Goal: Task Accomplishment & Management: Manage account settings

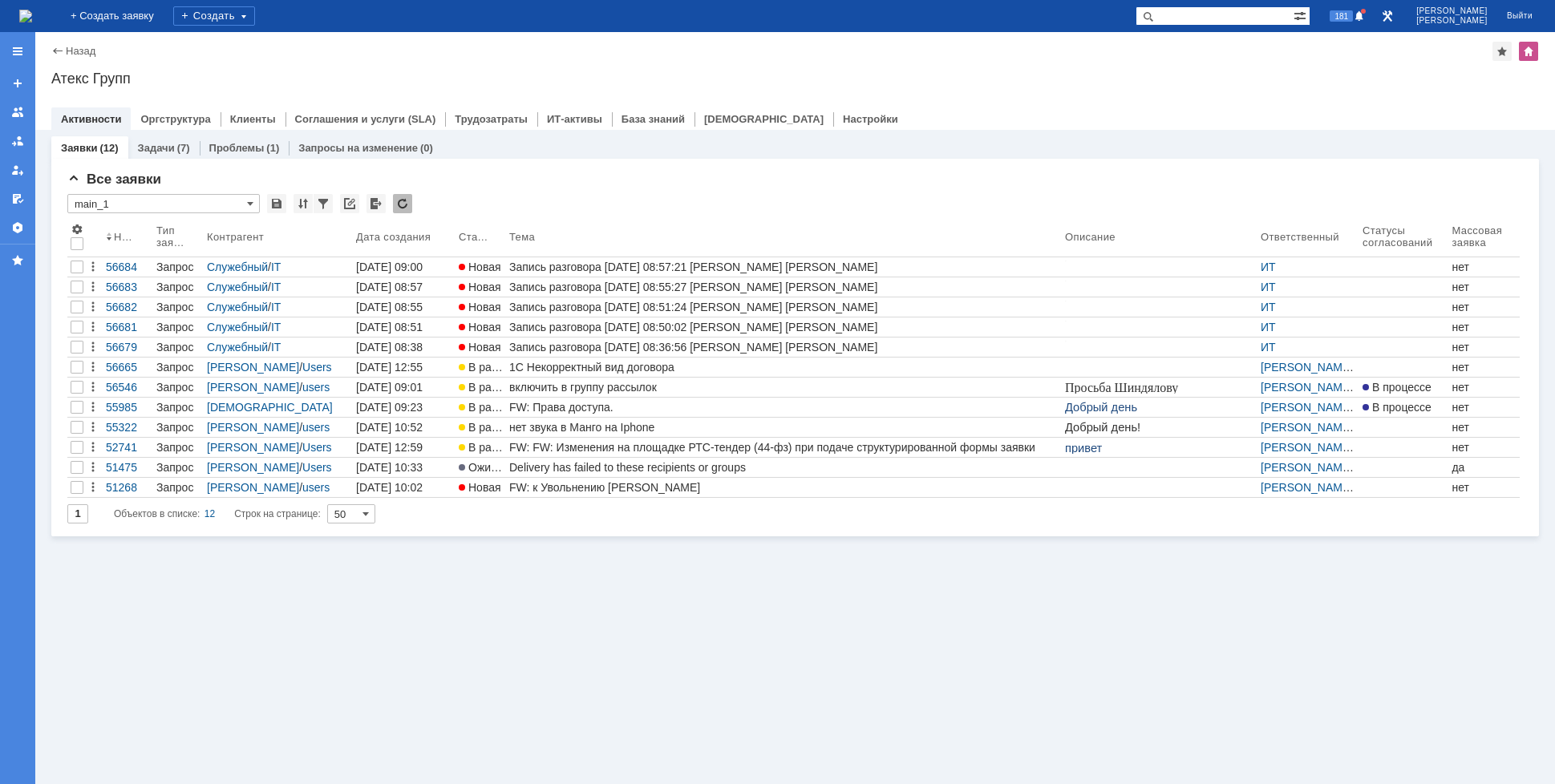
click at [32, 11] on img at bounding box center [26, 16] width 13 height 13
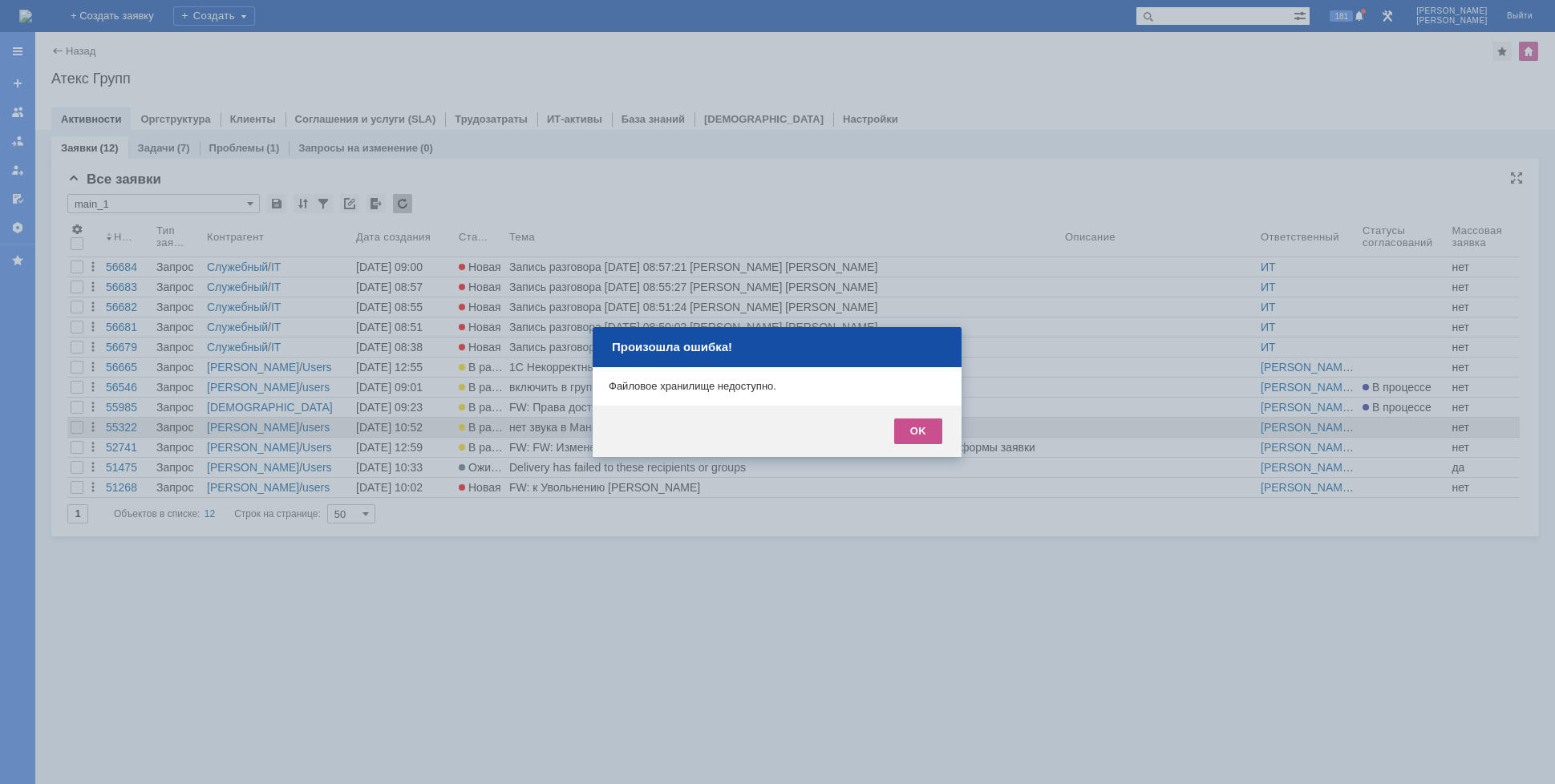
click at [910, 431] on div "OK" at bounding box center [919, 432] width 49 height 26
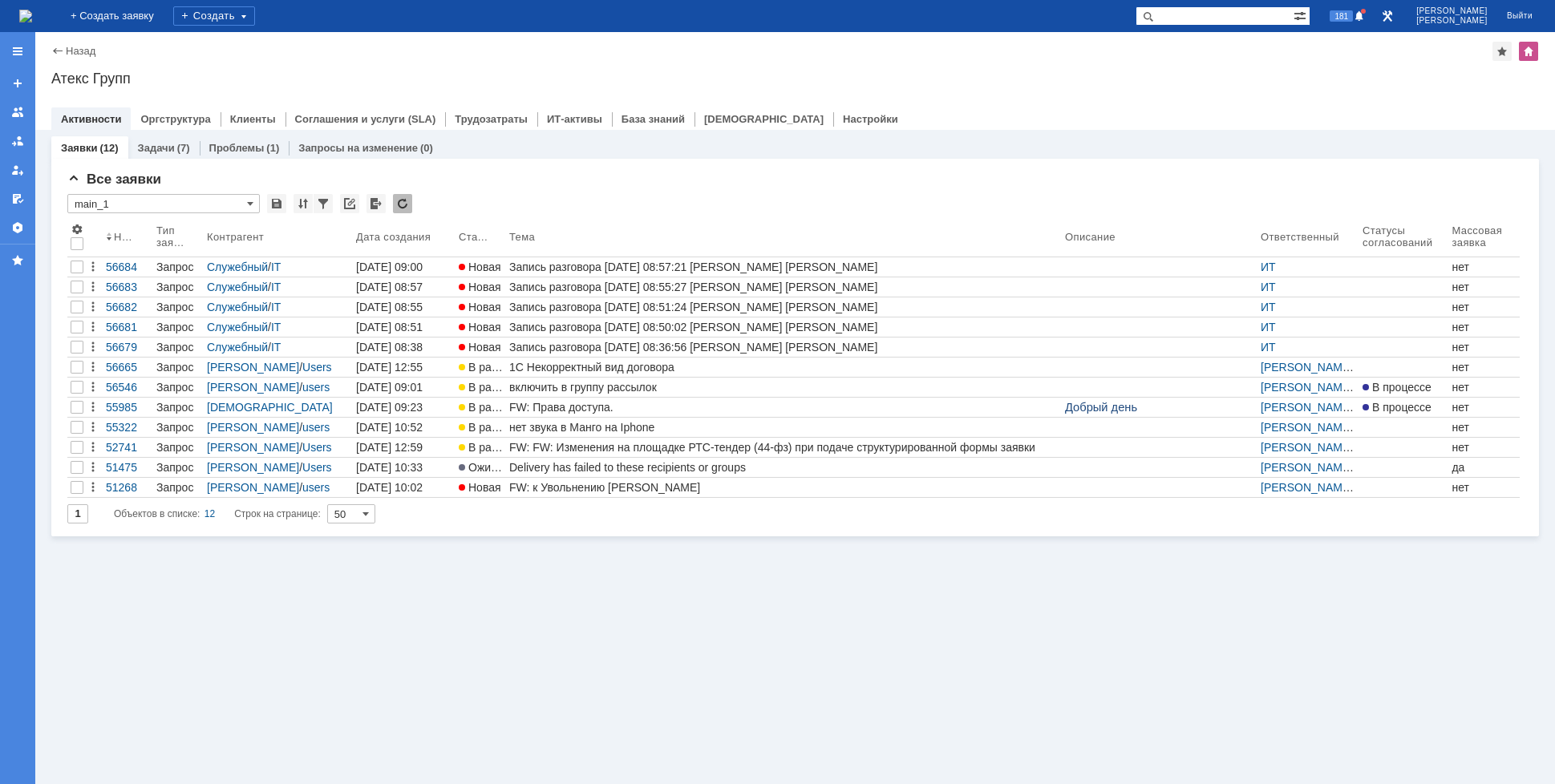
click at [32, 23] on img at bounding box center [26, 16] width 13 height 13
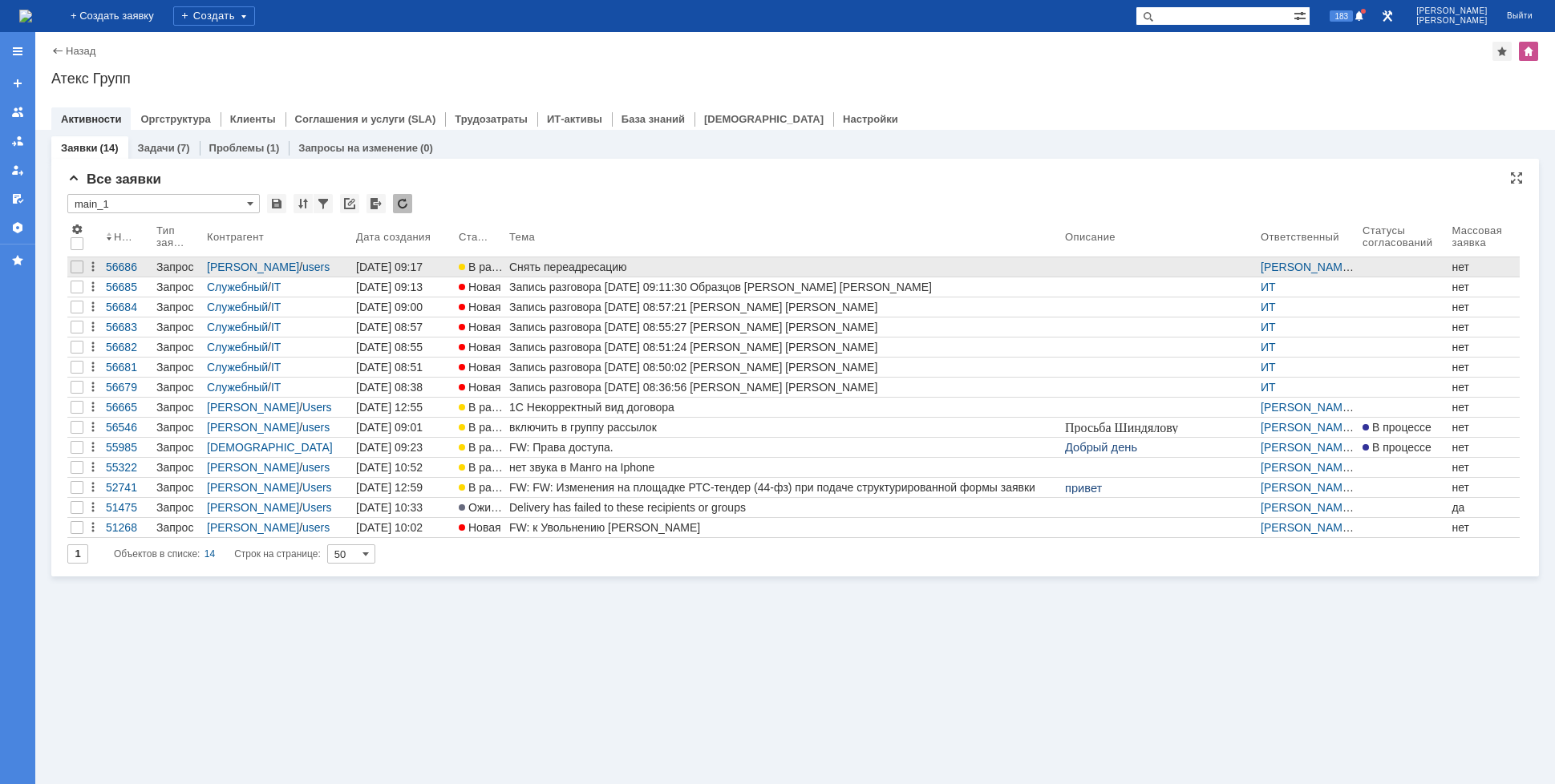
click at [604, 268] on div "Снять переадресацию" at bounding box center [784, 267] width 549 height 13
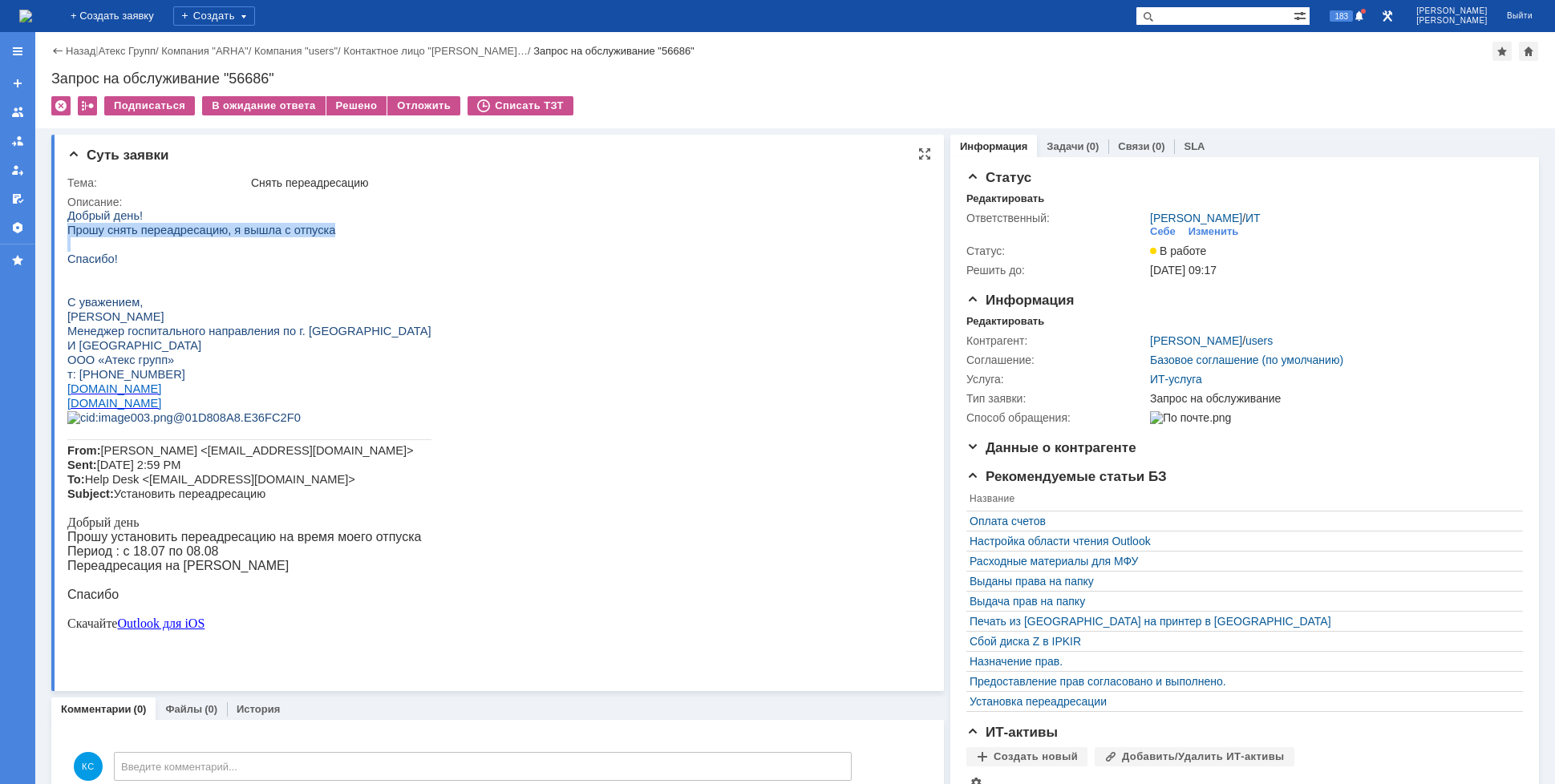
drag, startPoint x: 167, startPoint y: 220, endPoint x: 235, endPoint y: 240, distance: 70.9
click at [235, 240] on div "Добрый день! Прошу снять переадресацию, я вышла с отпуска Спасибо! С уважением,…" at bounding box center [249, 419] width 364 height 423
click at [165, 341] on div "С уважением, [PERSON_NAME] госпитального направления по г. [GEOGRAPHIC_DATA] И …" at bounding box center [249, 352] width 364 height 145
click at [96, 317] on span "[PERSON_NAME]" at bounding box center [116, 317] width 97 height 13
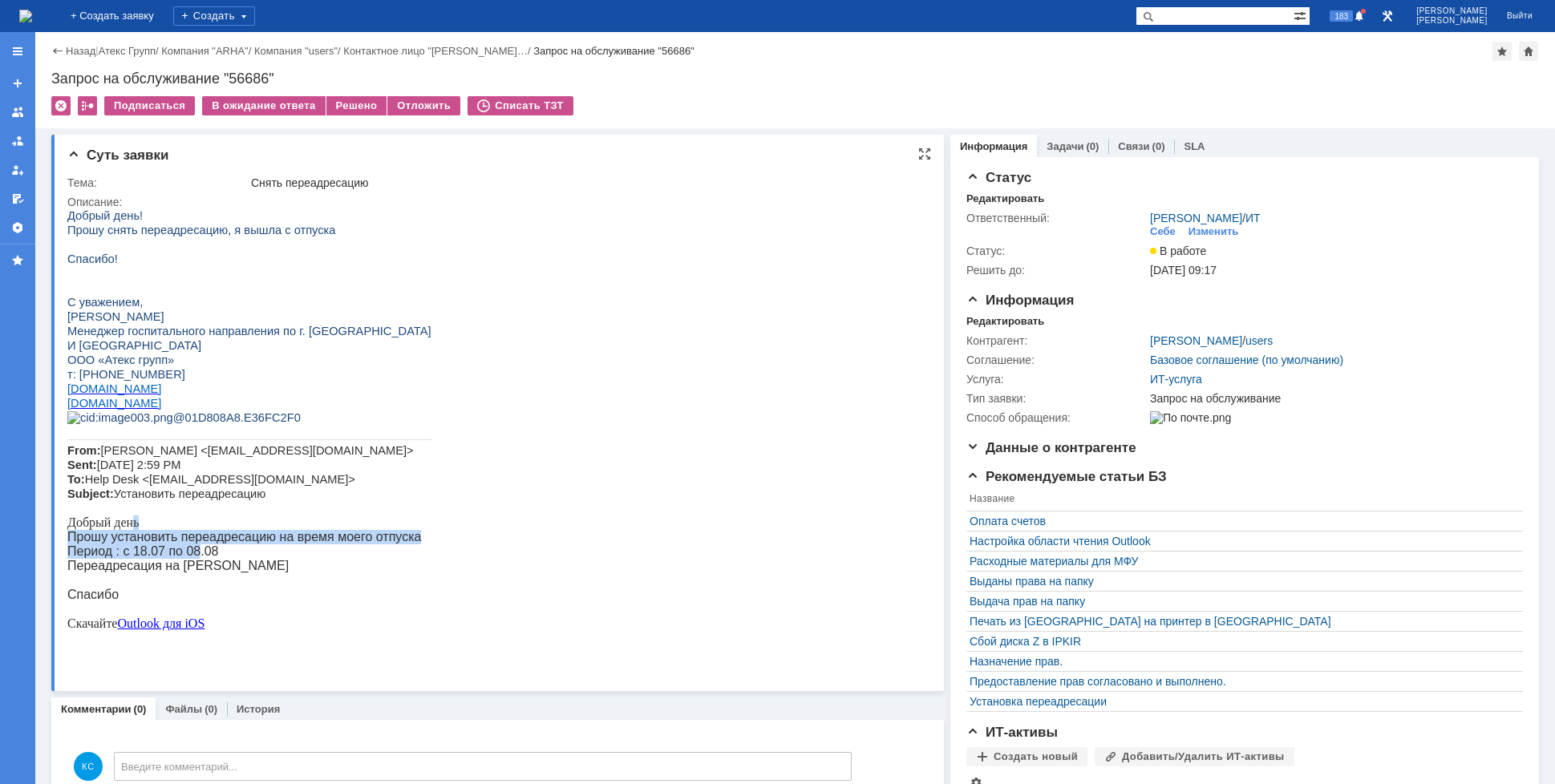
drag, startPoint x: 141, startPoint y: 571, endPoint x: 210, endPoint y: 603, distance: 76.1
click at [206, 593] on div "Добрый день! Прошу снять переадресацию, я вышла с отпуска Спасибо! С уважением,…" at bounding box center [249, 419] width 364 height 423
click at [213, 572] on span "Переадресация на [PERSON_NAME]" at bounding box center [178, 565] width 222 height 14
click at [32, 16] on img at bounding box center [26, 16] width 13 height 13
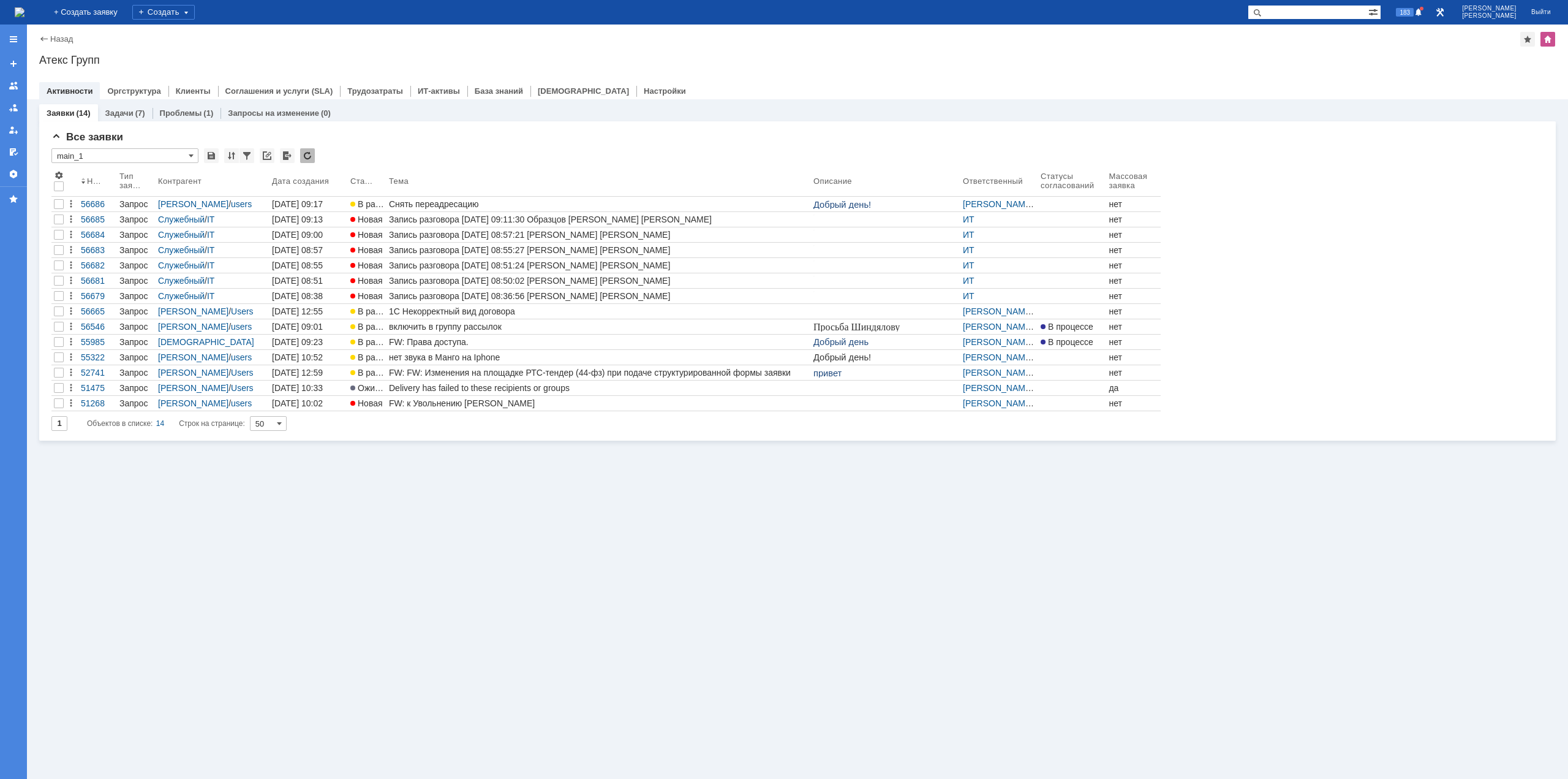
click at [25, 9] on img at bounding box center [20, 12] width 10 height 10
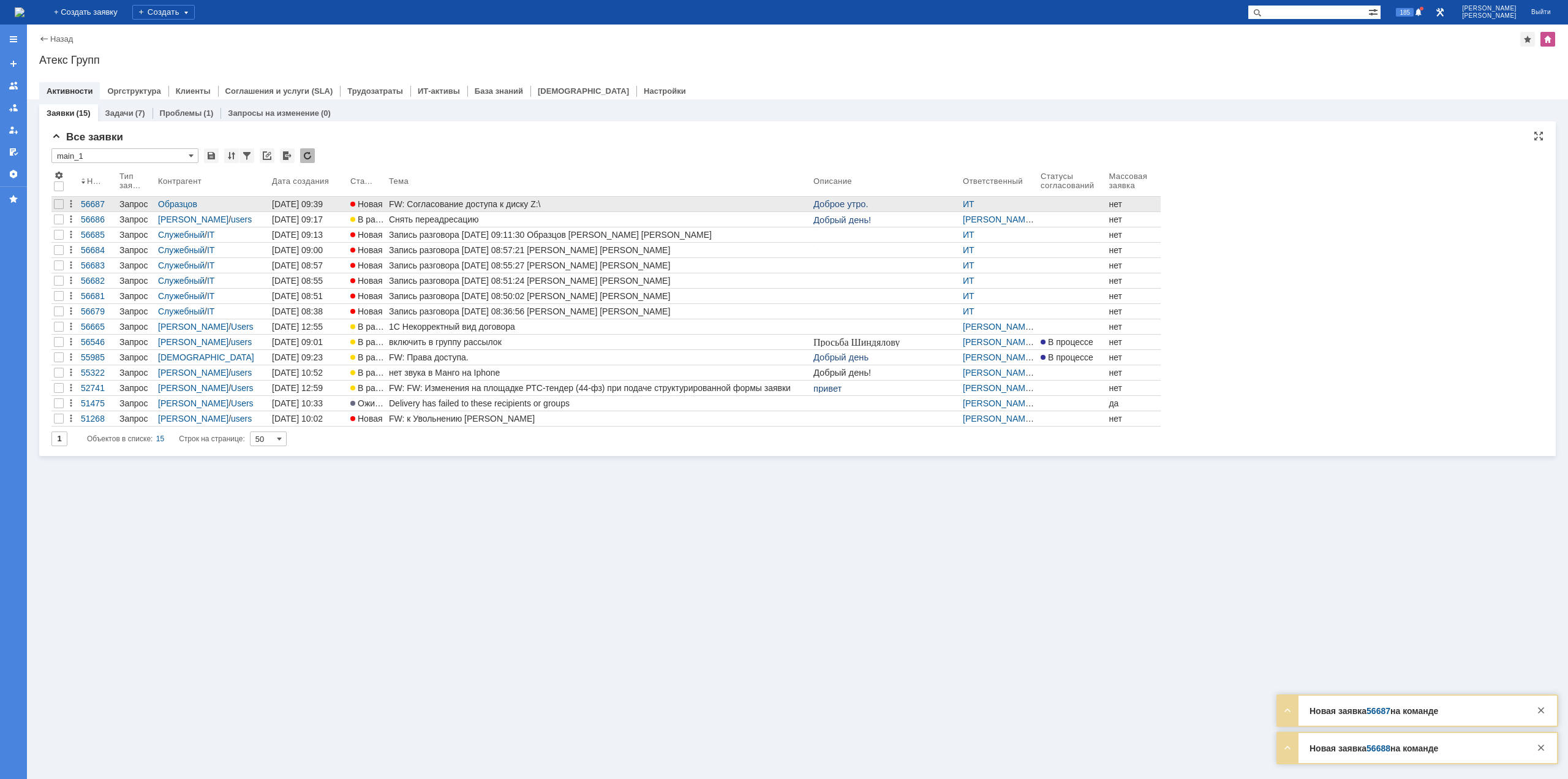
click at [433, 198] on link "FW: Согласование доступа к диску Z:\" at bounding box center [598, 204] width 424 height 15
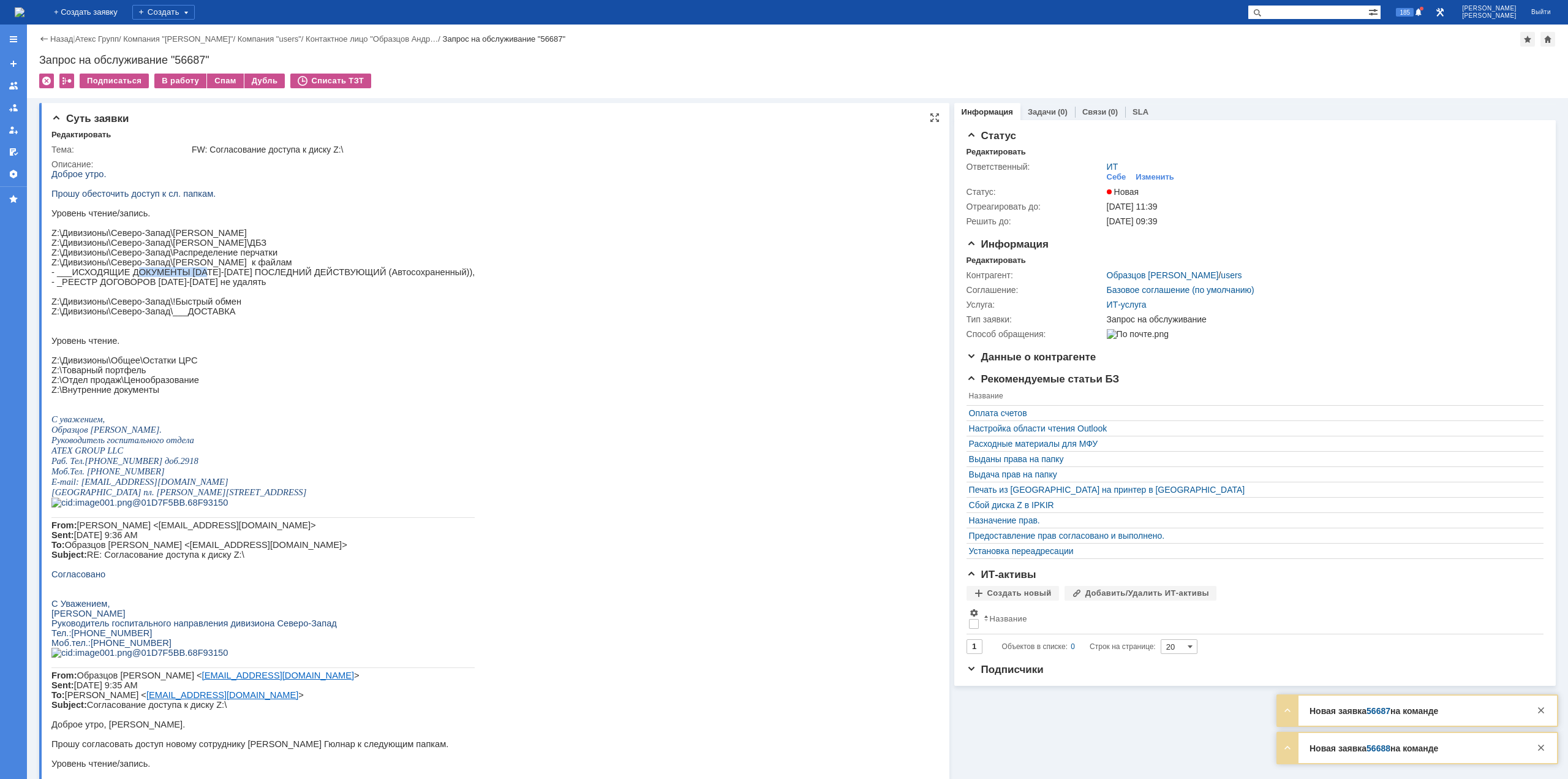
drag, startPoint x: 127, startPoint y: 287, endPoint x: 215, endPoint y: 285, distance: 88.0
click at [193, 277] on p "- ___ИСХОДЯЩИЕ ДОКУМЕНТЫ [DATE]-[DATE] ПОСЛЕДНИЙ ДЕЙСТВУЮЩИЙ (Автосохраненный))," at bounding box center [262, 272] width 423 height 10
drag, startPoint x: 237, startPoint y: 287, endPoint x: 304, endPoint y: 288, distance: 67.0
click at [304, 277] on p "- ___ИСХОДЯЩИЕ ДОКУМЕНТЫ [DATE]-[DATE] ПОСЛЕДНИЙ ДЕЙСТВУЮЩИЙ (Автосохраненный))," at bounding box center [262, 272] width 423 height 10
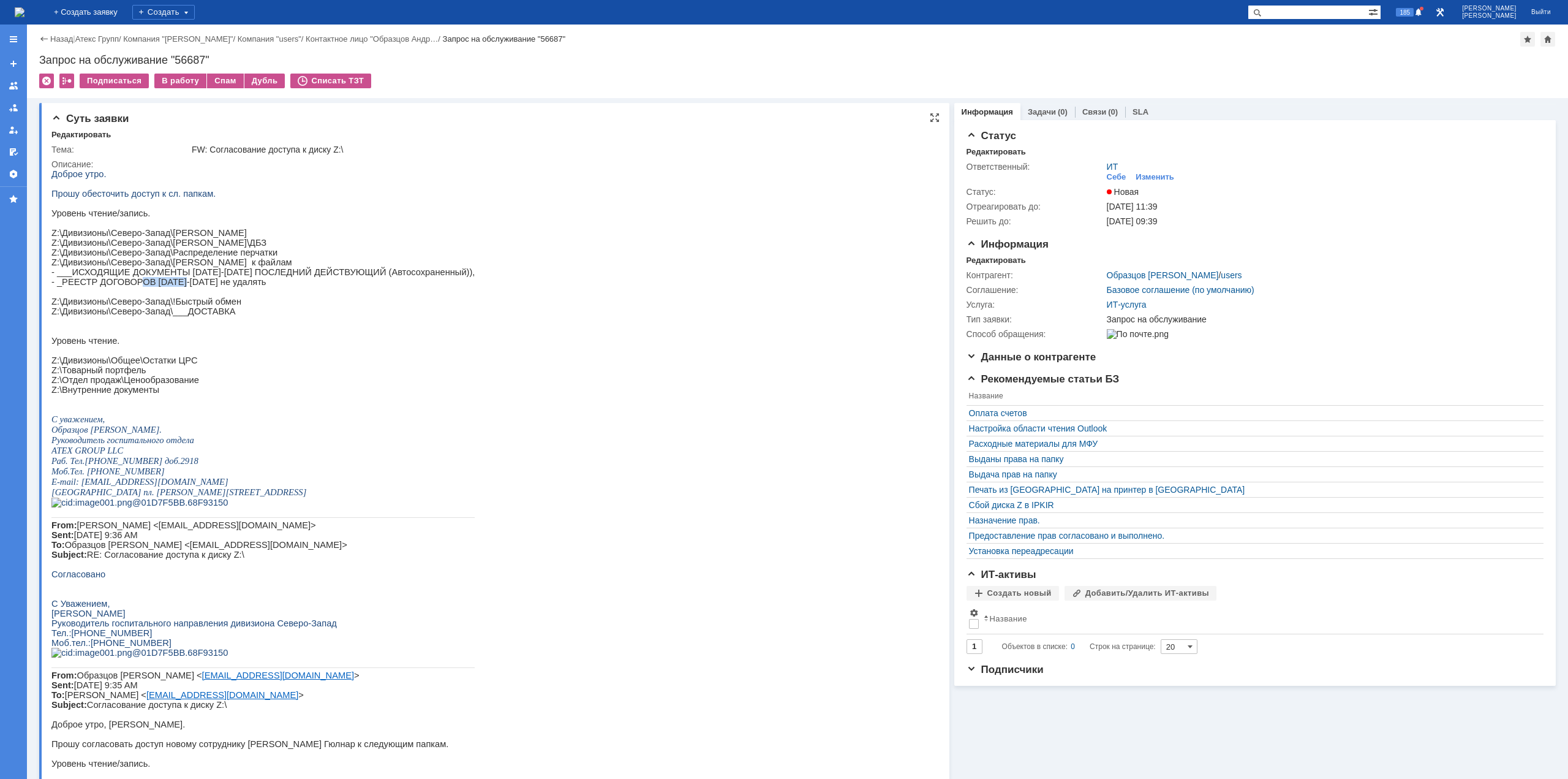
drag, startPoint x: 128, startPoint y: 301, endPoint x: 167, endPoint y: 299, distance: 39.1
click at [167, 287] on p "- _РЕЕСТР ДОГОВОРОВ [DATE]-[DATE] не удалять" at bounding box center [262, 282] width 423 height 10
drag, startPoint x: 91, startPoint y: 301, endPoint x: 116, endPoint y: 300, distance: 25.0
click at [116, 287] on p "- _РЕЕСТР ДОГОВОРОВ [DATE]-[DATE] не удалять" at bounding box center [262, 282] width 423 height 10
drag, startPoint x: 130, startPoint y: 319, endPoint x: 148, endPoint y: 319, distance: 18.0
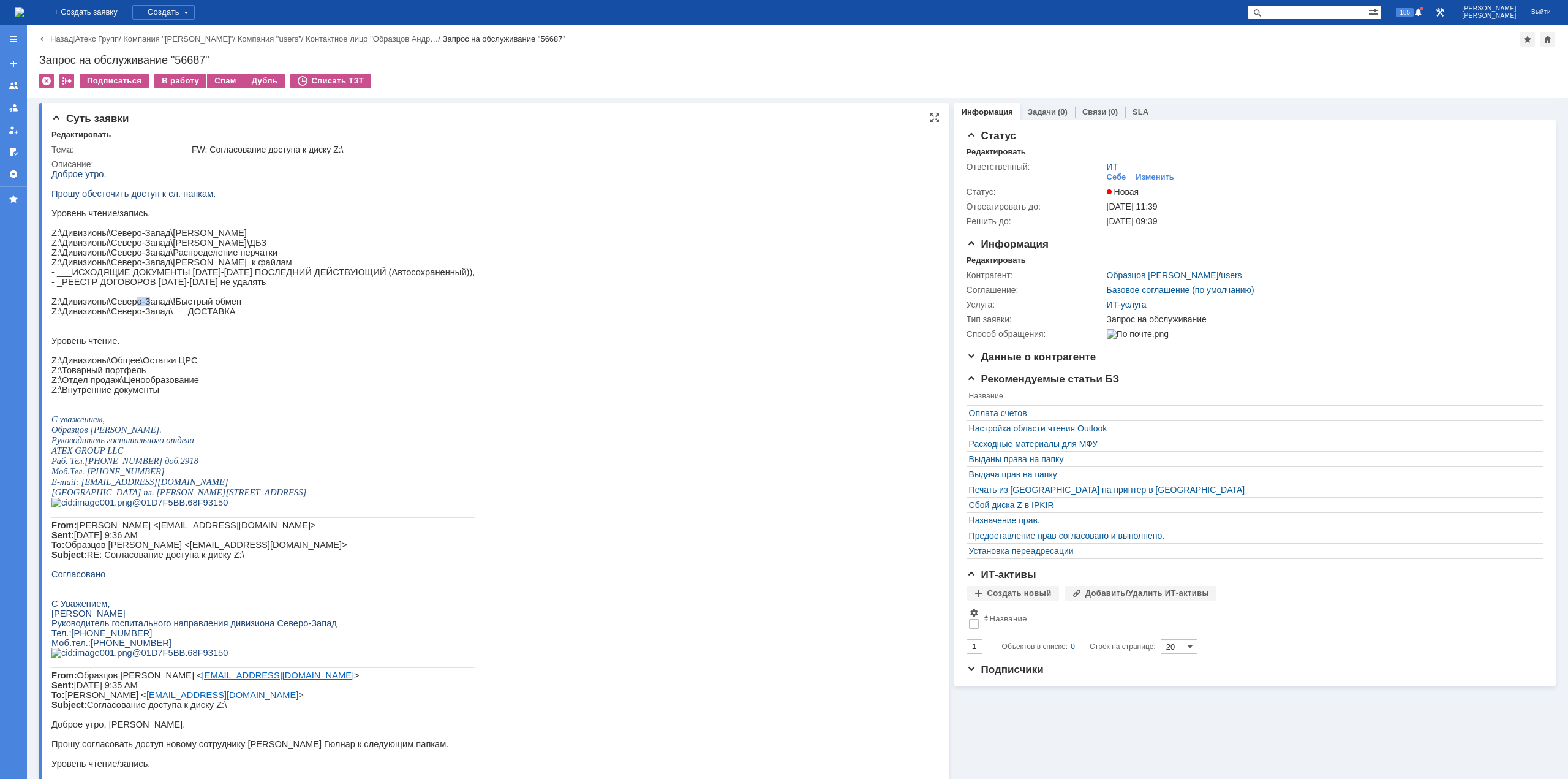
click at [148, 306] on p "Z:\Дивизионы\Северо-Запад\!Быстрый обмен" at bounding box center [262, 301] width 423 height 10
drag, startPoint x: 103, startPoint y: 329, endPoint x: 129, endPoint y: 332, distance: 26.2
click at [124, 316] on p "Z:\Дивизионы\Северо-Запад\___ДОСТАВКА" at bounding box center [262, 311] width 423 height 10
drag, startPoint x: 134, startPoint y: 332, endPoint x: 143, endPoint y: 337, distance: 10.3
click at [137, 316] on p "Z:\Дивизионы\Северо-Запад\___ДОСТАВКА" at bounding box center [262, 311] width 423 height 10
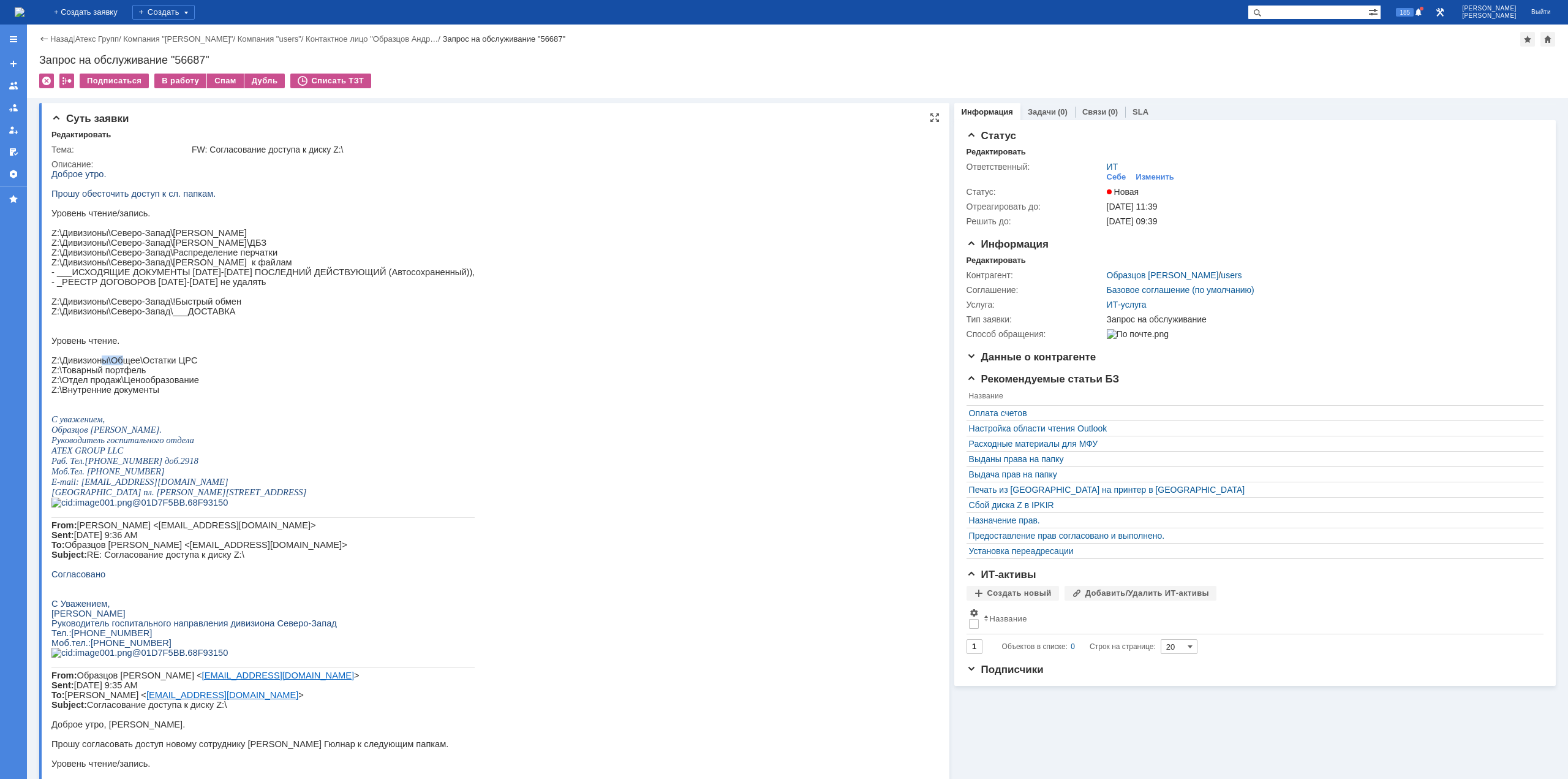
drag, startPoint x: 102, startPoint y: 382, endPoint x: 124, endPoint y: 384, distance: 22.1
click at [124, 365] on p "Z:\Дивизионы\Общее\Остатки ЦРС" at bounding box center [262, 360] width 423 height 10
click at [144, 365] on p "Z:\Дивизионы\Общее\Остатки ЦРС" at bounding box center [262, 360] width 423 height 10
click at [113, 375] on p "Z:\Товарный портфель" at bounding box center [262, 370] width 423 height 10
click at [121, 385] on p "Z:\Отдел продаж\Ценообразование" at bounding box center [262, 380] width 423 height 10
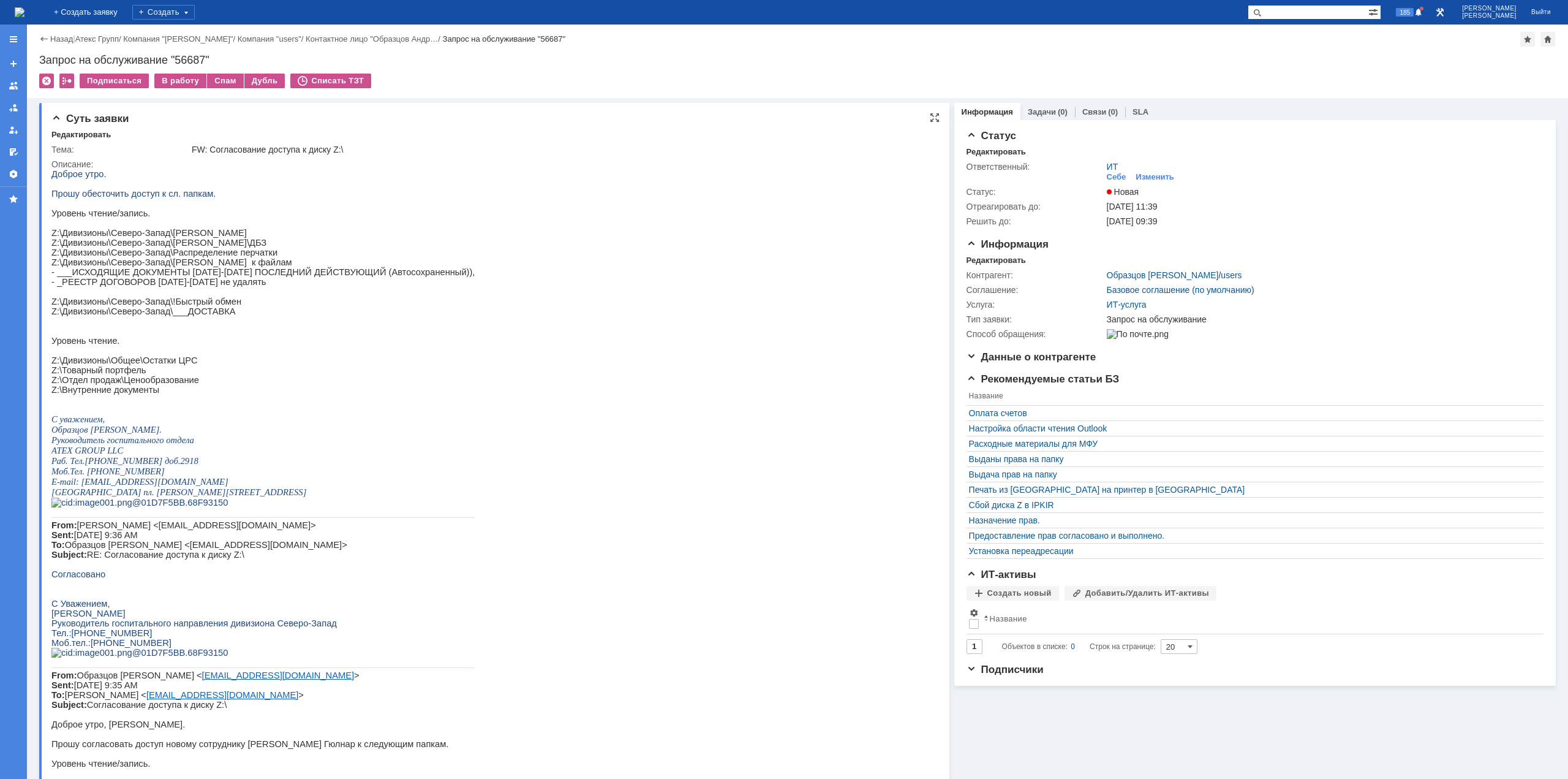
click at [126, 395] on p "Z:\Внутренние документы" at bounding box center [262, 390] width 423 height 10
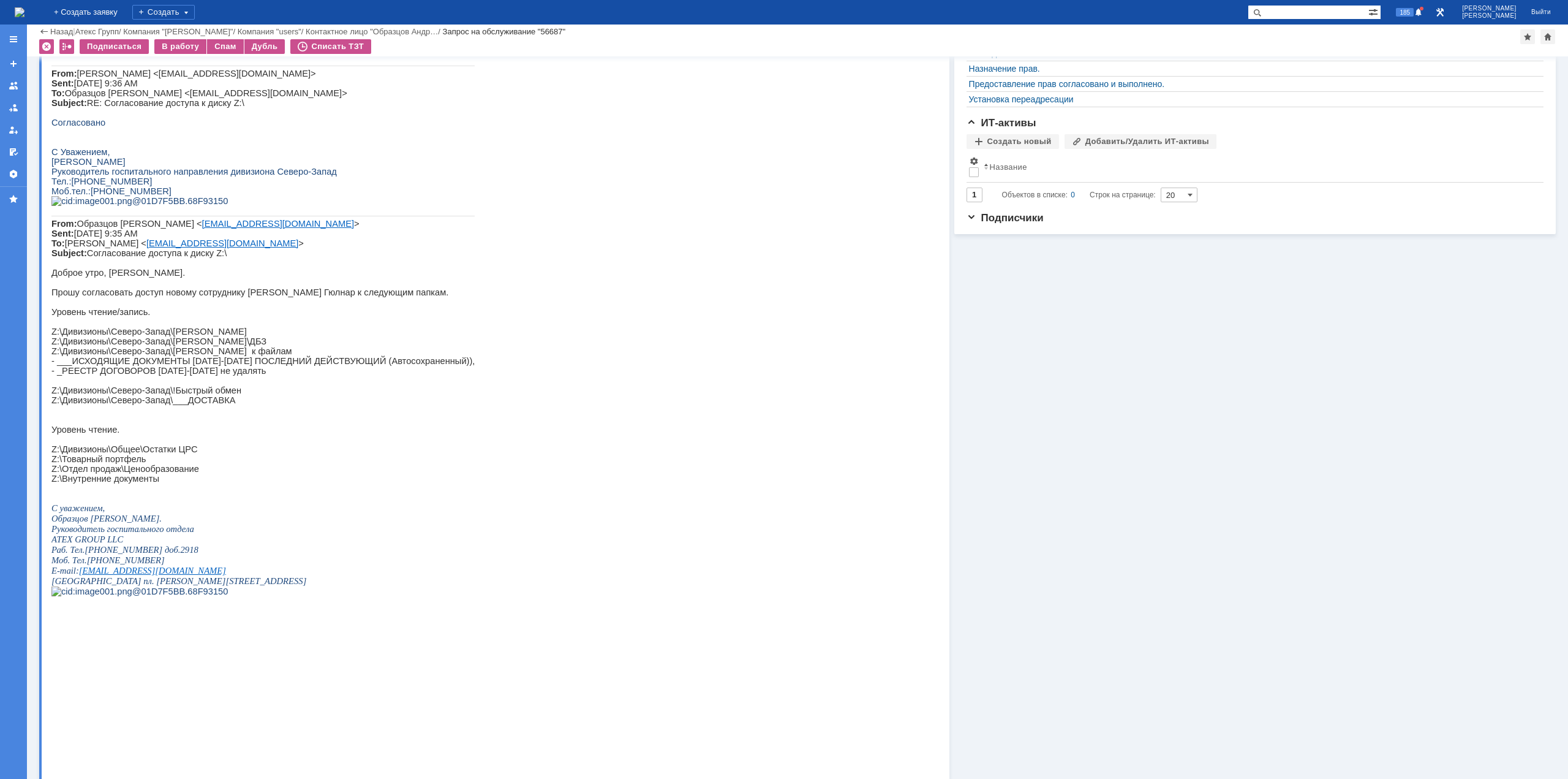
scroll to position [429, 0]
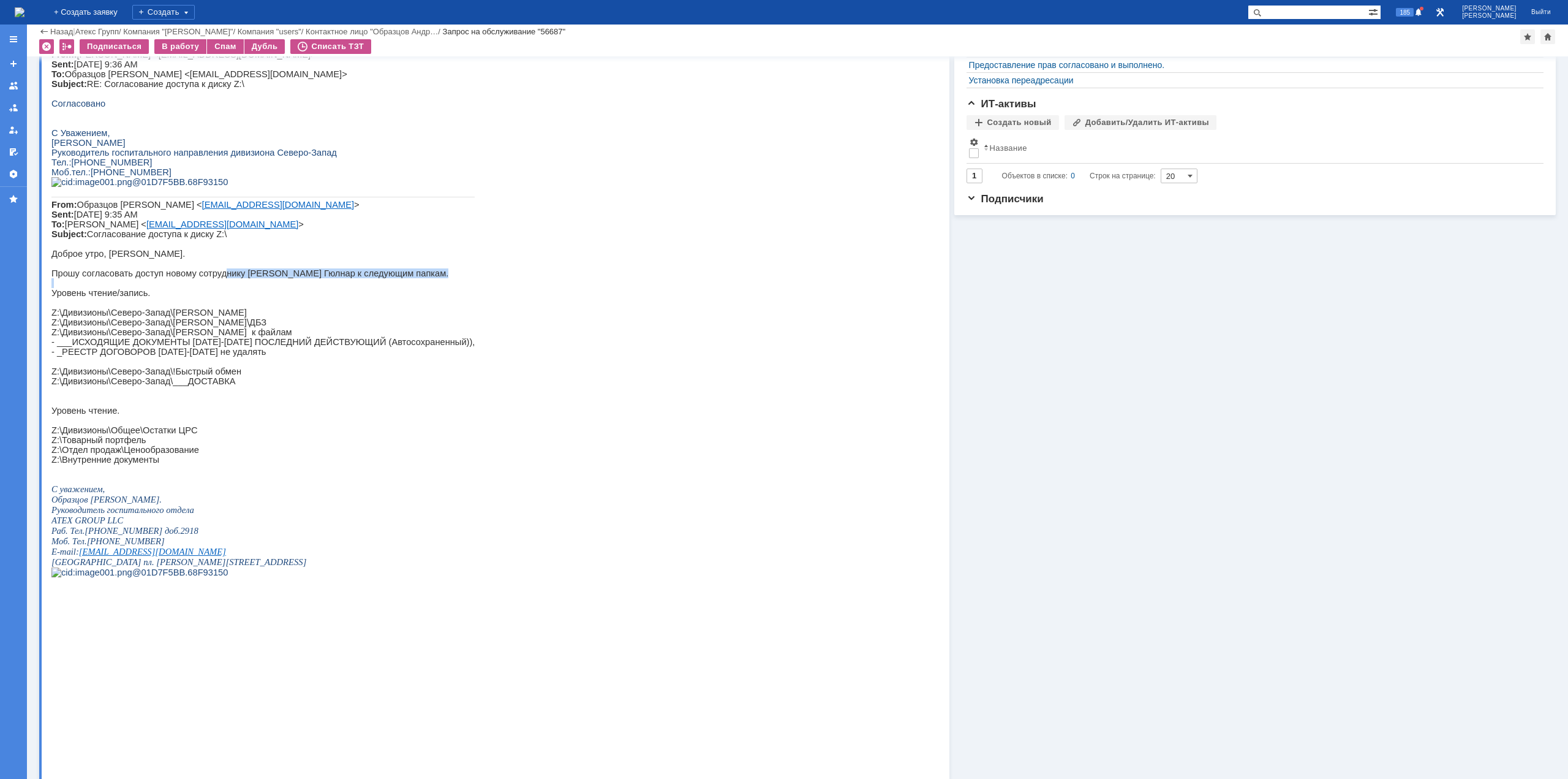
drag, startPoint x: 161, startPoint y: 444, endPoint x: 209, endPoint y: 437, distance: 48.5
click at [209, 437] on div "Доброе утро. Прошу обесточить доступ к сл. папкам. Уровень чтение/запись. Z:\Ди…" at bounding box center [262, 143] width 423 height 888
click at [212, 278] on p "Прошу согласовать доступ новому сотруднику [PERSON_NAME] Гюлнар к следующим пап…" at bounding box center [262, 273] width 423 height 10
drag, startPoint x: 227, startPoint y: 440, endPoint x: 284, endPoint y: 445, distance: 57.2
click at [284, 445] on div "Доброе утро. Прошу обесточить доступ к сл. папкам. Уровень чтение/запись. Z:\Ди…" at bounding box center [262, 143] width 423 height 888
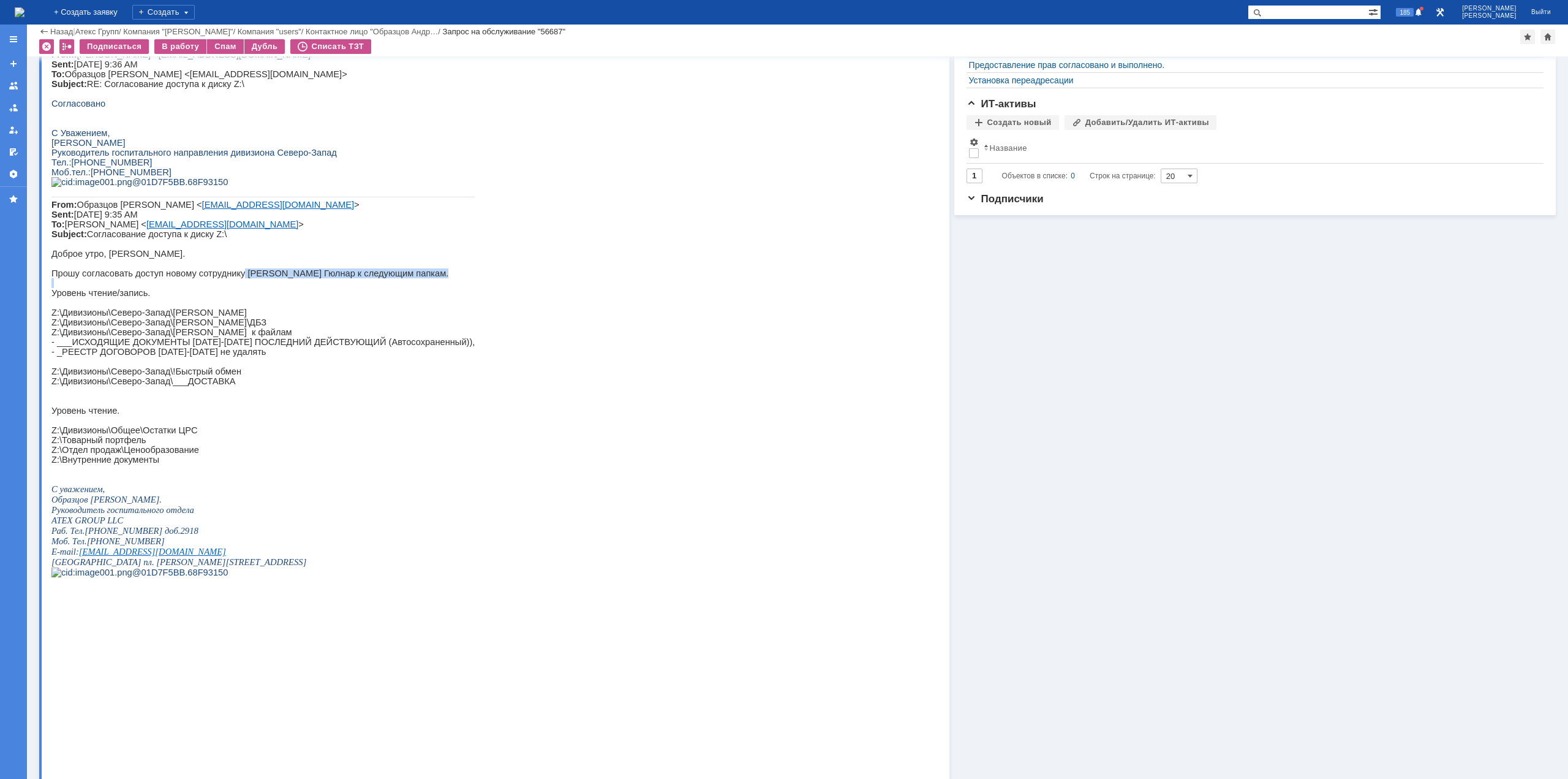
click at [291, 278] on p "Прошу согласовать доступ новому сотруднику [PERSON_NAME] Гюлнар к следующим пап…" at bounding box center [262, 273] width 423 height 10
drag, startPoint x: 291, startPoint y: 438, endPoint x: 243, endPoint y: 435, distance: 48.1
click at [243, 278] on p "Прошу согласовать доступ новому сотруднику [PERSON_NAME] Гюлнар к следующим пап…" at bounding box center [262, 273] width 423 height 10
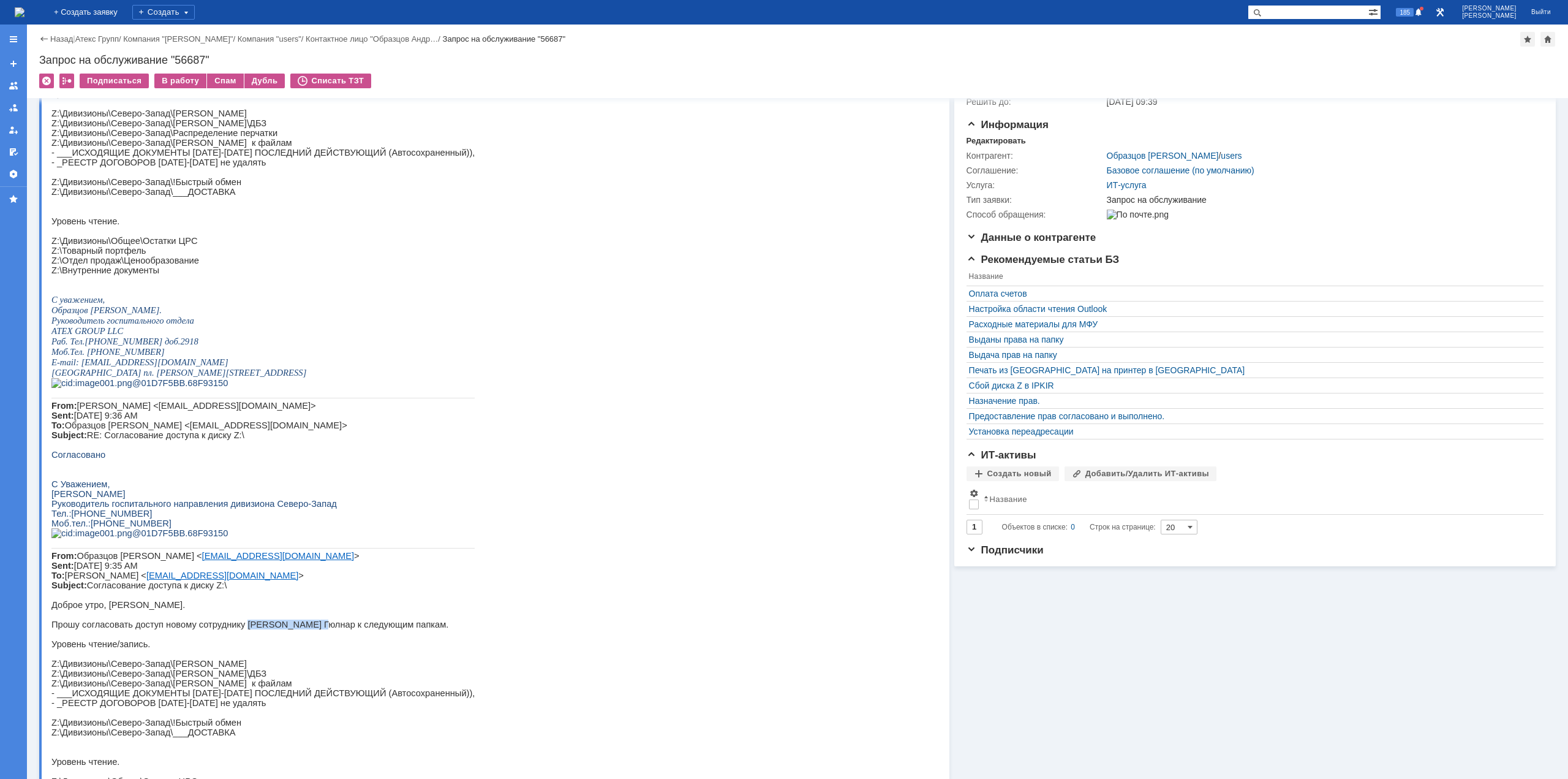
scroll to position [0, 0]
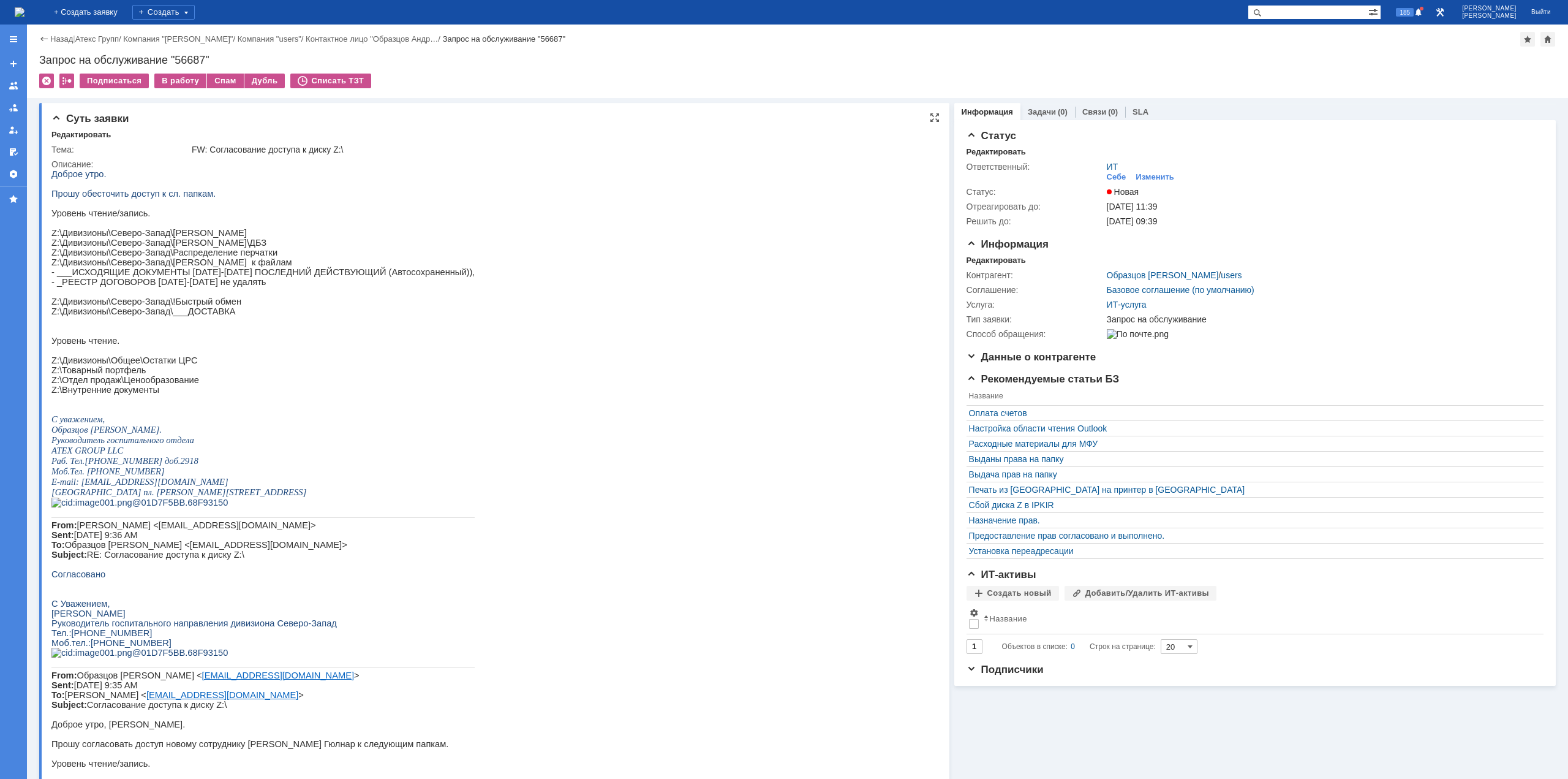
click at [190, 287] on p "- _РЕЕСТР ДОГОВОРОВ [DATE]-[DATE] не удалять" at bounding box center [262, 282] width 423 height 10
click at [1094, 110] on link "Связи" at bounding box center [1094, 112] width 24 height 9
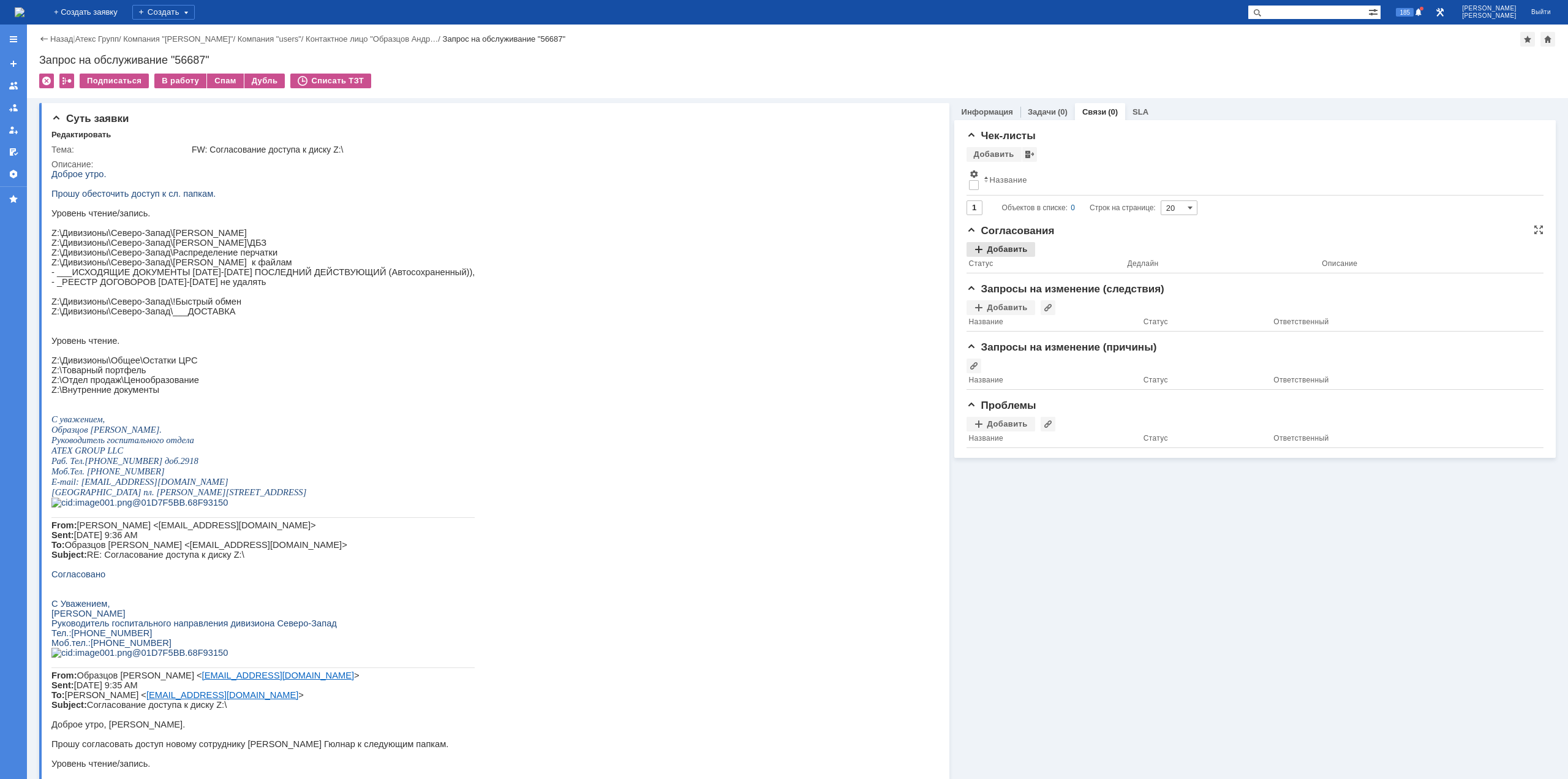
click at [1002, 246] on div "Добавить" at bounding box center [1000, 250] width 69 height 15
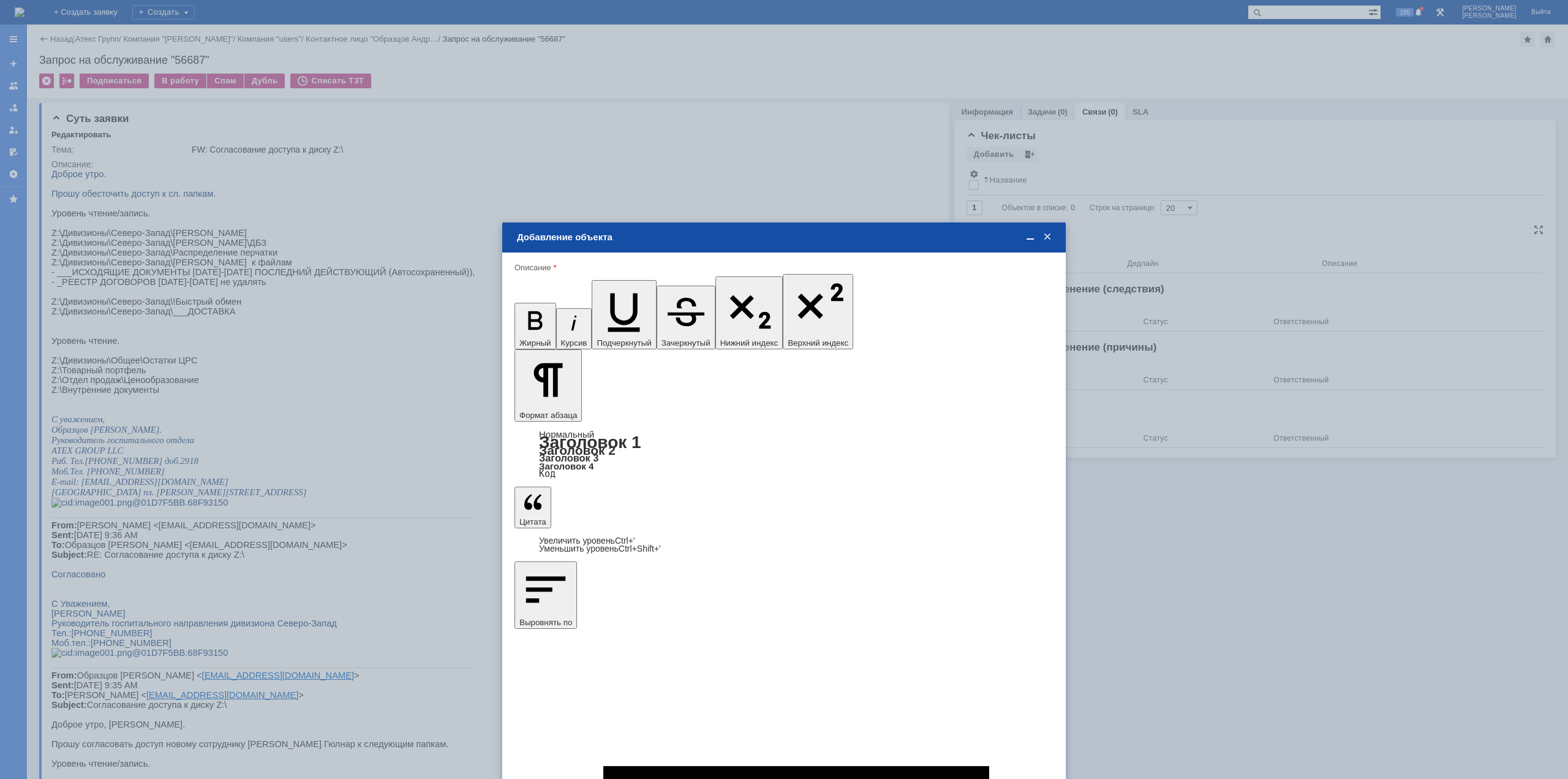
type input "Выбрано: 0 (объекты класса 'Сотрудник')"
drag, startPoint x: 591, startPoint y: 407, endPoint x: 457, endPoint y: 407, distance: 134.0
click at [457, 407] on body "Идет загрузка, пожалуйста, подождите. На домашнюю + Создать заявку Создать 185 …" at bounding box center [784, 389] width 1568 height 779
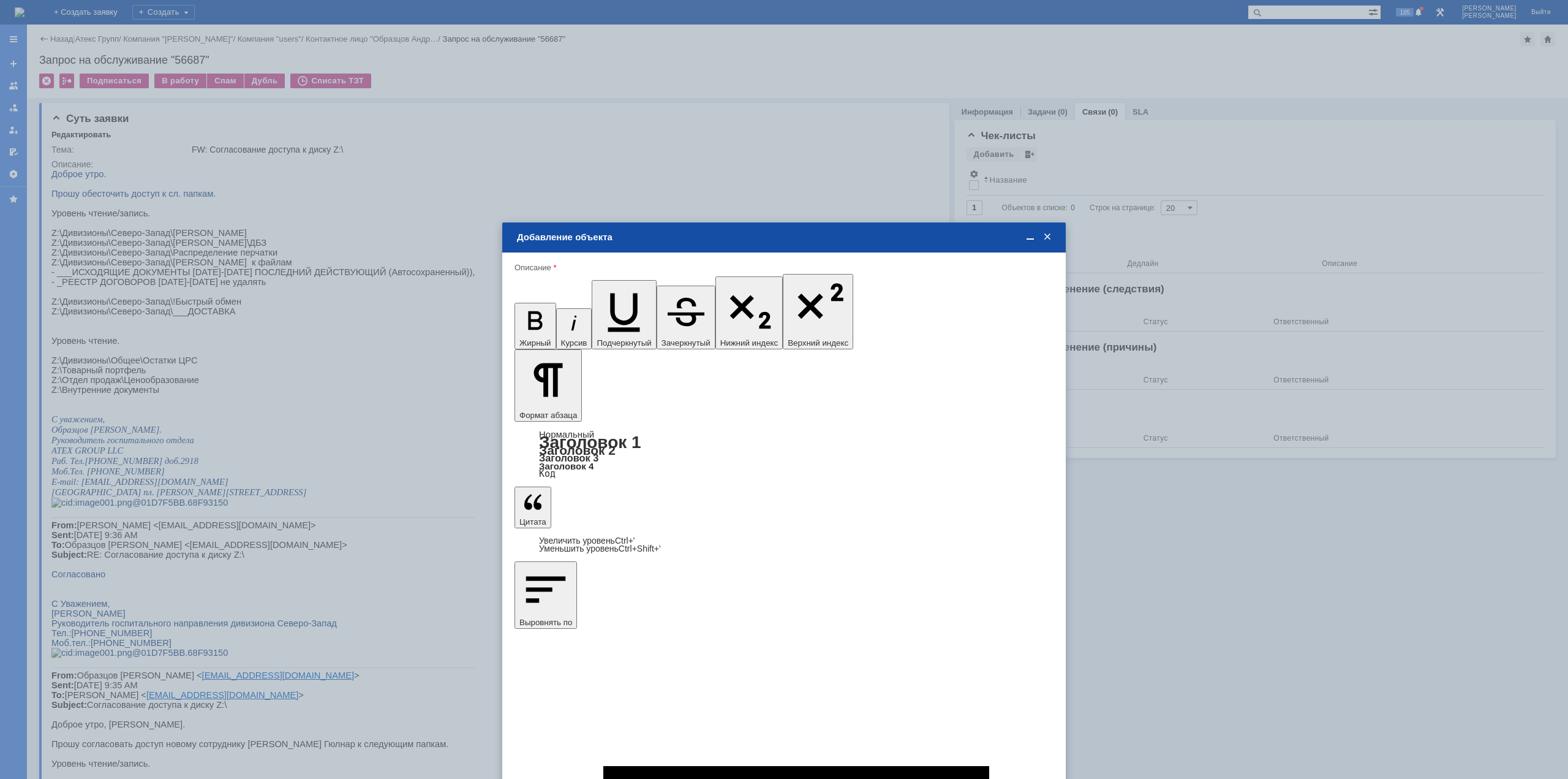
click at [637, 536] on span "[PERSON_NAME]" at bounding box center [616, 533] width 65 height 9
click at [0, 0] on input "[PERSON_NAME]" at bounding box center [0, 0] width 0 height 0
type input "Выбрано: 1 (объекты класса 'Сотрудник')"
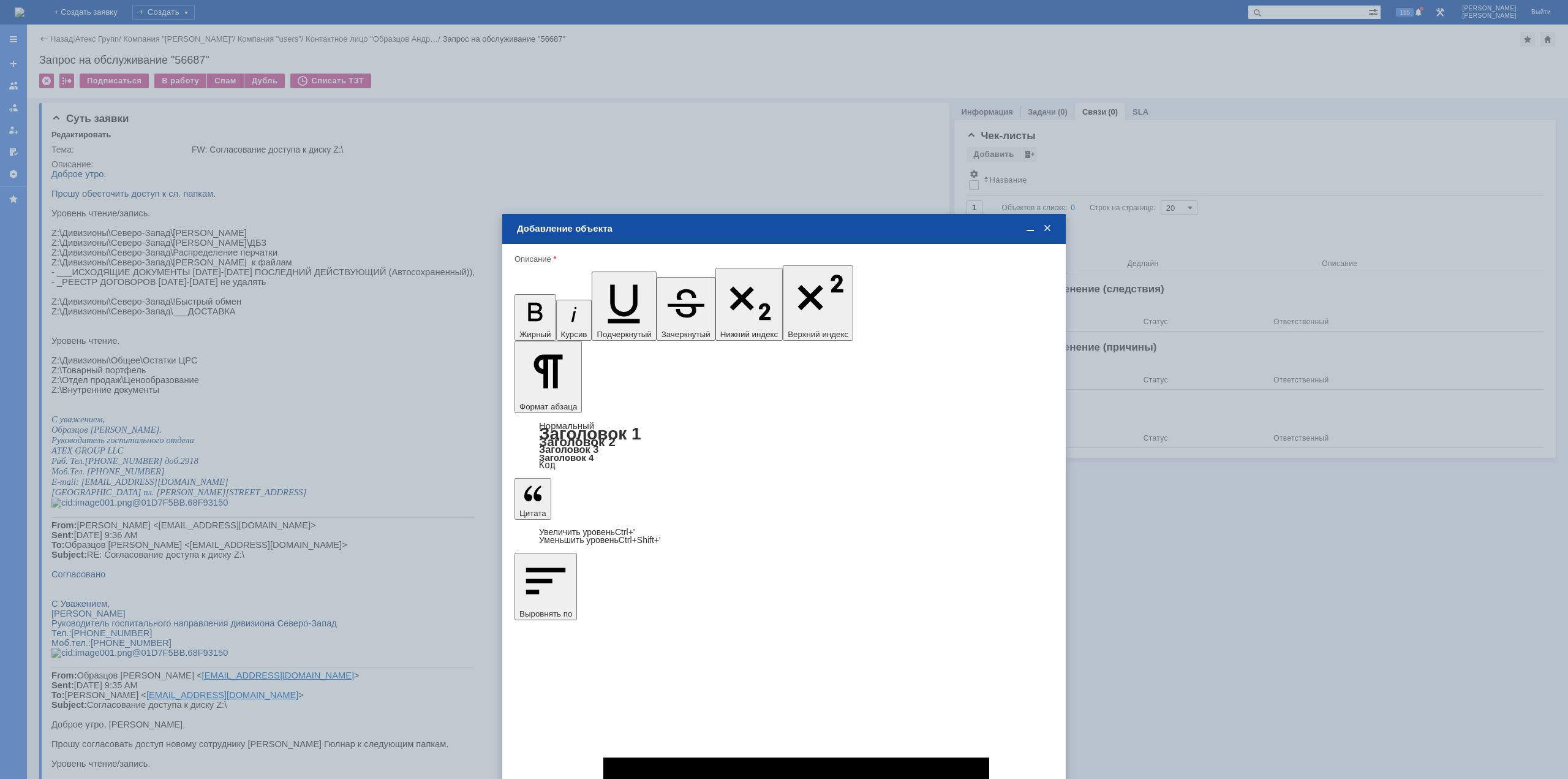
type input "1"
click at [864, 494] on div "дней" at bounding box center [875, 500] width 57 height 14
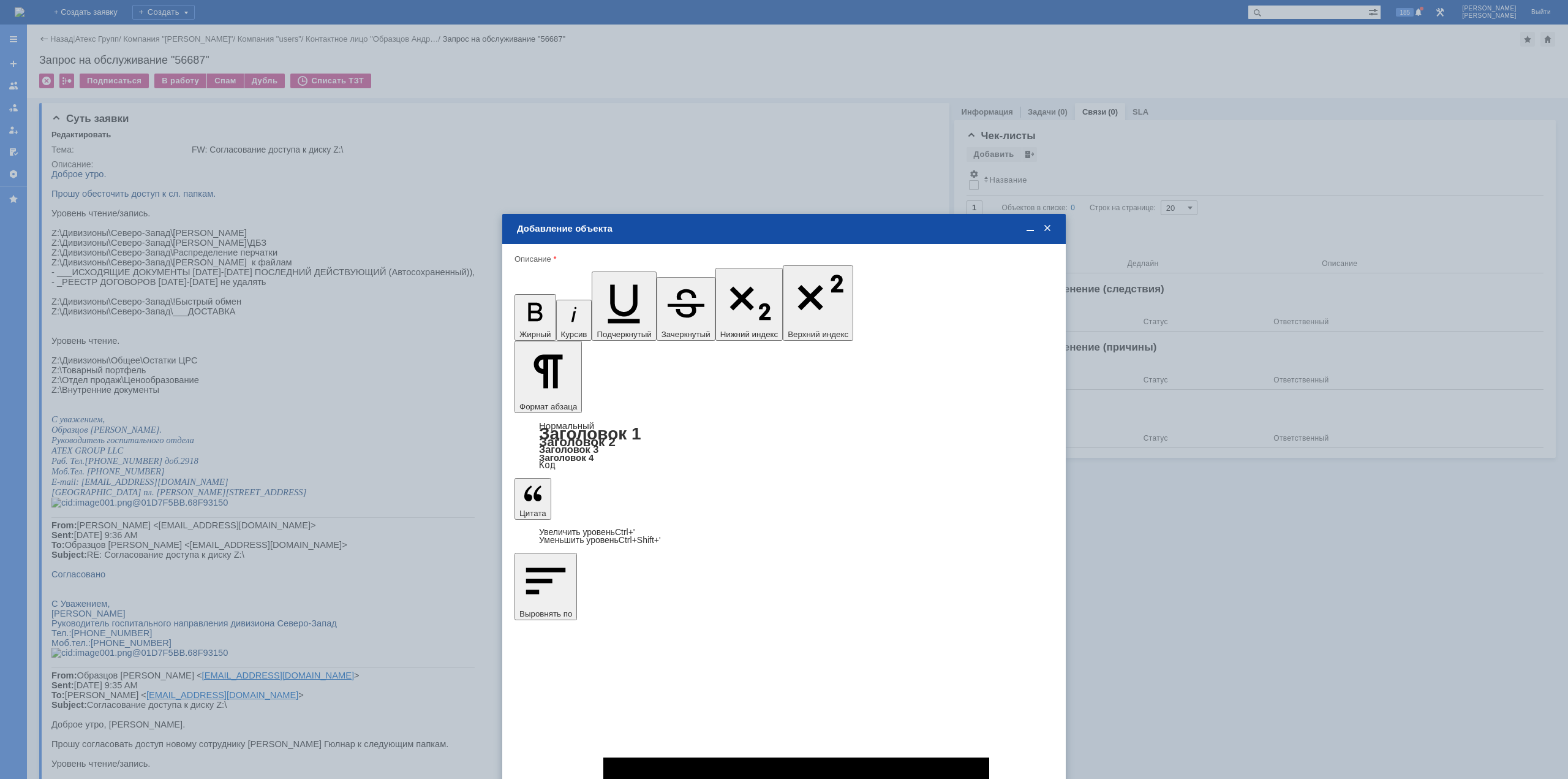
type input "дней"
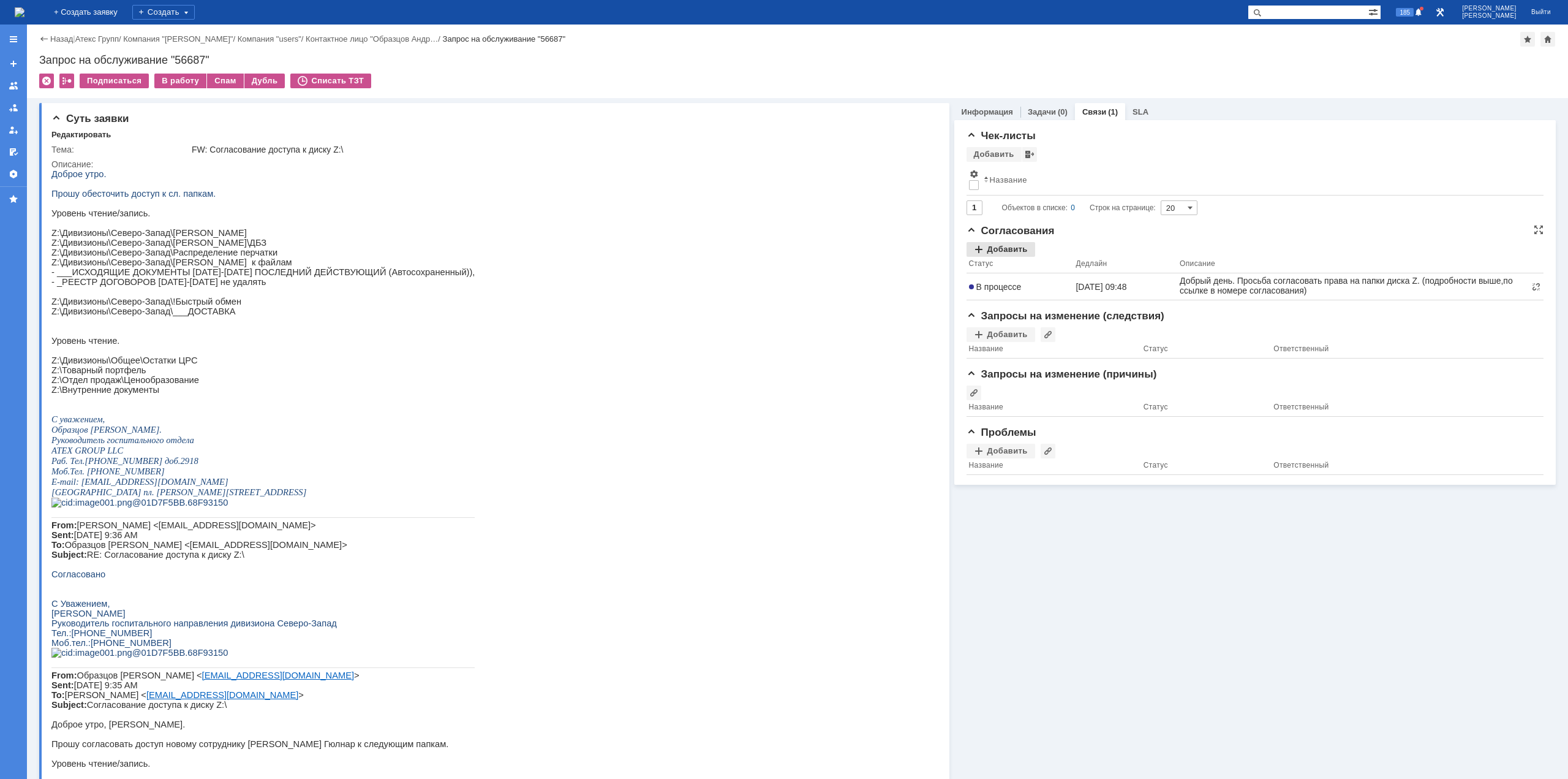
click at [992, 245] on div "Добавить" at bounding box center [1000, 250] width 69 height 15
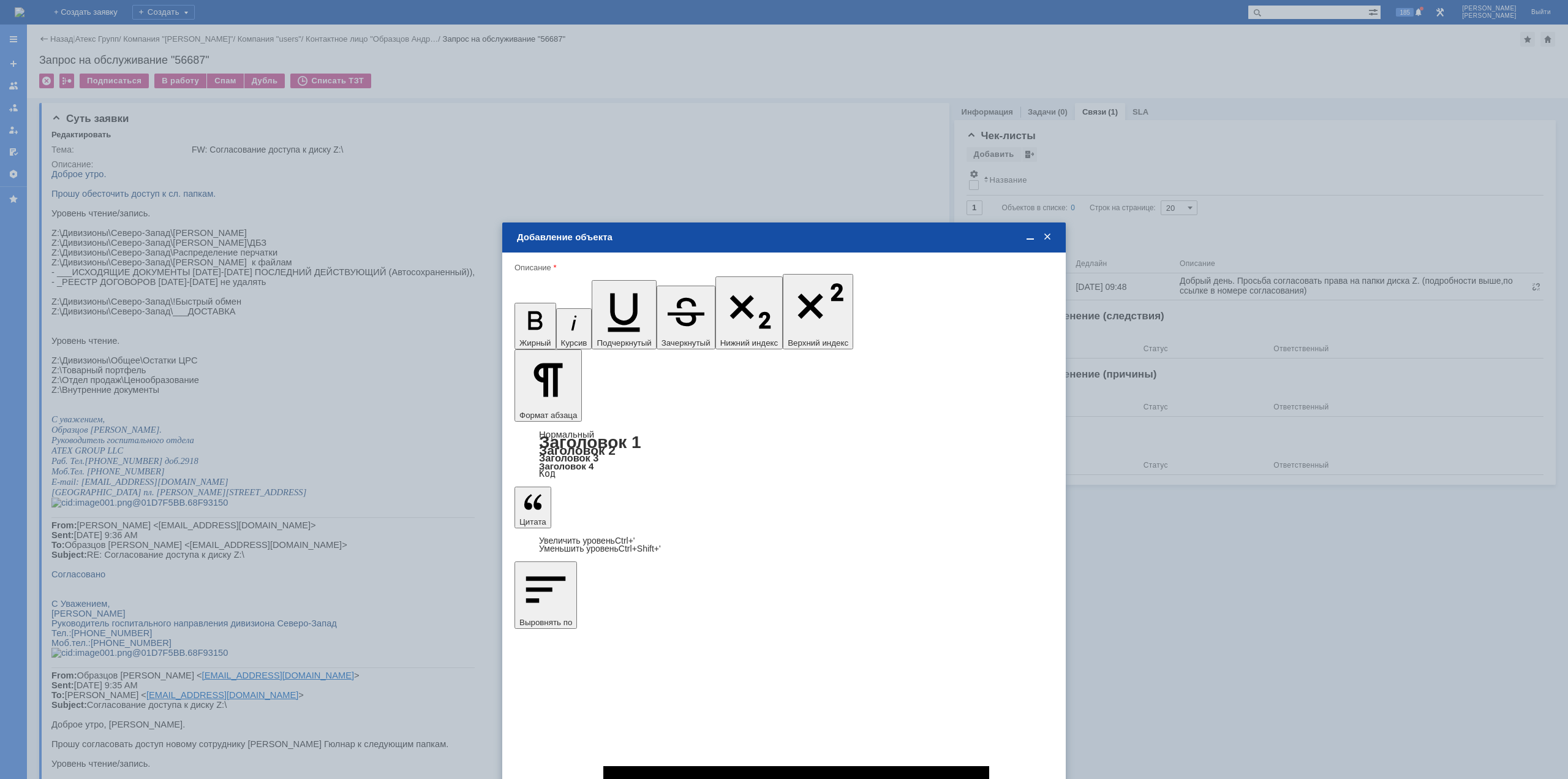
click at [615, 488] on span "[PERSON_NAME]" at bounding box center [616, 487] width 65 height 9
click at [0, 0] on input "[PERSON_NAME]" at bounding box center [0, 0] width 0 height 0
type input "Выбрано: 1 (объекты класса 'Сотрудник')"
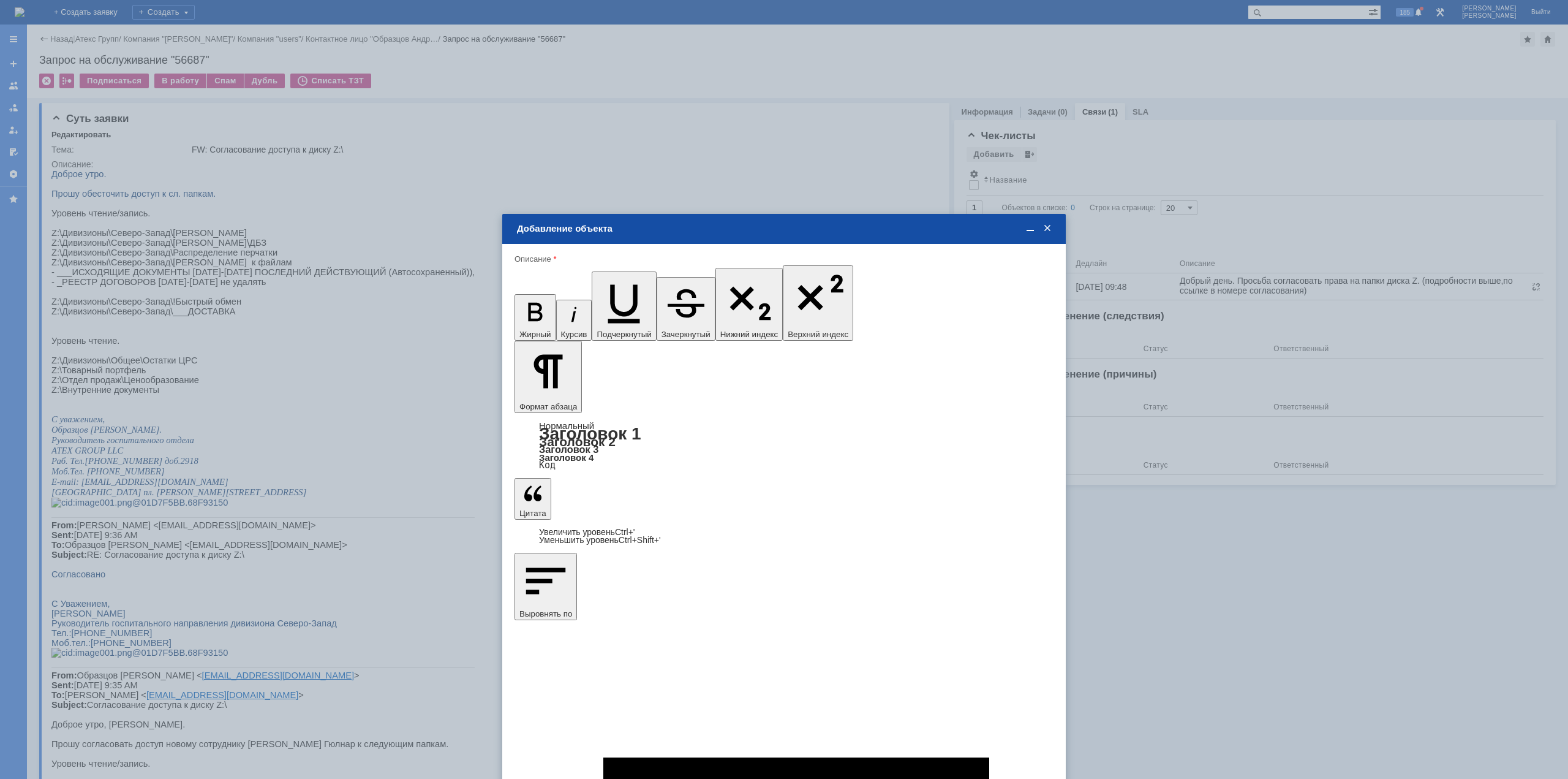
type input "1"
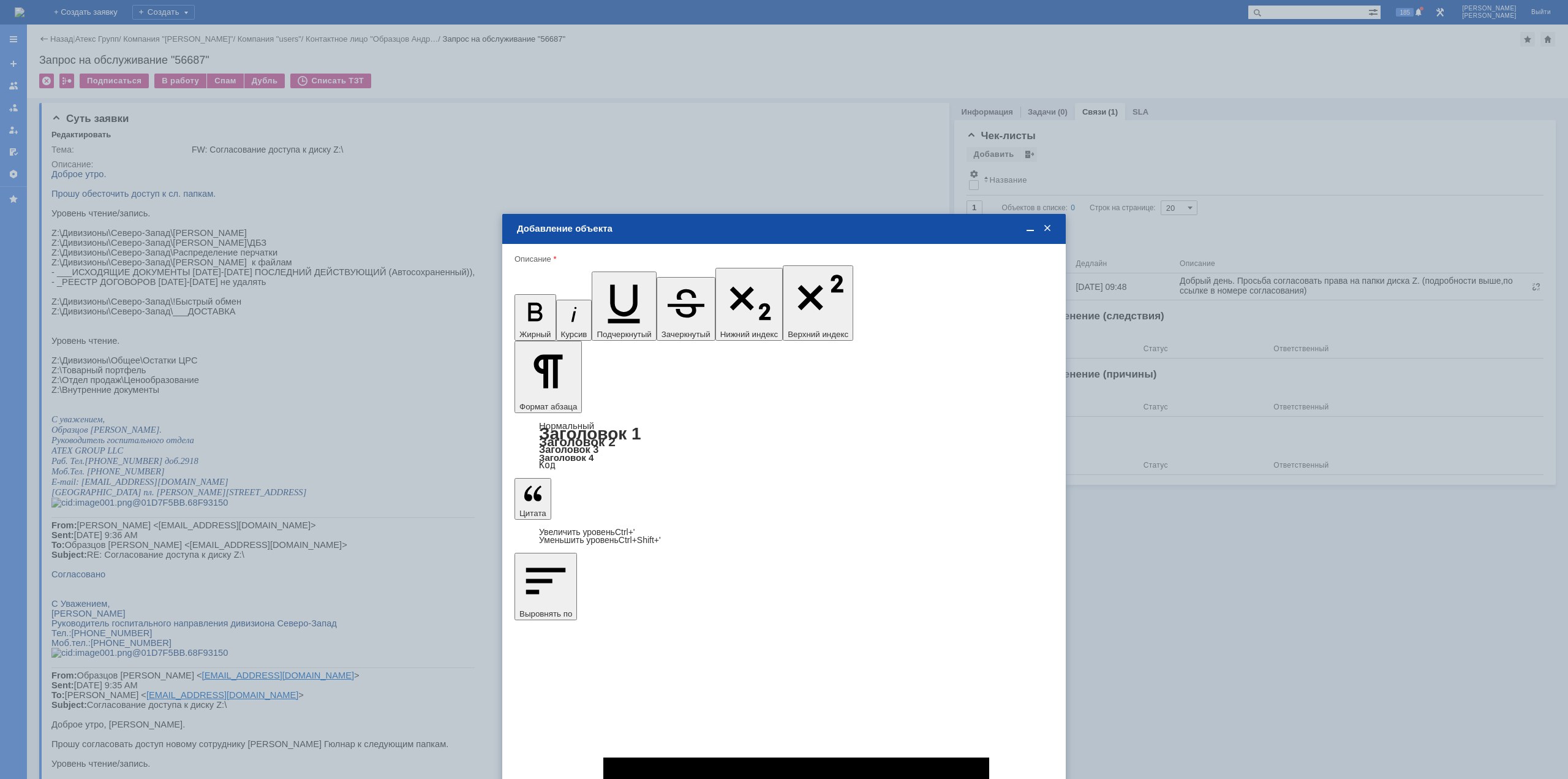
click at [871, 494] on div "дней" at bounding box center [875, 500] width 57 height 14
type input "дней"
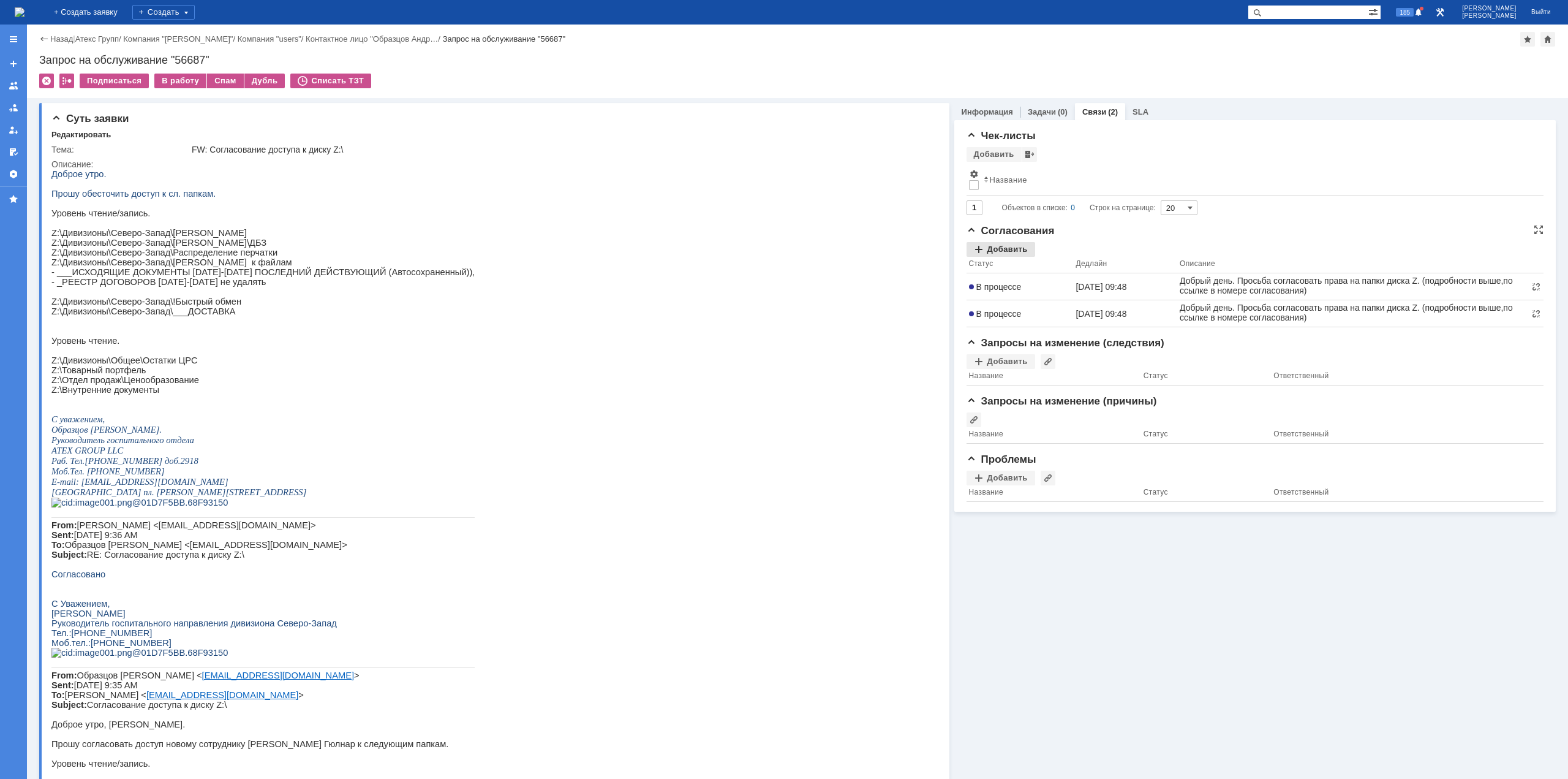
click at [1018, 250] on div "Добавить" at bounding box center [1000, 250] width 69 height 15
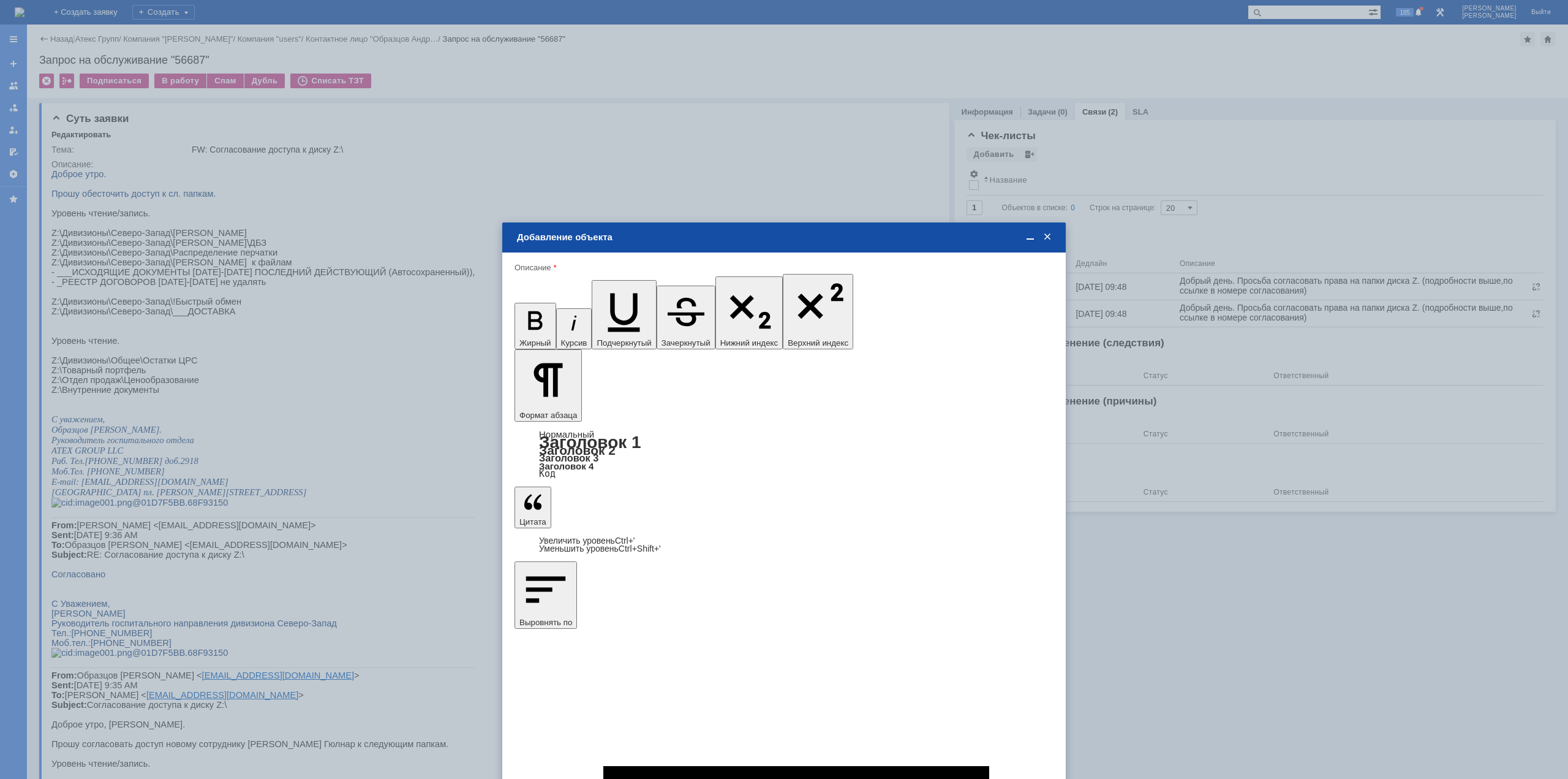
click at [665, 494] on div "[PERSON_NAME]" at bounding box center [784, 488] width 538 height 15
click at [663, 491] on div "[PERSON_NAME]" at bounding box center [816, 488] width 464 height 10
click at [0, 0] on input "[PERSON_NAME]" at bounding box center [0, 0] width 0 height 0
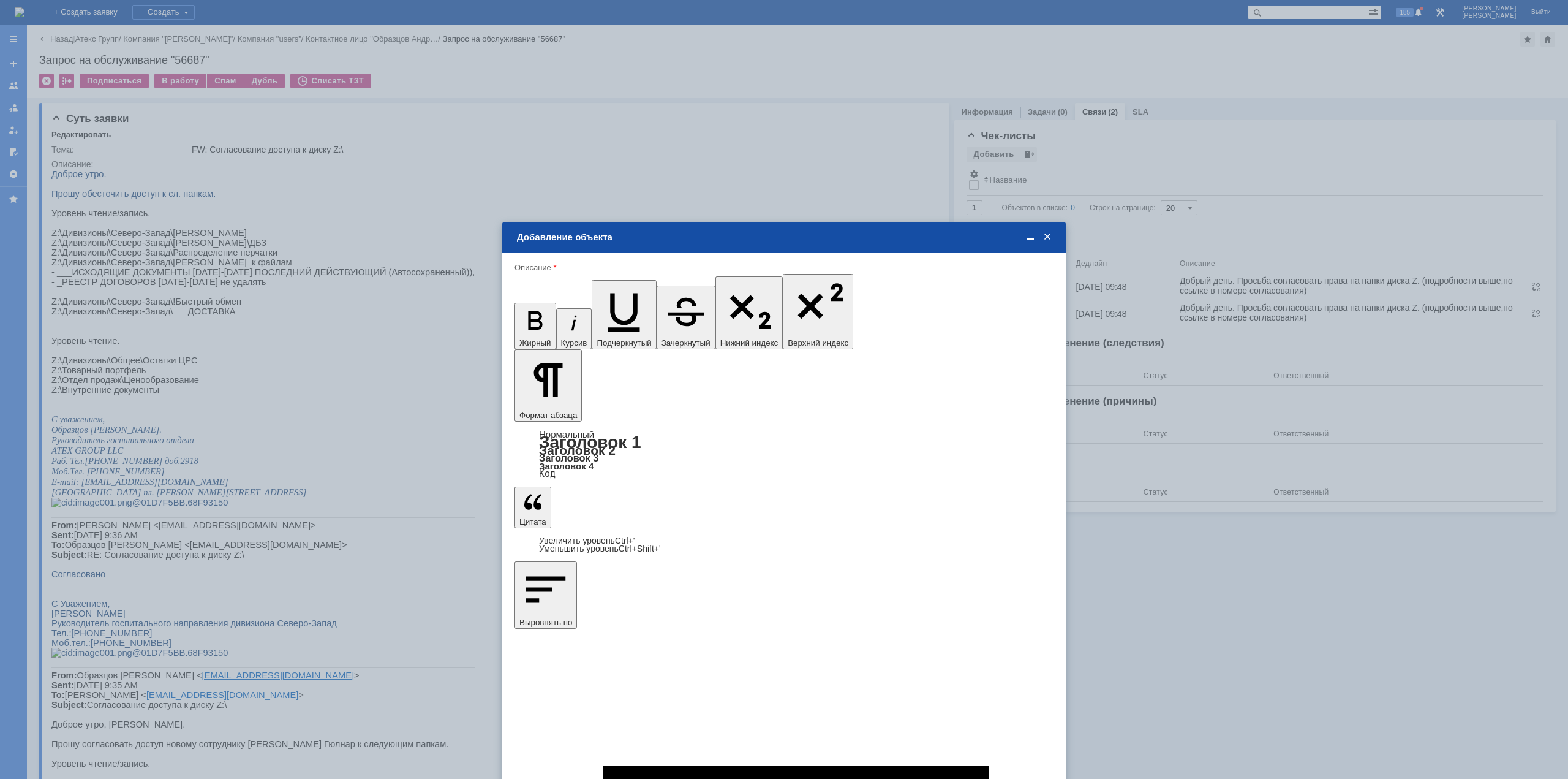
type input "Выбрано: 1 (объекты класса 'Сотрудник')"
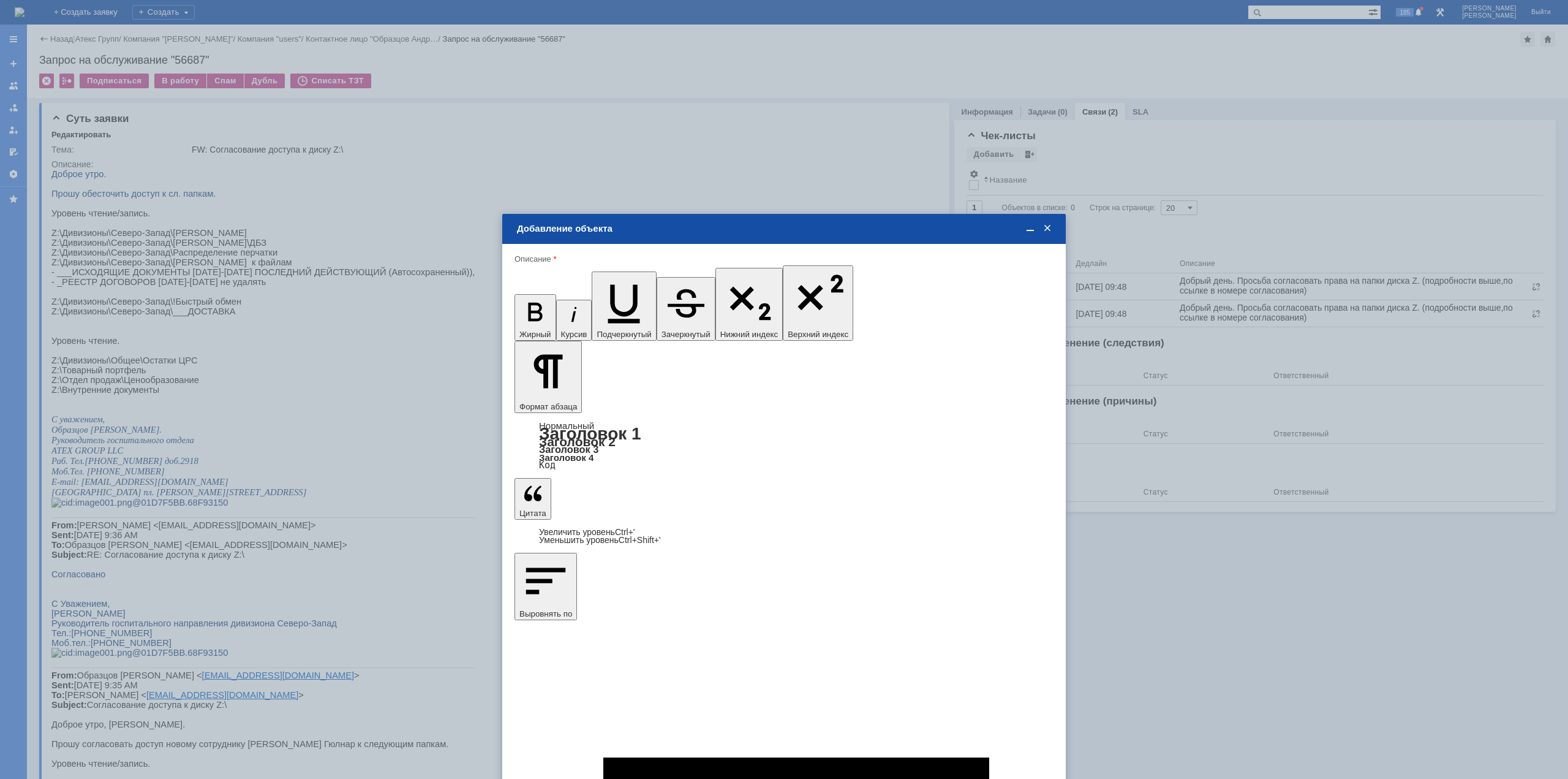
type input "1"
click at [877, 498] on span "дней" at bounding box center [875, 500] width 48 height 10
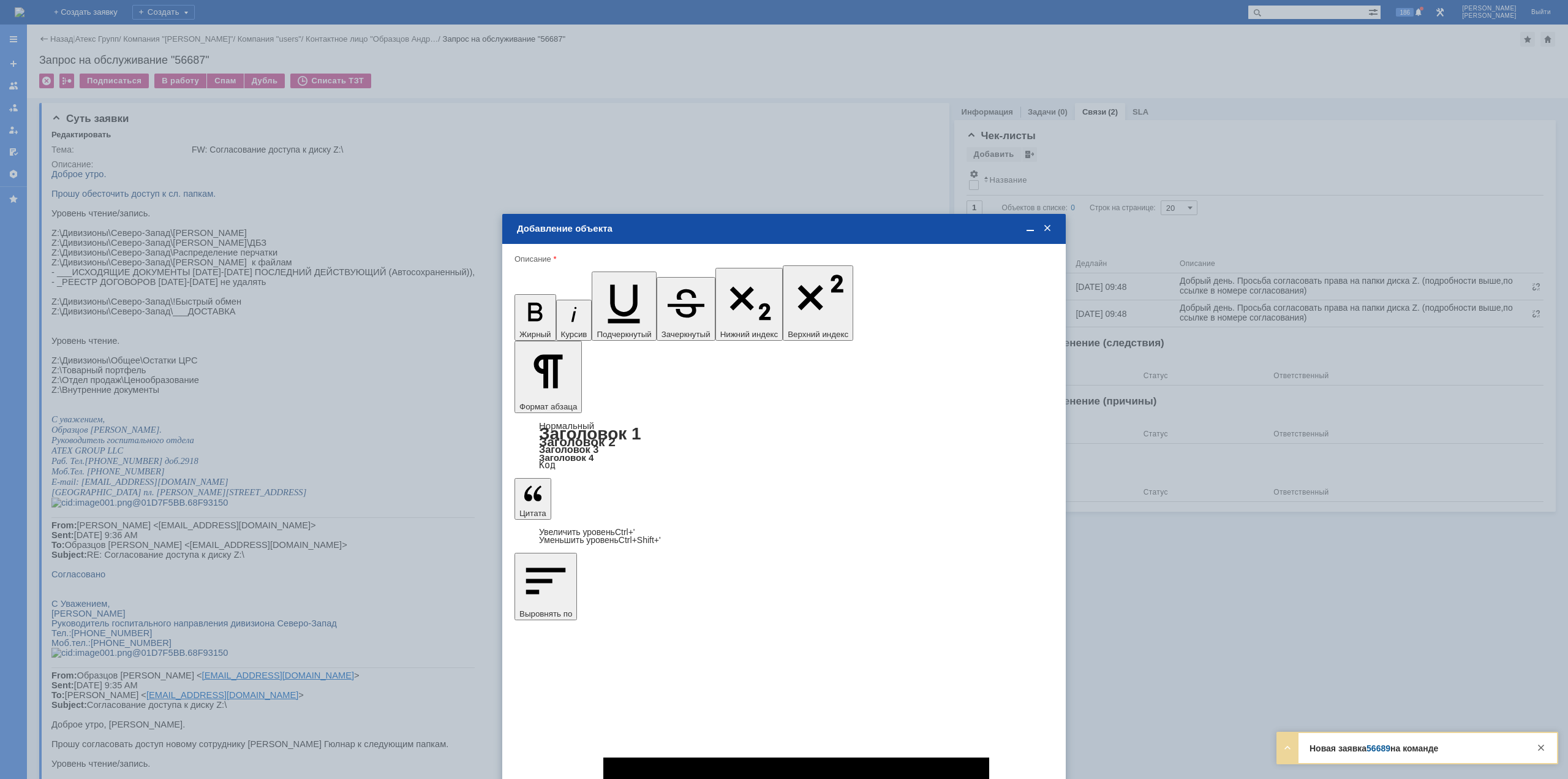
type input "дней"
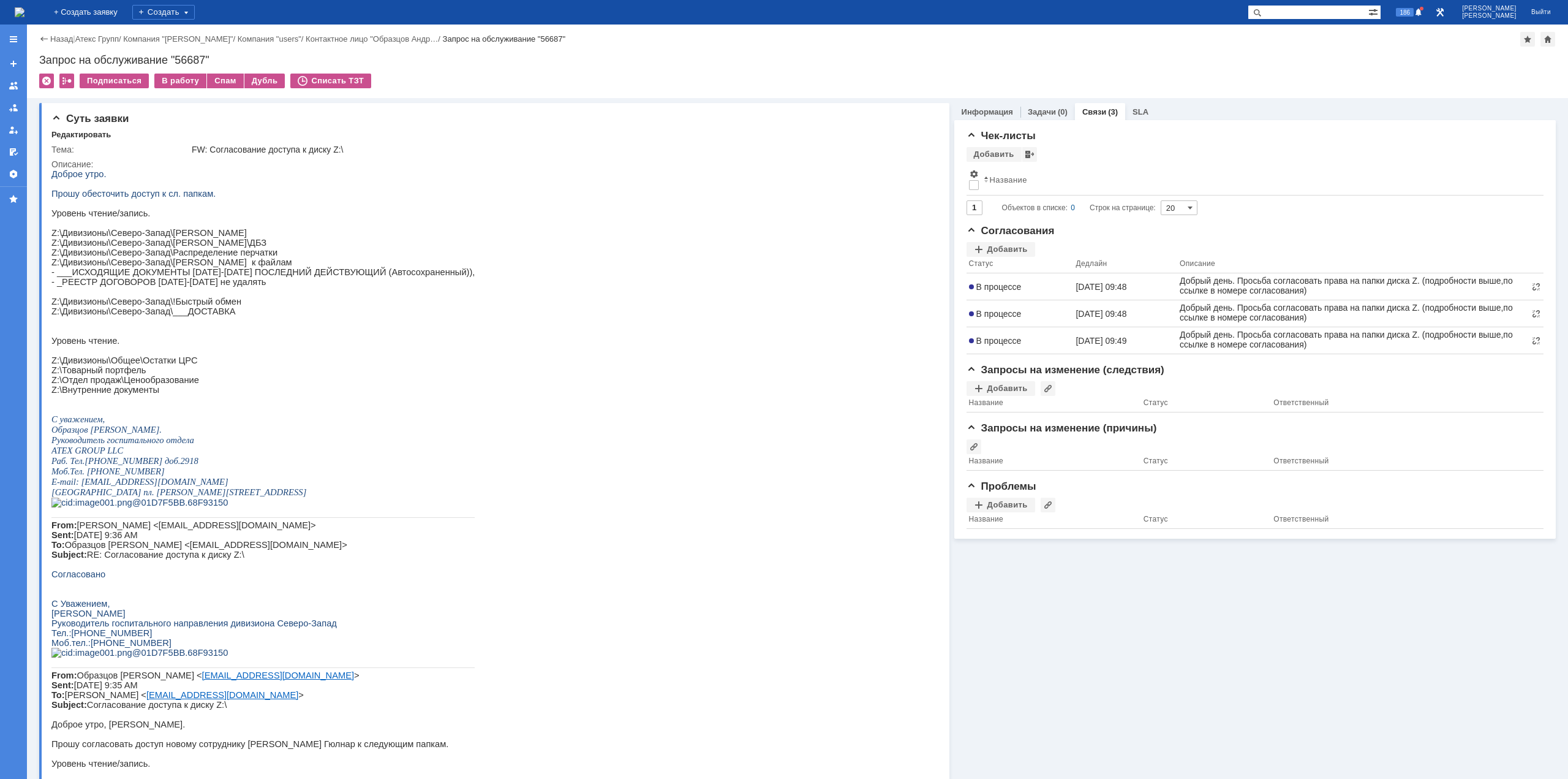
click at [25, 15] on img at bounding box center [20, 12] width 10 height 10
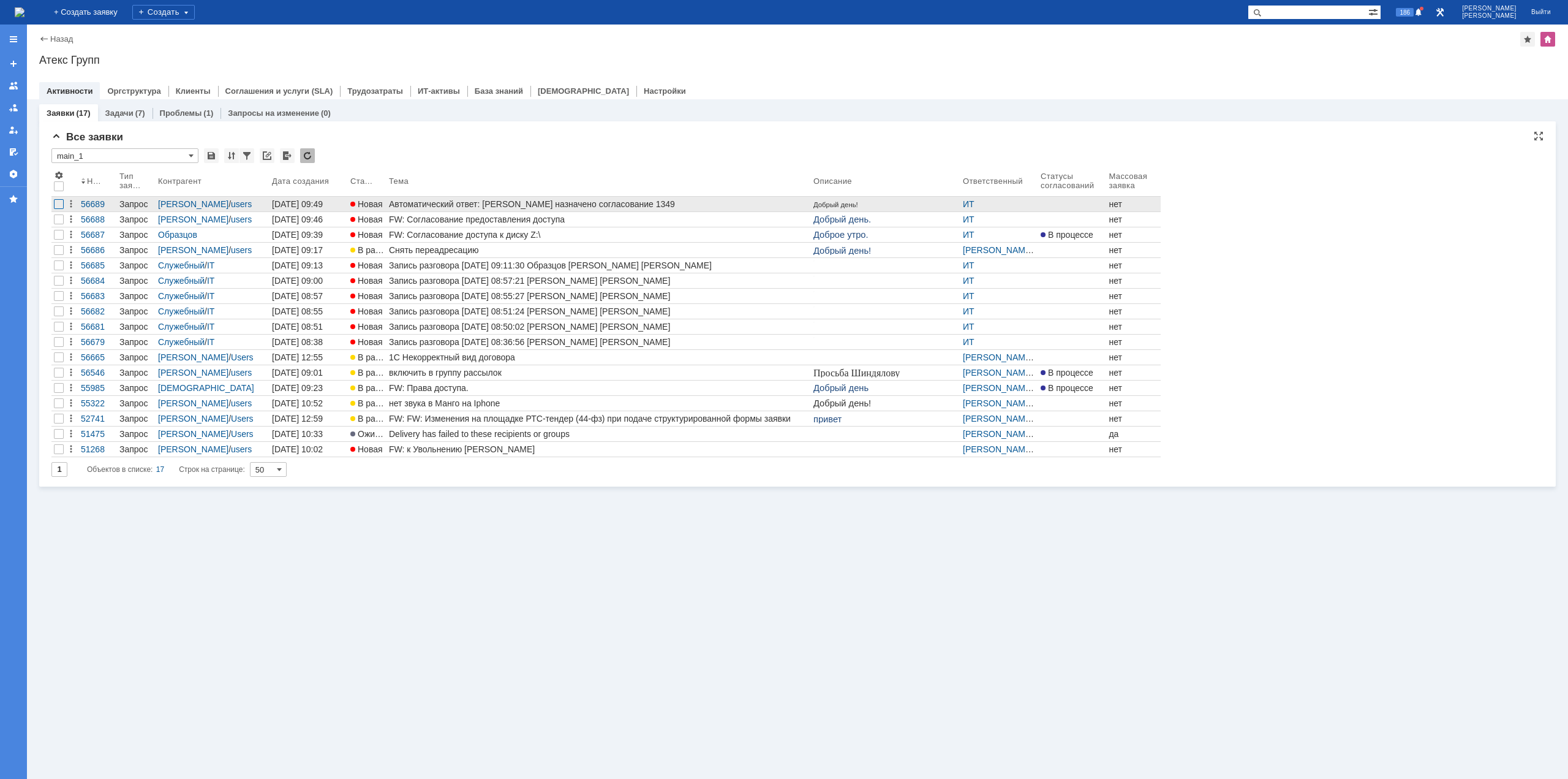
click at [57, 205] on div at bounding box center [59, 204] width 10 height 10
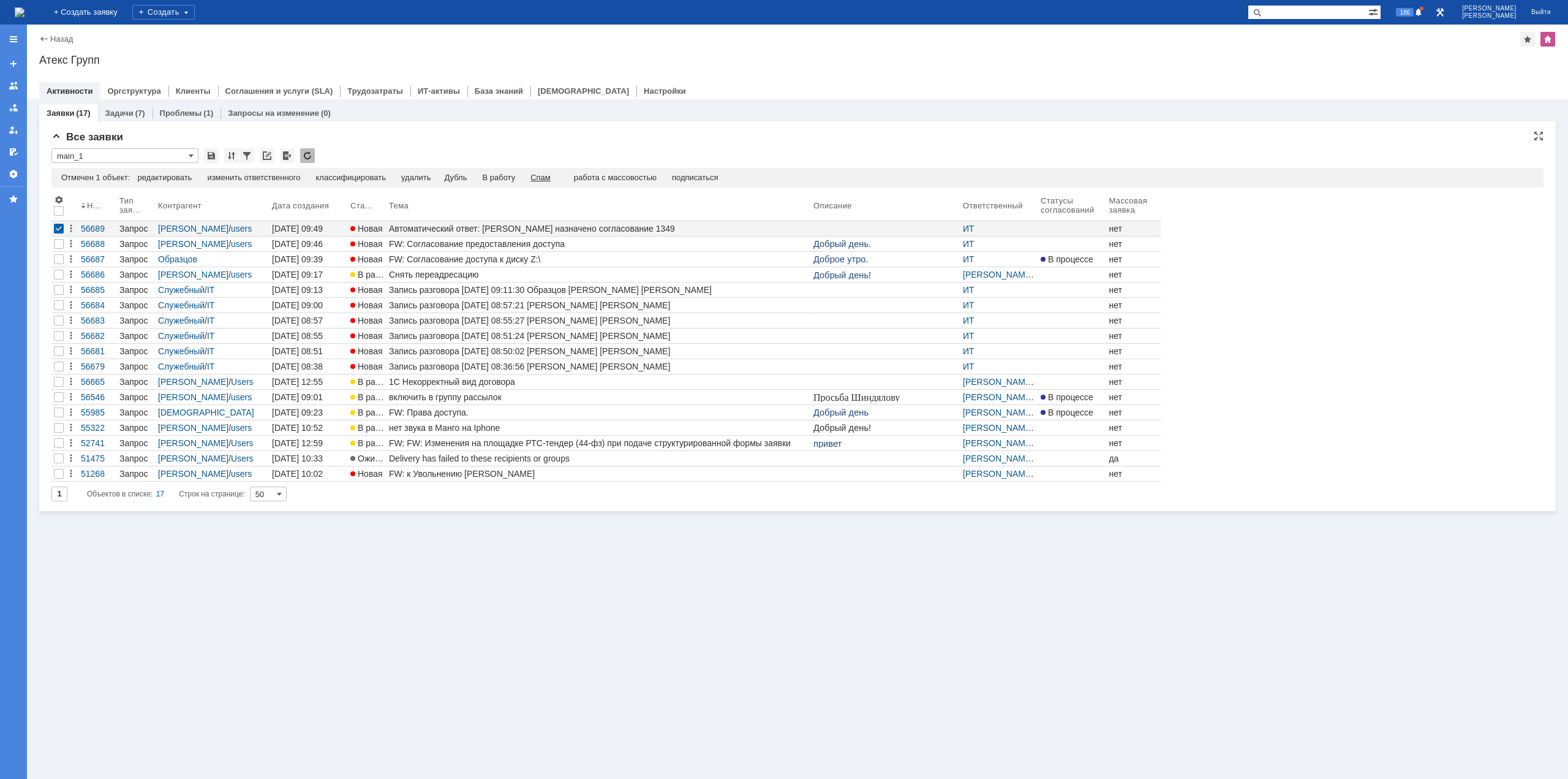
click at [542, 175] on div "Спам" at bounding box center [540, 178] width 20 height 10
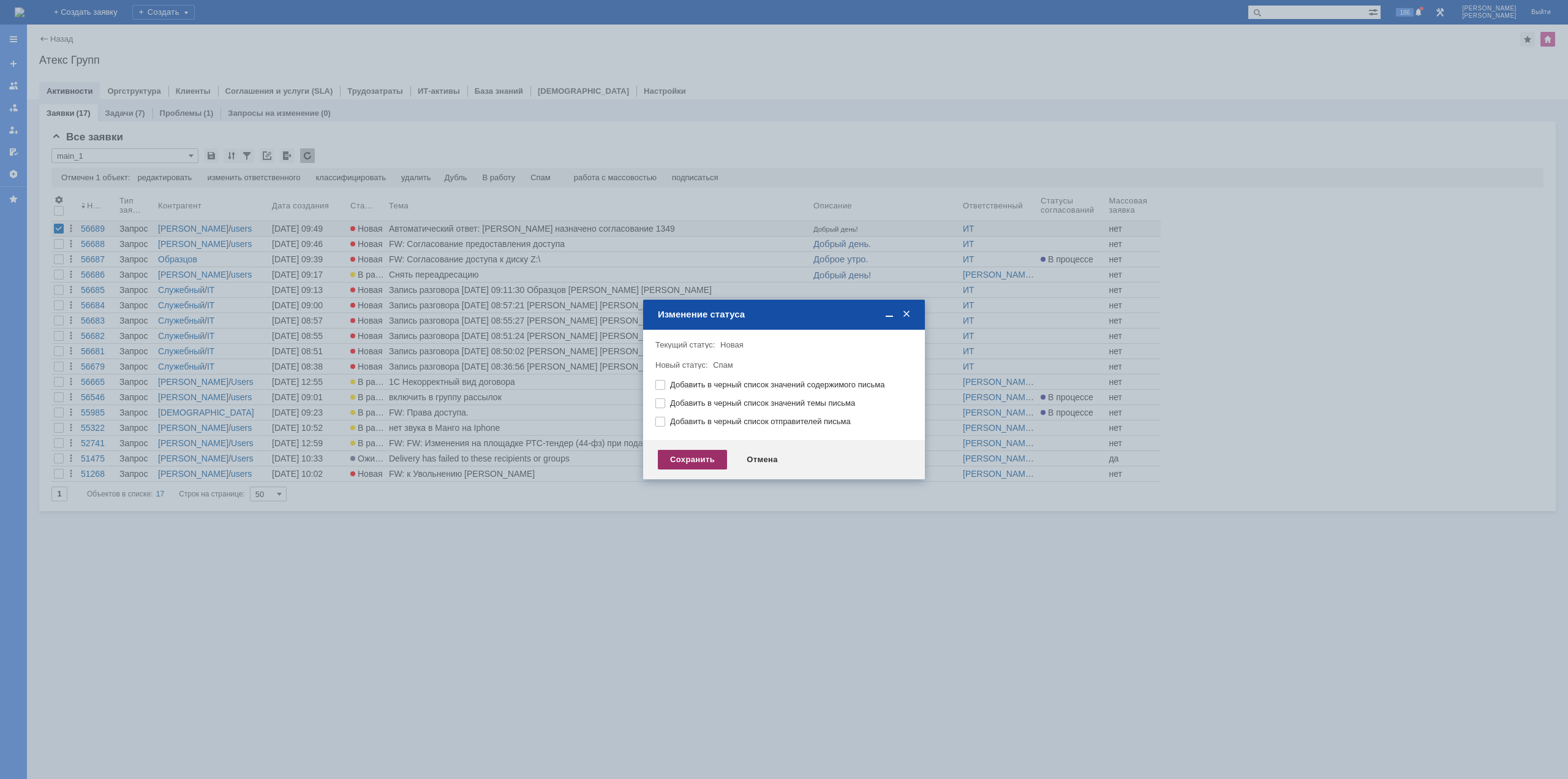
click at [713, 458] on div "Сохранить" at bounding box center [692, 460] width 69 height 20
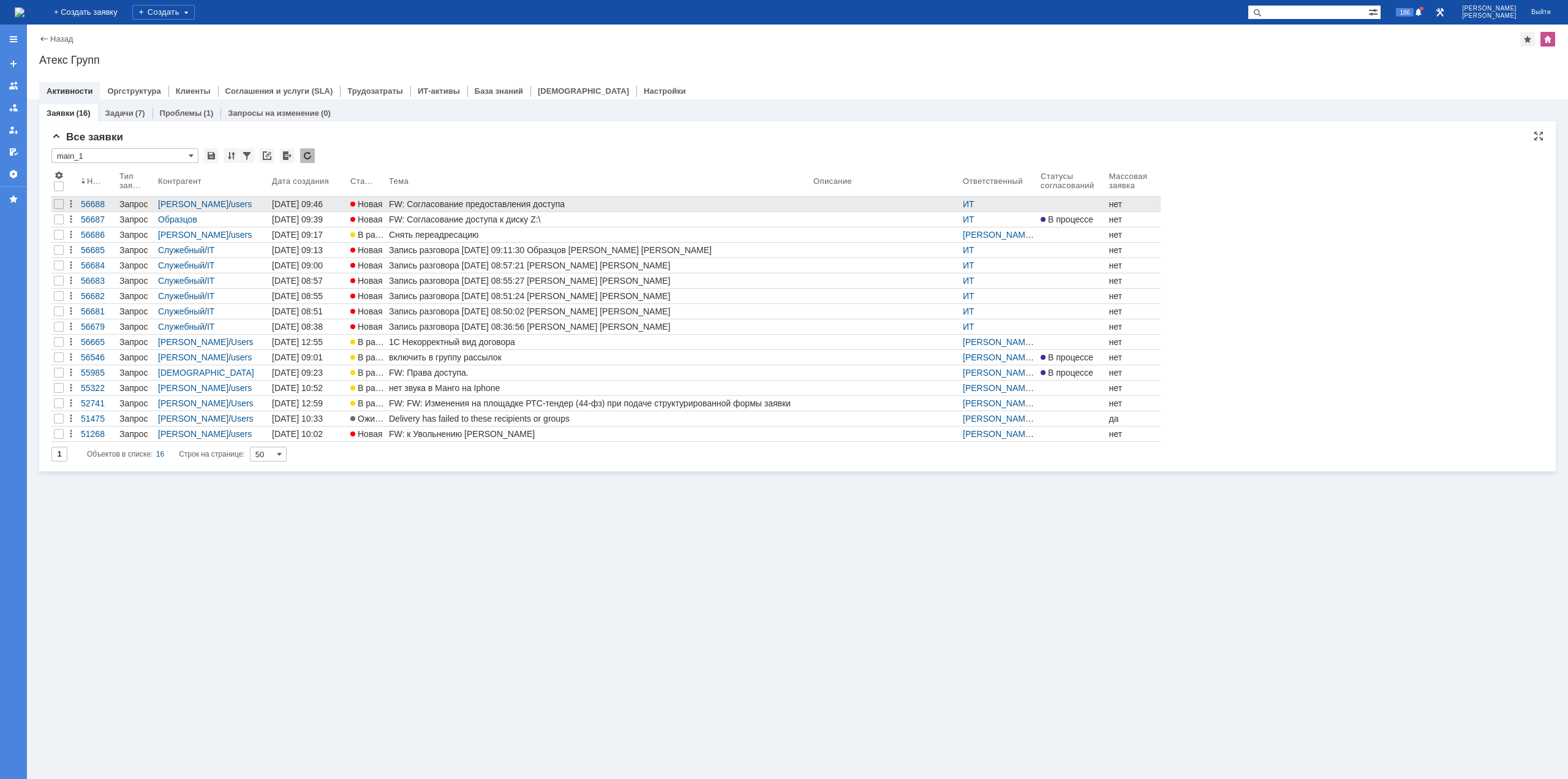
click at [455, 203] on div "FW: Согласование предоставления доступа" at bounding box center [598, 204] width 419 height 10
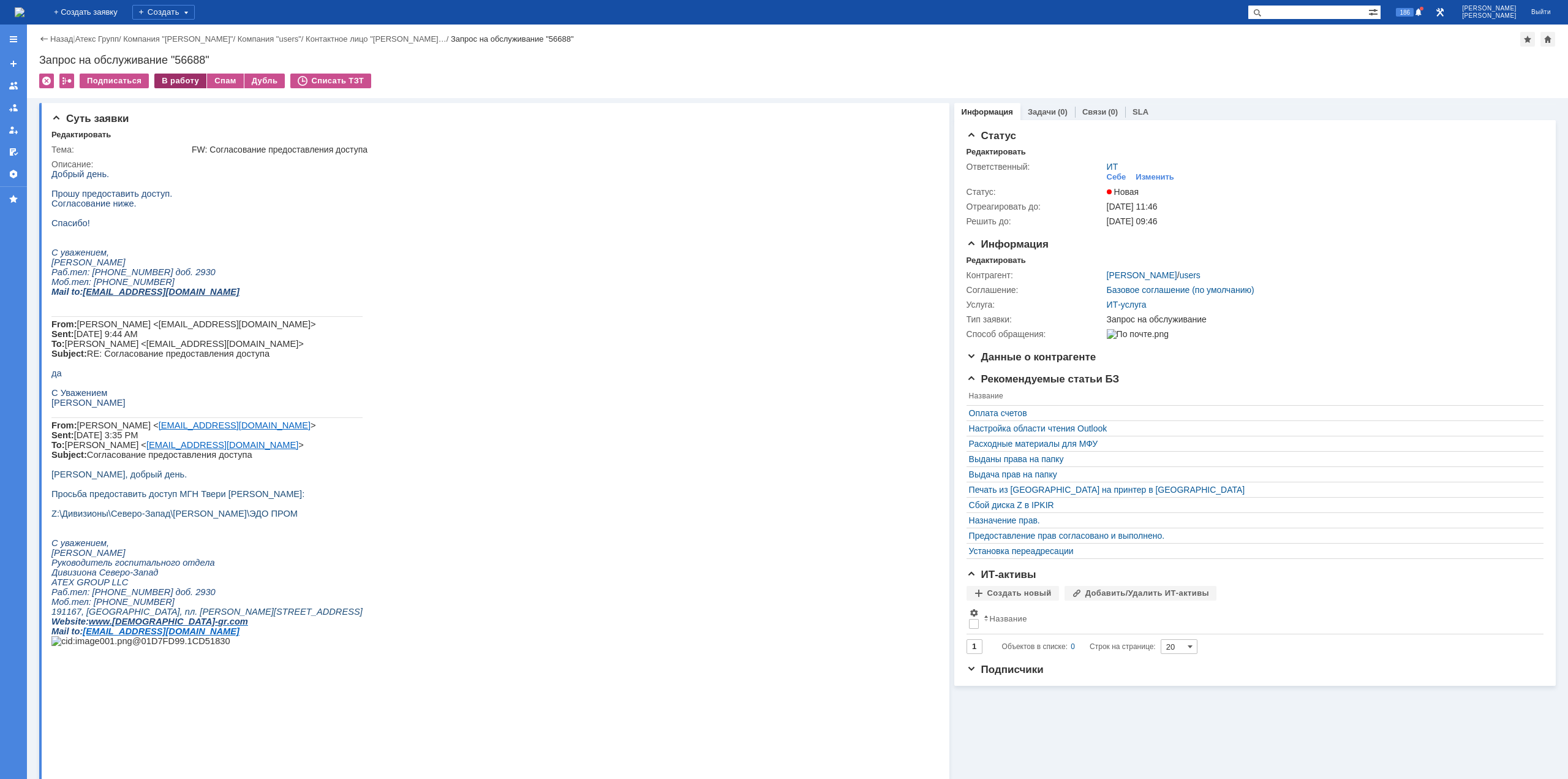
click at [183, 82] on div "В работу" at bounding box center [180, 81] width 52 height 15
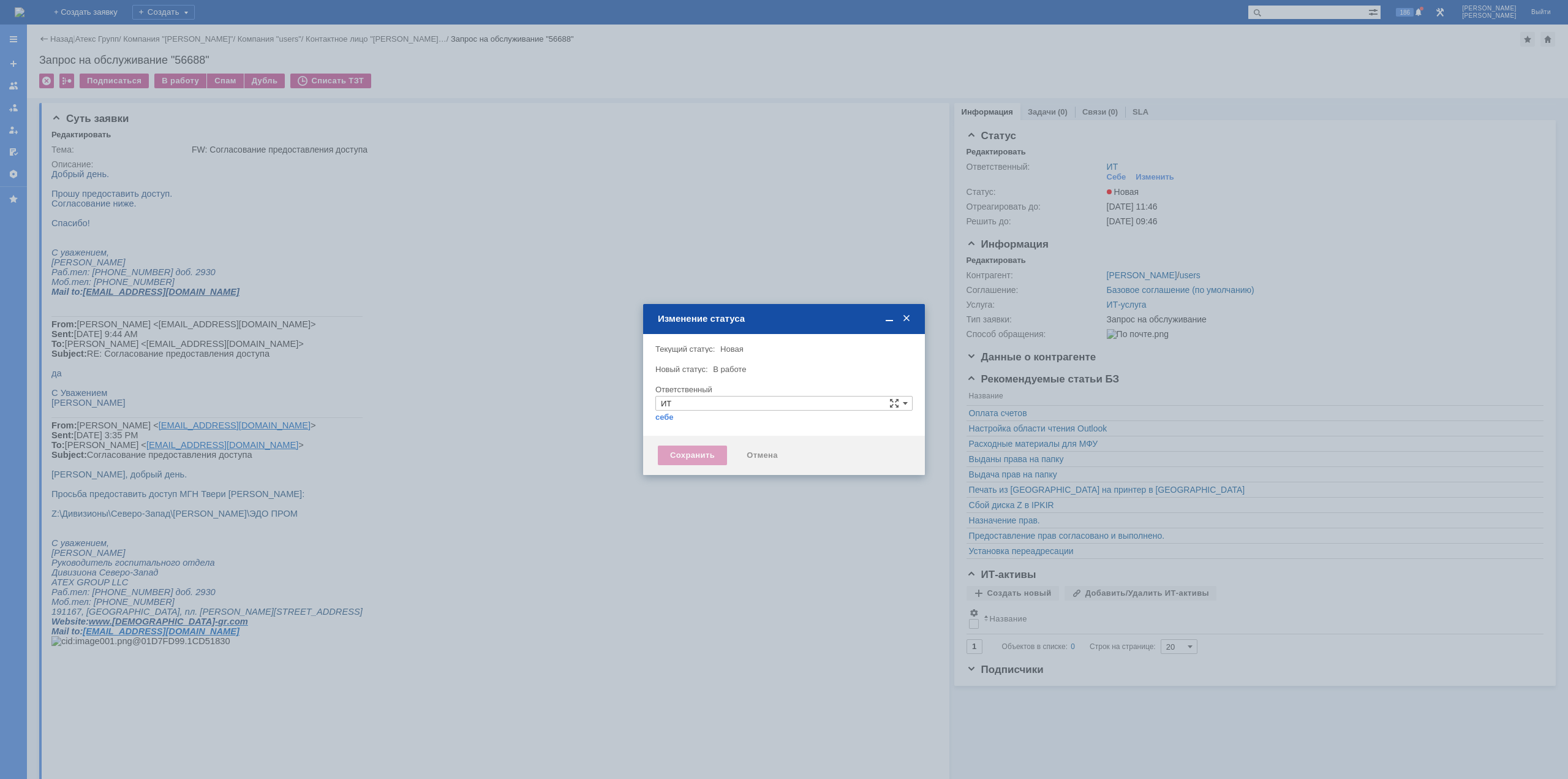
type input "[PERSON_NAME]"
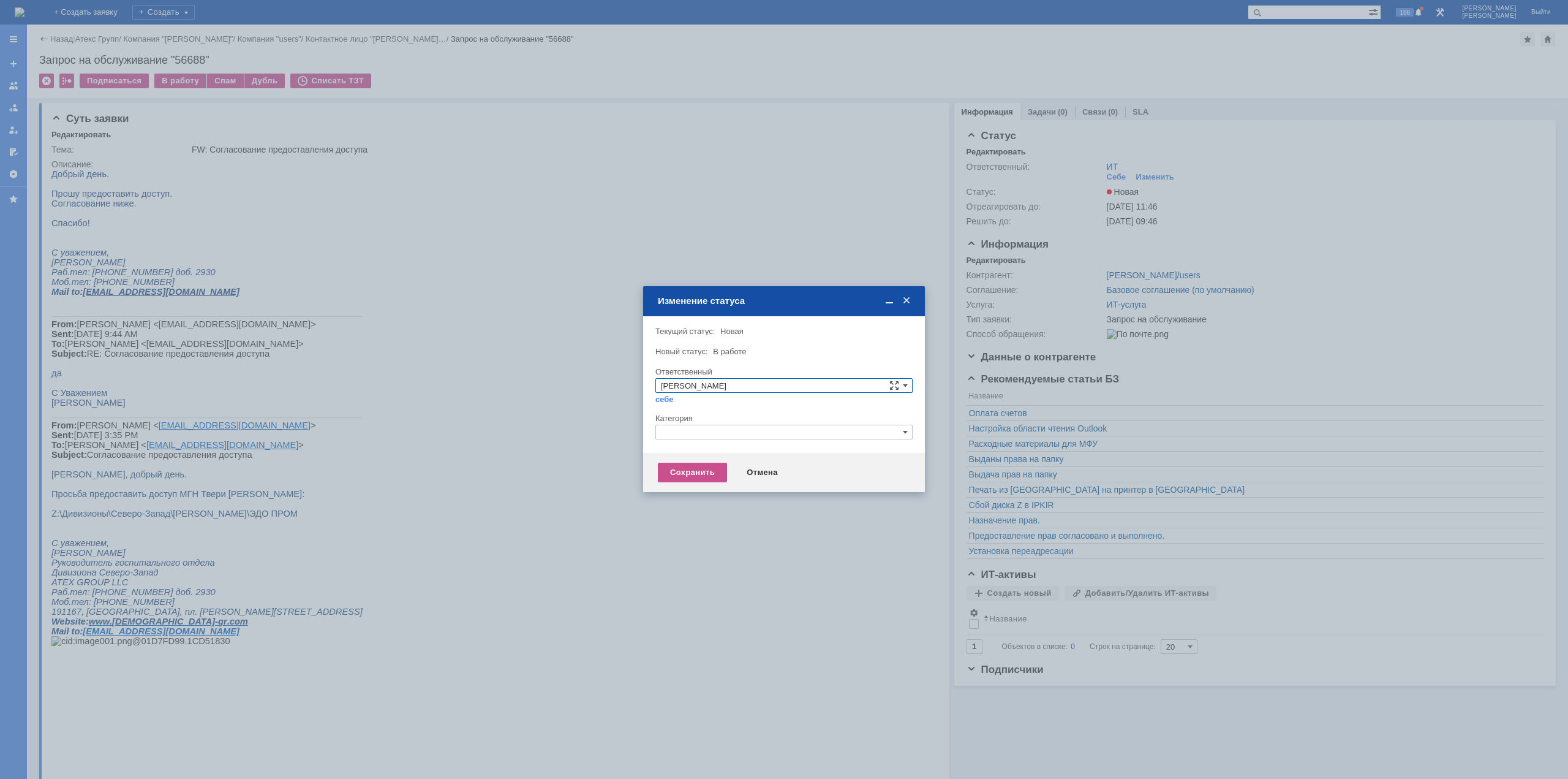
click at [724, 433] on input "text" at bounding box center [784, 432] width 258 height 15
click at [719, 486] on span "Назначение доступа (файловые ресурсы)" at bounding box center [784, 490] width 246 height 10
click at [707, 468] on div "Сохранить" at bounding box center [692, 473] width 69 height 20
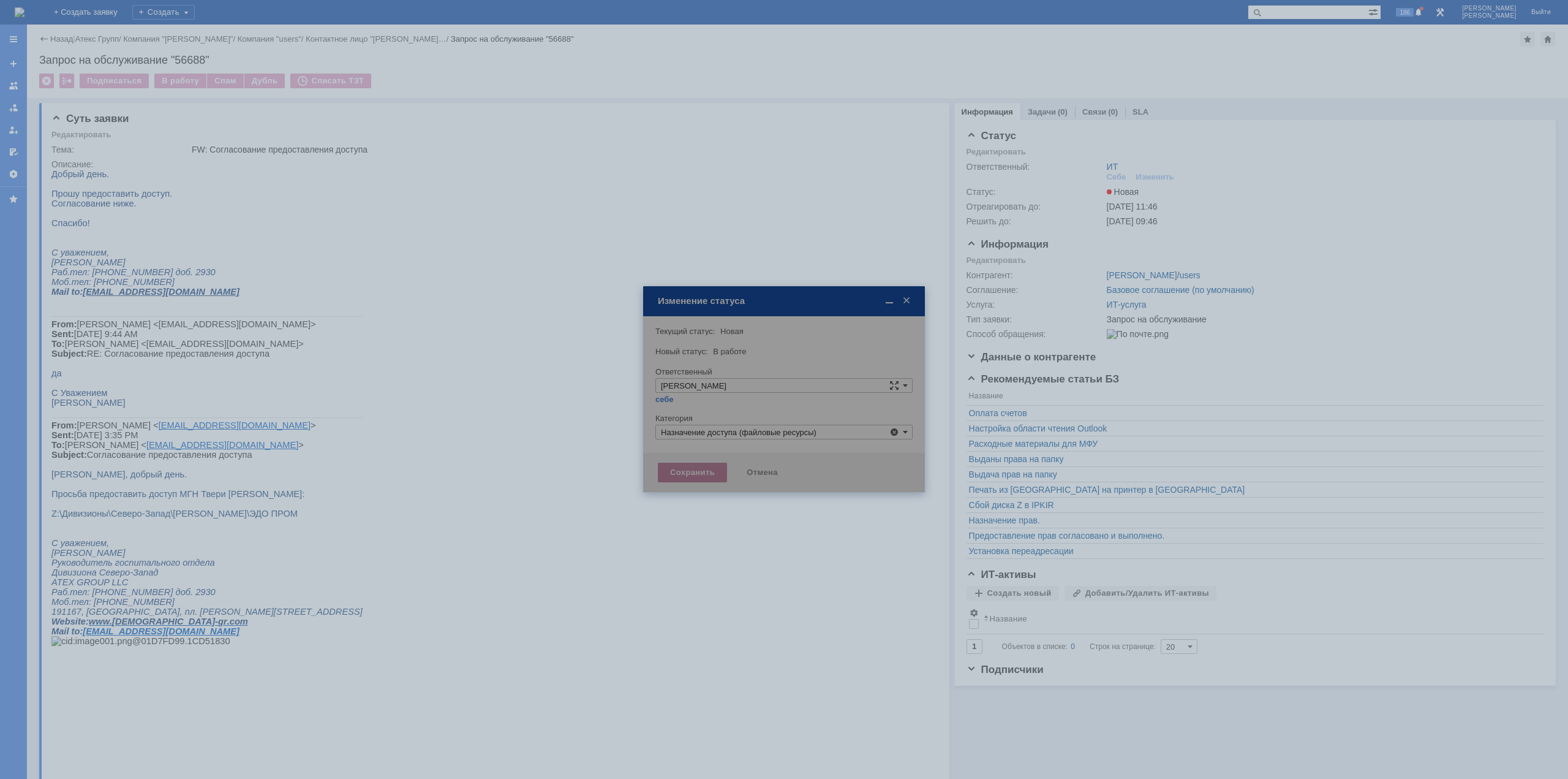
type input "Назначение доступа (файловые ресурсы)"
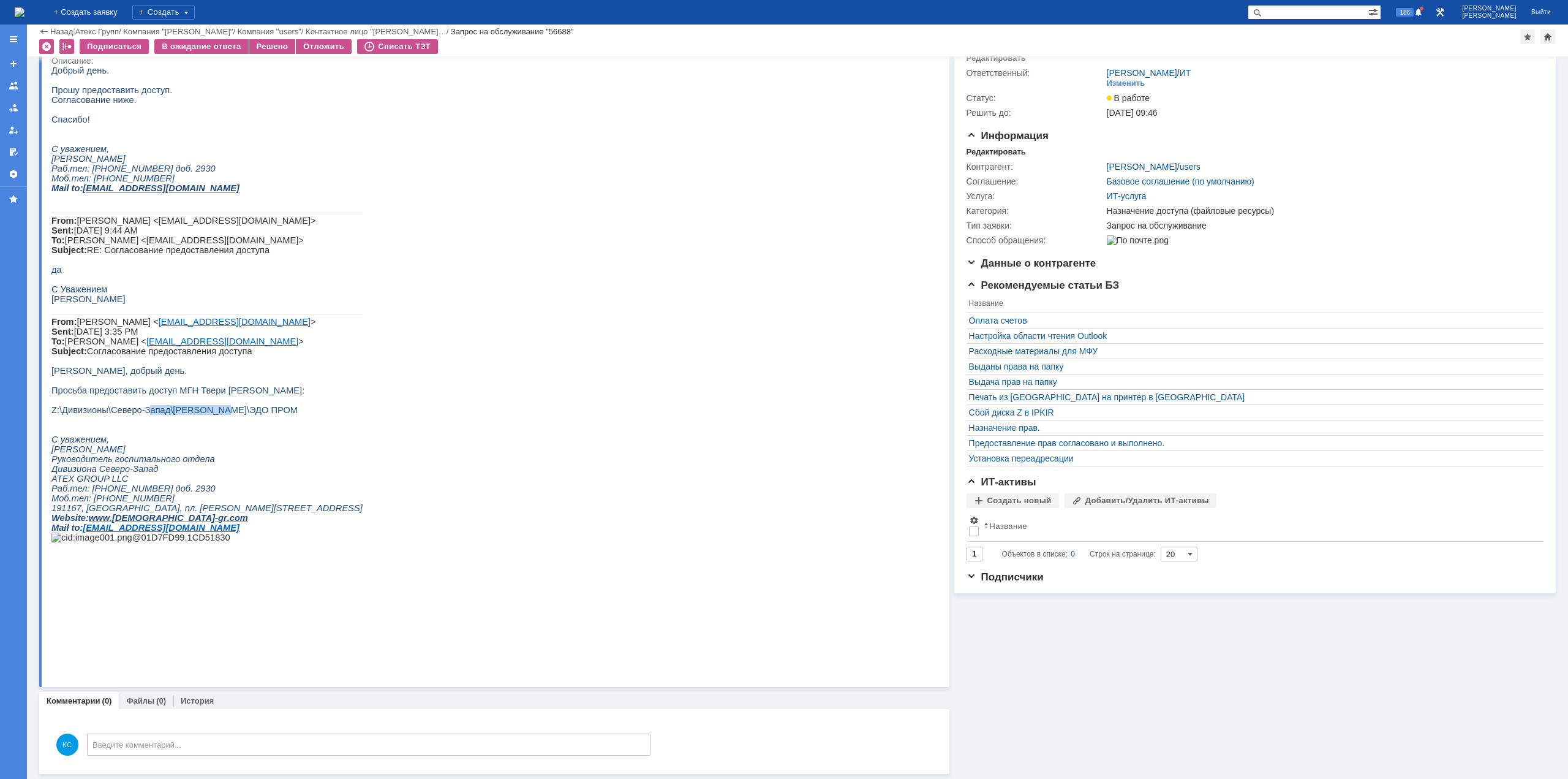
drag, startPoint x: 145, startPoint y: 453, endPoint x: 206, endPoint y: 455, distance: 61.0
click at [206, 415] on span "Z:\Дивизионы\Северо-Запад\[PERSON_NAME]\ЭДО ПРОМ" at bounding box center [174, 410] width 246 height 10
click at [220, 415] on span "Z:\Дивизионы\Северо-Запад\[PERSON_NAME]\ЭДО ПРОМ" at bounding box center [174, 410] width 246 height 10
drag, startPoint x: 239, startPoint y: 454, endPoint x: 252, endPoint y: 454, distance: 13.0
click at [252, 415] on span "Z:\Дивизионы\Северо-Запад\[PERSON_NAME]\ЭДО ПРОМ" at bounding box center [174, 410] width 246 height 10
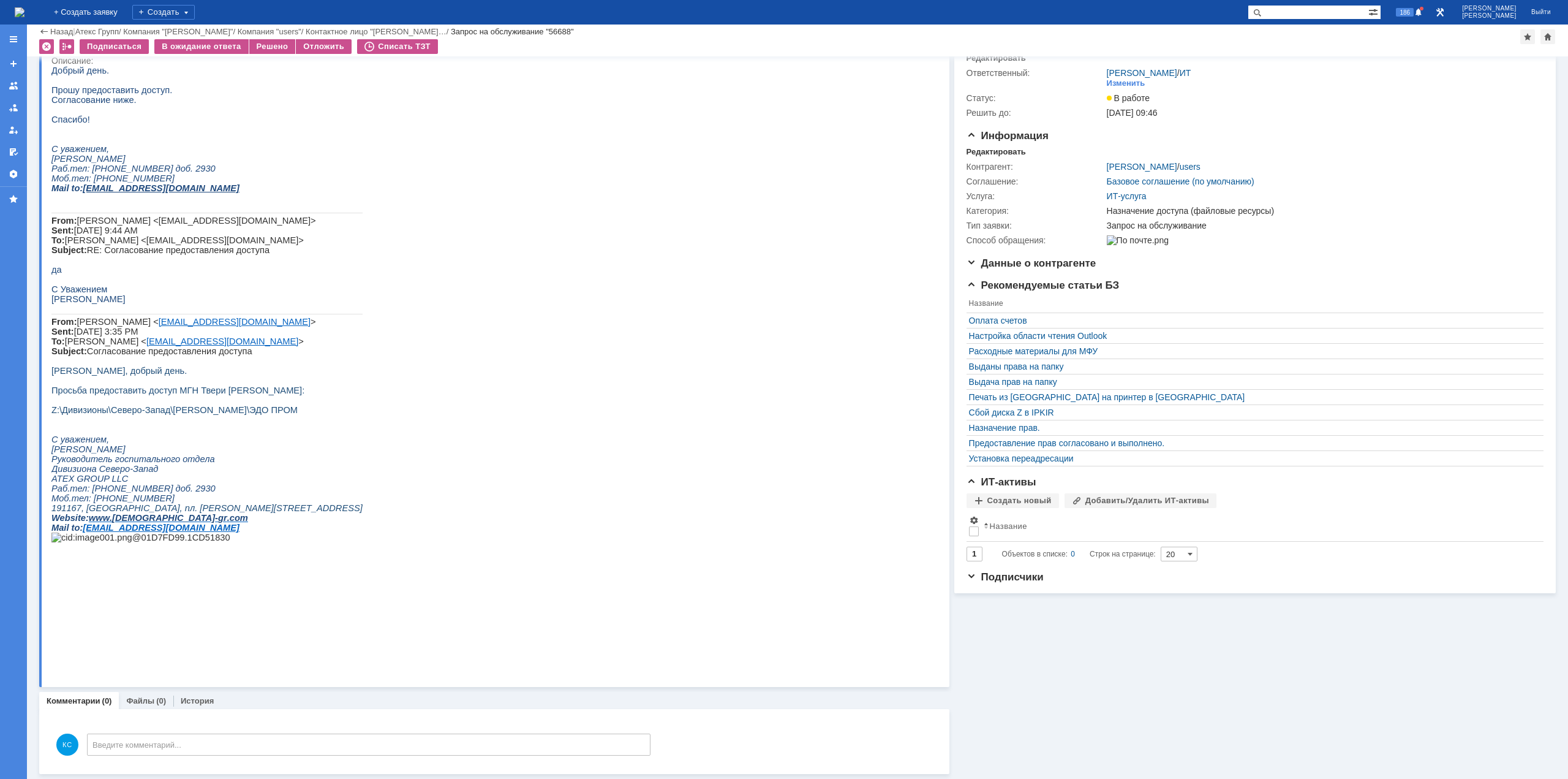
click at [259, 415] on span "Z:\Дивизионы\Северо-Запад\[PERSON_NAME]\ЭДО ПРОМ" at bounding box center [174, 410] width 246 height 10
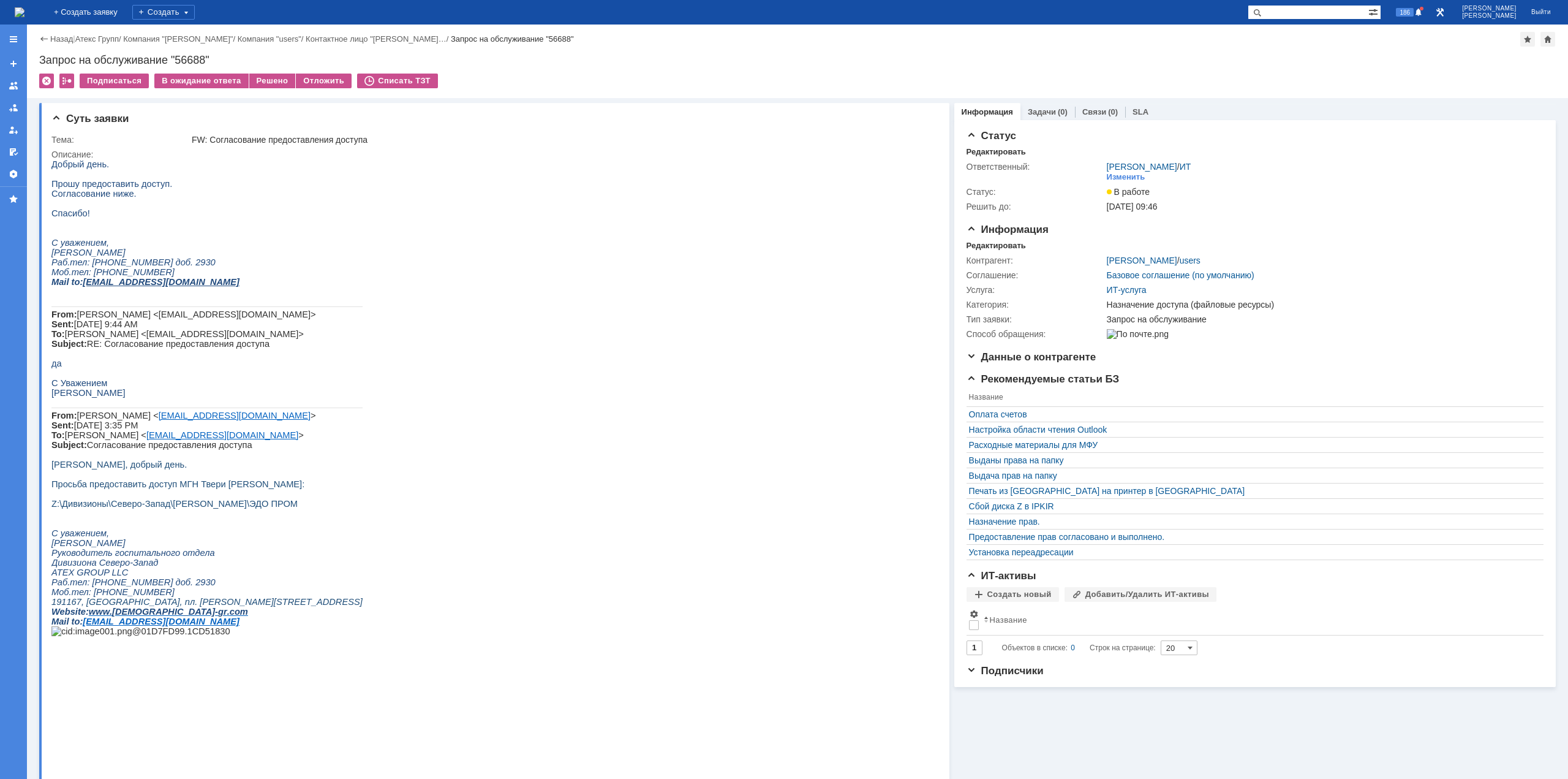
click at [773, 211] on html "Добрый день. Прошу предоставить доступ. Согласование ниже. Спасибо! С уважением…" at bounding box center [485, 407] width 868 height 496
click at [258, 77] on div "Решено" at bounding box center [272, 81] width 46 height 15
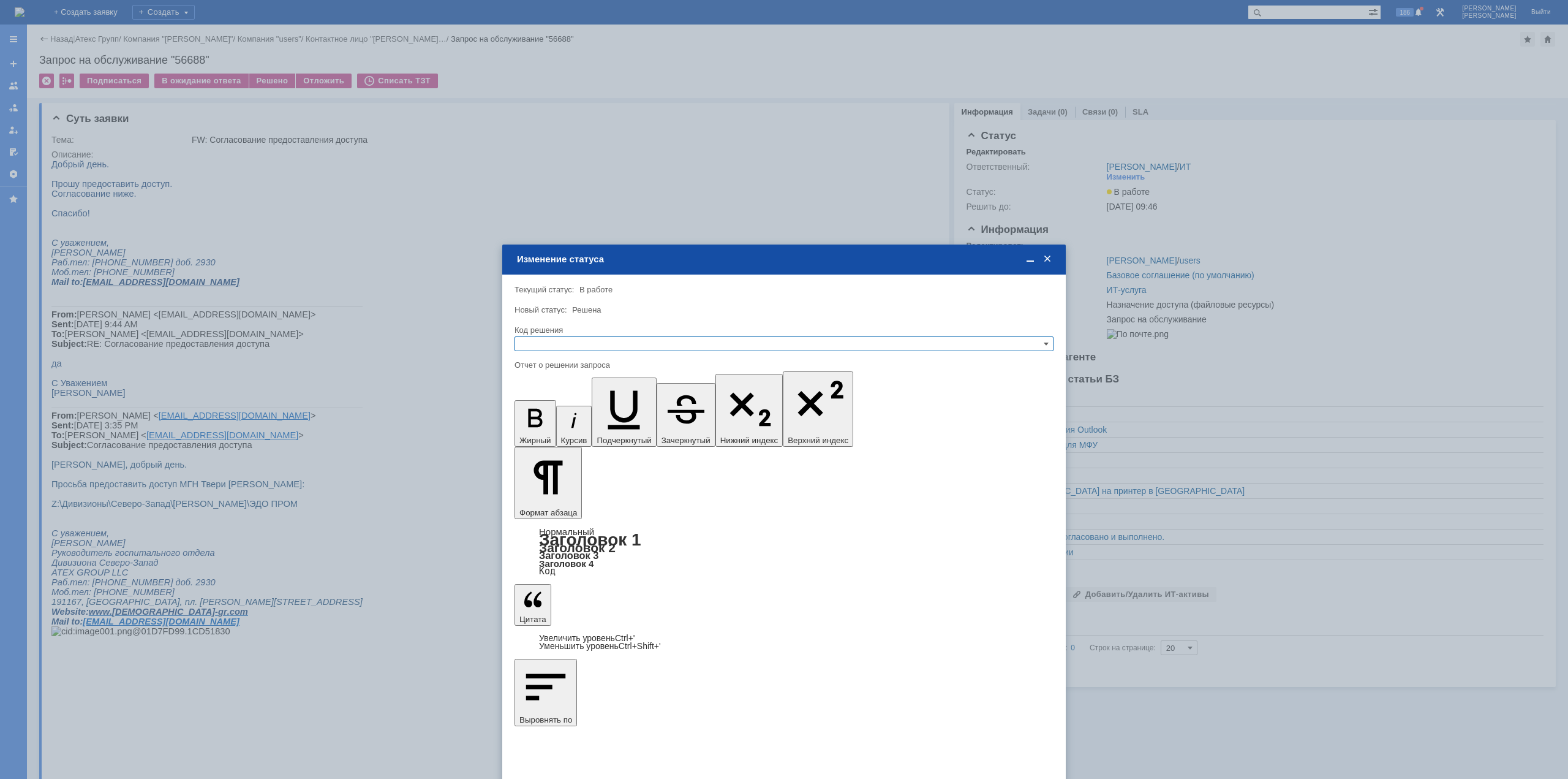
click at [583, 340] on input "text" at bounding box center [784, 344] width 539 height 15
click at [560, 405] on span "Решено" at bounding box center [784, 403] width 528 height 10
click at [661, 385] on icon "button" at bounding box center [685, 409] width 49 height 49
type input "Решено"
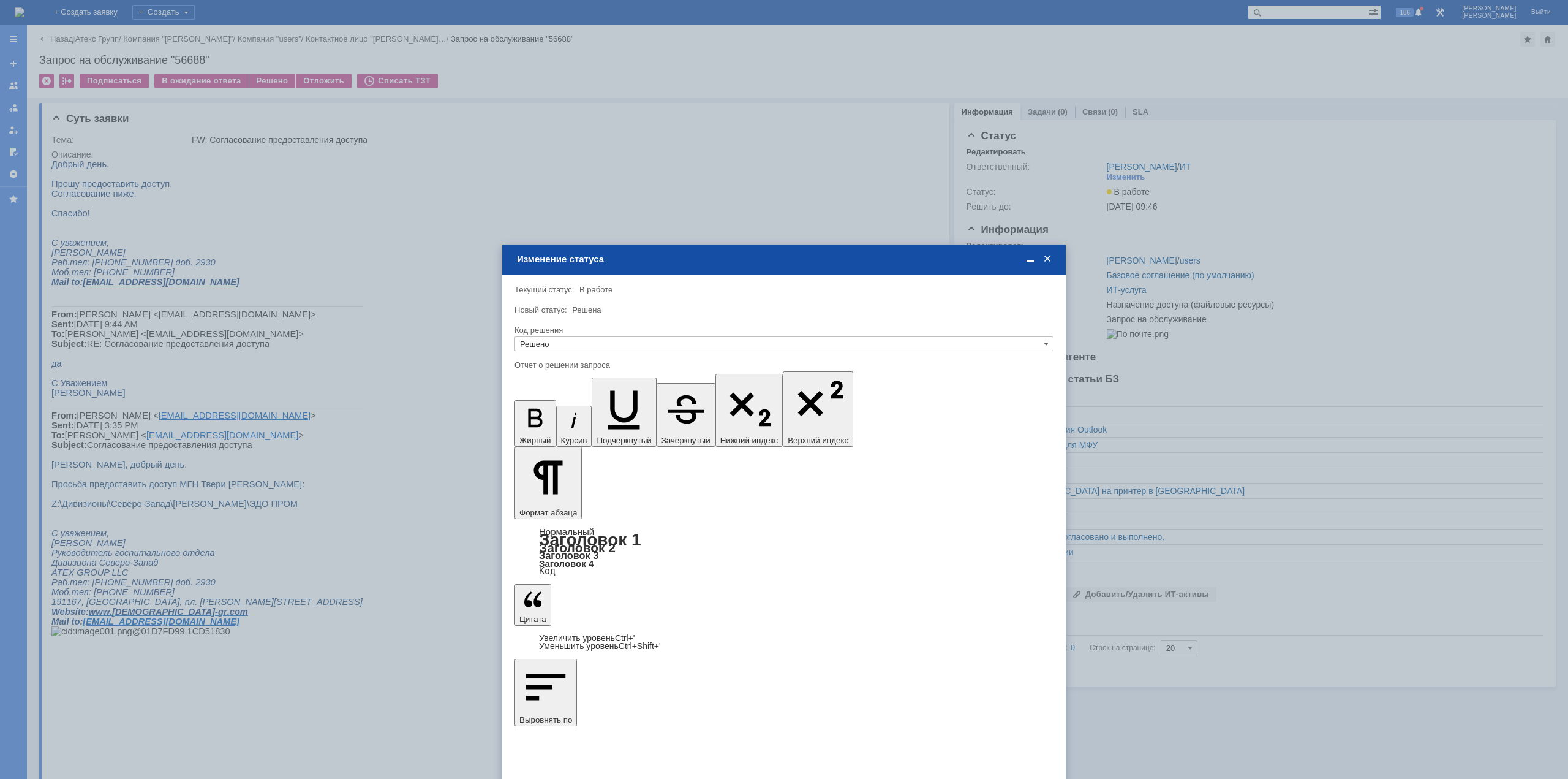
click at [668, 395] on icon "button" at bounding box center [686, 410] width 37 height 29
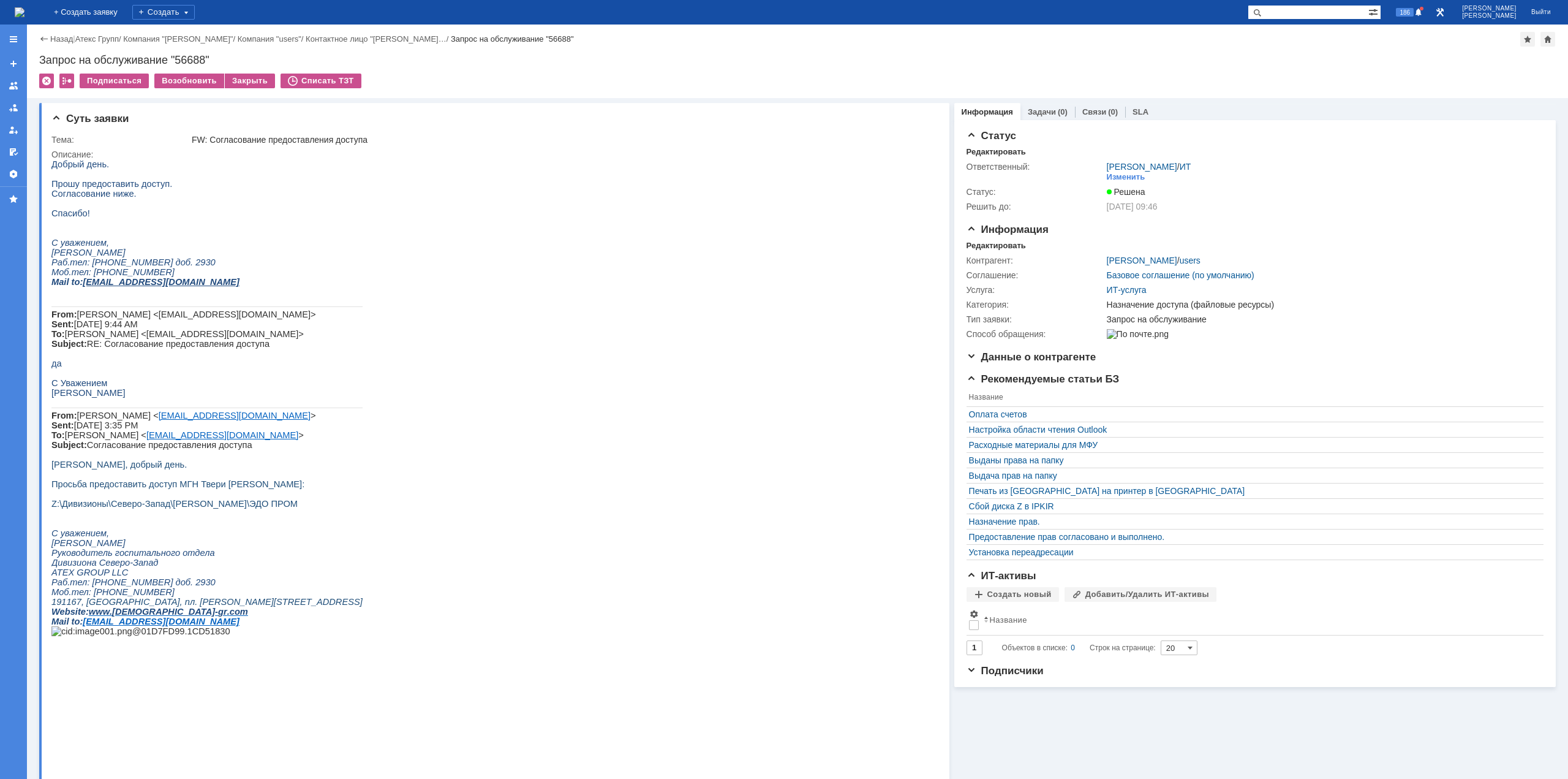
click at [25, 15] on img at bounding box center [20, 12] width 10 height 10
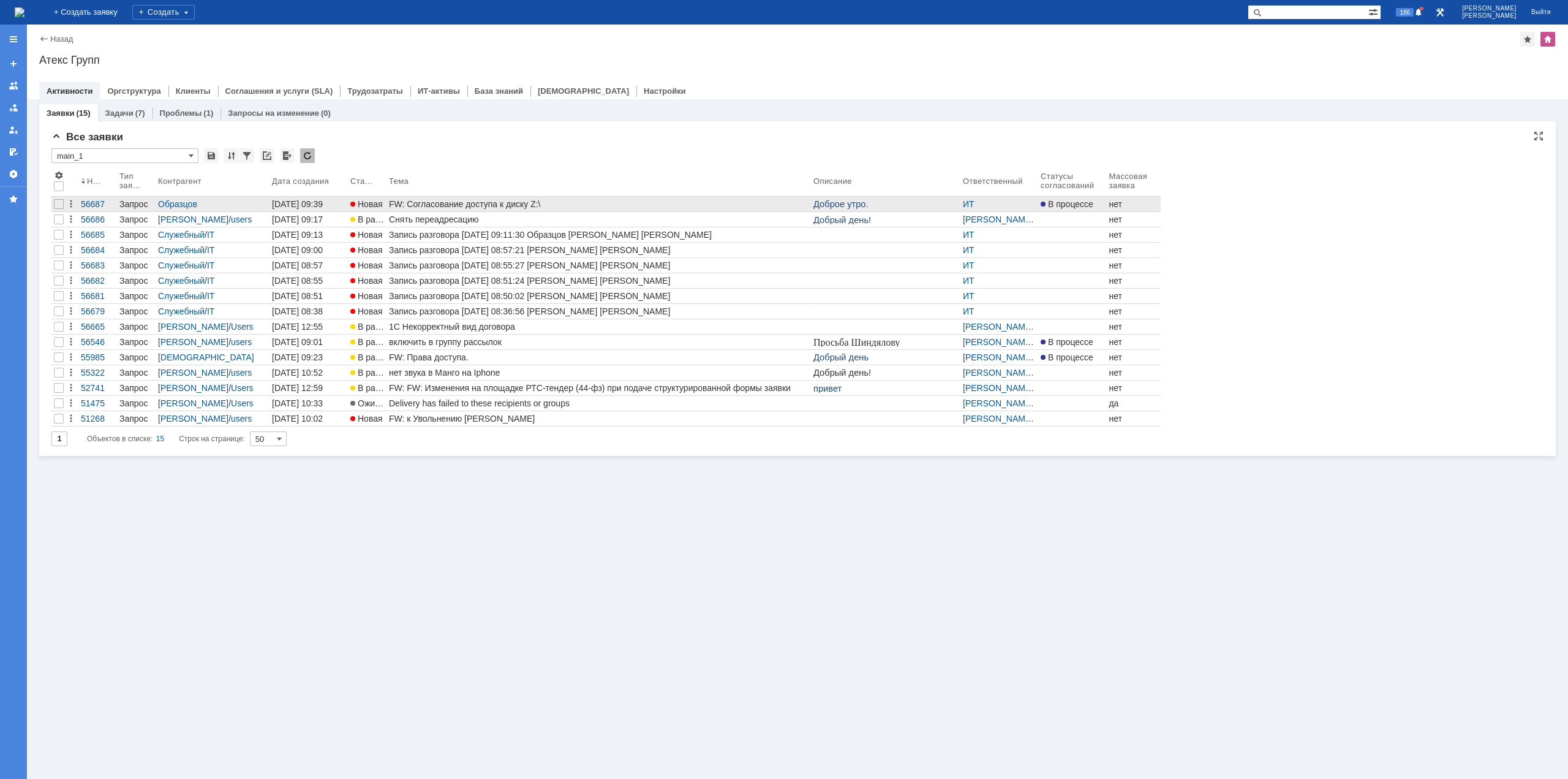
click at [486, 200] on div "FW: Согласование доступа к диску Z:\" at bounding box center [598, 204] width 419 height 10
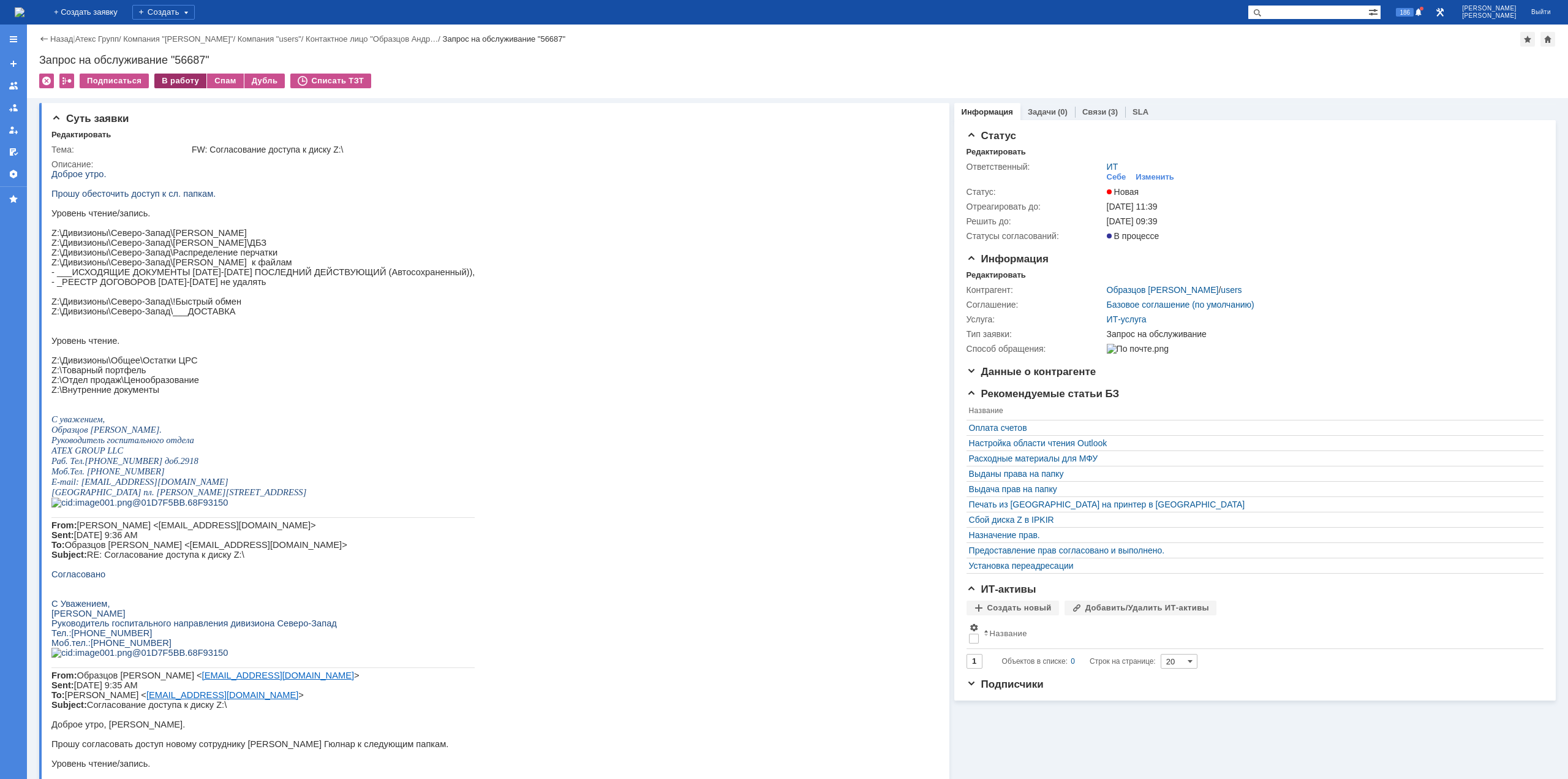
click at [167, 84] on div "В работу" at bounding box center [180, 81] width 52 height 15
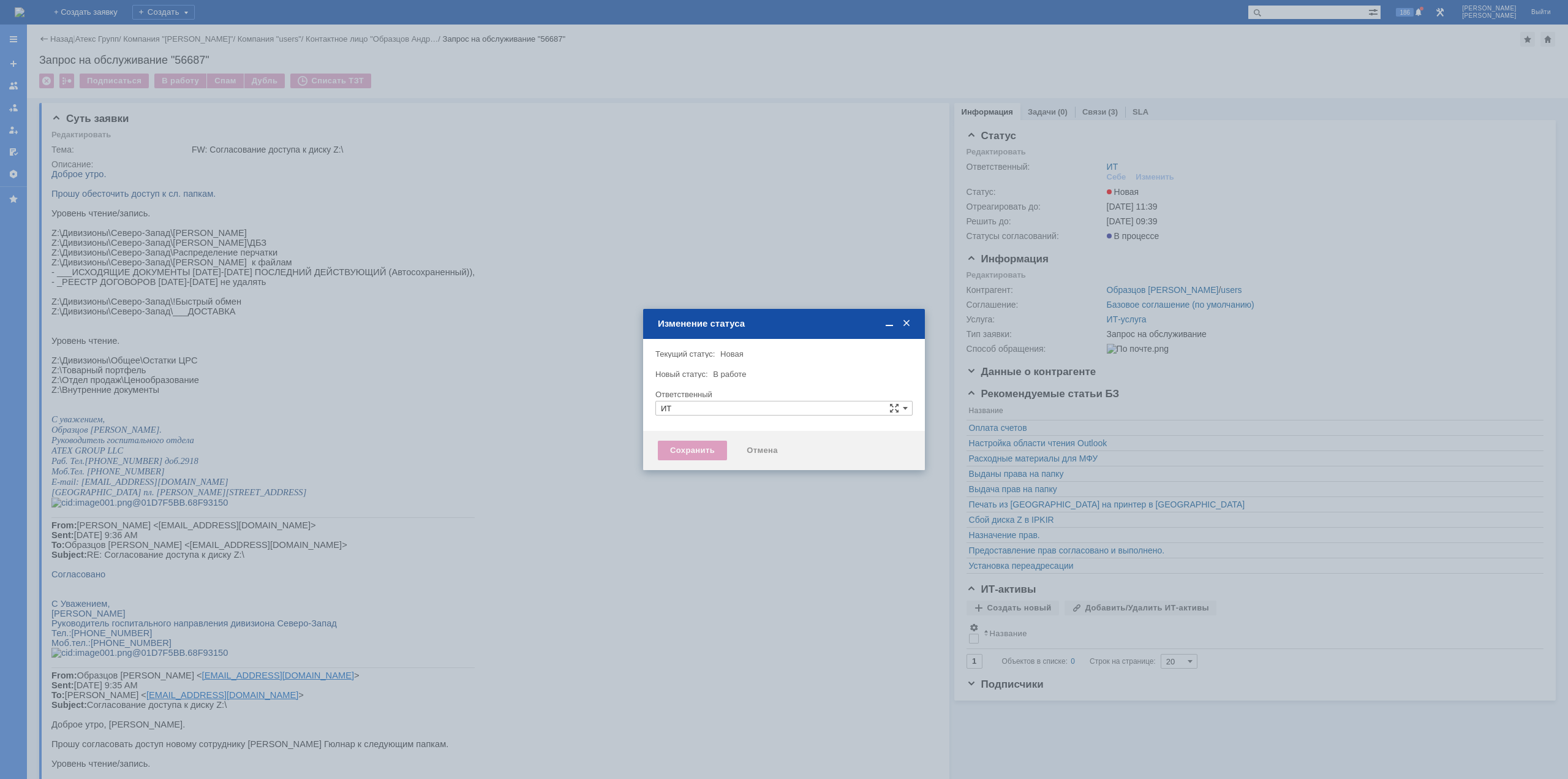
type input "[PERSON_NAME]"
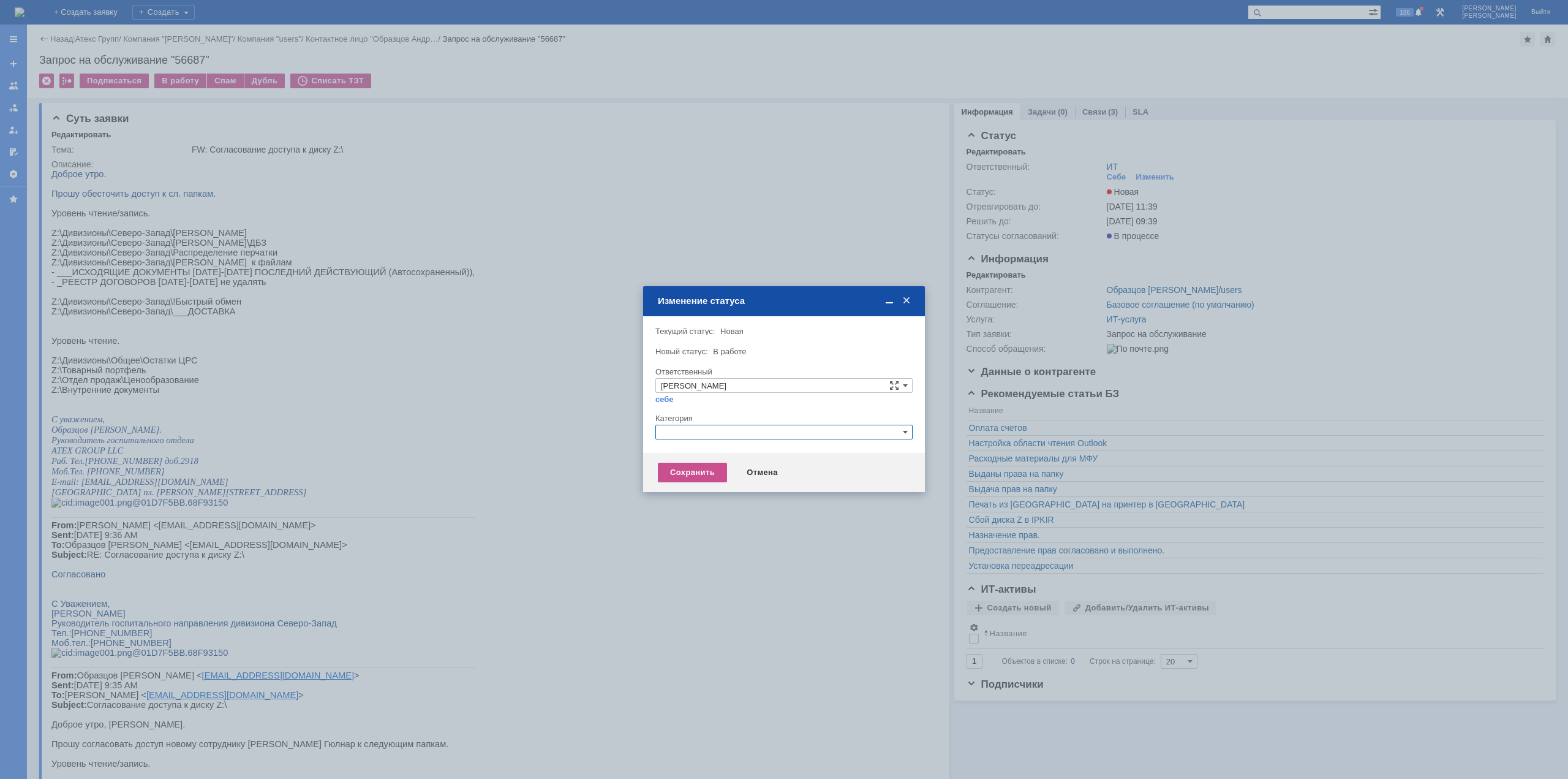
click at [707, 431] on input "text" at bounding box center [784, 432] width 258 height 15
click at [700, 489] on span "Назначение доступа (файловые ресурсы)" at bounding box center [784, 490] width 246 height 10
click at [700, 472] on div "Сохранить" at bounding box center [692, 473] width 69 height 20
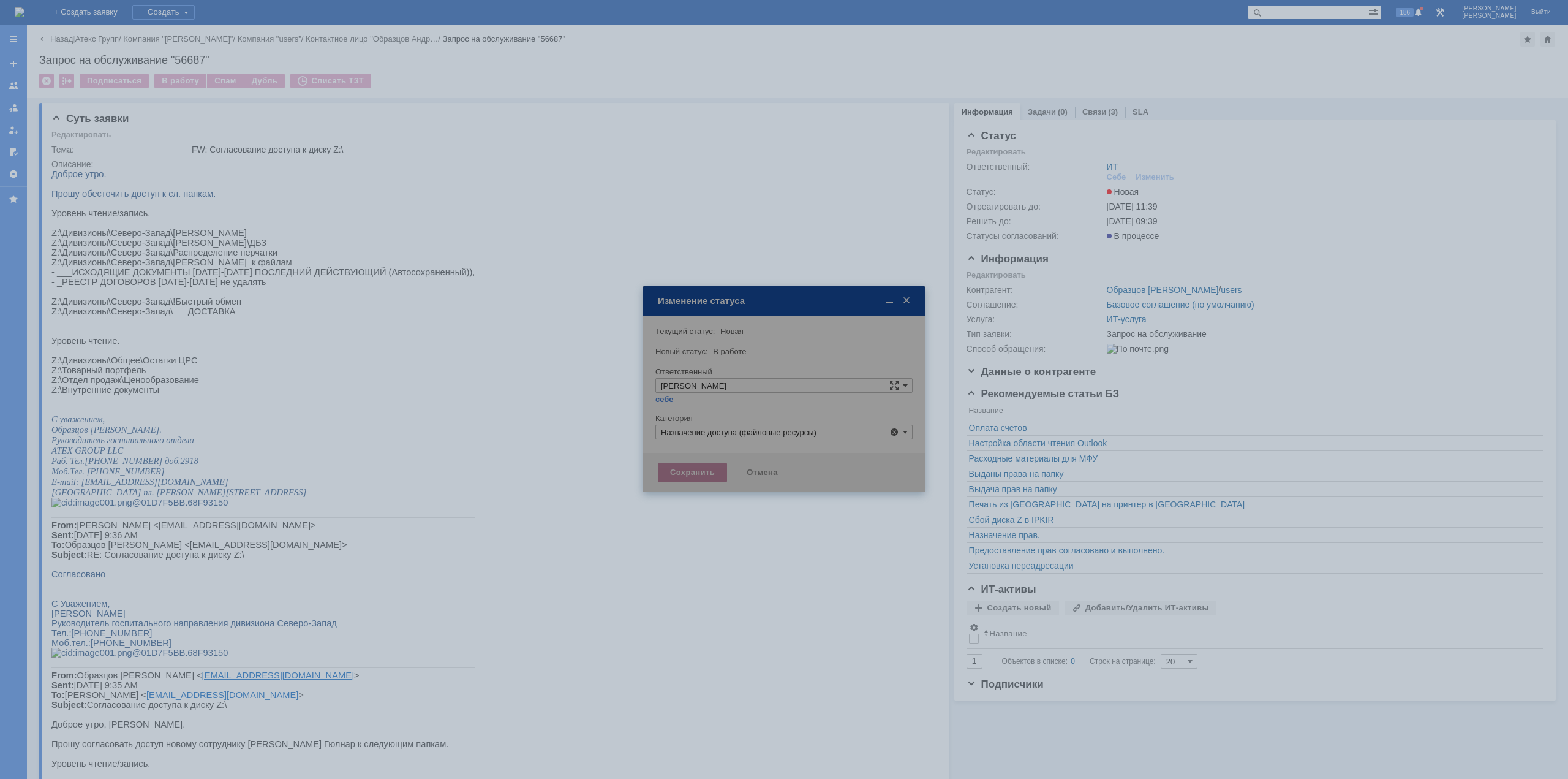
type input "Назначение доступа (файловые ресурсы)"
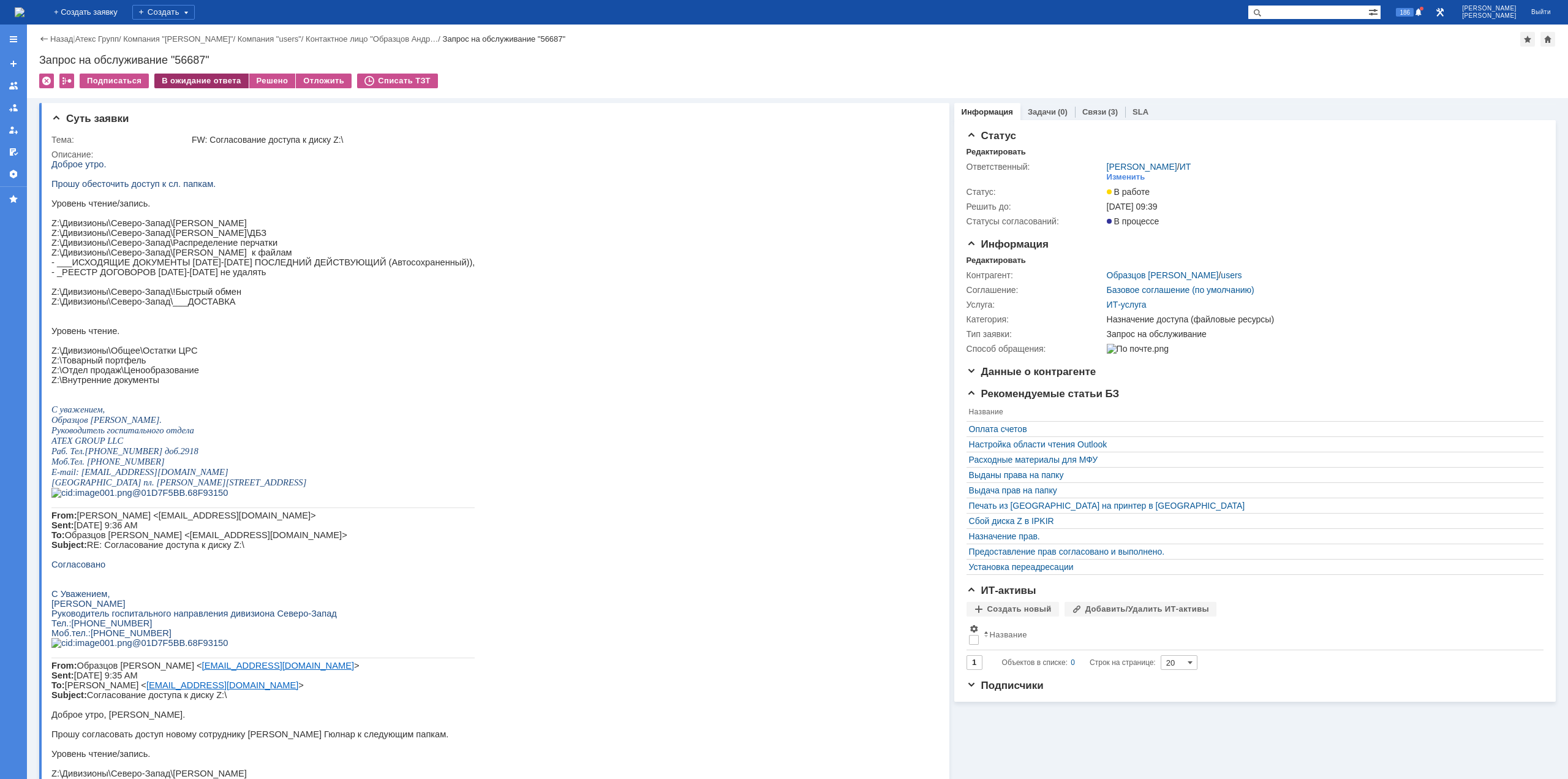
click at [216, 78] on div "В ожидание ответа" at bounding box center [201, 81] width 94 height 15
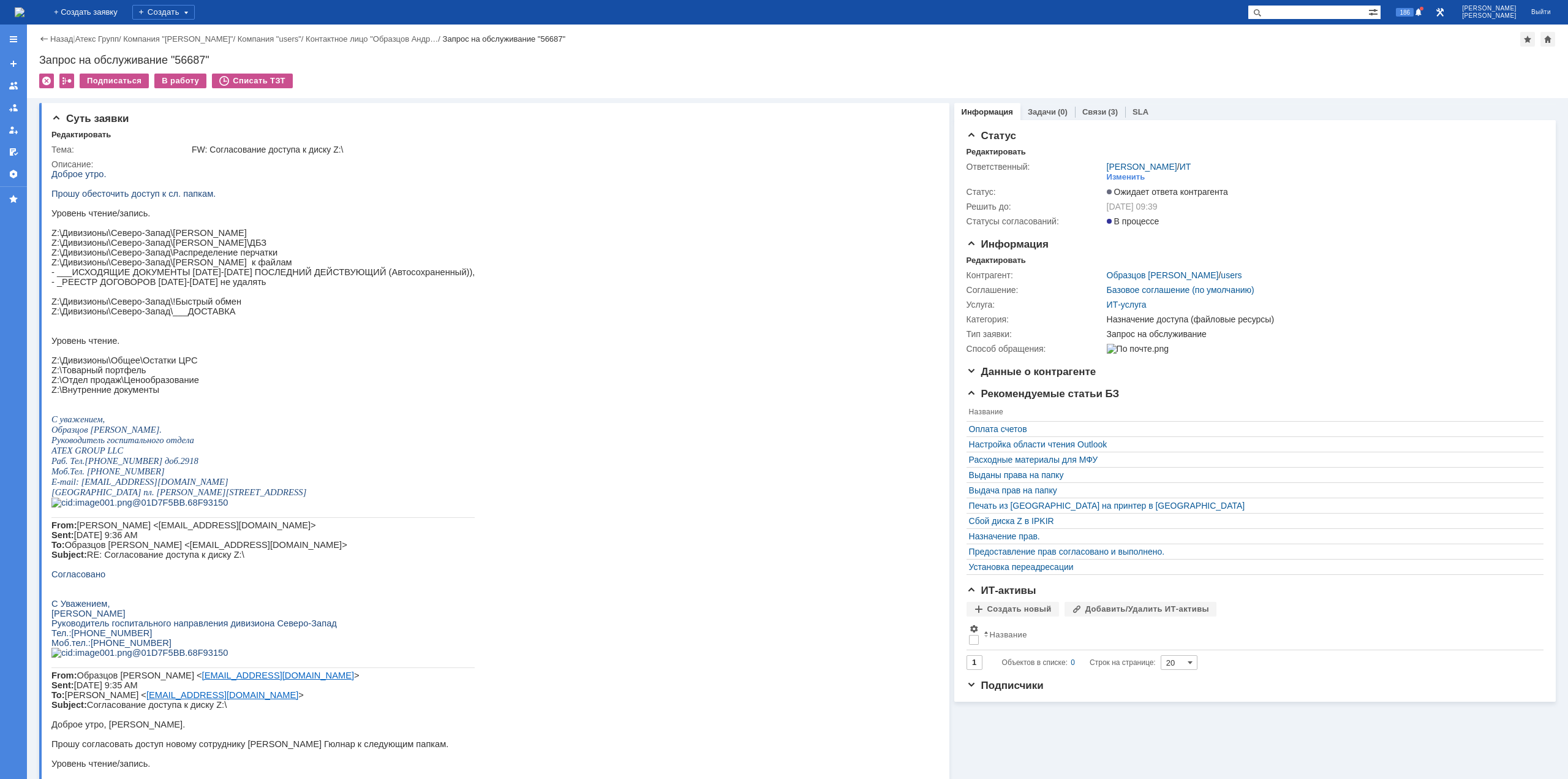
click at [25, 7] on img at bounding box center [20, 12] width 10 height 10
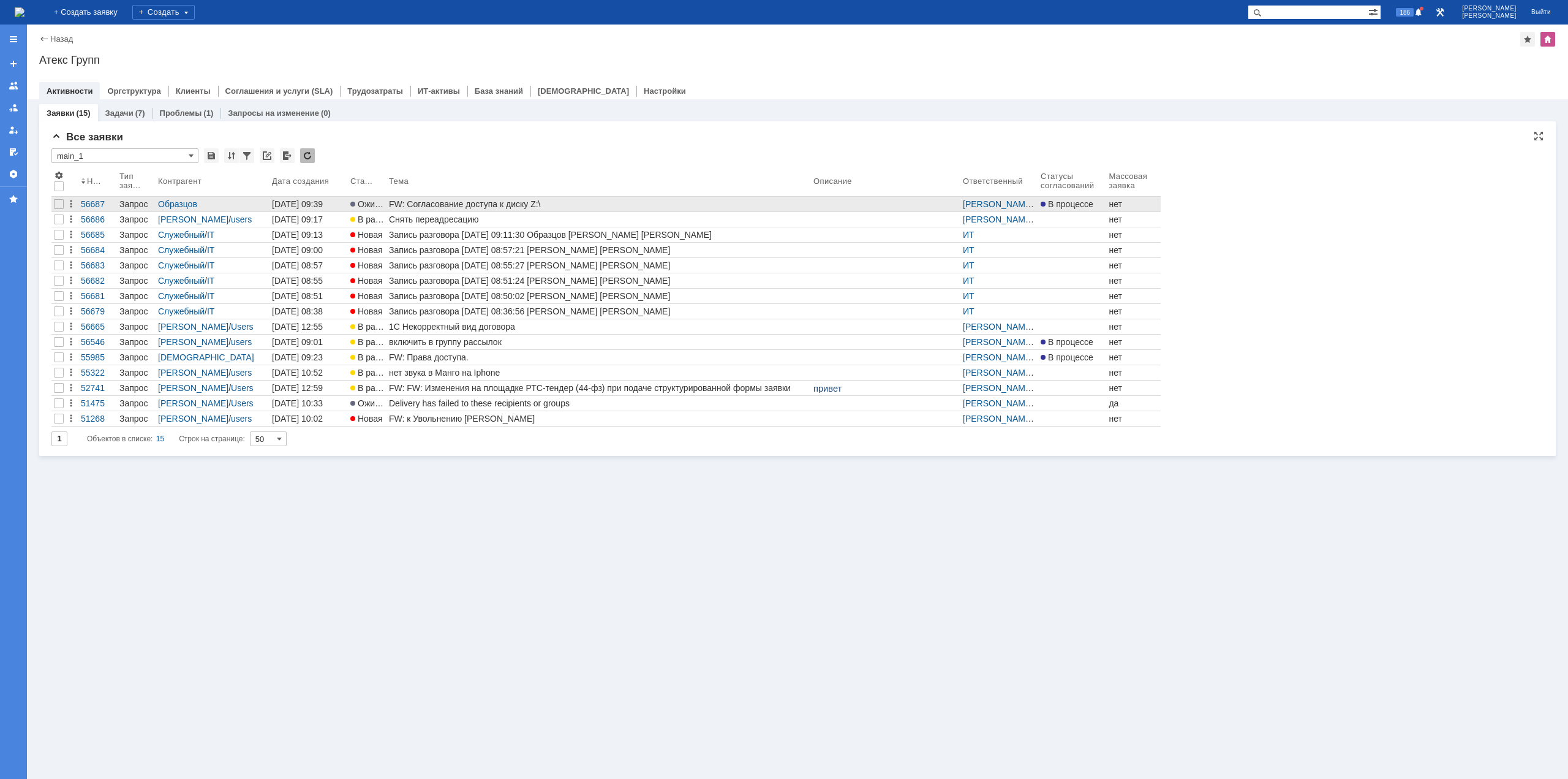
click at [564, 205] on div "FW: Согласование доступа к диску Z:\" at bounding box center [598, 204] width 419 height 10
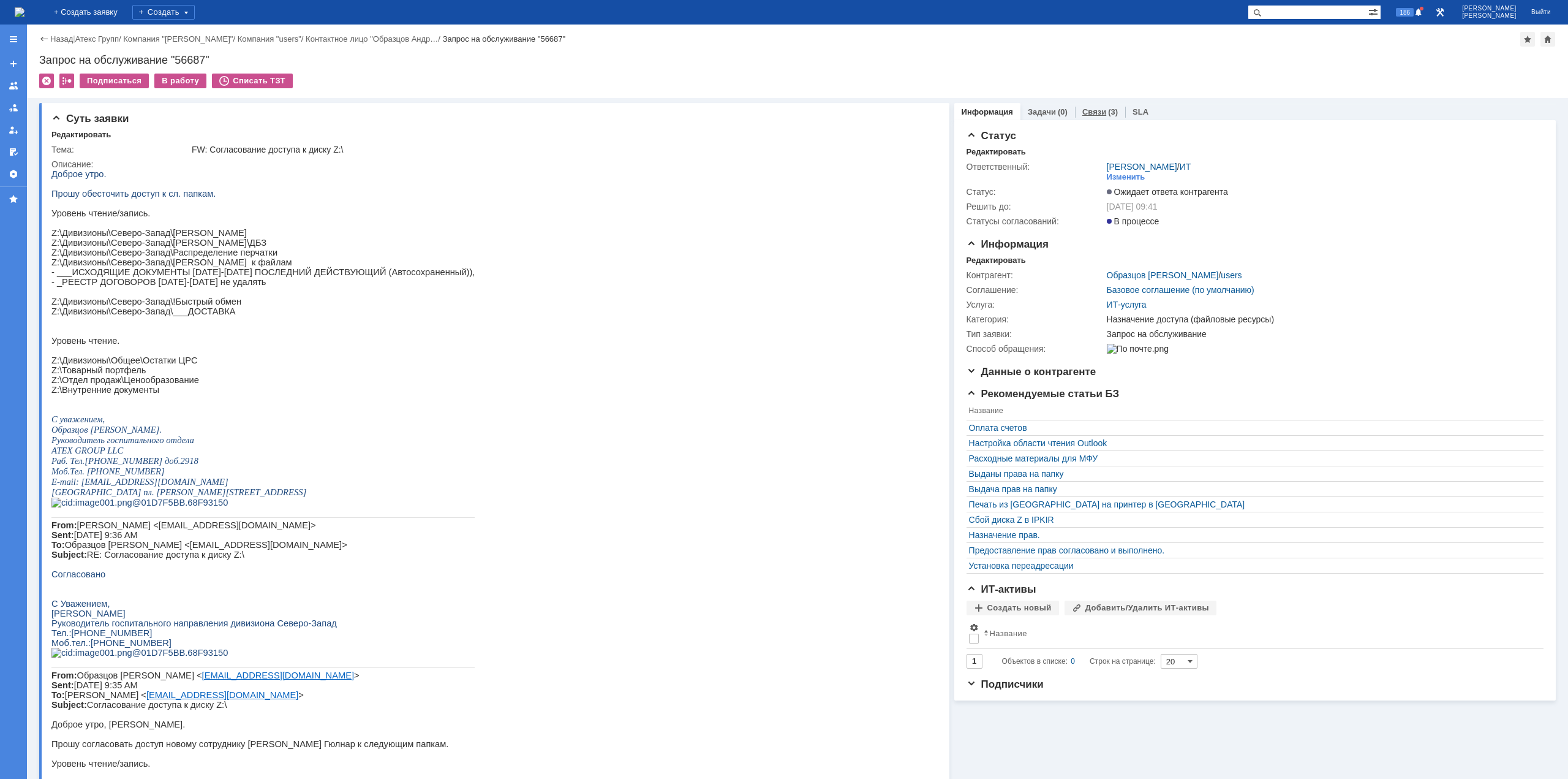
click at [1089, 114] on link "Связи" at bounding box center [1094, 112] width 24 height 9
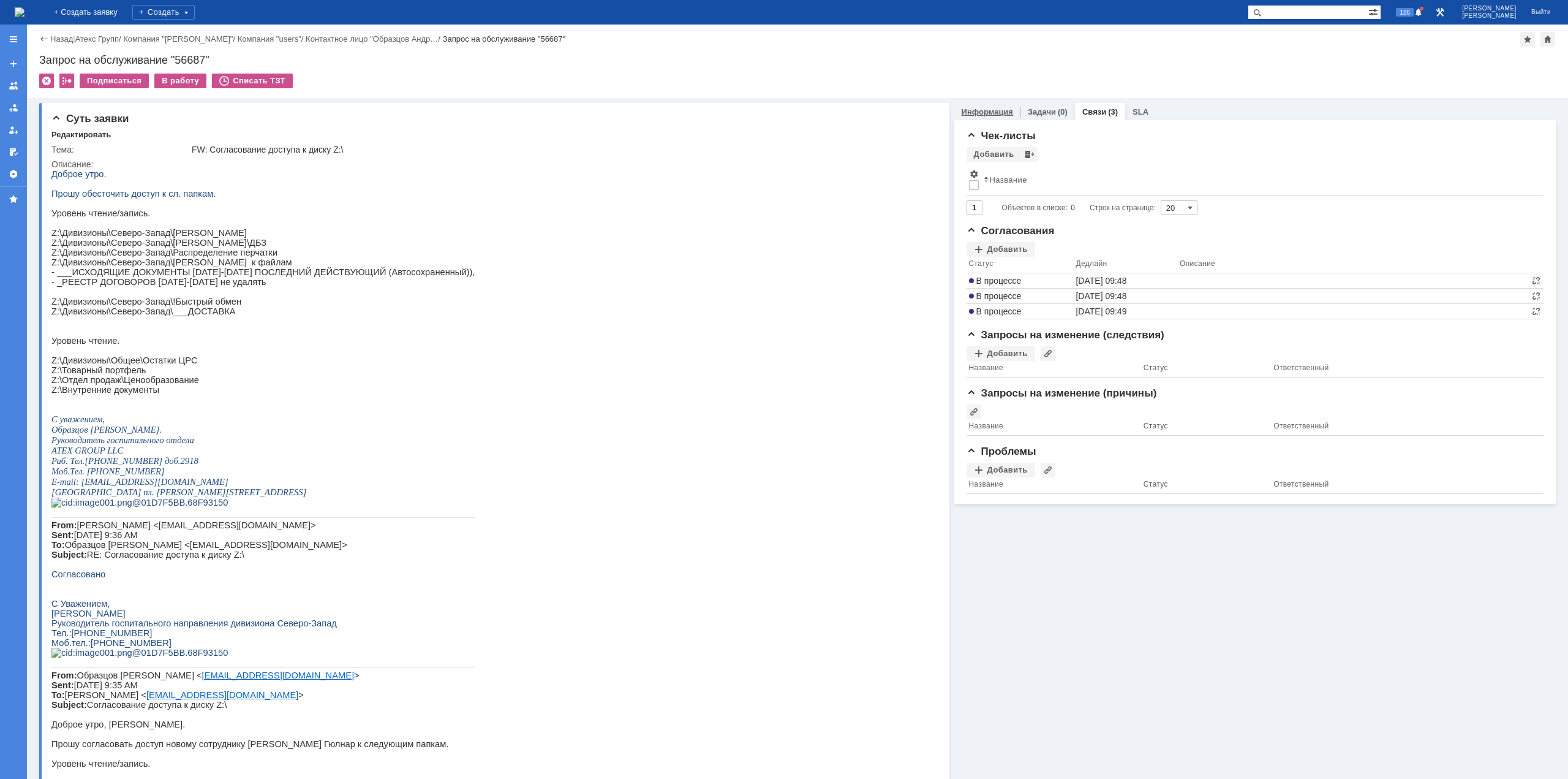
click at [978, 107] on div "Информация" at bounding box center [987, 112] width 66 height 18
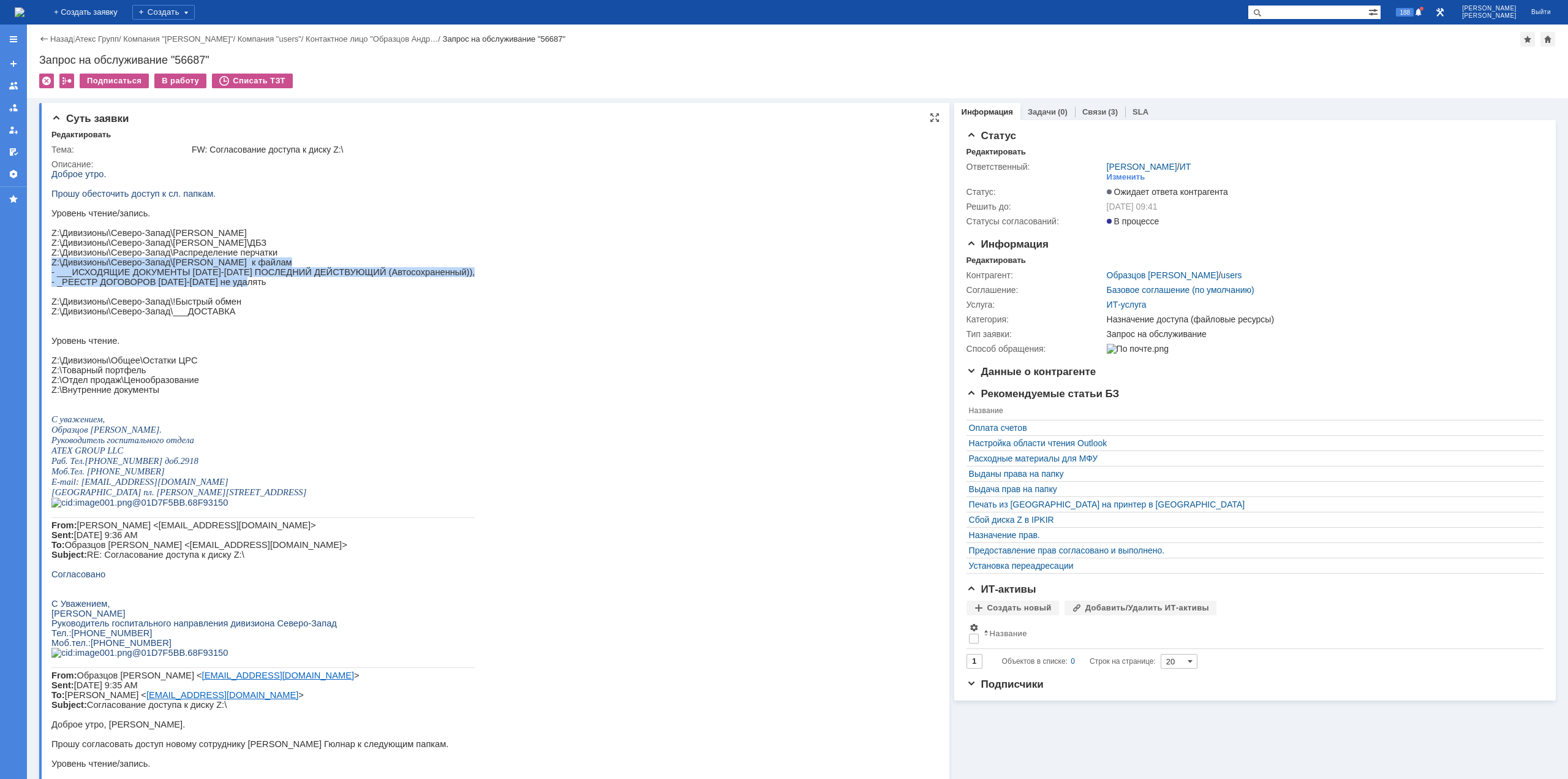
drag, startPoint x: 242, startPoint y: 297, endPoint x: 52, endPoint y: 272, distance: 191.6
click at [52, 272] on div "Доброе утро. Прошу обесточить доступ к сл. папкам. Уровень чтение/запись. Z:\Ди…" at bounding box center [262, 613] width 423 height 888
copy div "Z:\Дивизионы\Северо-Запад\[PERSON_NAME] к файлам - ___ИСХОДЯЩИЕ ДОКУМЕНТЫ [DATE…"
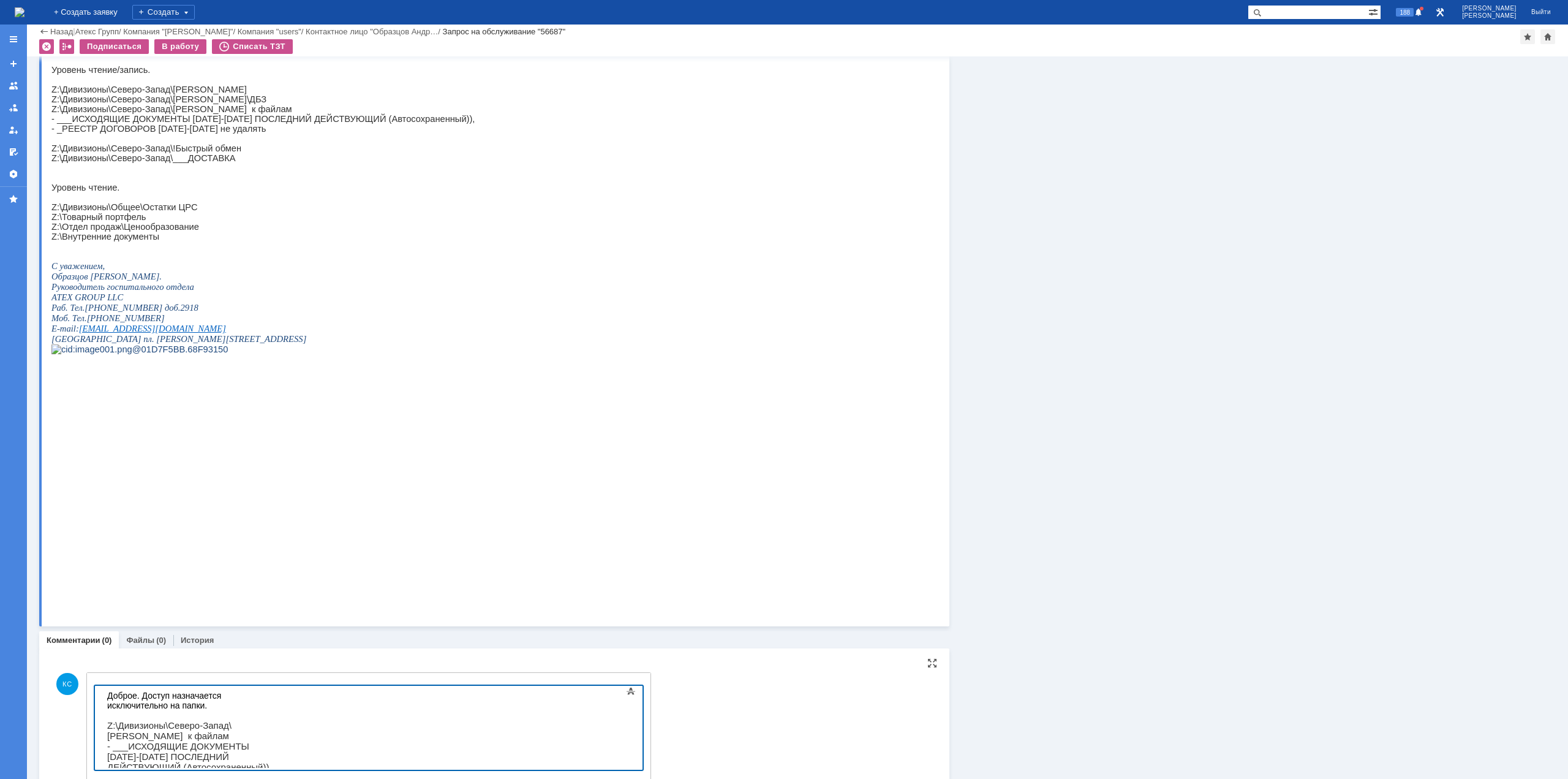
scroll to position [728, 0]
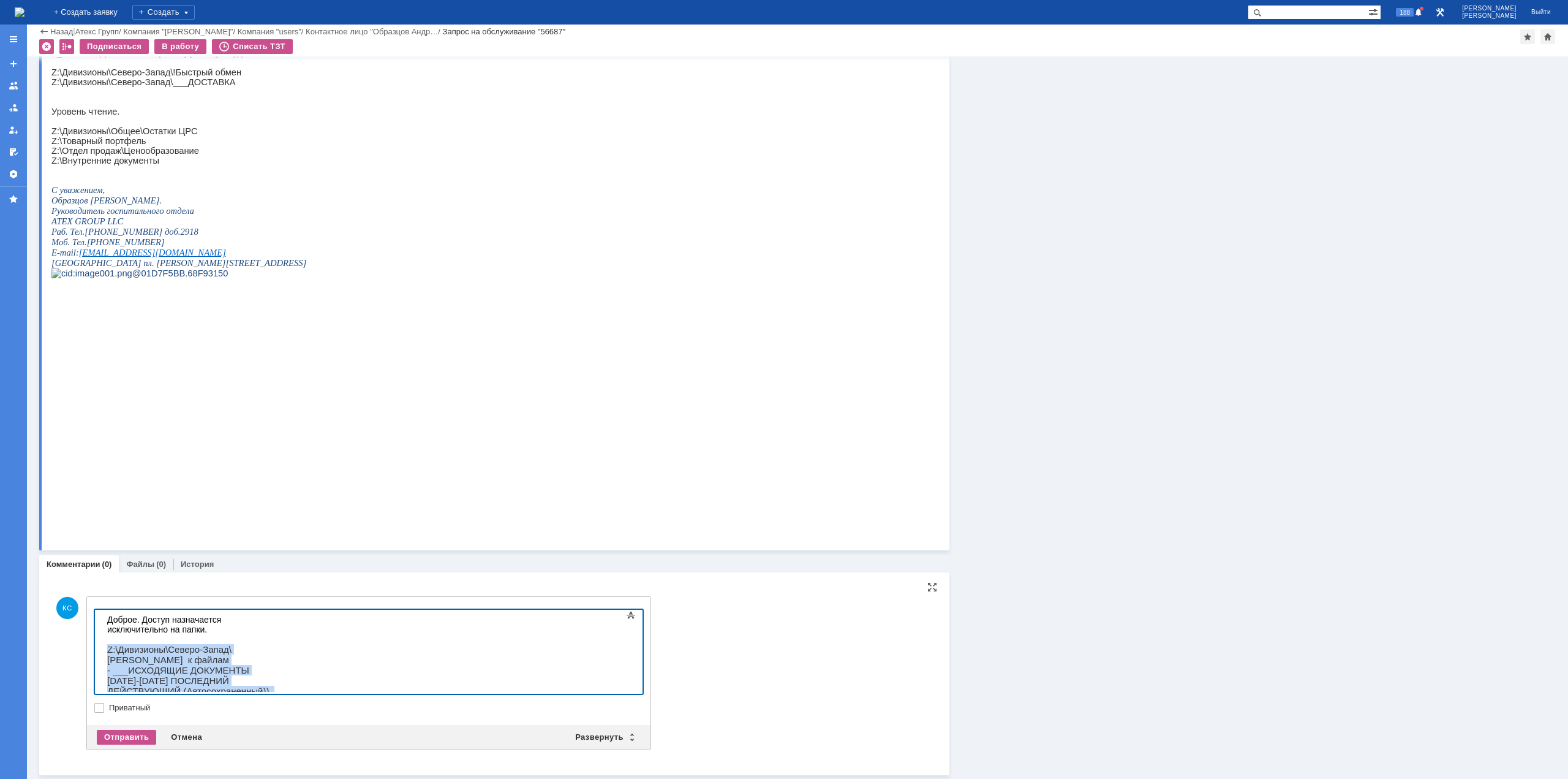
drag, startPoint x: 287, startPoint y: 663, endPoint x: 100, endPoint y: 639, distance: 188.5
click at [103, 599] on html "Доброе. Доступ назначается исключительно на папки. Z:\Дивизионы\Северо-Запад\[P…" at bounding box center [195, 675] width 184 height 132
click at [125, 599] on div at bounding box center [195, 731] width 174 height 10
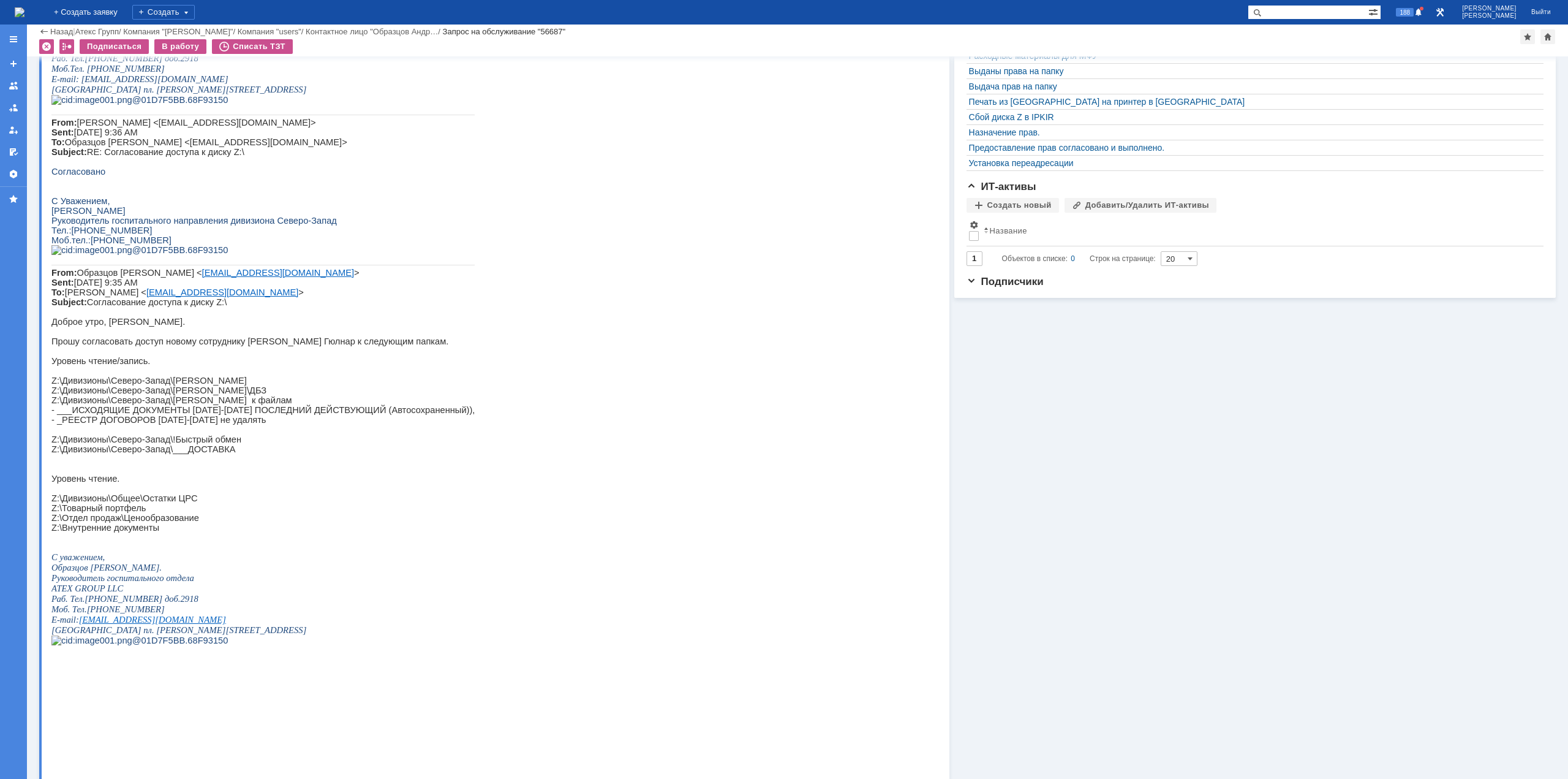
scroll to position [360, 0]
drag, startPoint x: 224, startPoint y: 574, endPoint x: 52, endPoint y: 573, distance: 172.0
click at [52, 406] on p "Z:\Дивизионы\Северо-Запад\[PERSON_NAME] к файлам" at bounding box center [262, 401] width 423 height 10
copy p "Z:\Дивизионы\Северо-Запад\[PERSON_NAME]"
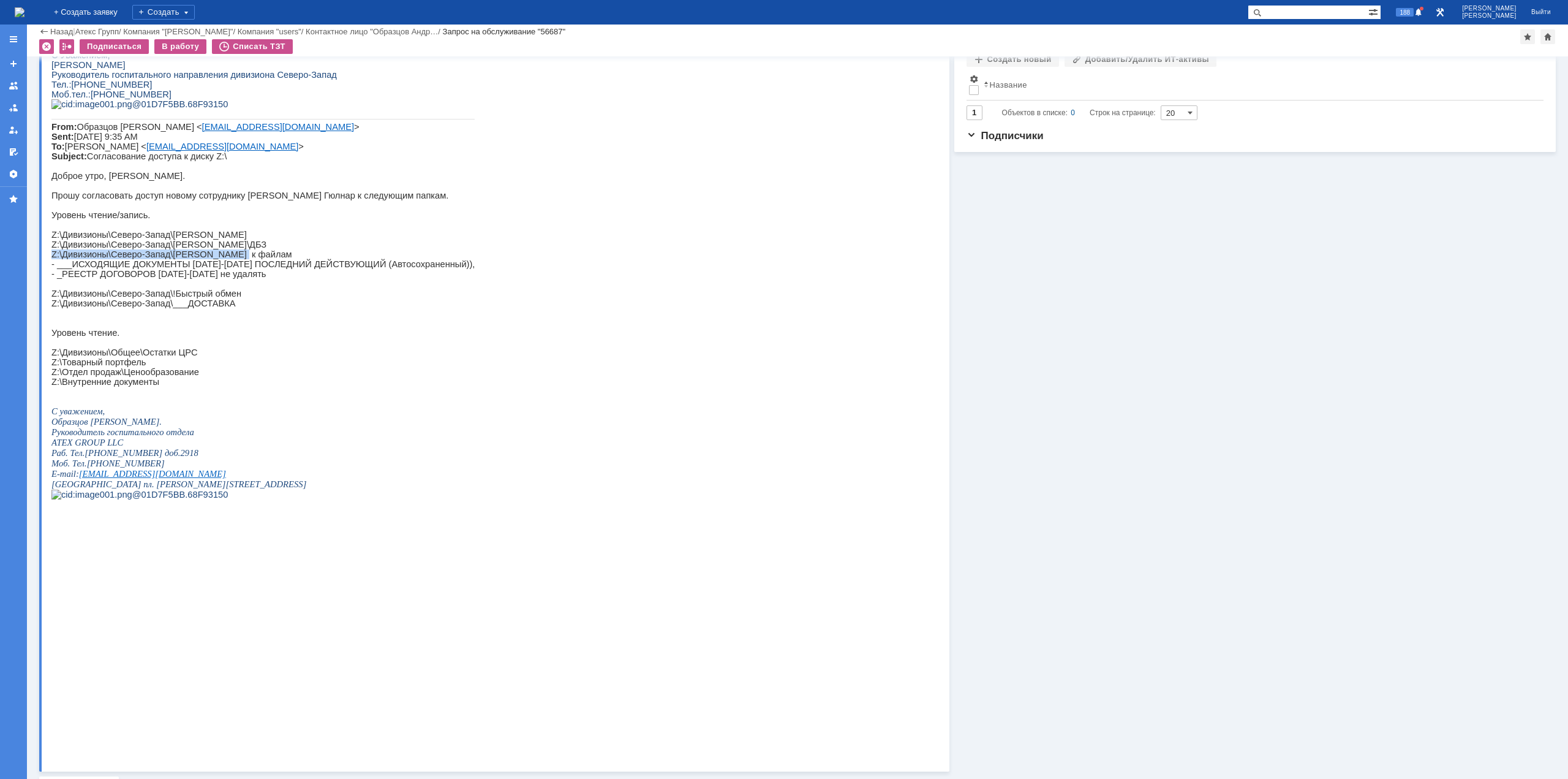
scroll to position [728, 0]
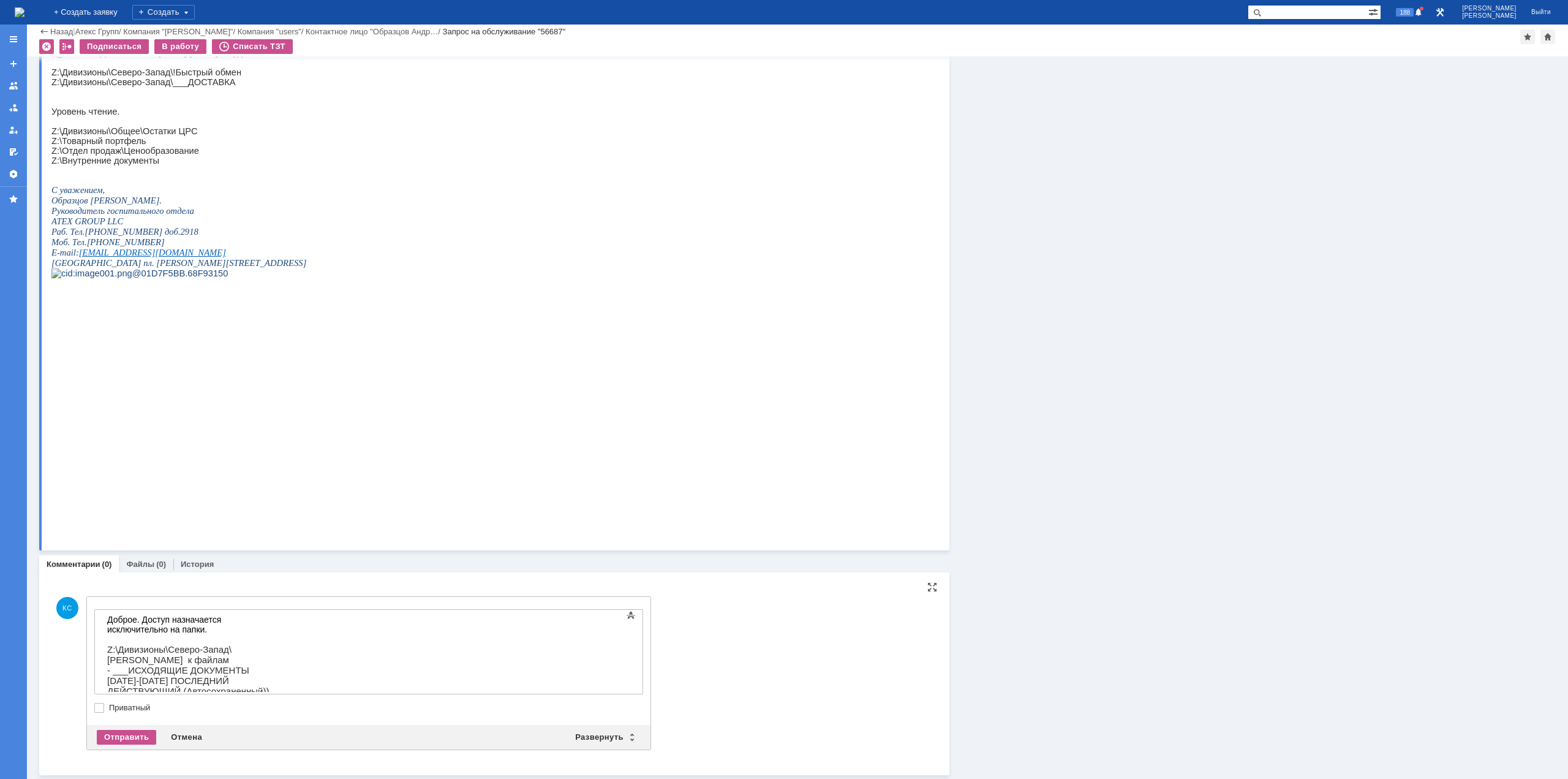
click at [248, 599] on div "Могу назначить на ВСЮ ПАПКУ" at bounding box center [195, 731] width 174 height 10
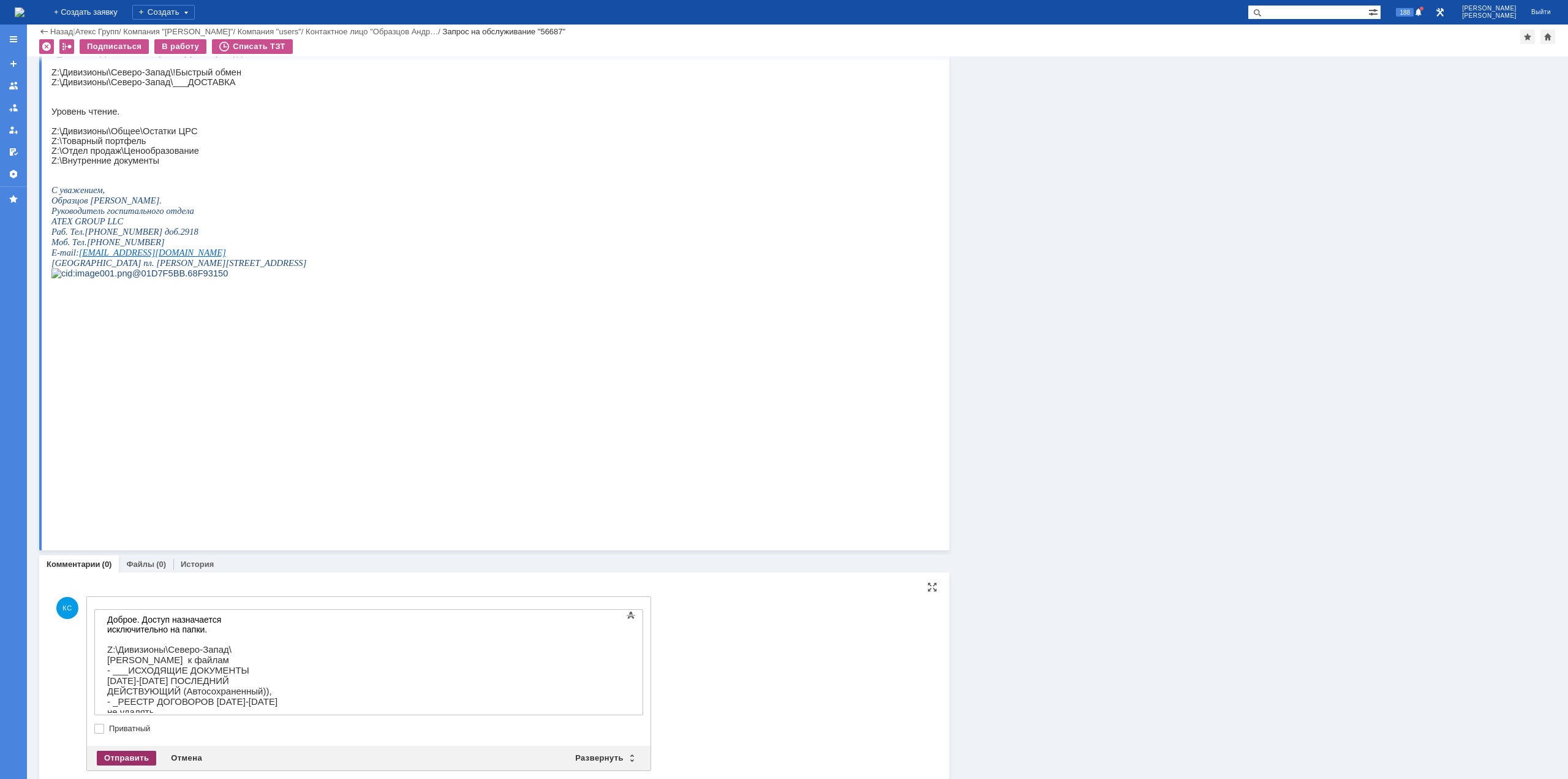
click at [132, 599] on div "Отправить" at bounding box center [127, 758] width 59 height 15
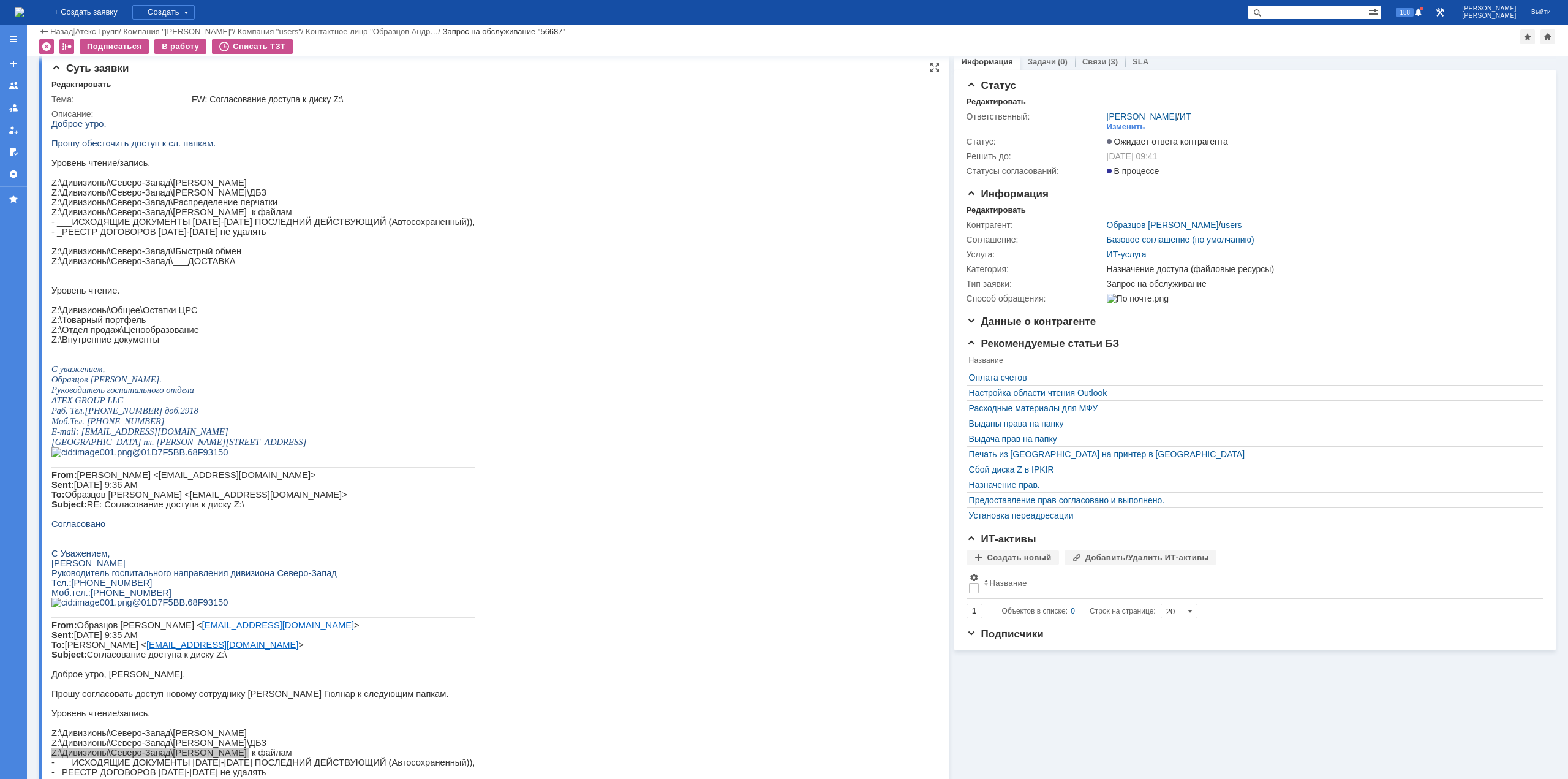
scroll to position [0, 0]
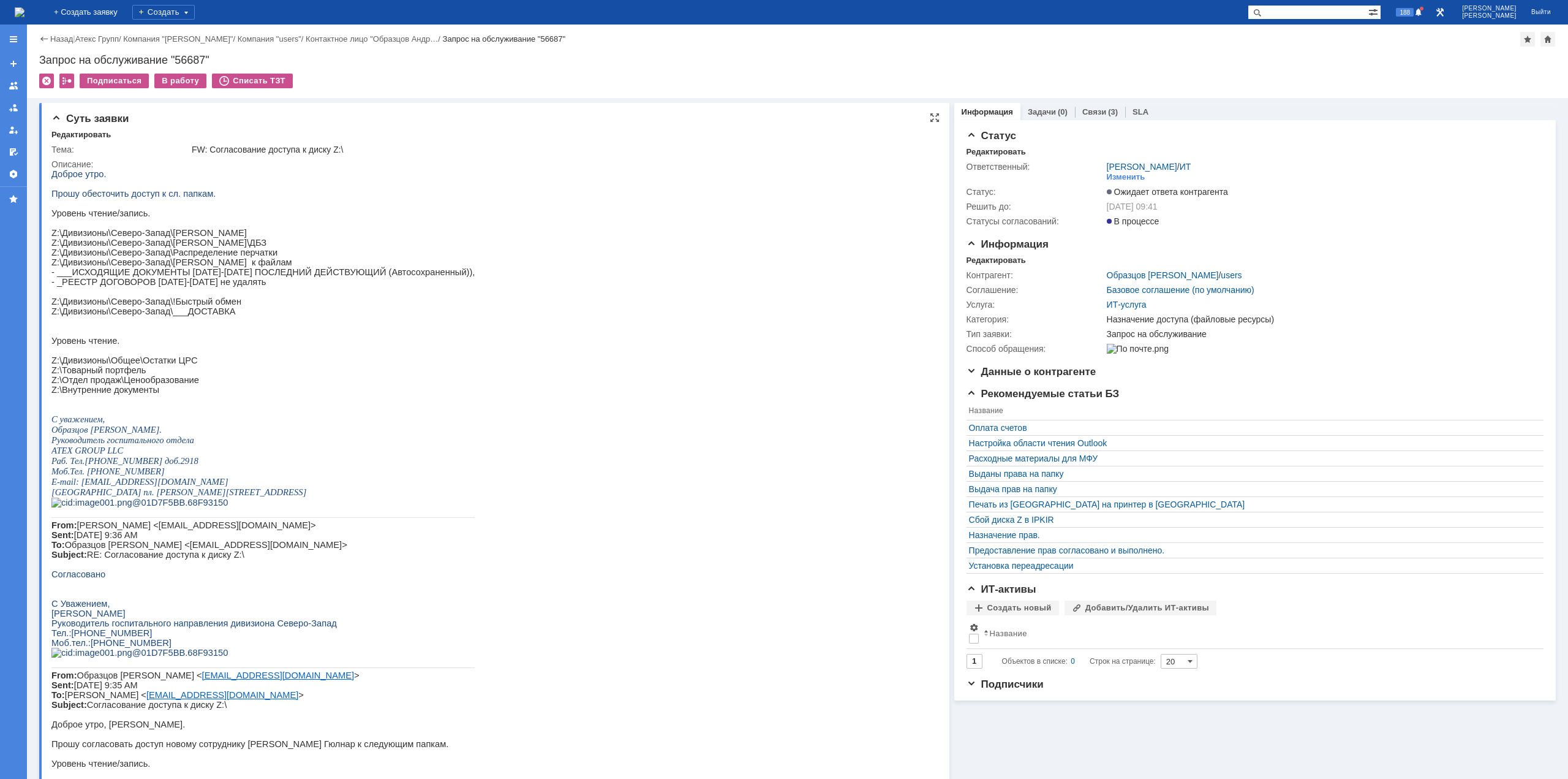
click at [137, 277] on p "- ___ИСХОДЯЩИЕ ДОКУМЕНТЫ [DATE]-[DATE] ПОСЛЕДНИЙ ДЕЙСТВУЮЩИЙ (Автосохраненный))," at bounding box center [262, 272] width 423 height 10
drag, startPoint x: 138, startPoint y: 285, endPoint x: 168, endPoint y: 286, distance: 30.0
click at [168, 277] on p "- ___ИСХОДЯЩИЕ ДОКУМЕНТЫ [DATE]-[DATE] ПОСЛЕДНИЙ ДЕЙСТВУЮЩИЙ (Автосохраненный))," at bounding box center [262, 272] width 423 height 10
click at [208, 277] on p "- ___ИСХОДЯЩИЕ ДОКУМЕНТЫ [DATE]-[DATE] ПОСЛЕДНИЙ ДЕЙСТВУЮЩИЙ (Автосохраненный))," at bounding box center [262, 272] width 423 height 10
drag, startPoint x: 260, startPoint y: 289, endPoint x: 325, endPoint y: 289, distance: 65.0
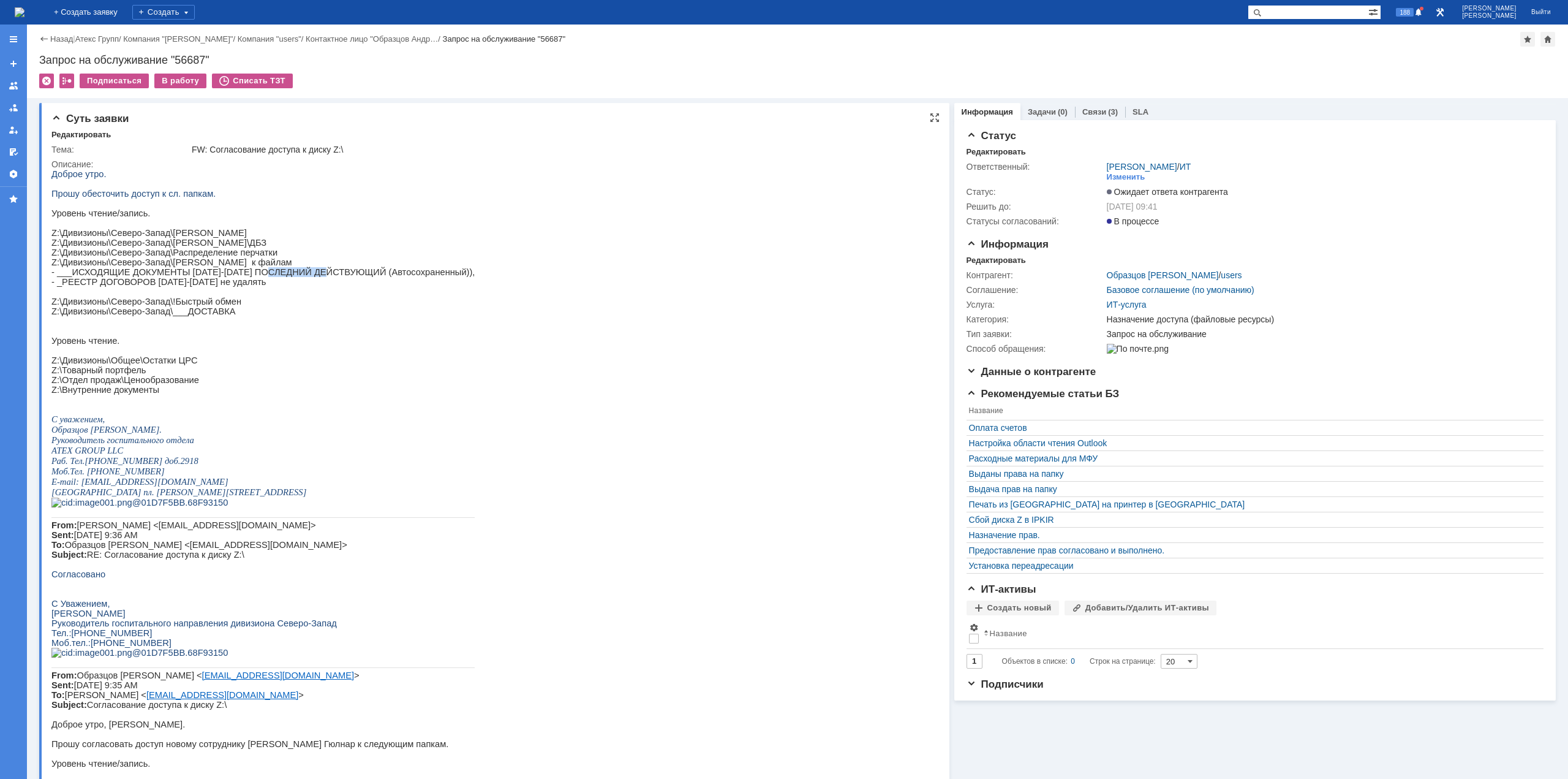
click at [314, 277] on p "- ___ИСХОДЯЩИЕ ДОКУМЕНТЫ [DATE]-[DATE] ПОСЛЕДНИЙ ДЕЙСТВУЮЩИЙ (Автосохраненный))," at bounding box center [262, 272] width 423 height 10
click at [347, 277] on p "- ___ИСХОДЯЩИЕ ДОКУМЕНТЫ [DATE]-[DATE] ПОСЛЕДНИЙ ДЕЙСТВУЮЩИЙ (Автосохраненный))," at bounding box center [262, 272] width 423 height 10
drag, startPoint x: 188, startPoint y: 298, endPoint x: 199, endPoint y: 297, distance: 11.0
click at [199, 287] on p "- _РЕЕСТР ДОГОВОРОВ [DATE]-[DATE] не удалять" at bounding box center [262, 282] width 423 height 10
click at [207, 287] on p "- _РЕЕСТР ДОГОВОРОВ [DATE]-[DATE] не удалять" at bounding box center [262, 282] width 423 height 10
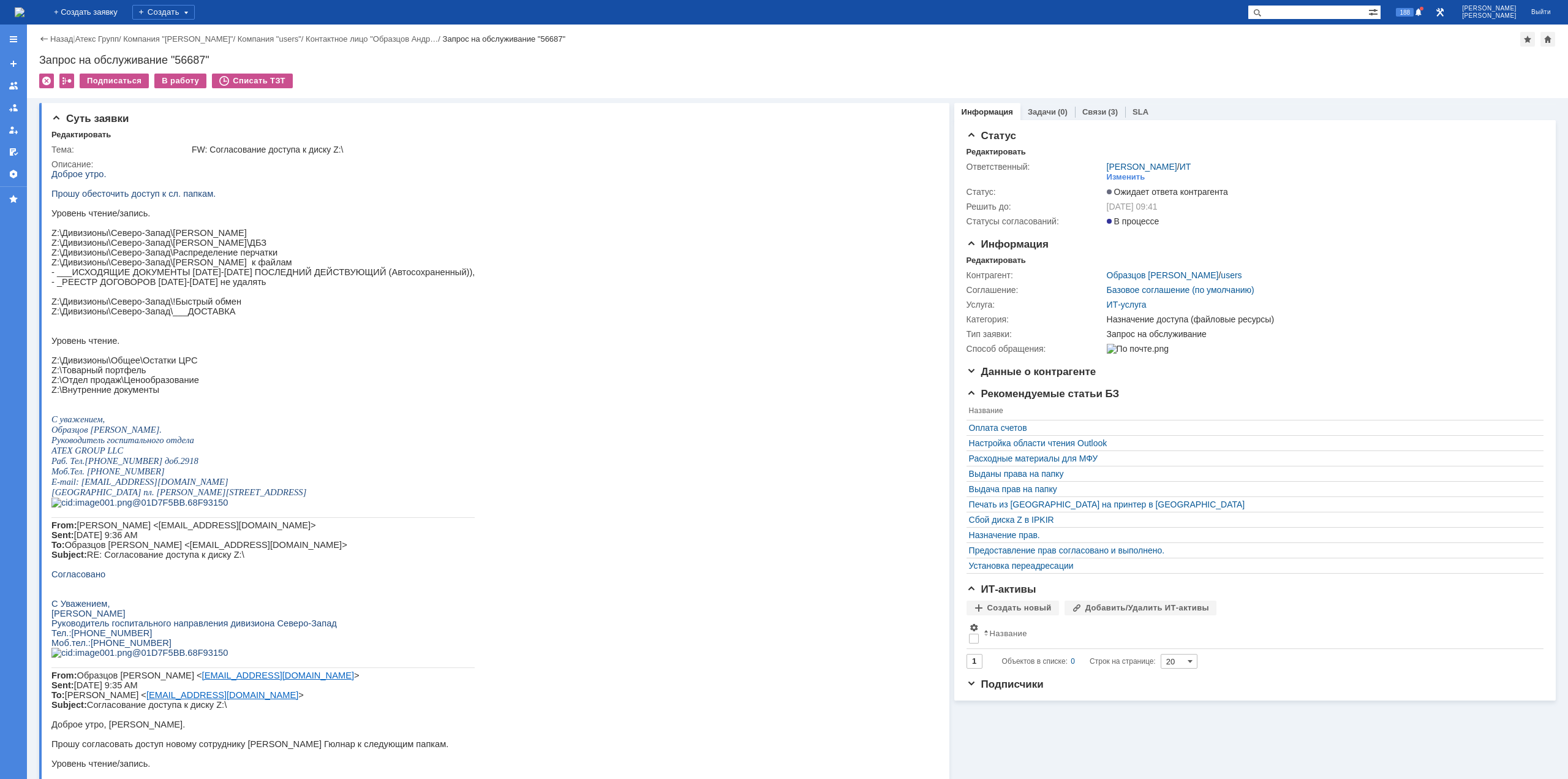
click at [25, 13] on img at bounding box center [20, 12] width 10 height 10
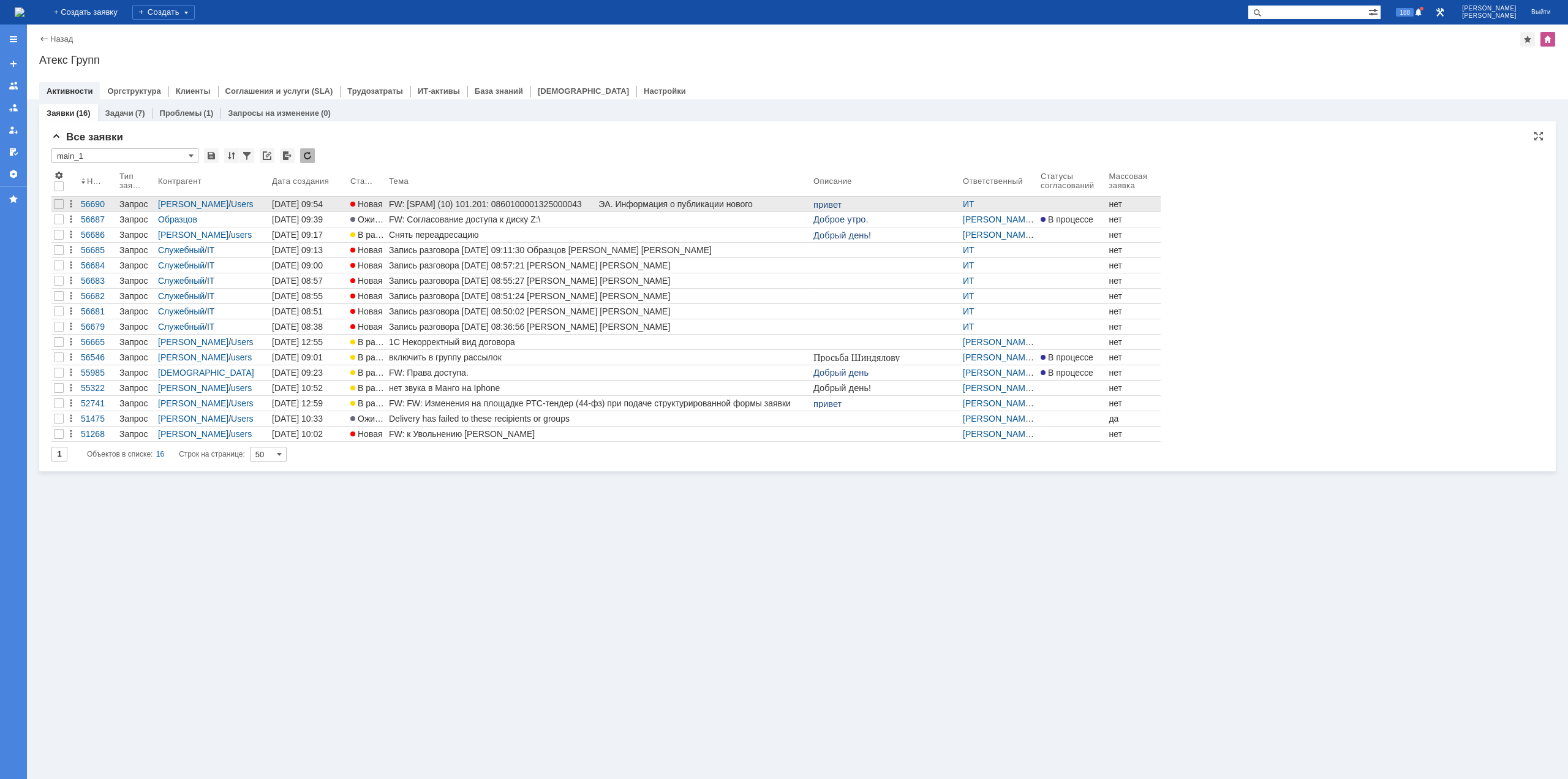
click at [581, 203] on div "FW: [SPAM] (10) 101.201: 0860100001325000043 ЭА. Информация о публикации нового…" at bounding box center [598, 204] width 419 height 10
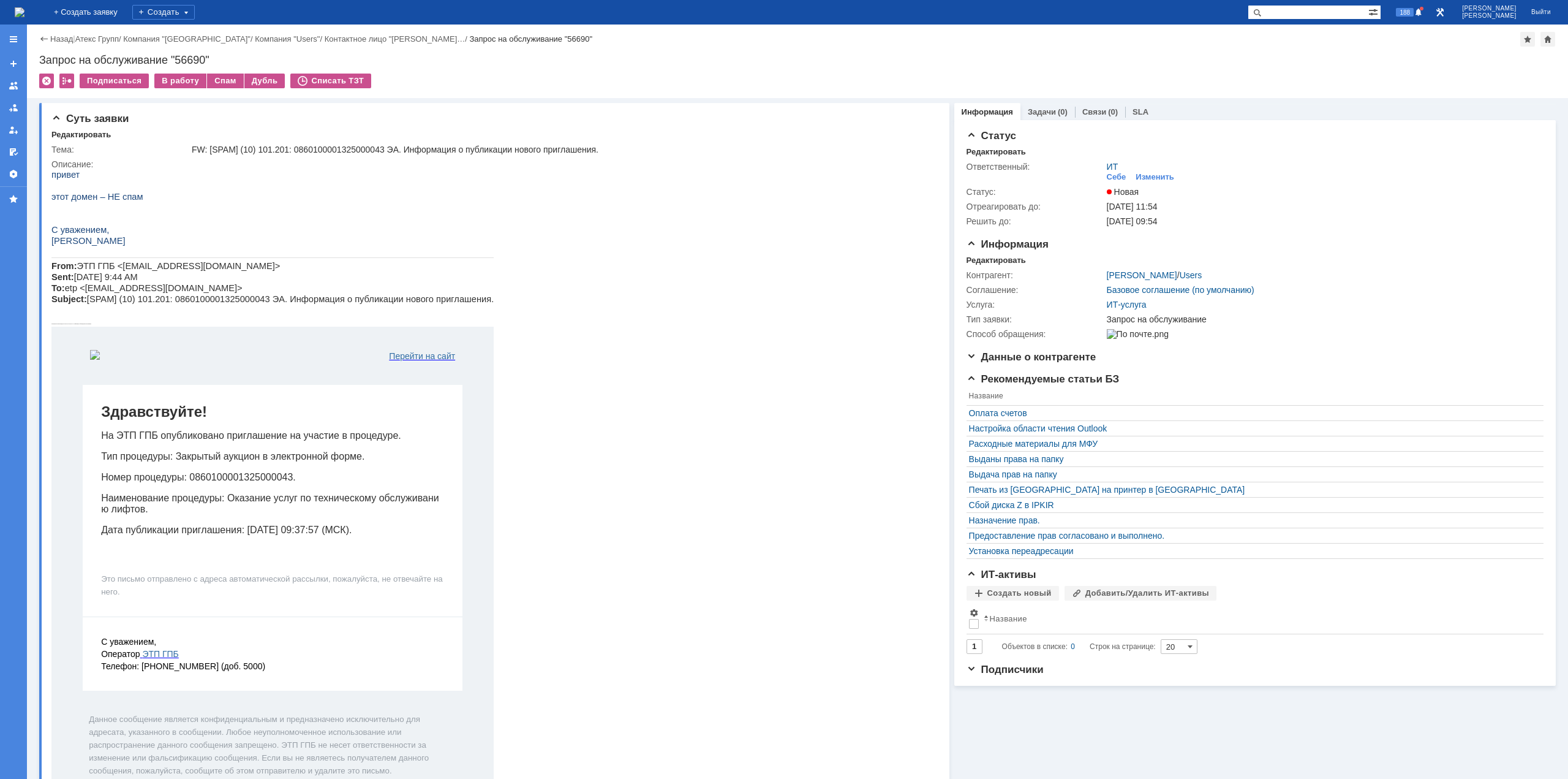
click at [176, 72] on div "Назад | Атекс Групп / Компания "Moscow" / Компания "Users" / Контактное лицо "[…" at bounding box center [798, 61] width 1541 height 74
click at [175, 81] on div "В работу" at bounding box center [180, 81] width 52 height 15
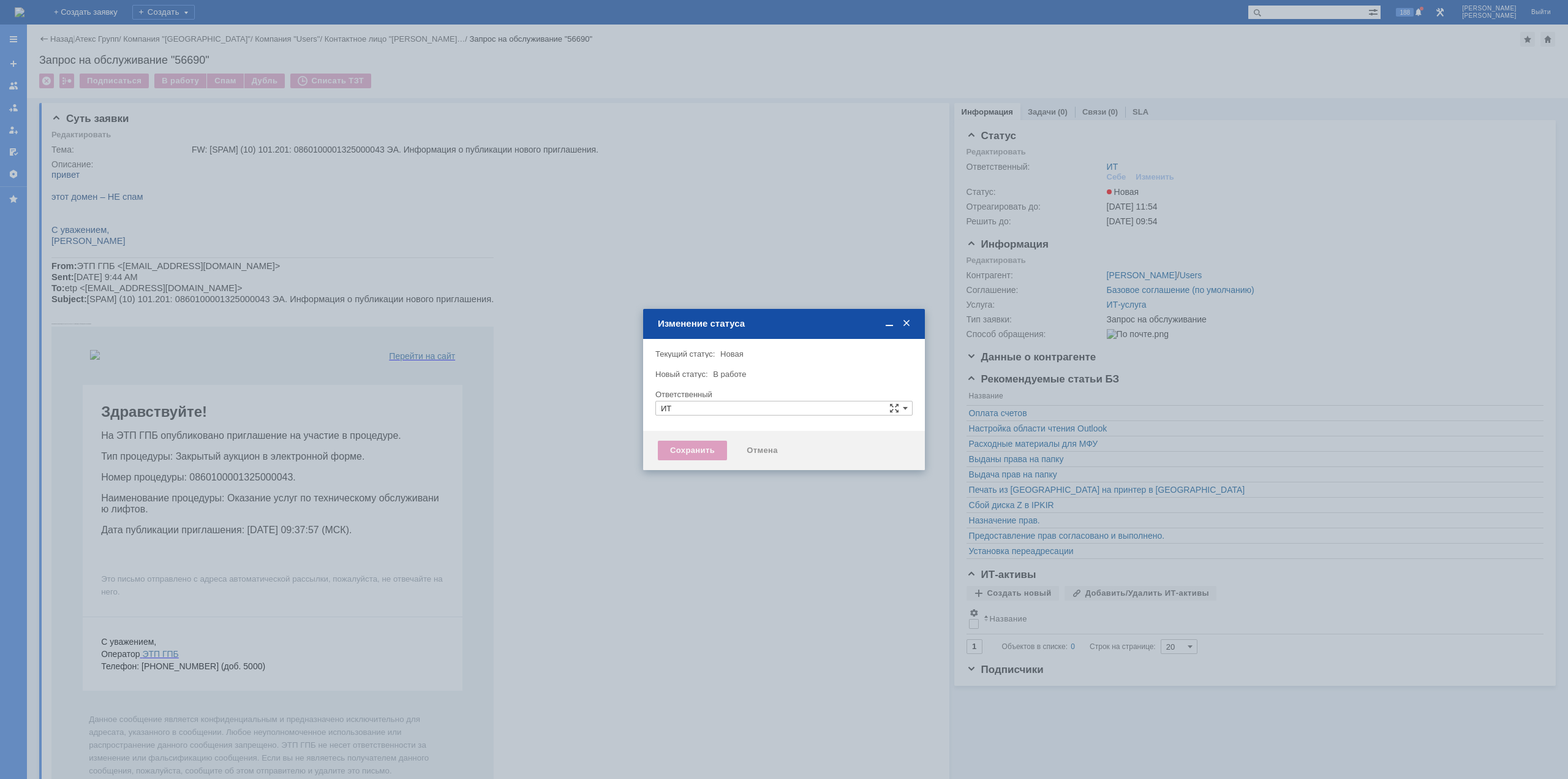
type input "[PERSON_NAME]"
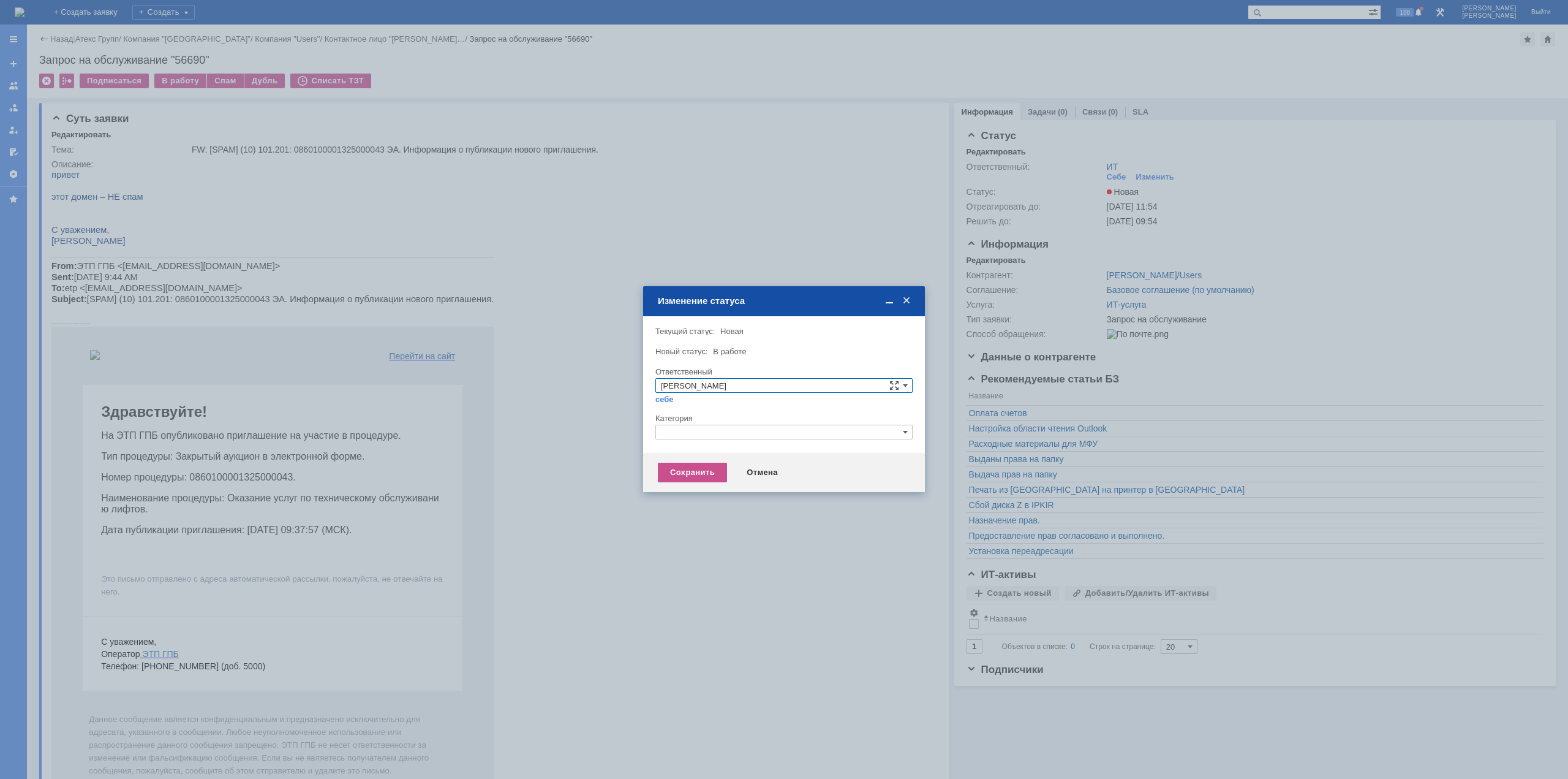
click at [732, 422] on div "Категория" at bounding box center [784, 419] width 258 height 12
click at [732, 435] on input "text" at bounding box center [784, 432] width 258 height 15
click at [708, 487] on span "Прочее" at bounding box center [784, 490] width 246 height 10
click at [686, 469] on div "Сохранить" at bounding box center [692, 473] width 69 height 20
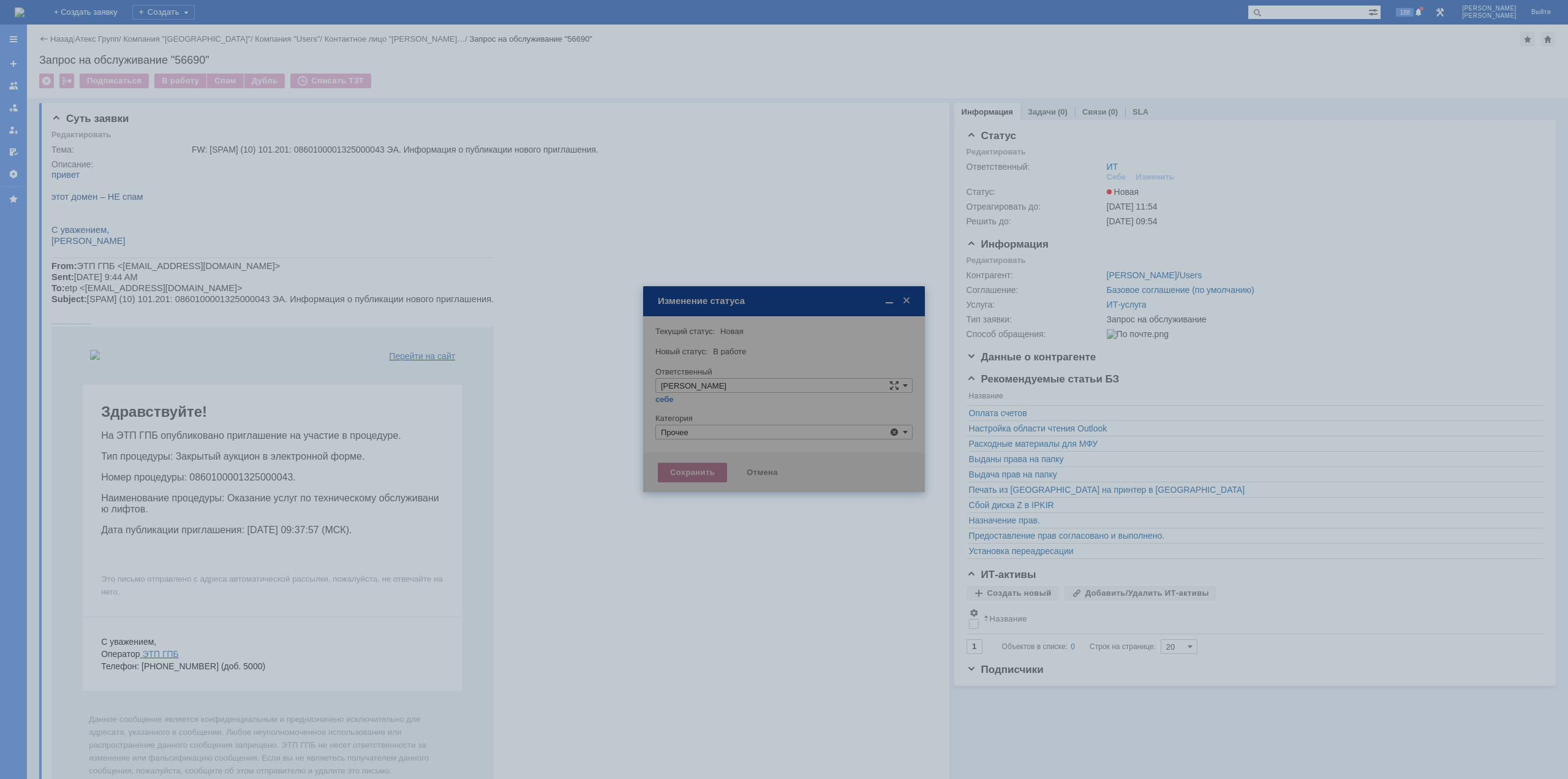
type input "Прочее"
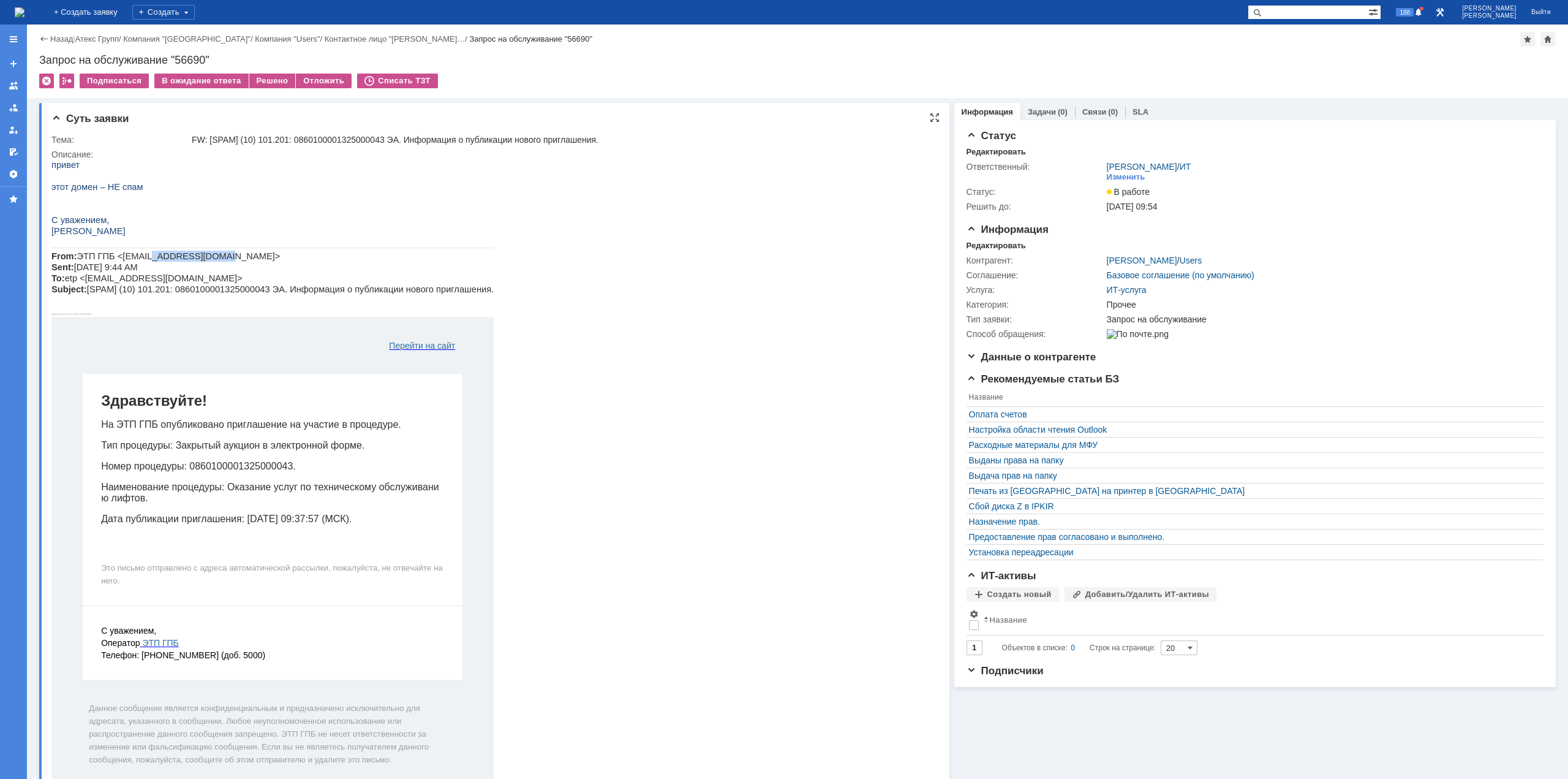
drag, startPoint x: 135, startPoint y: 256, endPoint x: 195, endPoint y: 258, distance: 60.0
click at [195, 258] on span "ЭТП ГПБ <[EMAIL_ADDRESS][DOMAIN_NAME]> Sent: [DATE] 9:44 AM To: etp <[EMAIL_ADD…" at bounding box center [272, 272] width 442 height 43
click at [713, 405] on html "привет этот домен – НЕ спам С уважением, [PERSON_NAME] From: ЭТП ГПБ <[EMAIL_AD…" at bounding box center [485, 489] width 868 height 659
click at [262, 83] on div "Решено" at bounding box center [272, 81] width 46 height 15
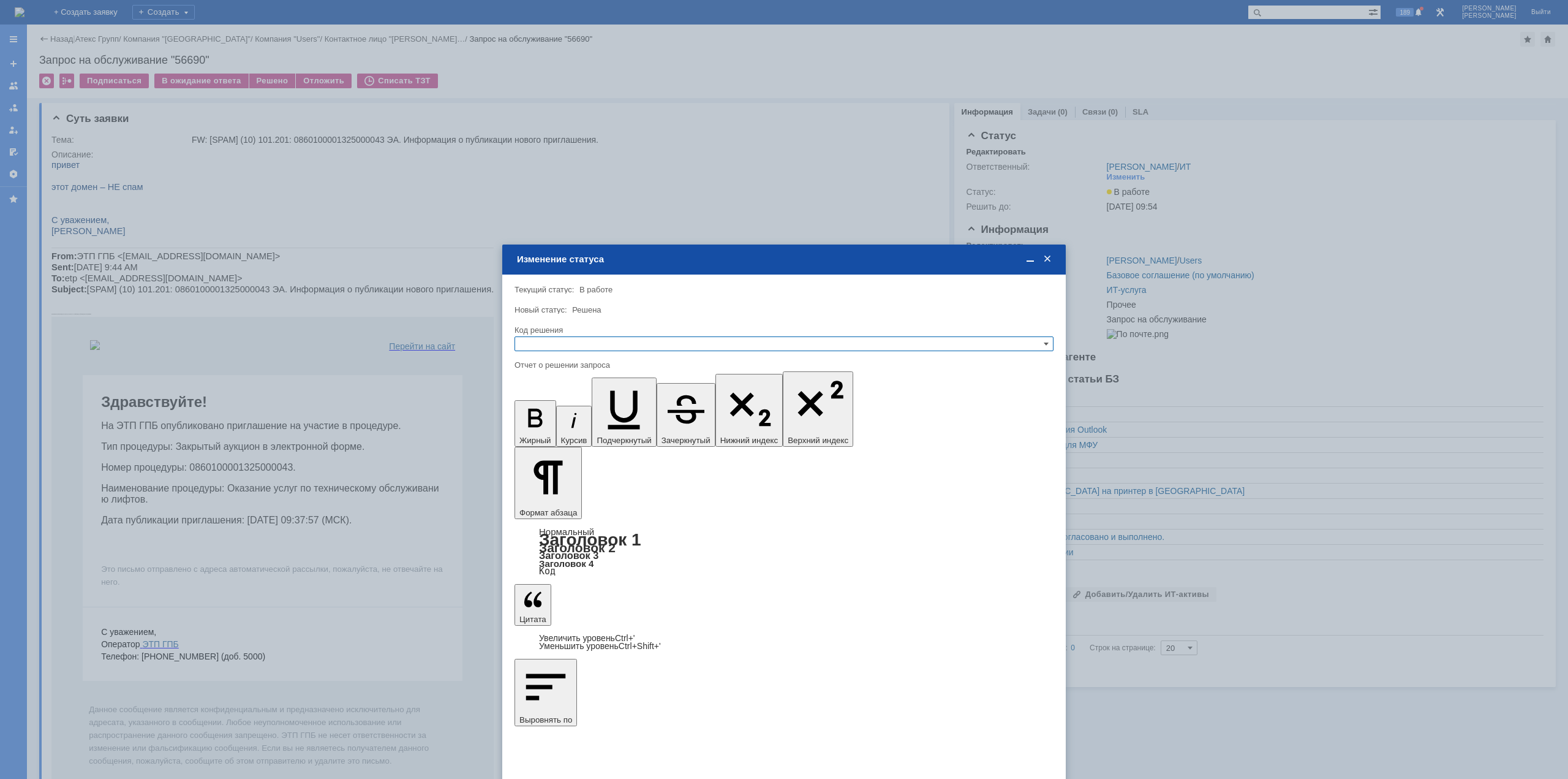
click at [590, 340] on input "text" at bounding box center [784, 344] width 539 height 15
click at [579, 405] on span "Решено" at bounding box center [784, 403] width 528 height 10
type input "Решено"
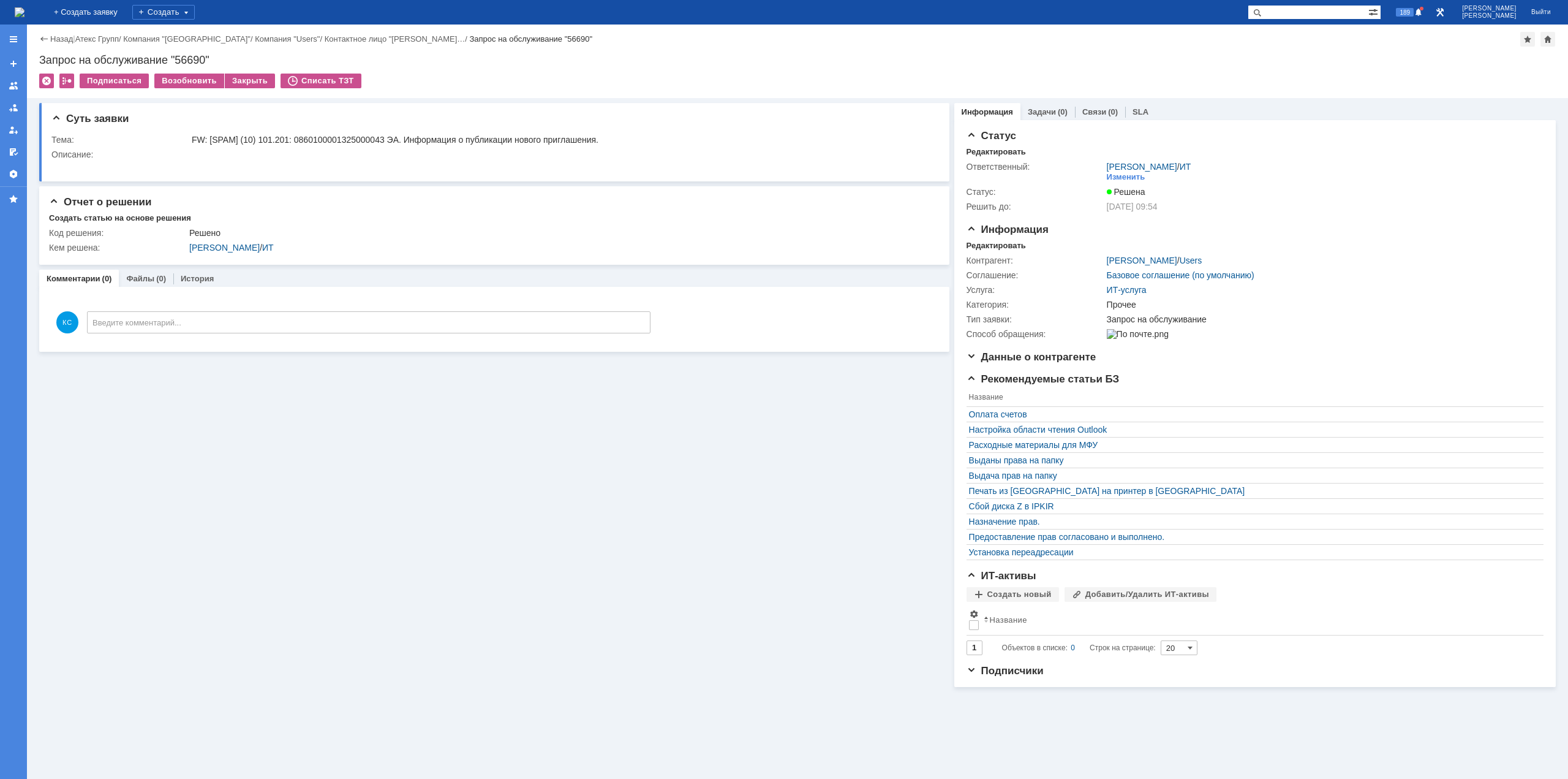
click at [25, 16] on img at bounding box center [20, 12] width 10 height 10
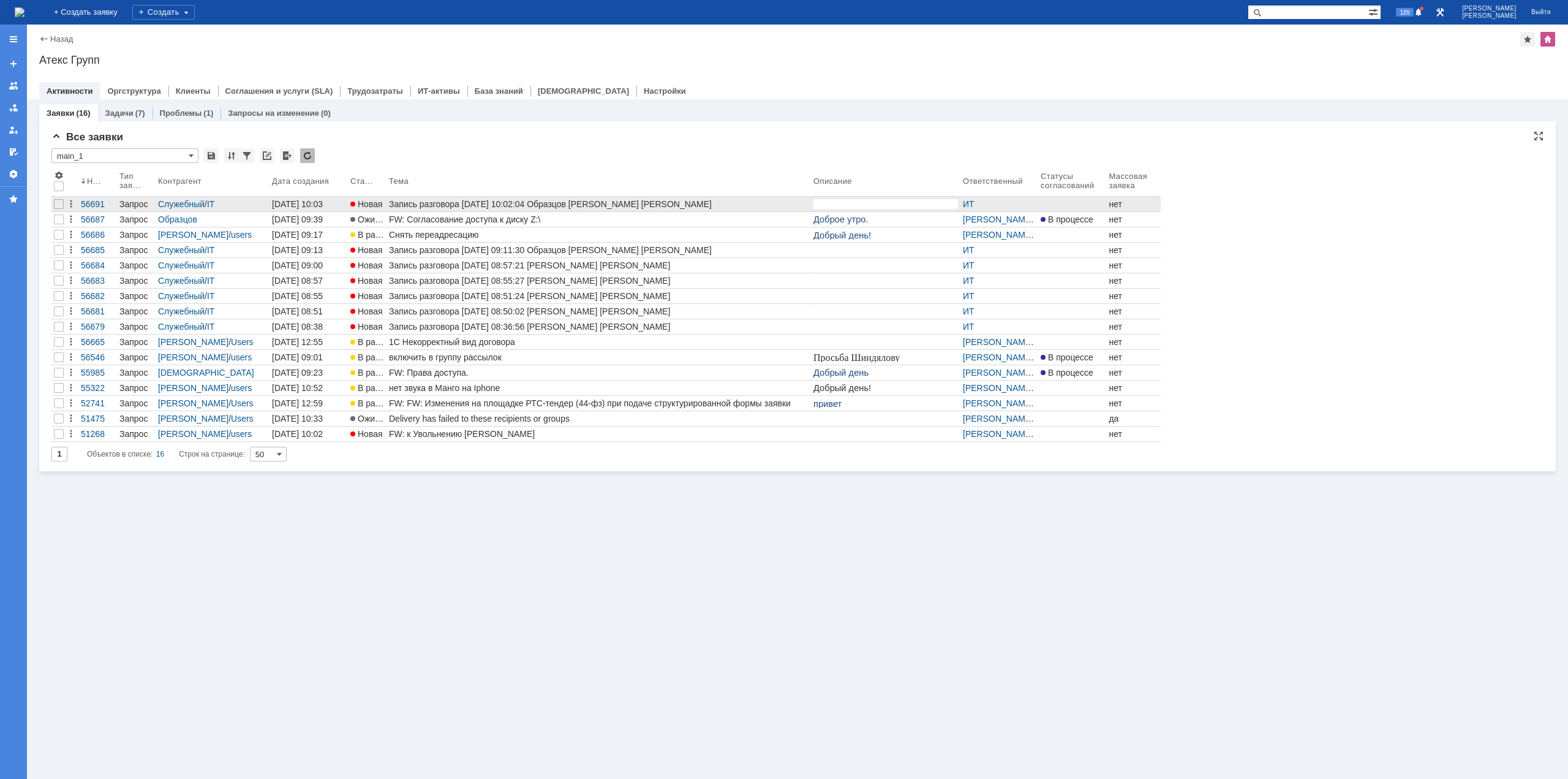
click at [479, 201] on div "Запись разговора [DATE] 10:02:04 Образцов [PERSON_NAME] [PERSON_NAME]" at bounding box center [598, 204] width 419 height 10
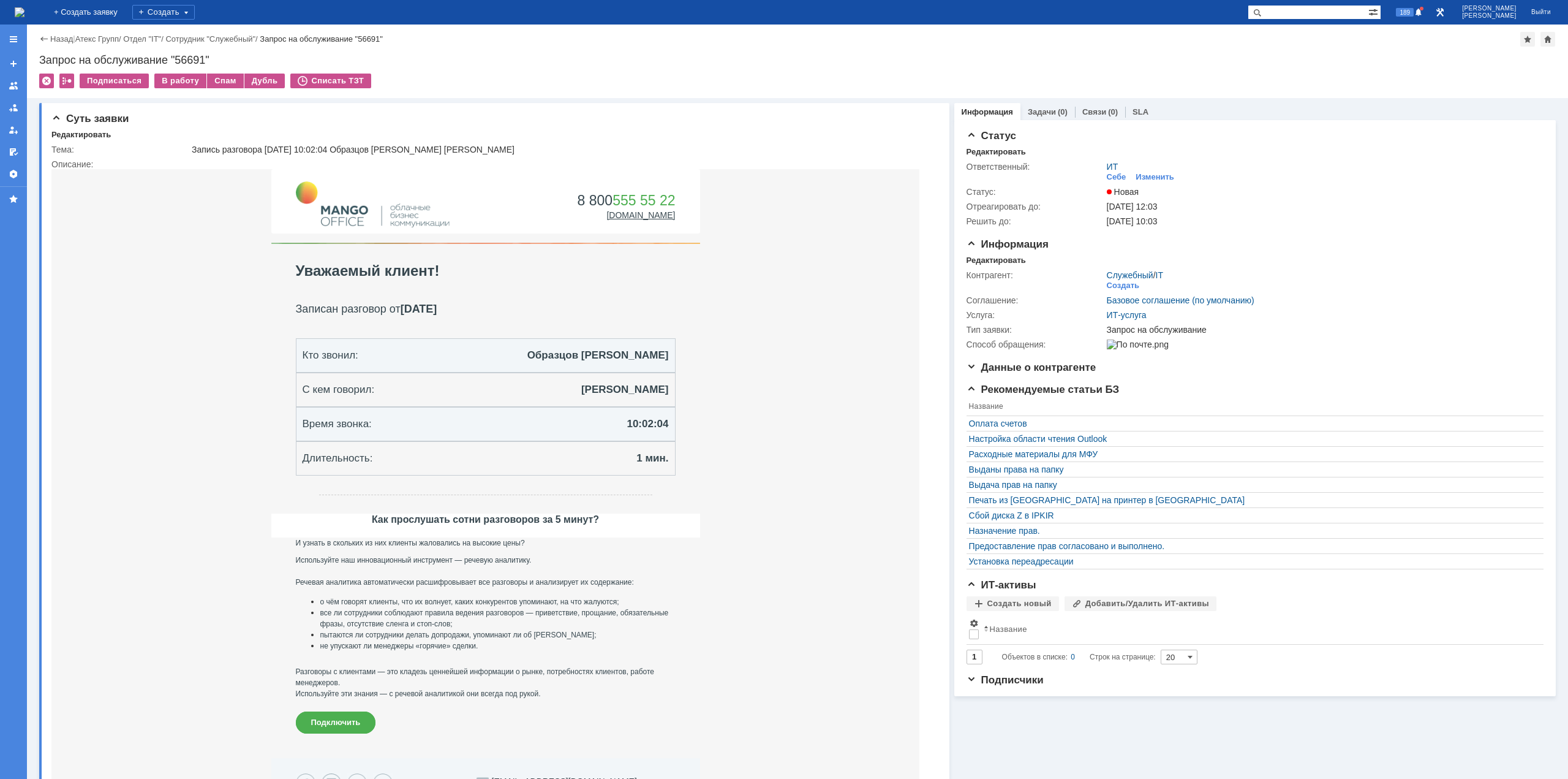
click at [25, 11] on img at bounding box center [20, 12] width 10 height 10
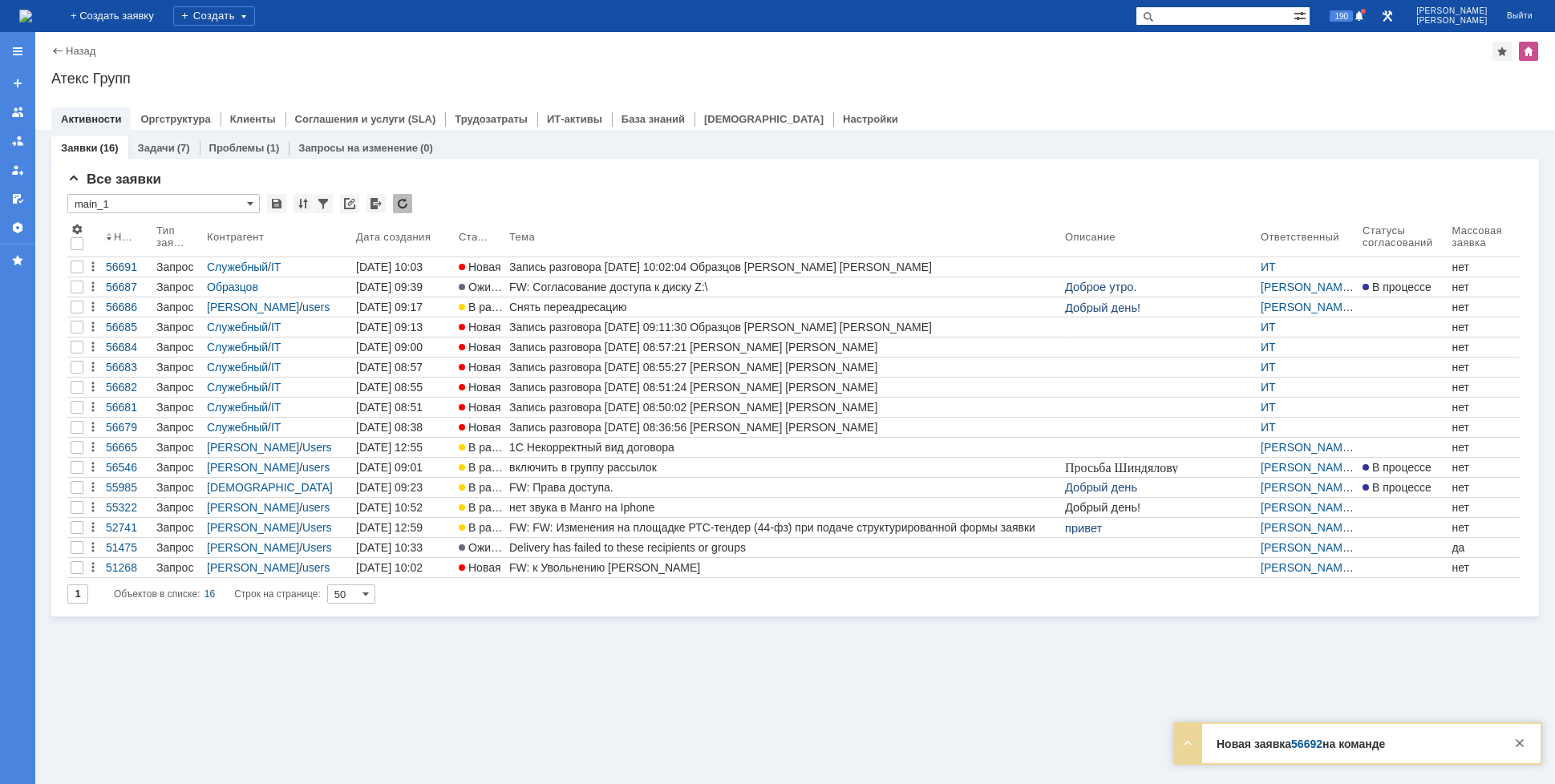
click at [32, 23] on img at bounding box center [26, 16] width 13 height 13
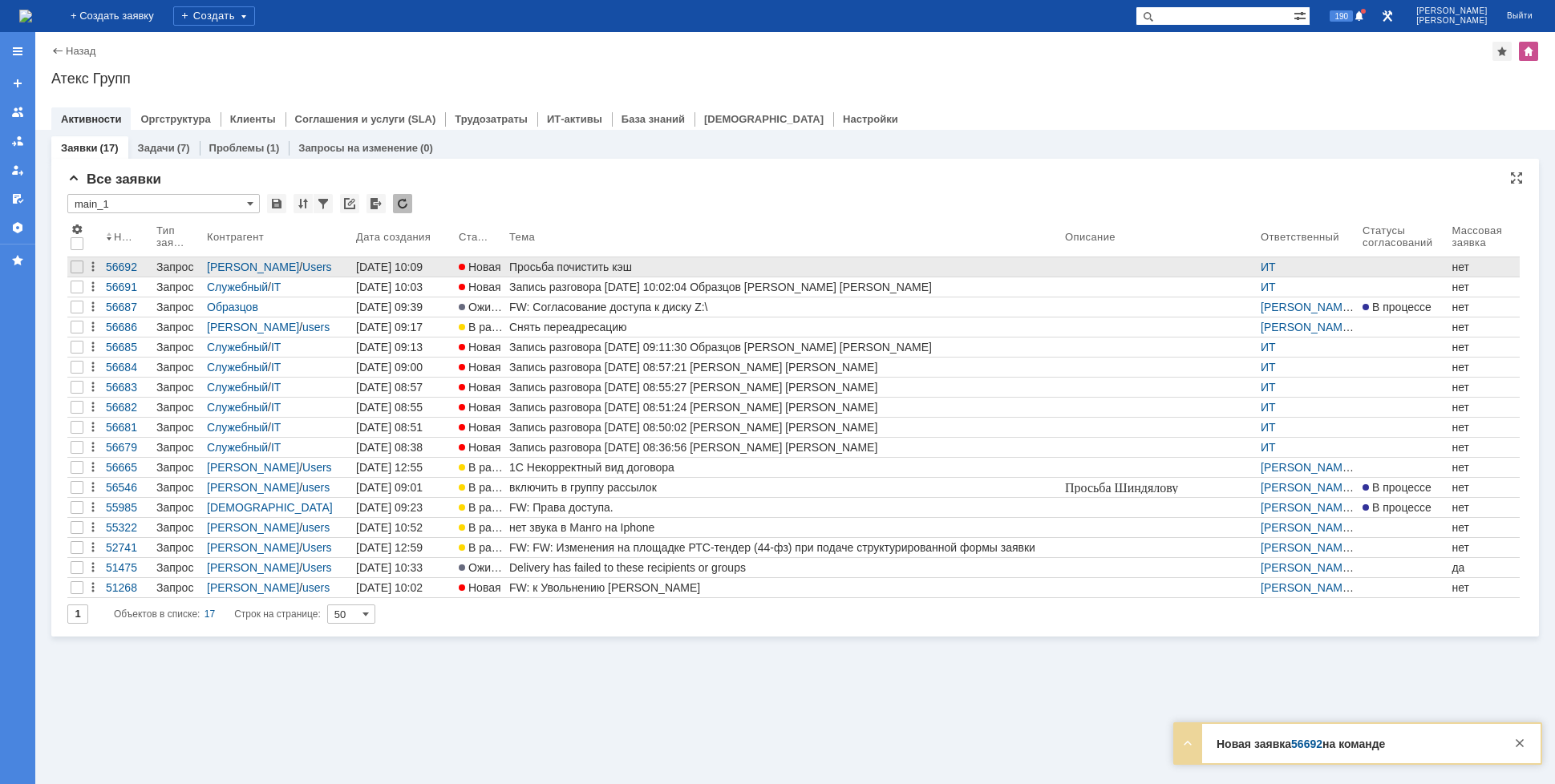
click at [611, 264] on div "Просьба почистить кэш" at bounding box center [784, 267] width 549 height 13
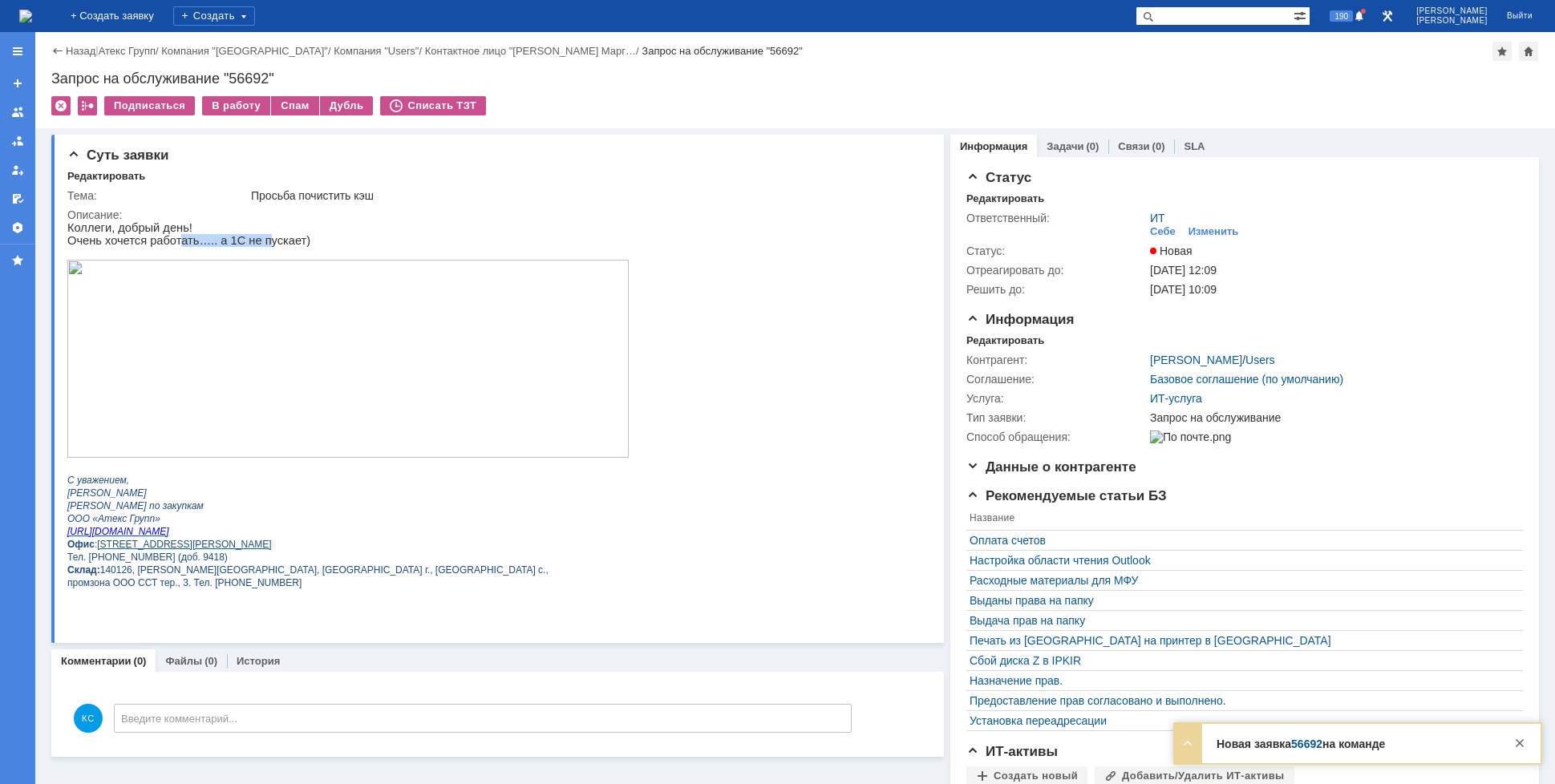
drag, startPoint x: 168, startPoint y: 246, endPoint x: 245, endPoint y: 242, distance: 77.1
click at [245, 242] on p "Очень хочется работать….. а 1С не пускает)" at bounding box center [348, 241] width 561 height 13
click at [265, 241] on p "Очень хочется работать….. а 1С не пускает)" at bounding box center [348, 241] width 561 height 13
click at [158, 241] on p "Очень хочется работать….. а 1С не пускает)" at bounding box center [348, 241] width 561 height 13
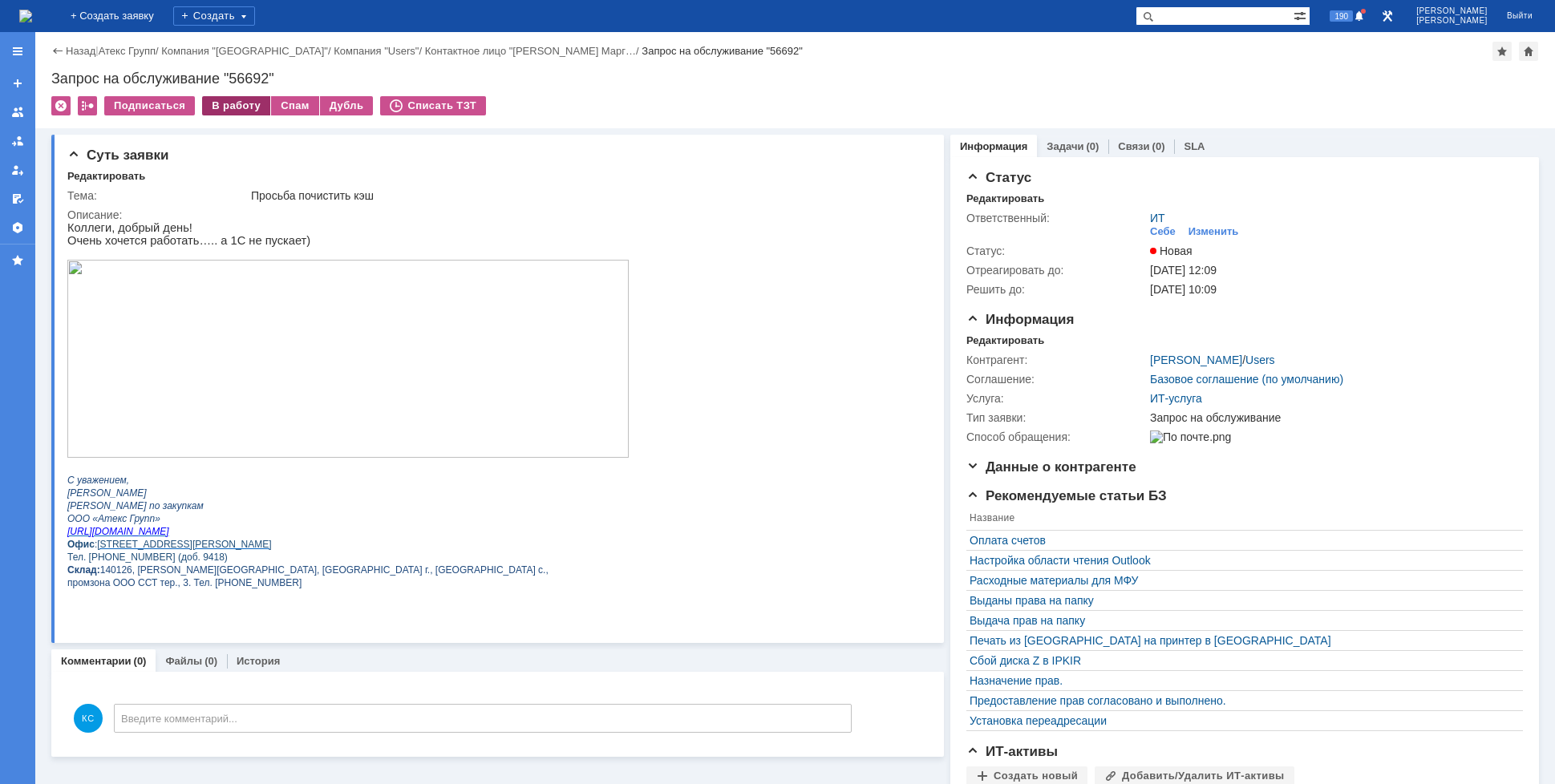
click at [224, 107] on div "В работу" at bounding box center [236, 106] width 68 height 19
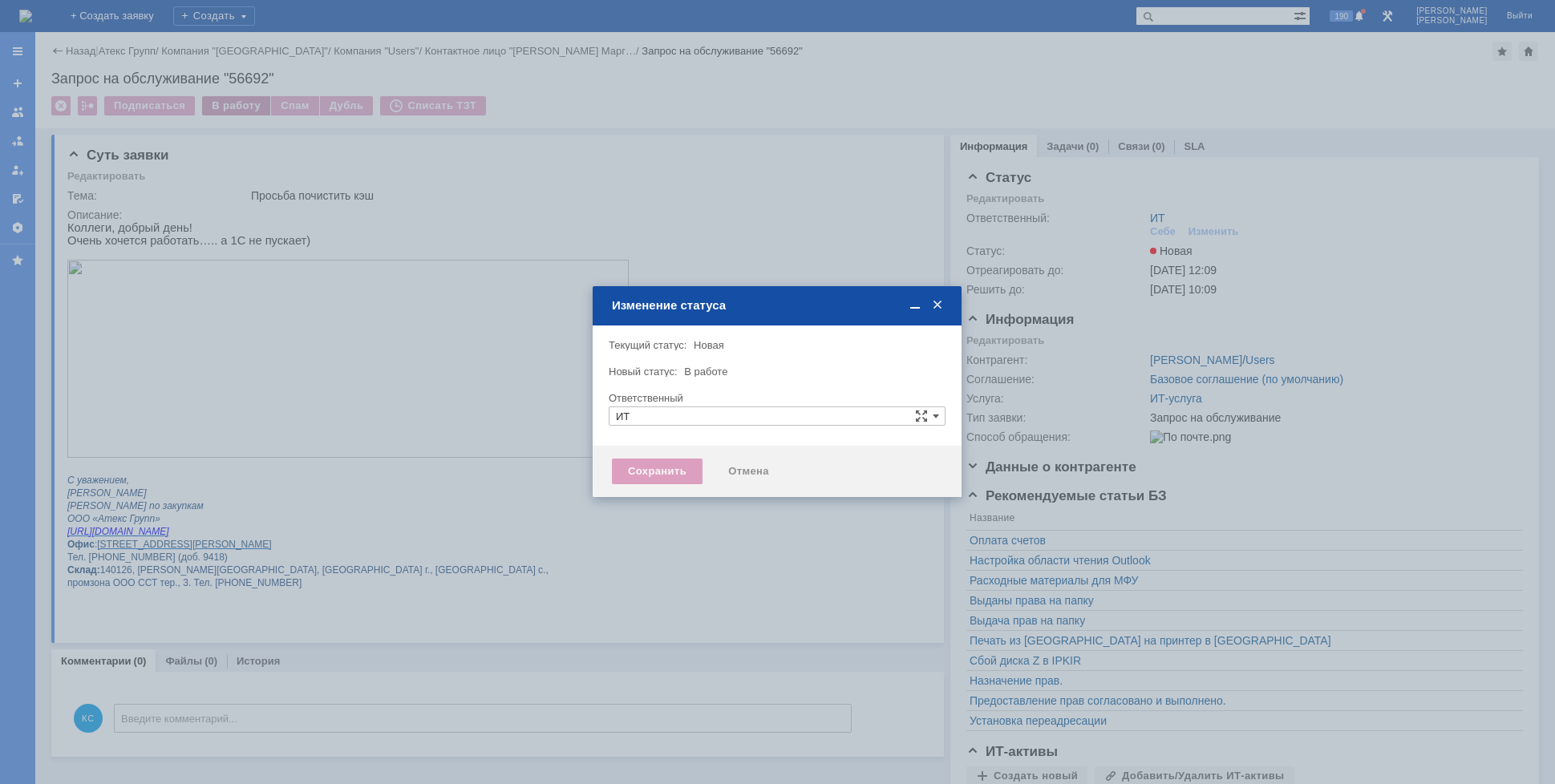
type input "[PERSON_NAME]"
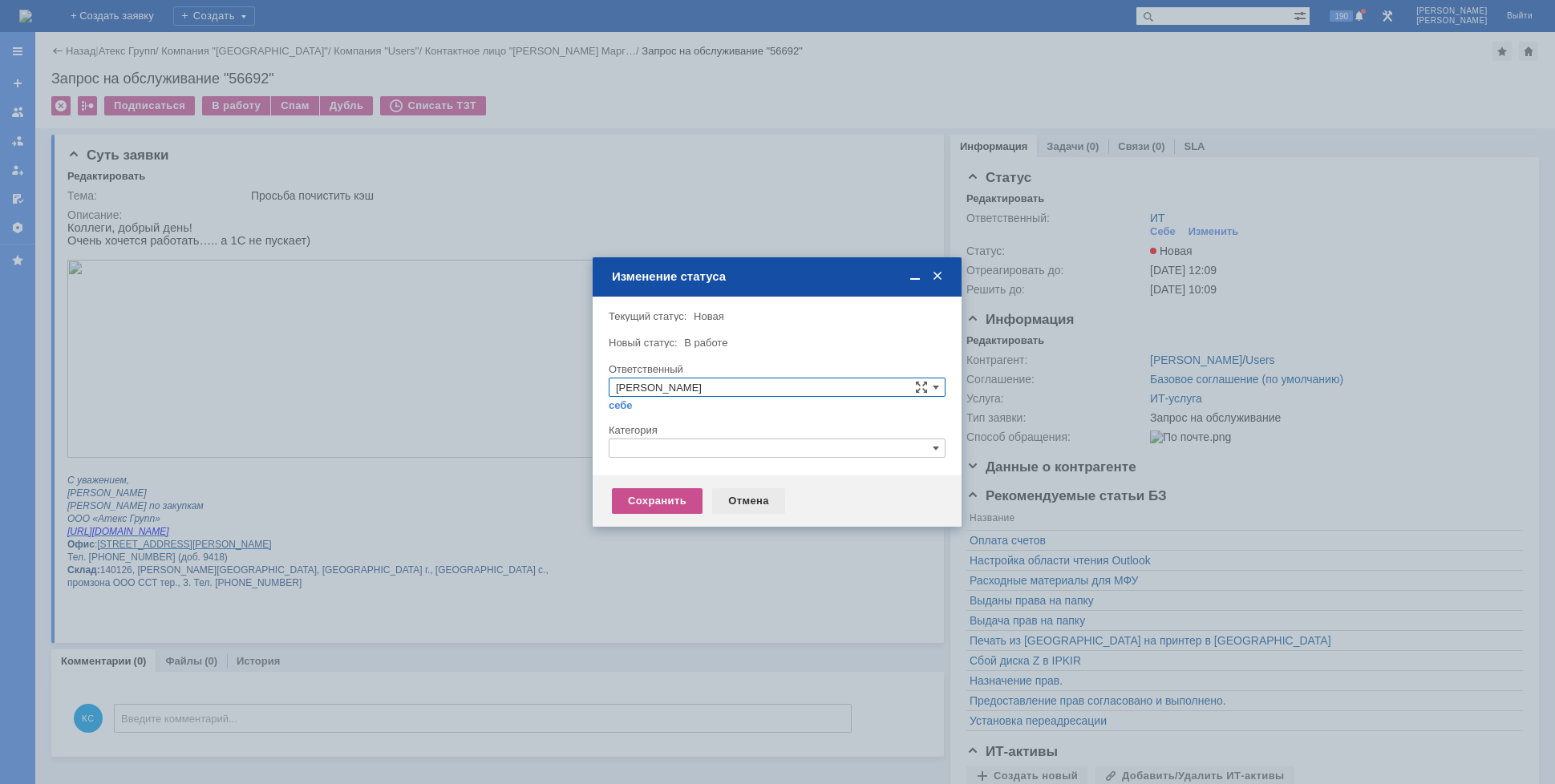
click at [739, 500] on div "Отмена" at bounding box center [749, 501] width 73 height 26
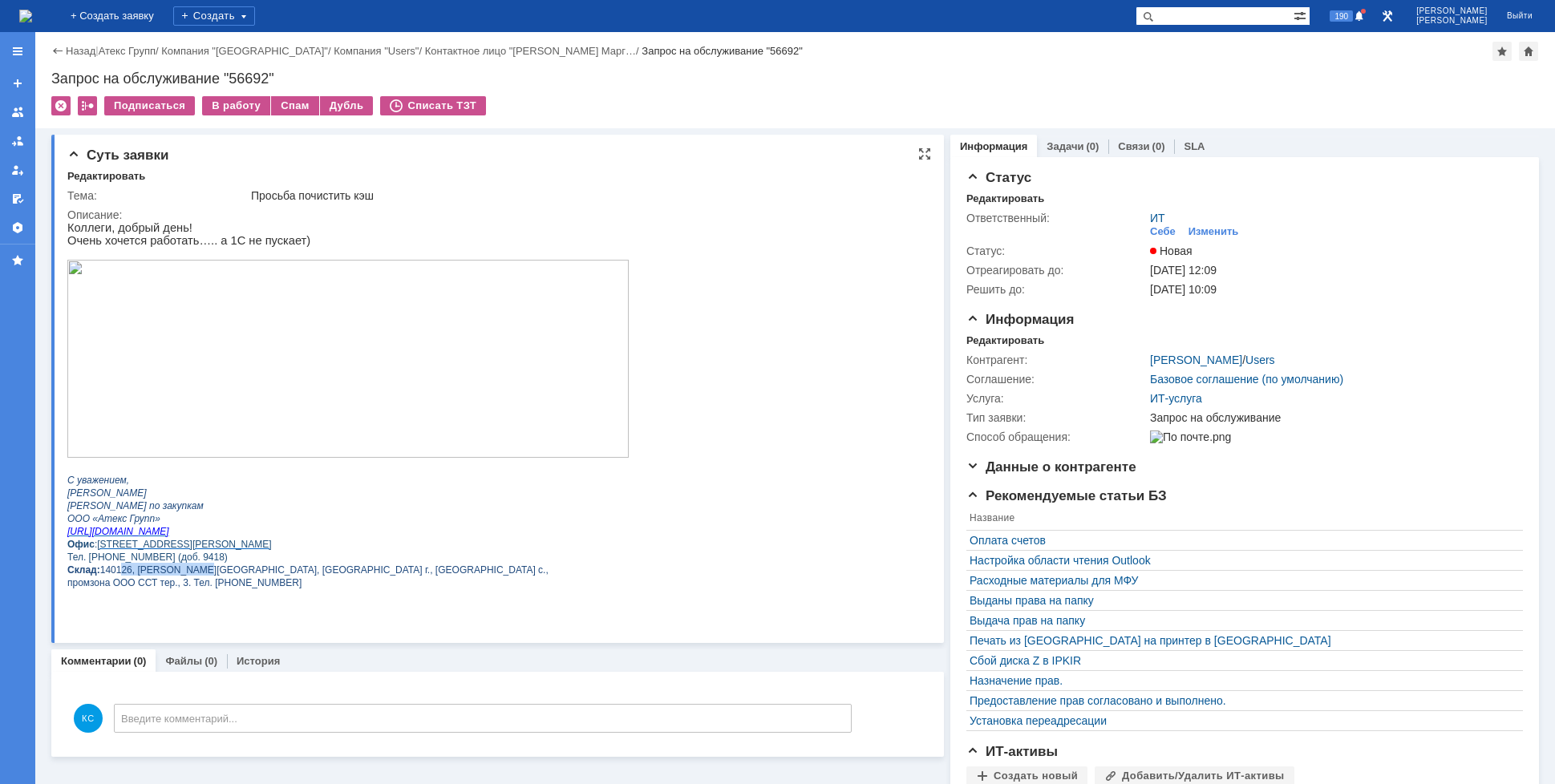
drag, startPoint x: 117, startPoint y: 586, endPoint x: 186, endPoint y: 586, distance: 69.0
click at [186, 575] on span "140126, [PERSON_NAME][GEOGRAPHIC_DATA], [GEOGRAPHIC_DATA] г., [GEOGRAPHIC_DATA]…" at bounding box center [324, 570] width 448 height 11
click at [251, 575] on p "Склад: 140126, [PERSON_NAME][GEOGRAPHIC_DATA], [GEOGRAPHIC_DATA] г., [GEOGRAPHI…" at bounding box center [348, 569] width 561 height 13
drag, startPoint x: 103, startPoint y: 516, endPoint x: 125, endPoint y: 521, distance: 22.6
click at [125, 512] on span "[PERSON_NAME] по закупкам" at bounding box center [135, 506] width 137 height 11
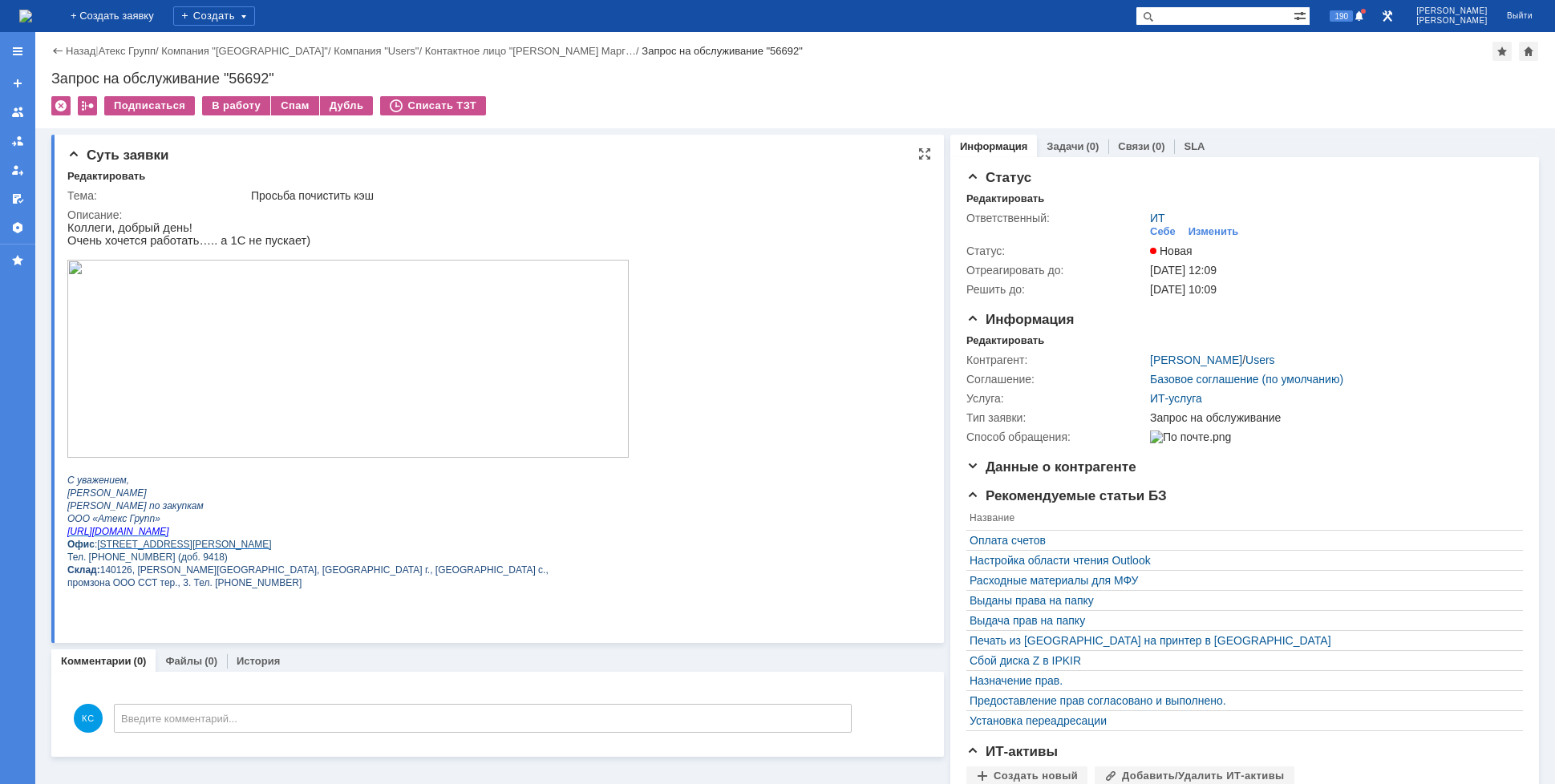
click at [134, 512] on span "[PERSON_NAME] по закупкам" at bounding box center [135, 506] width 137 height 11
drag, startPoint x: 99, startPoint y: 502, endPoint x: 122, endPoint y: 504, distance: 23.1
click at [118, 499] on span "С уважением, [PERSON_NAME]" at bounding box center [107, 487] width 79 height 24
click at [131, 499] on span "С уважением, [PERSON_NAME]" at bounding box center [107, 487] width 79 height 24
click at [132, 525] on span "ООО «Атекс Групп»" at bounding box center [113, 519] width 93 height 11
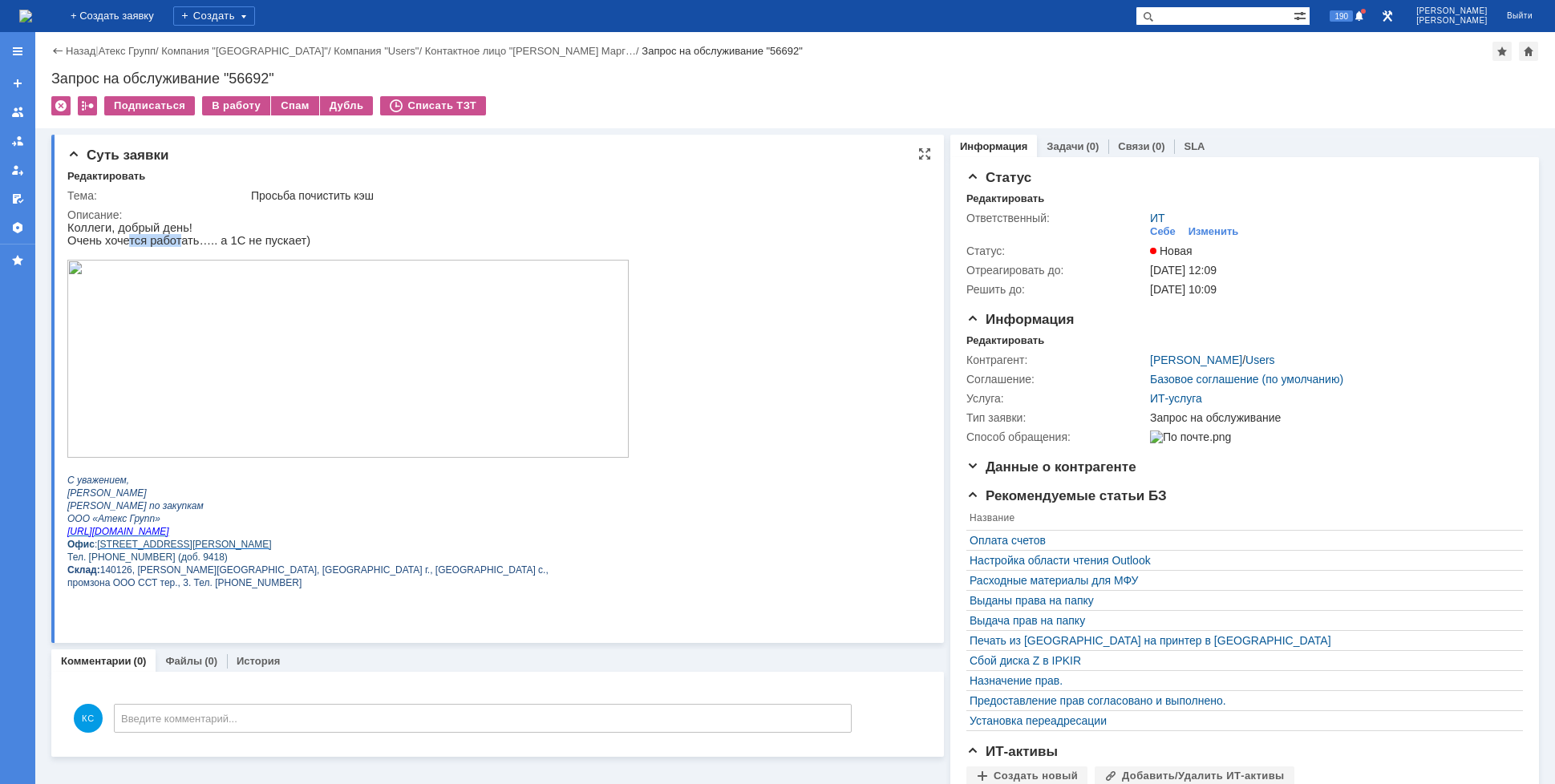
drag, startPoint x: 125, startPoint y: 242, endPoint x: 186, endPoint y: 237, distance: 61.2
click at [186, 237] on p "Очень хочется работать….. а 1С не пускает)" at bounding box center [348, 241] width 561 height 13
click at [213, 234] on p "Коллеги, добрый день!" at bounding box center [348, 228] width 561 height 13
click at [236, 109] on div "В работу" at bounding box center [236, 106] width 68 height 19
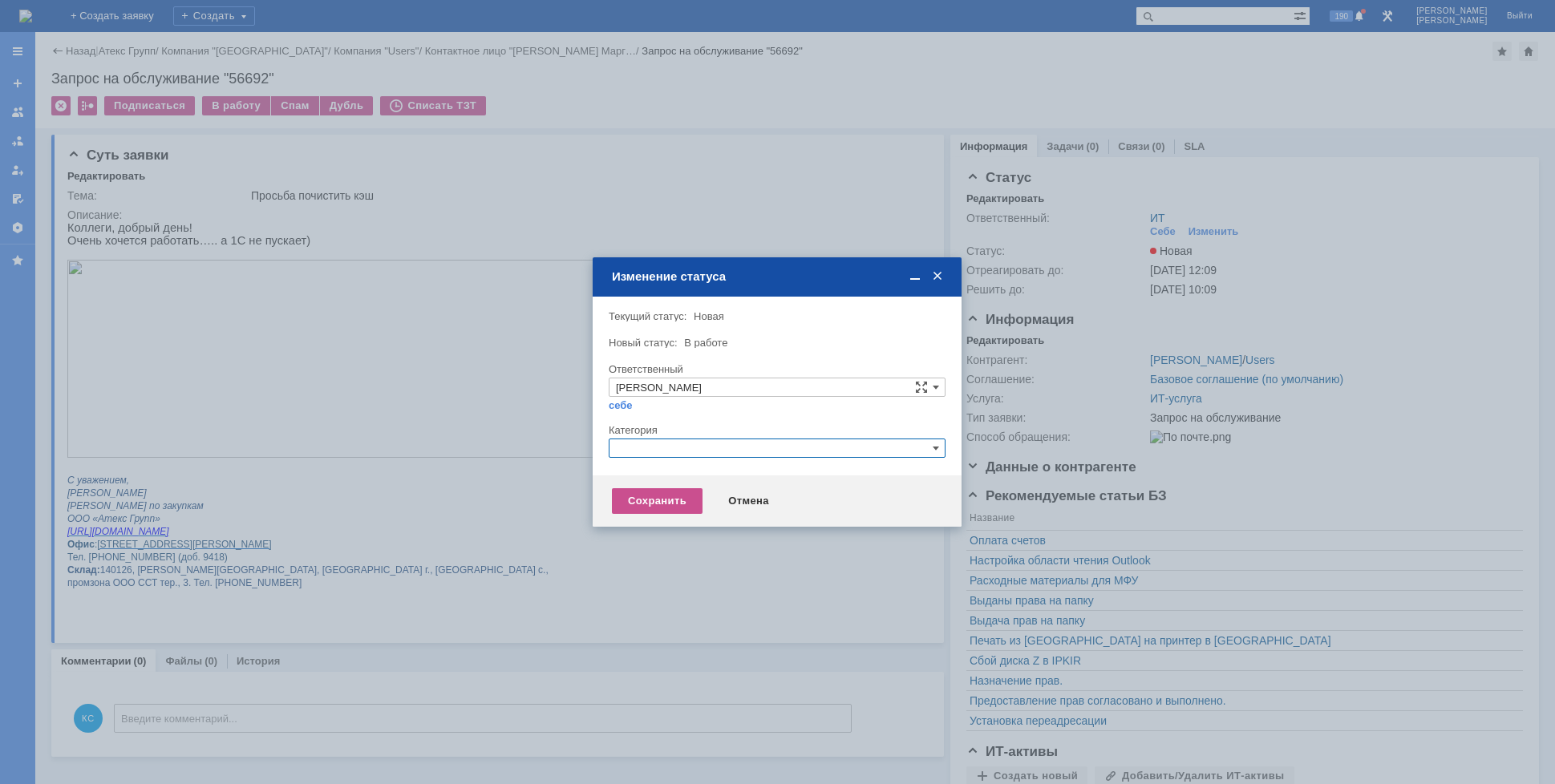
click at [792, 443] on input "text" at bounding box center [777, 449] width 337 height 19
click at [674, 518] on span "Прочее" at bounding box center [777, 524] width 323 height 13
drag, startPoint x: 664, startPoint y: 445, endPoint x: 584, endPoint y: 445, distance: 80.0
click at [584, 445] on body "Идет загрузка, пожалуйста, подождите. На домашнюю + Создать заявку Создать 190 …" at bounding box center [777, 392] width 1555 height 784
click at [691, 525] on span "1С" at bounding box center [777, 524] width 323 height 13
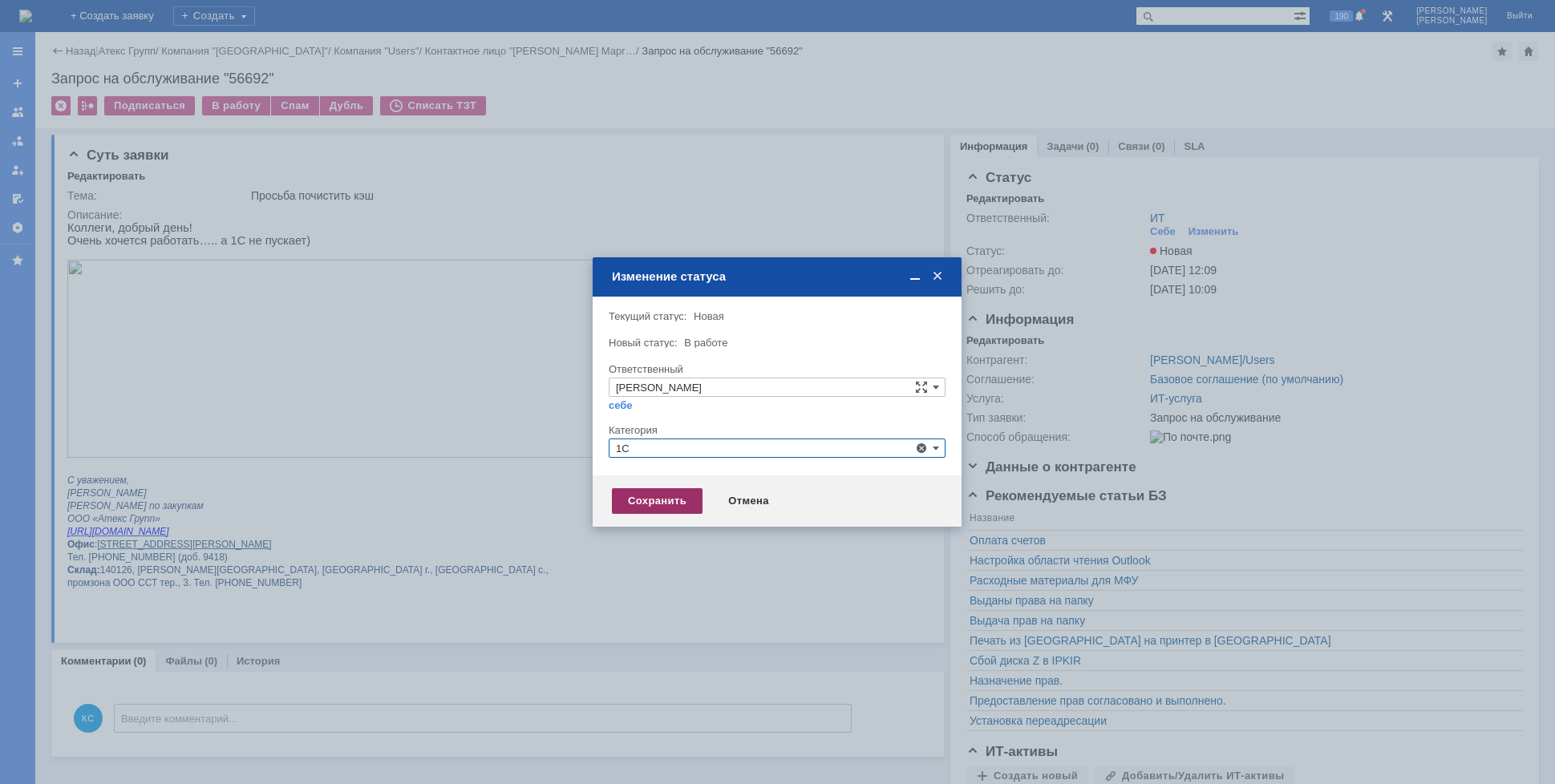
click at [669, 495] on div "Сохранить" at bounding box center [657, 501] width 91 height 26
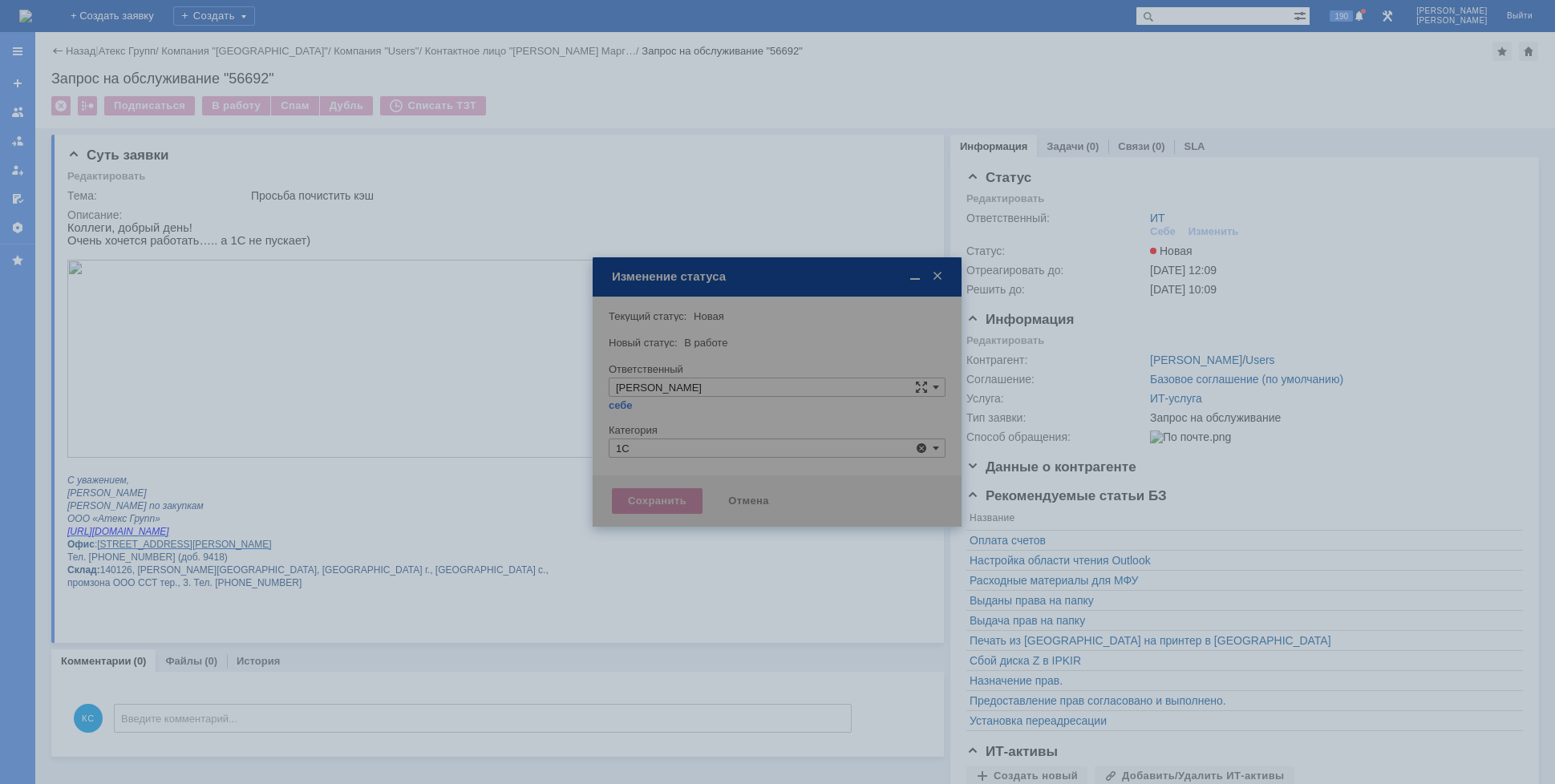
type input "1С"
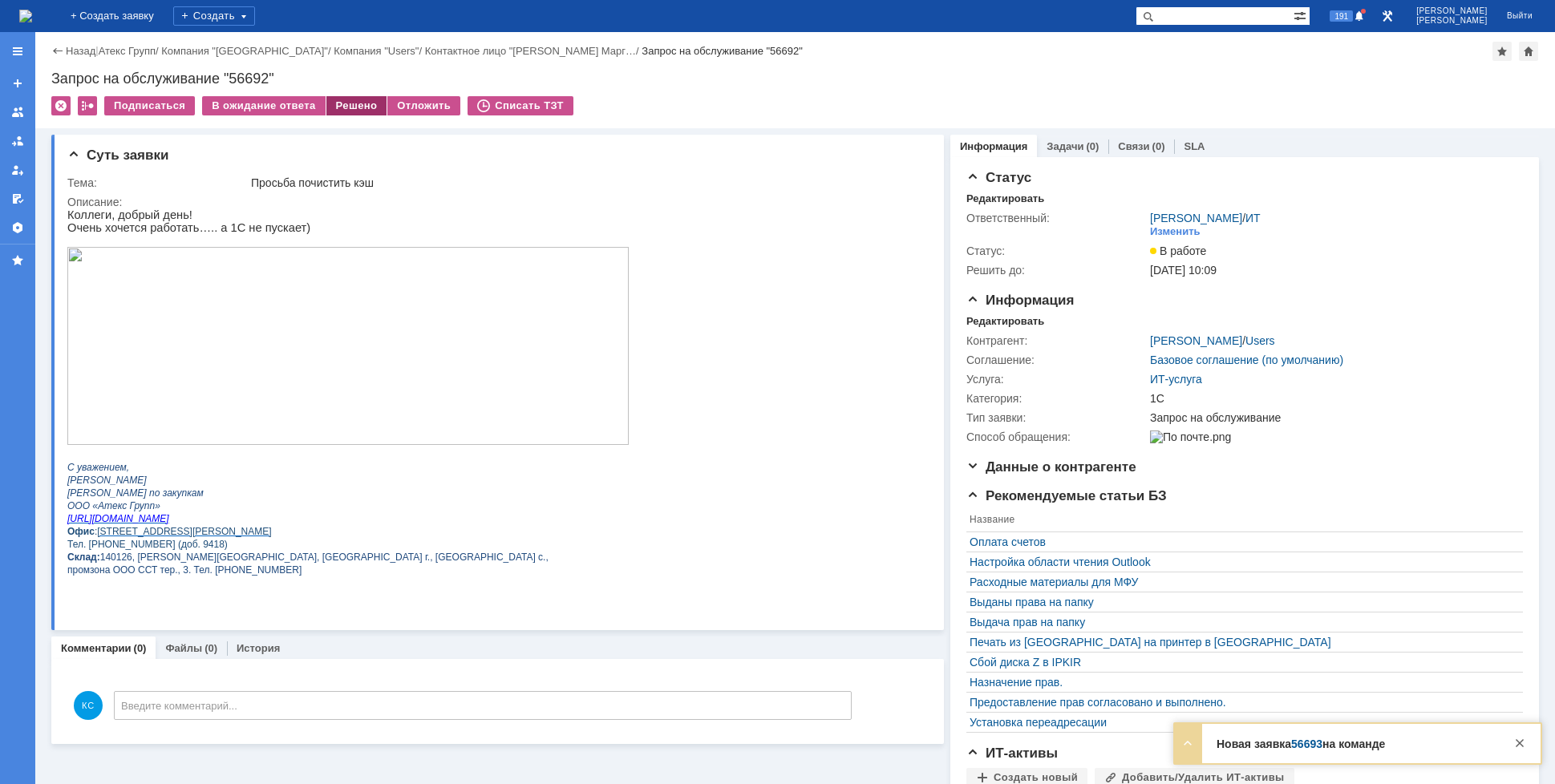
click at [332, 107] on div "Решено" at bounding box center [357, 106] width 61 height 19
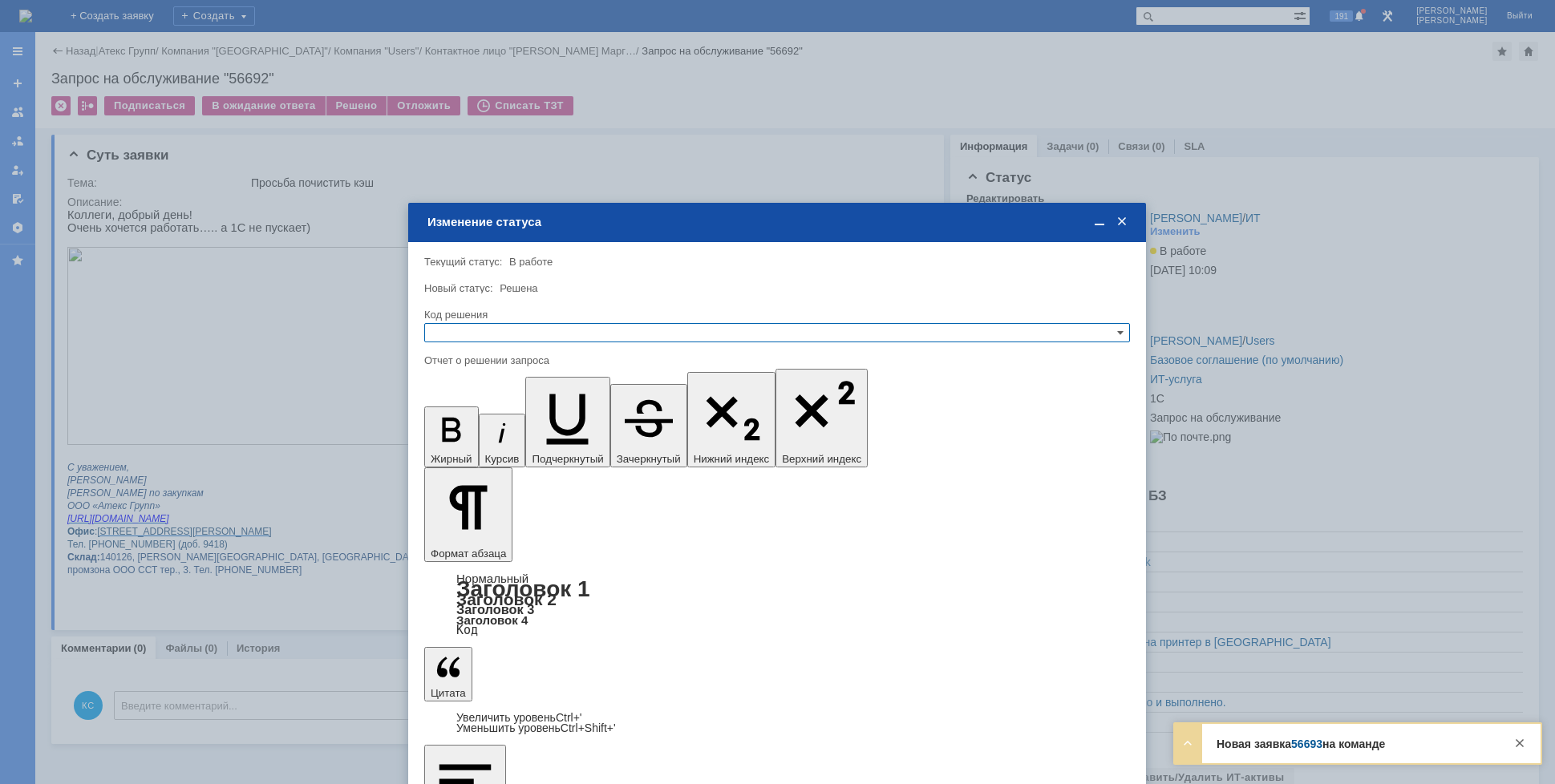
click at [619, 344] on div at bounding box center [777, 348] width 706 height 11
click at [617, 332] on input "text" at bounding box center [777, 333] width 706 height 19
click at [489, 405] on span "Решено" at bounding box center [777, 411] width 691 height 13
type input "Решено"
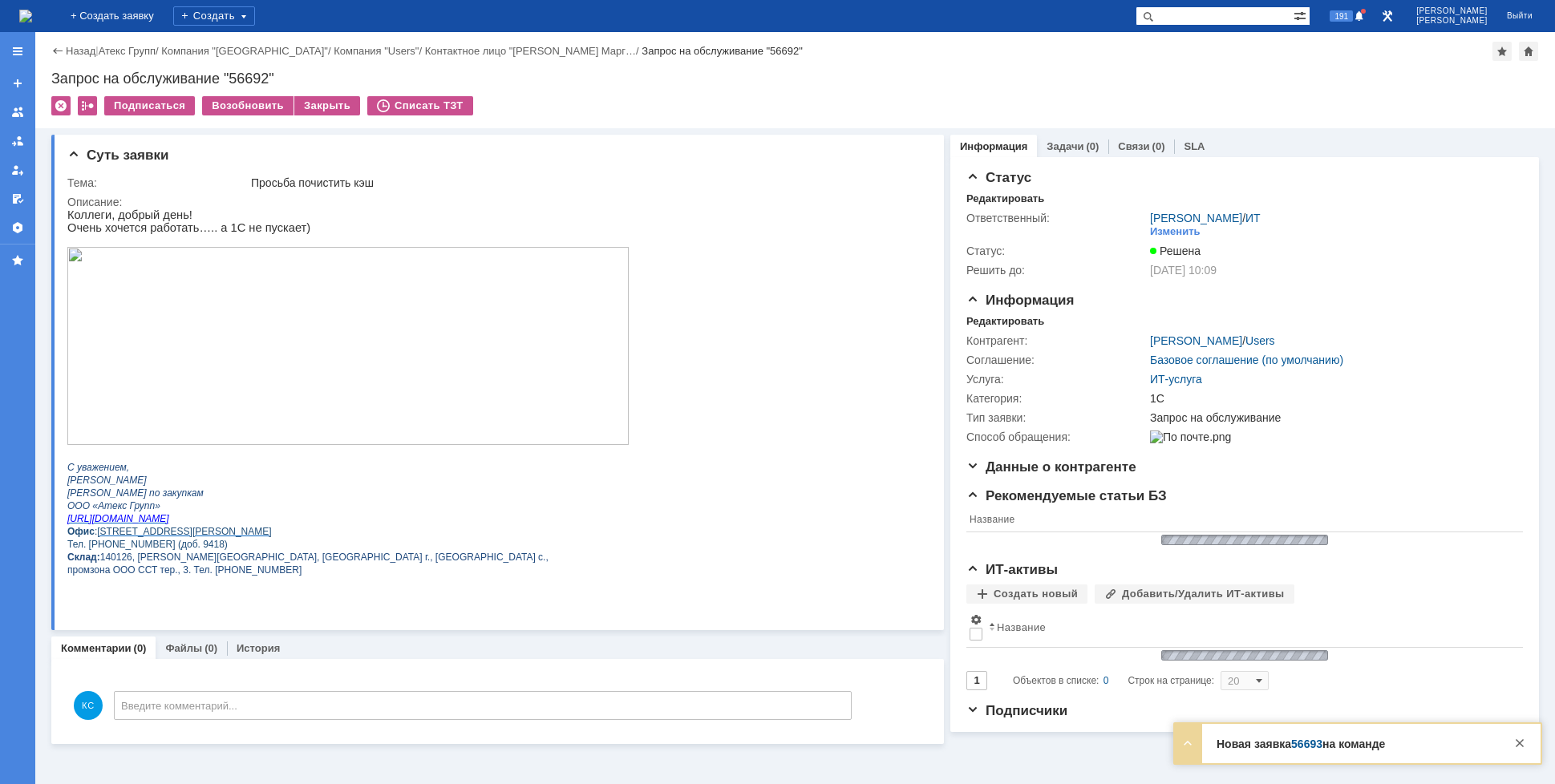
click at [32, 23] on img at bounding box center [26, 16] width 13 height 13
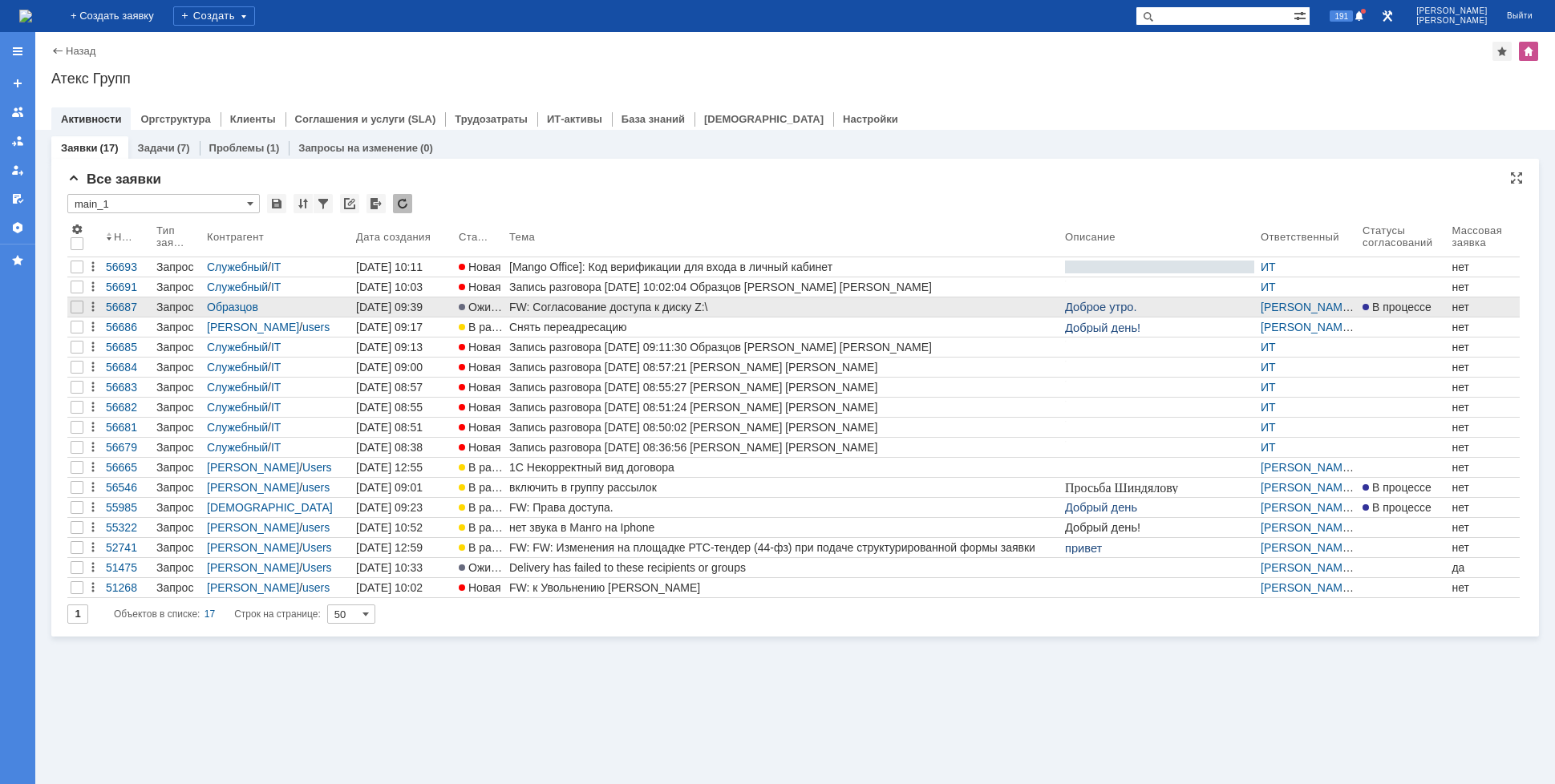
click at [557, 306] on div "FW: Согласование доступа к диску Z:\" at bounding box center [784, 307] width 549 height 13
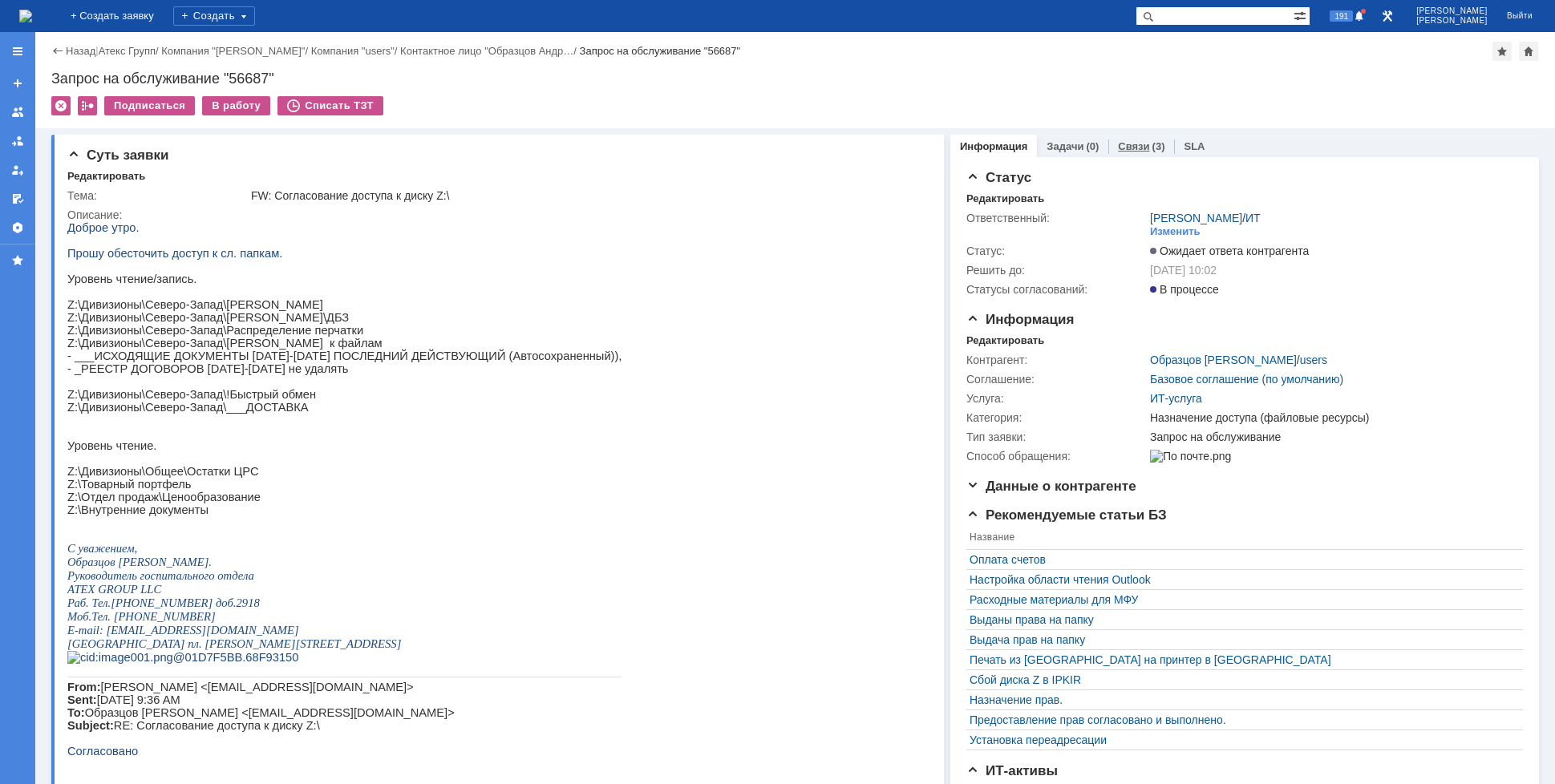
click at [1152, 142] on div "(3)" at bounding box center [1159, 146] width 13 height 12
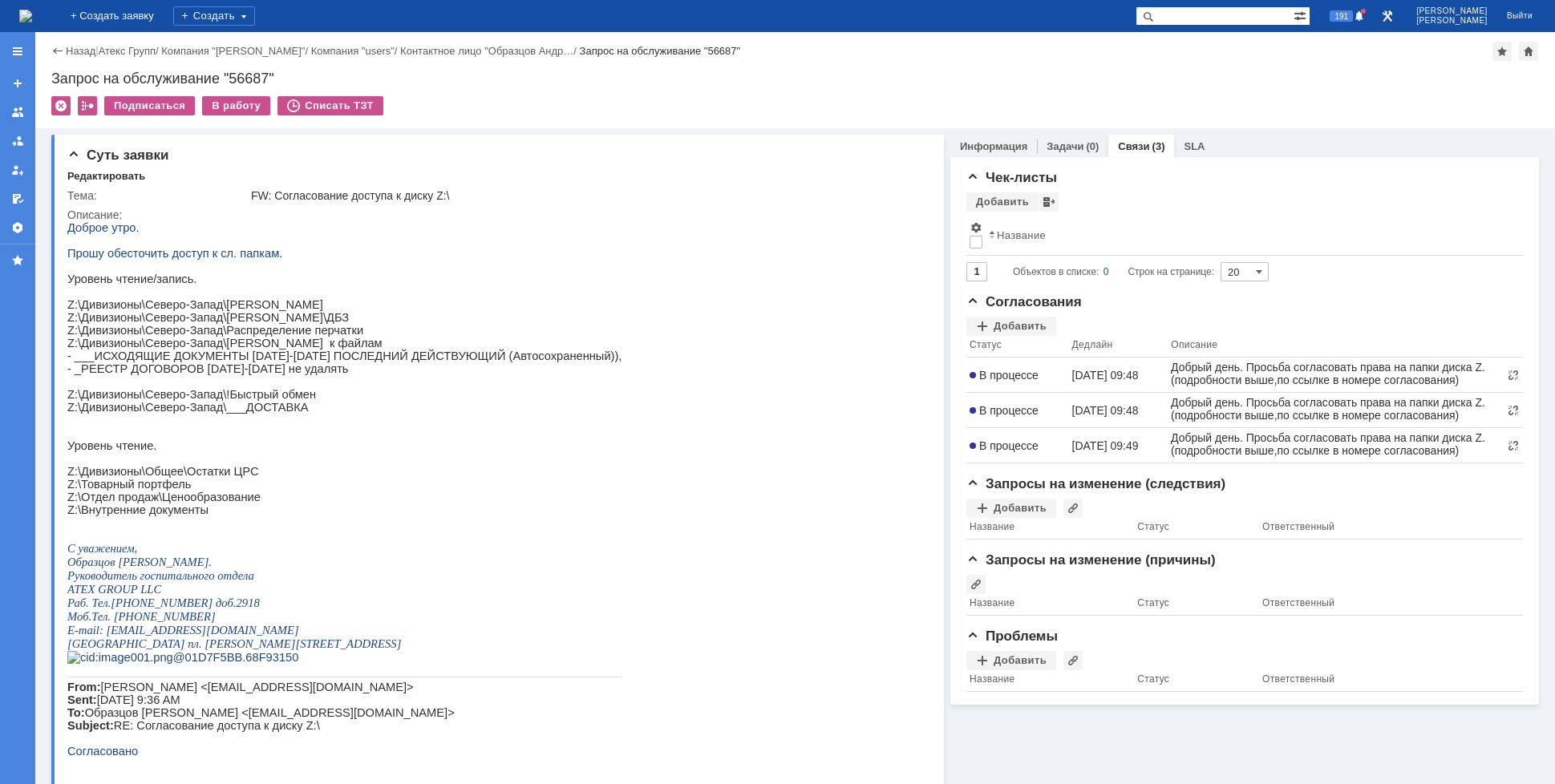
click at [32, 23] on img at bounding box center [26, 16] width 13 height 13
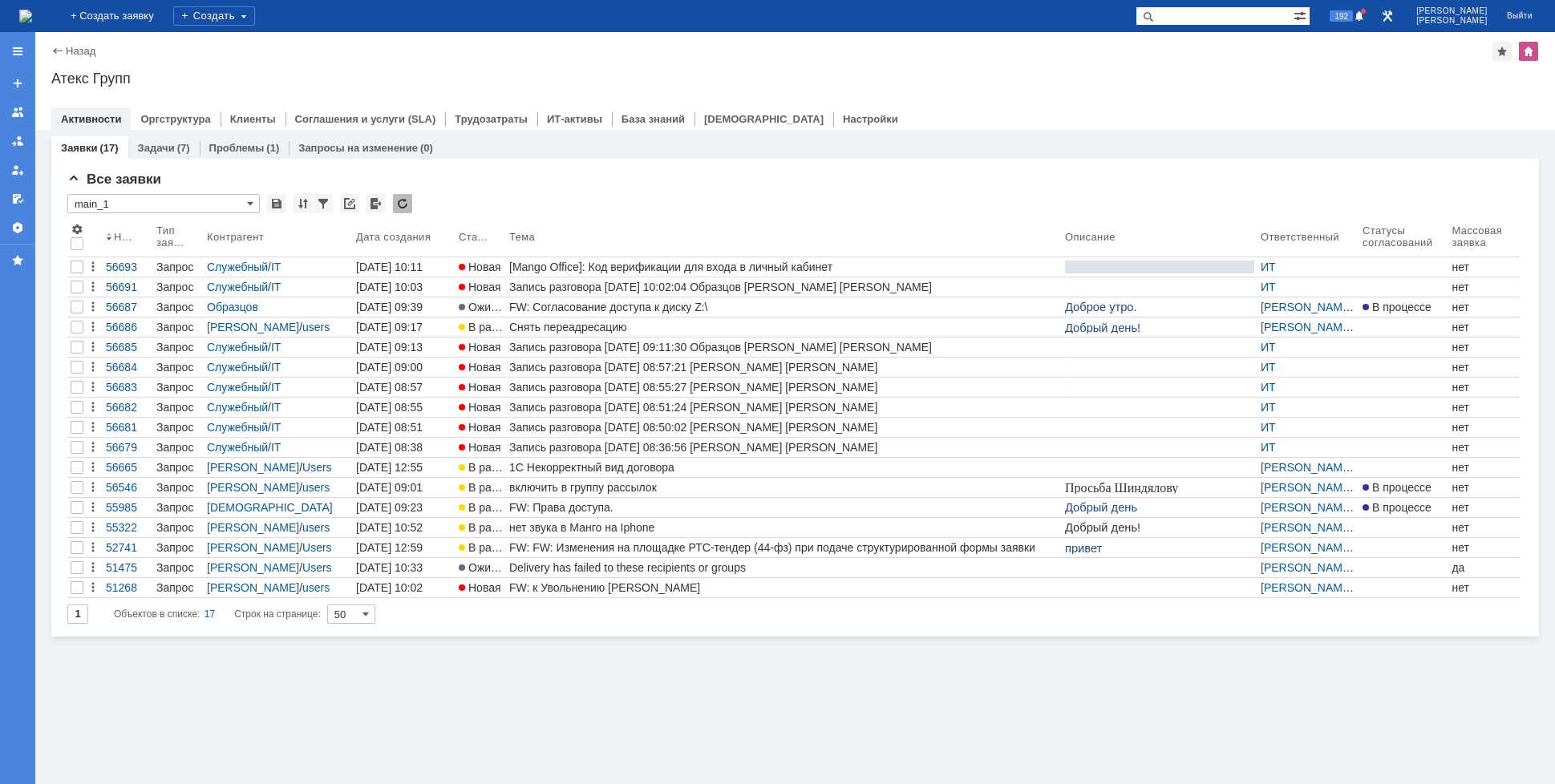
click at [32, 10] on img at bounding box center [26, 16] width 13 height 13
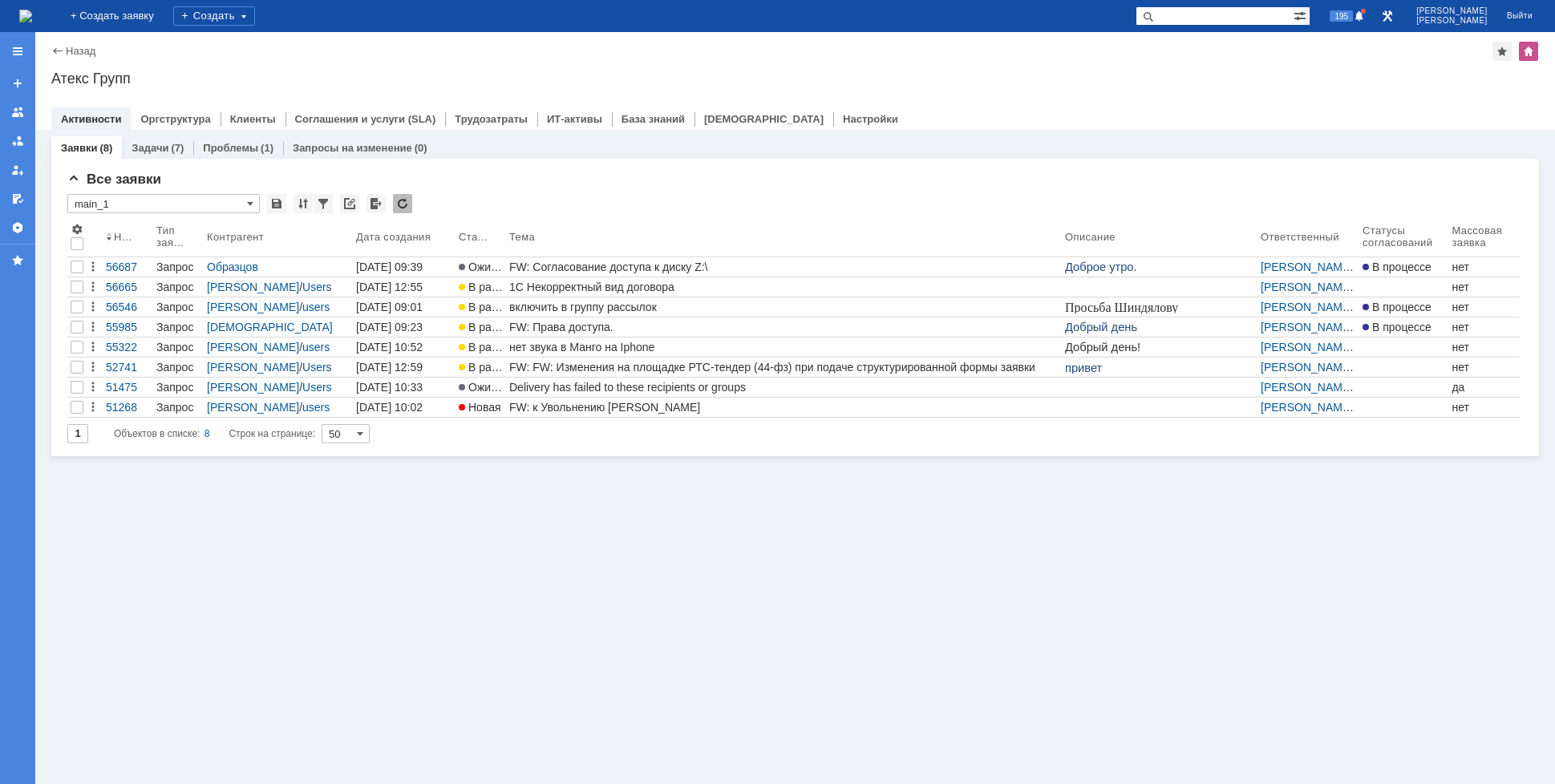
click at [32, 14] on img at bounding box center [26, 16] width 13 height 13
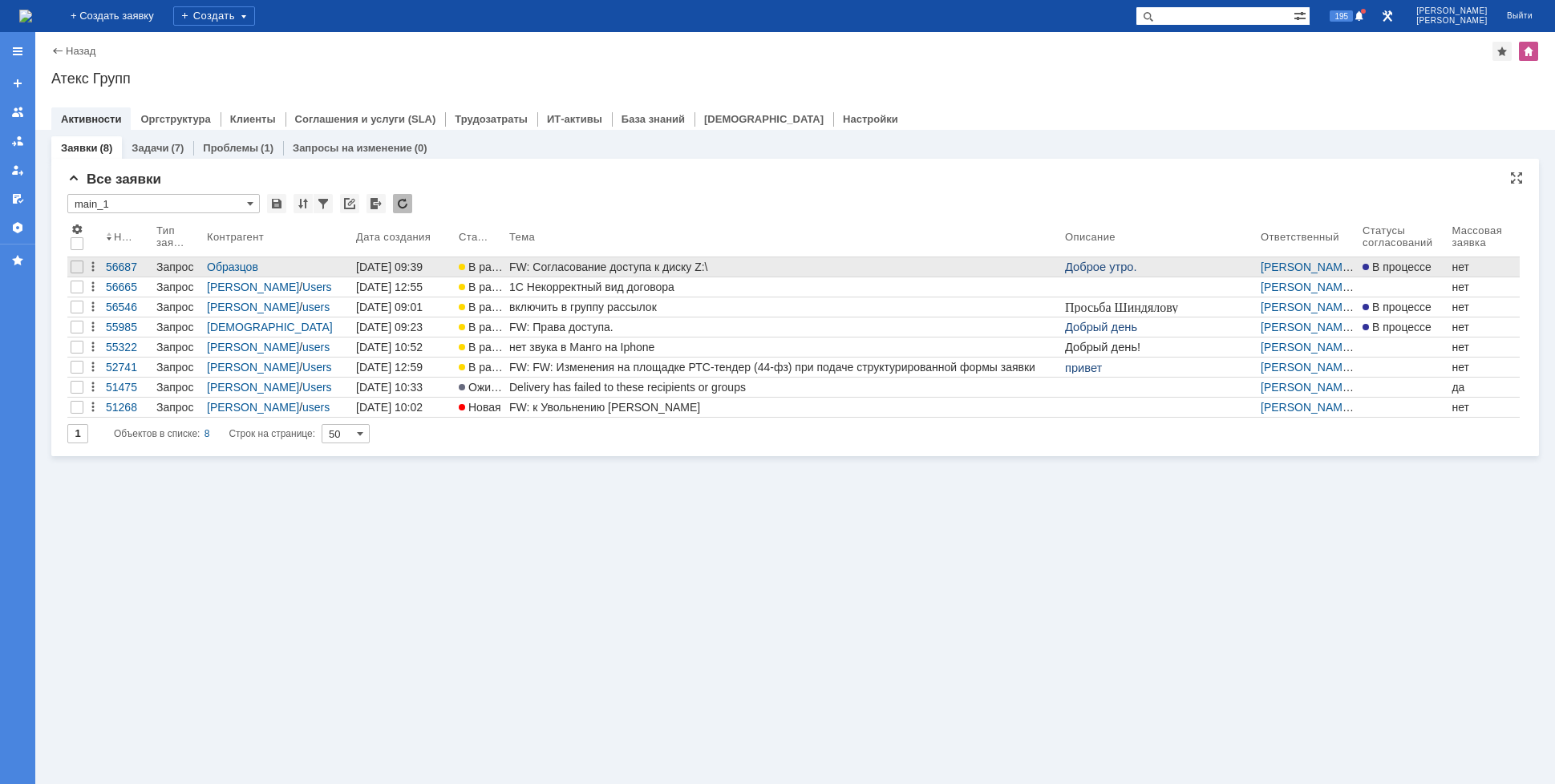
click at [592, 270] on div "FW: Согласование доступа к диску Z:\" at bounding box center [784, 267] width 549 height 13
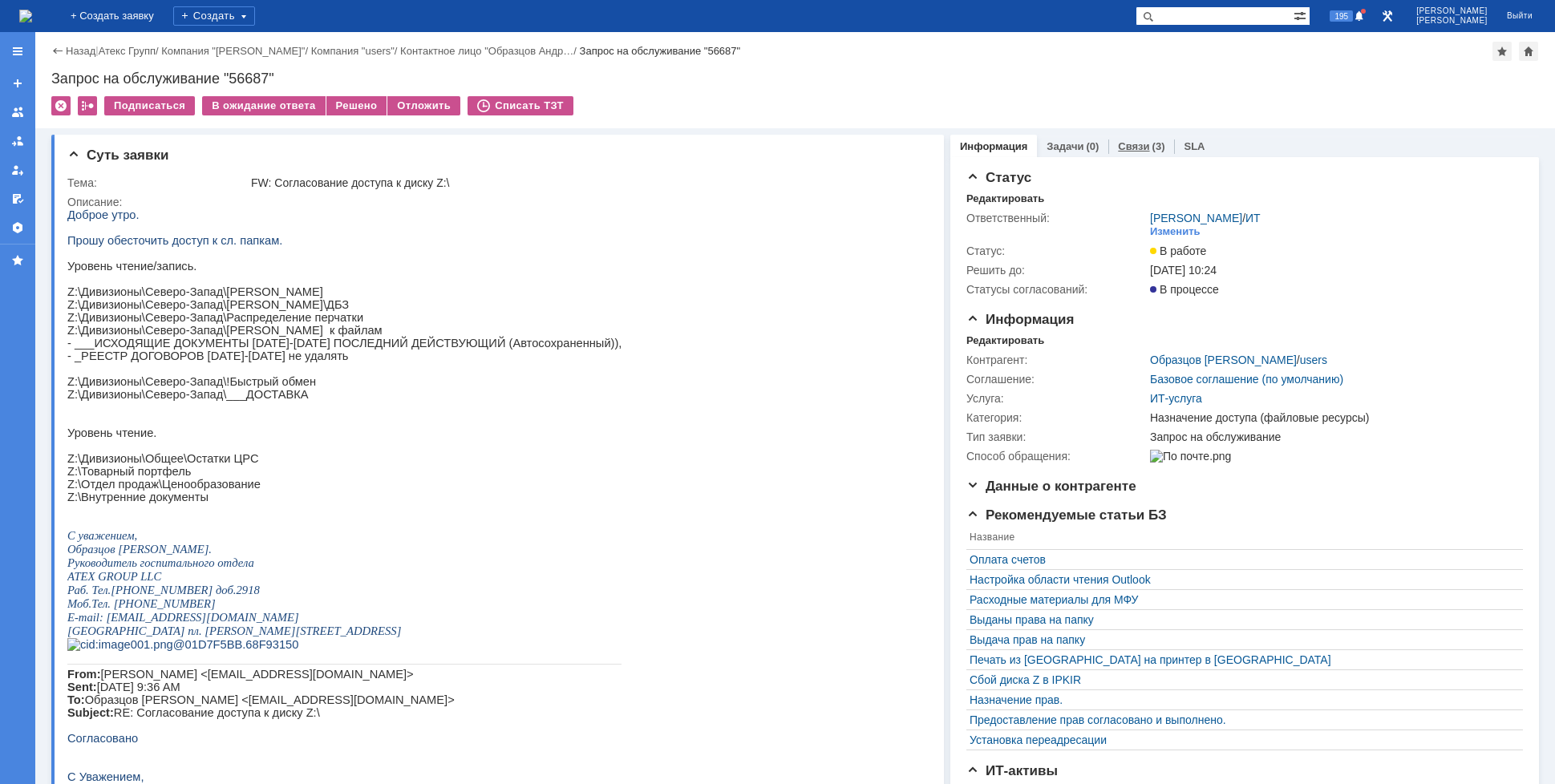
click at [1125, 155] on div "Связи (3)" at bounding box center [1141, 146] width 65 height 23
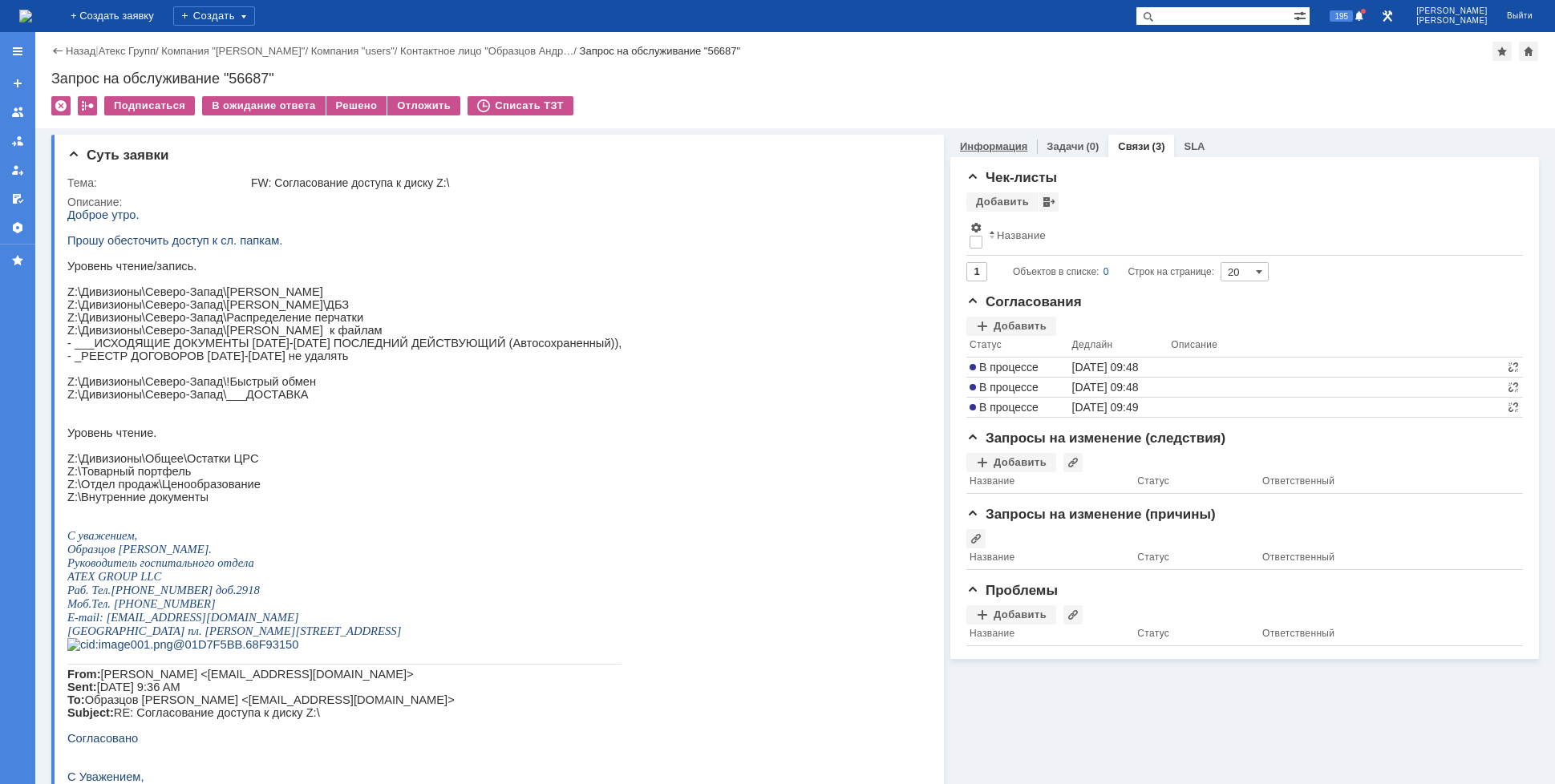
click at [966, 141] on link "Информация" at bounding box center [993, 146] width 67 height 12
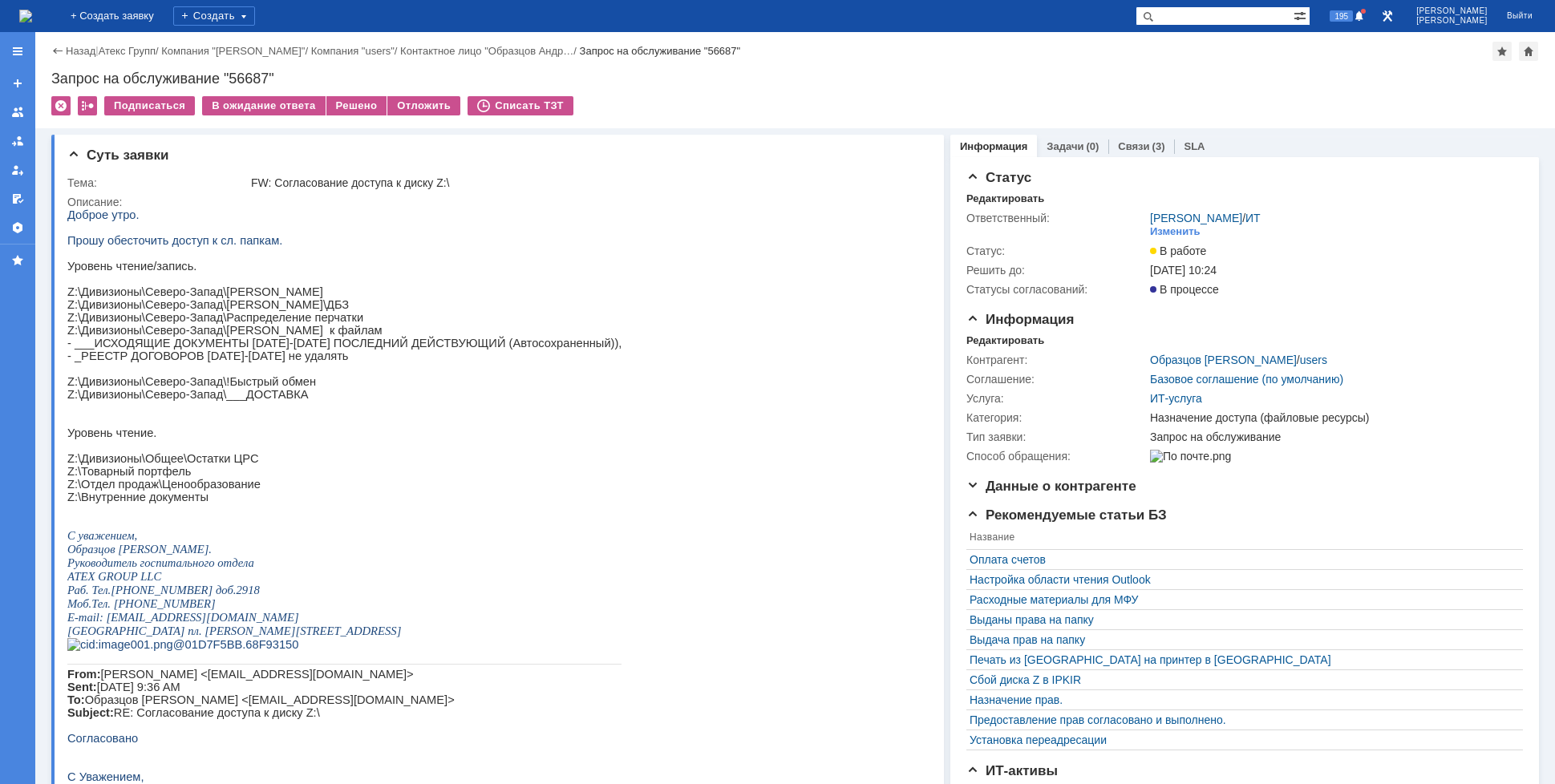
click at [32, 15] on img at bounding box center [26, 16] width 13 height 13
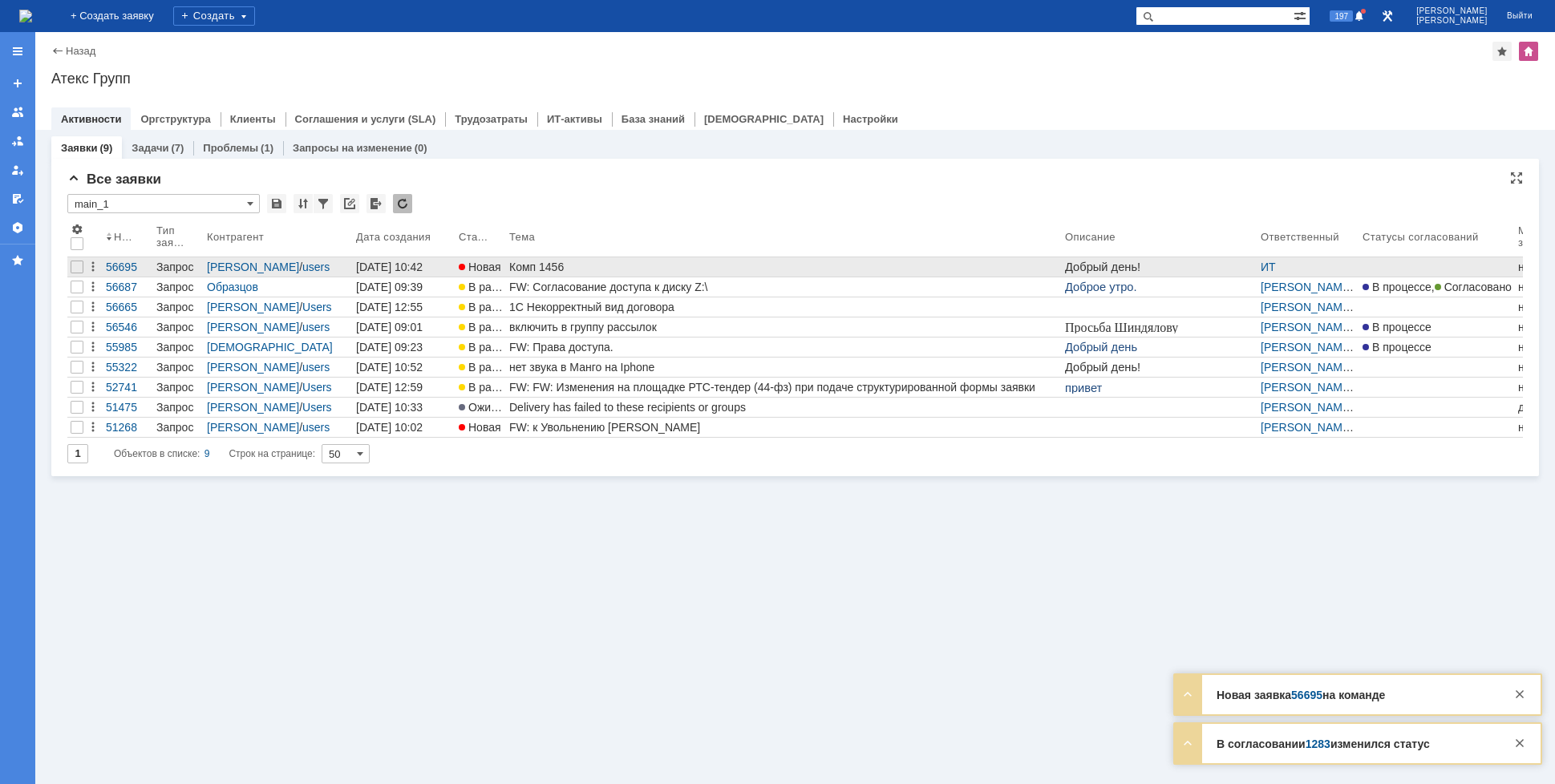
click at [551, 271] on div "Комп 1456" at bounding box center [784, 267] width 549 height 13
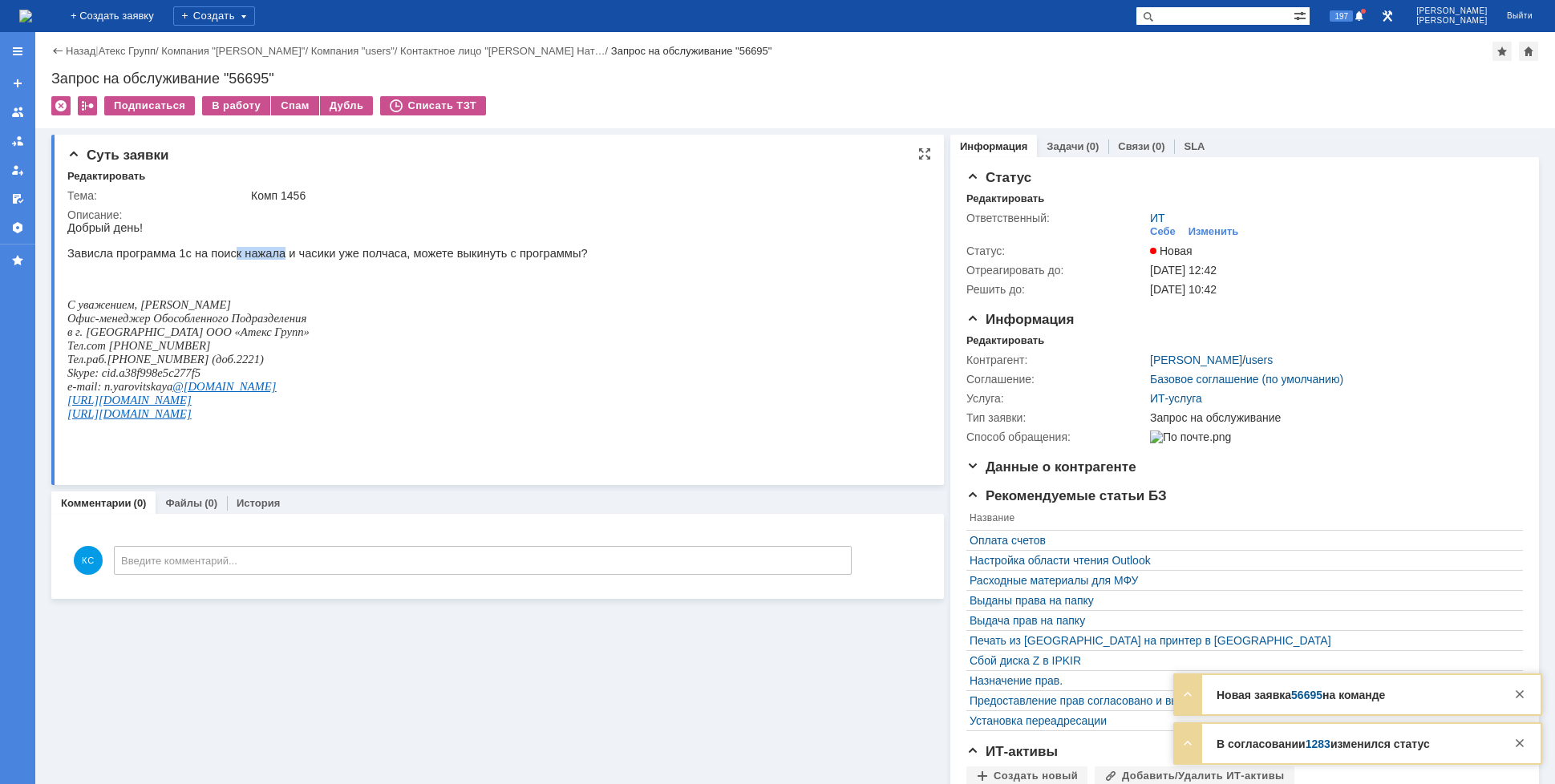
drag, startPoint x: 222, startPoint y: 263, endPoint x: 308, endPoint y: 259, distance: 86.1
click at [270, 259] on p "Зависла программа 1с на поиск нажала и часики уже полчаса, можете выкинуть с пр…" at bounding box center [327, 254] width 521 height 13
drag, startPoint x: 318, startPoint y: 259, endPoint x: 407, endPoint y: 260, distance: 89.0
click at [372, 259] on p "Зависла программа 1с на поиск нажала и часики уже полчаса, можете выкинуть с пр…" at bounding box center [327, 254] width 521 height 13
drag, startPoint x: 407, startPoint y: 260, endPoint x: 448, endPoint y: 260, distance: 41.0
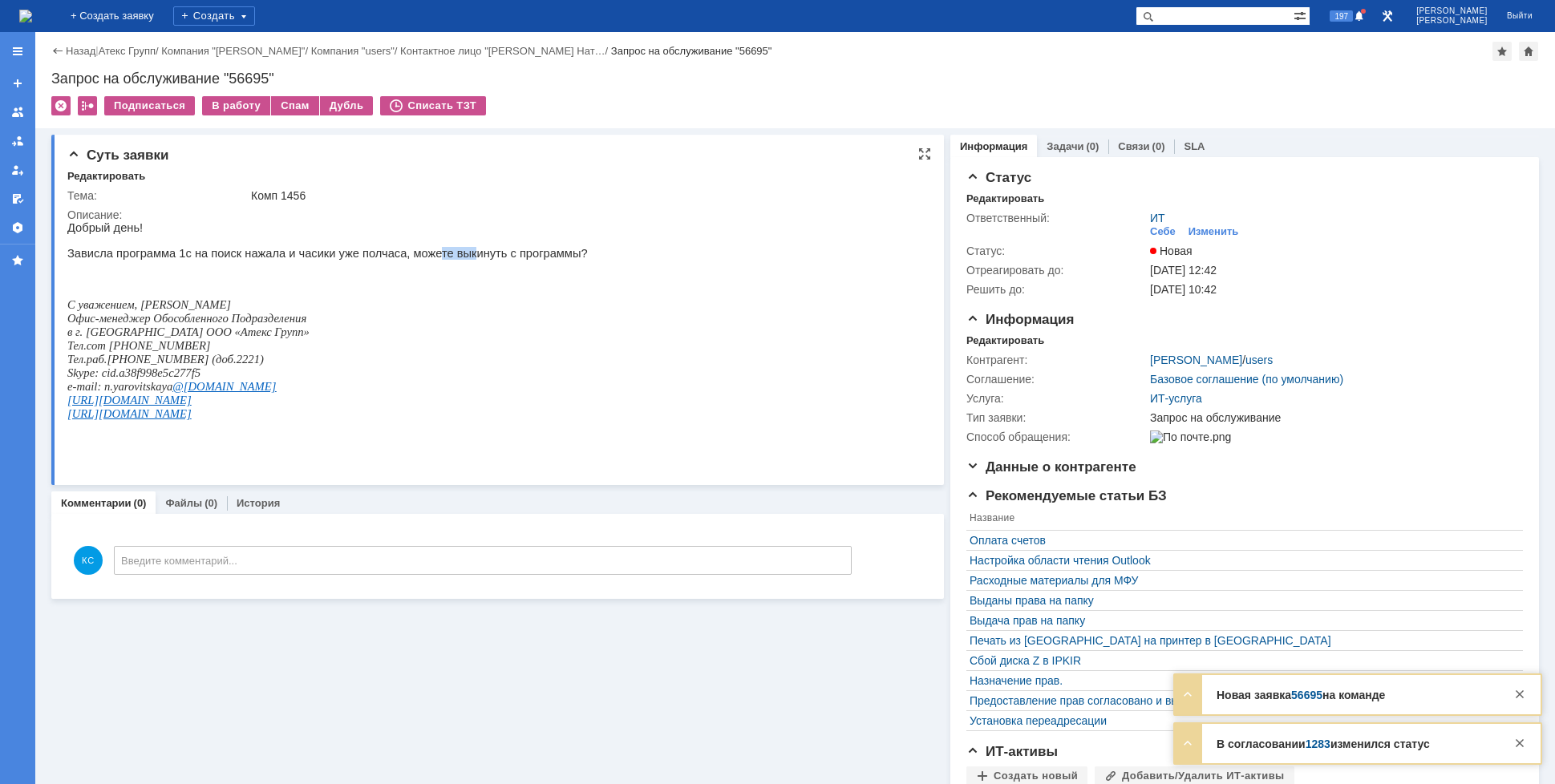
click at [446, 259] on p "Зависла программа 1с на поиск нажала и часики уже полчаса, можете выкинуть с пр…" at bounding box center [327, 254] width 521 height 13
drag, startPoint x: 484, startPoint y: 259, endPoint x: 501, endPoint y: 257, distance: 17.1
click at [501, 257] on p "Зависла программа 1с на поиск нажала и часики уже полчаса, можете выкинуть с пр…" at bounding box center [327, 254] width 521 height 13
drag, startPoint x: 319, startPoint y: 259, endPoint x: 377, endPoint y: 258, distance: 58.0
click at [377, 258] on p "Зависла программа 1с на поиск нажала и часики уже полчаса, можете выкинуть с пр…" at bounding box center [327, 254] width 521 height 13
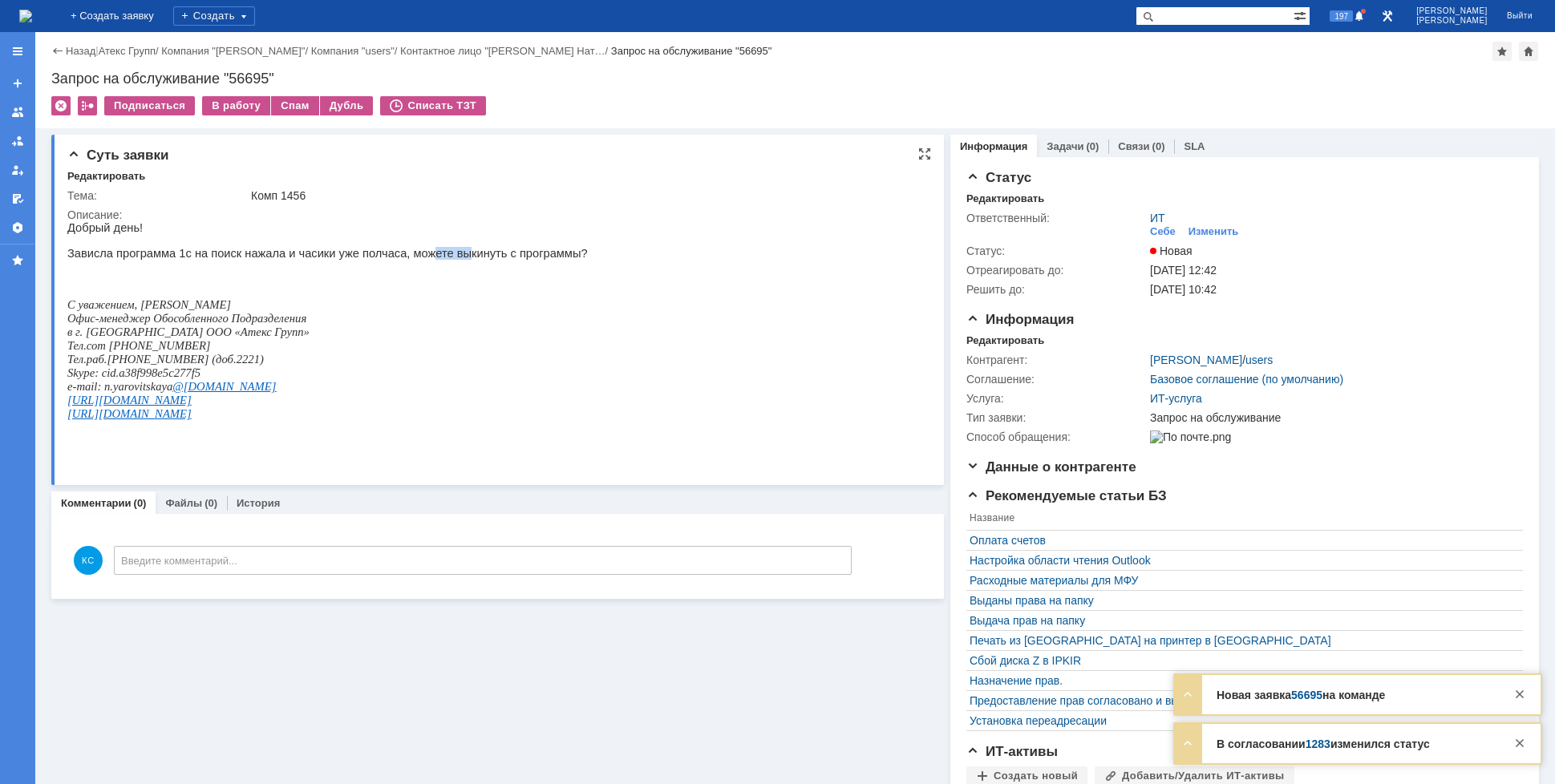
drag, startPoint x: 425, startPoint y: 255, endPoint x: 437, endPoint y: 255, distance: 12.0
click at [437, 255] on p "Зависла программа 1с на поиск нажала и часики уже полчаса, можете выкинуть с пр…" at bounding box center [327, 254] width 521 height 13
click at [496, 255] on p "Зависла программа 1с на поиск нажала и часики уже полчаса, можете выкинуть с пр…" at bounding box center [327, 254] width 521 height 13
click at [278, 238] on p at bounding box center [327, 241] width 521 height 13
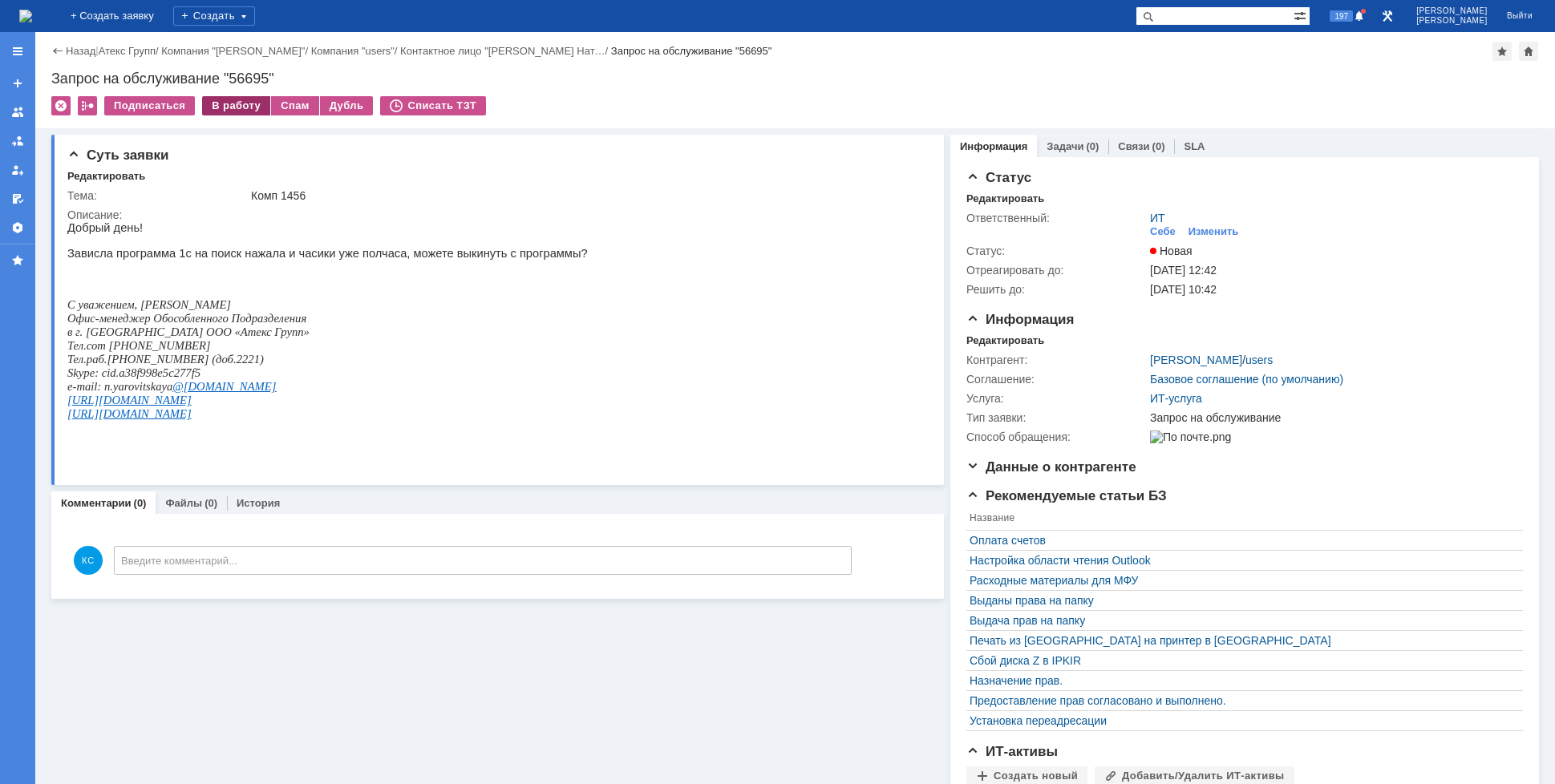
click at [230, 107] on div "В работу" at bounding box center [236, 106] width 68 height 19
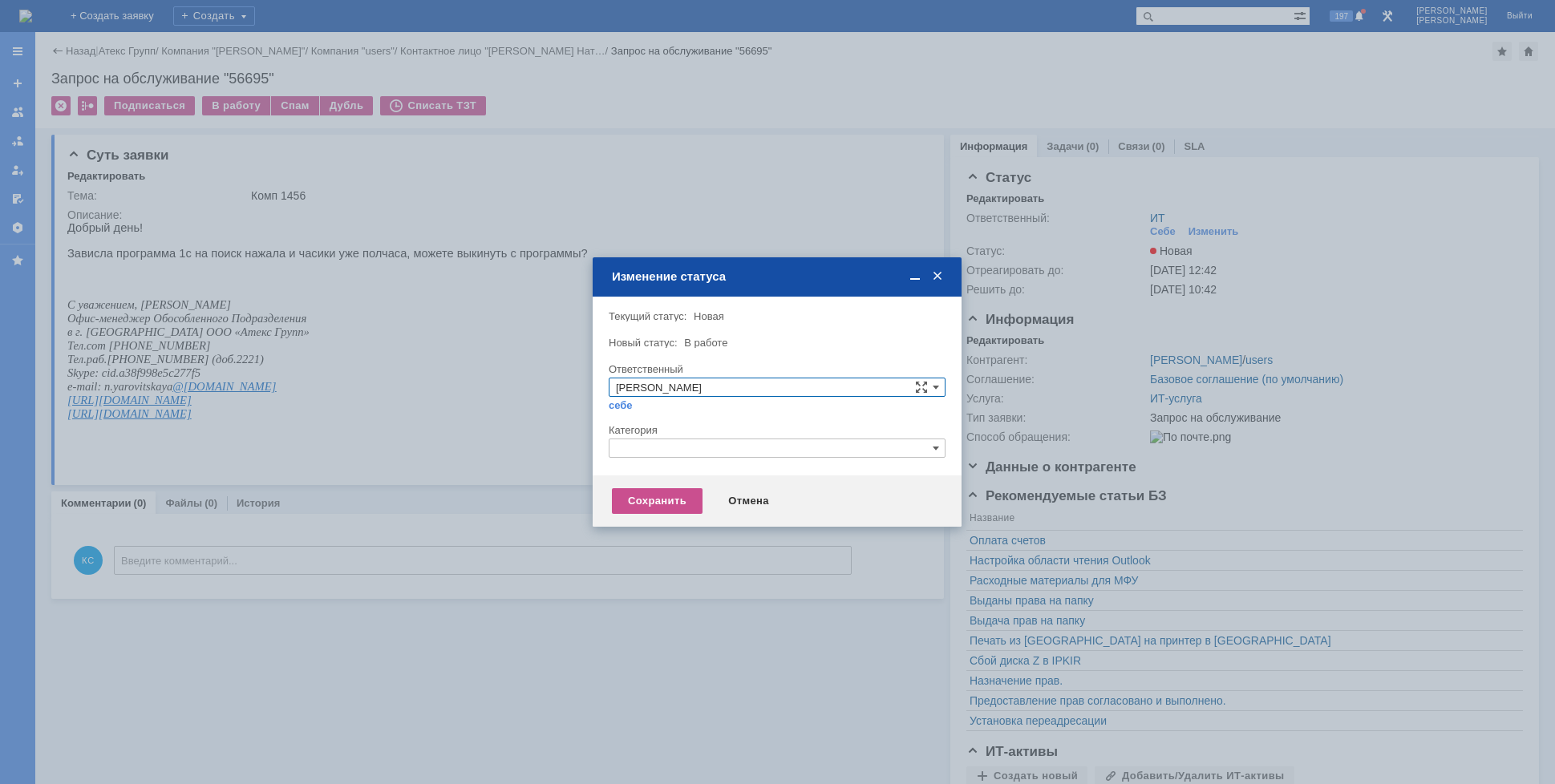
click at [624, 451] on input "text" at bounding box center [777, 449] width 337 height 19
drag, startPoint x: 644, startPoint y: 449, endPoint x: 583, endPoint y: 440, distance: 61.7
click at [583, 440] on body "Идет загрузка, пожалуйста, подождите. На домашнюю + Создать заявку Создать 197 …" at bounding box center [777, 392] width 1555 height 784
drag, startPoint x: 580, startPoint y: 440, endPoint x: 558, endPoint y: 440, distance: 22.0
click at [558, 440] on body "Идет загрузка, пожалуйста, подождите. На домашнюю + Создать заявку Создать 197 …" at bounding box center [777, 392] width 1555 height 784
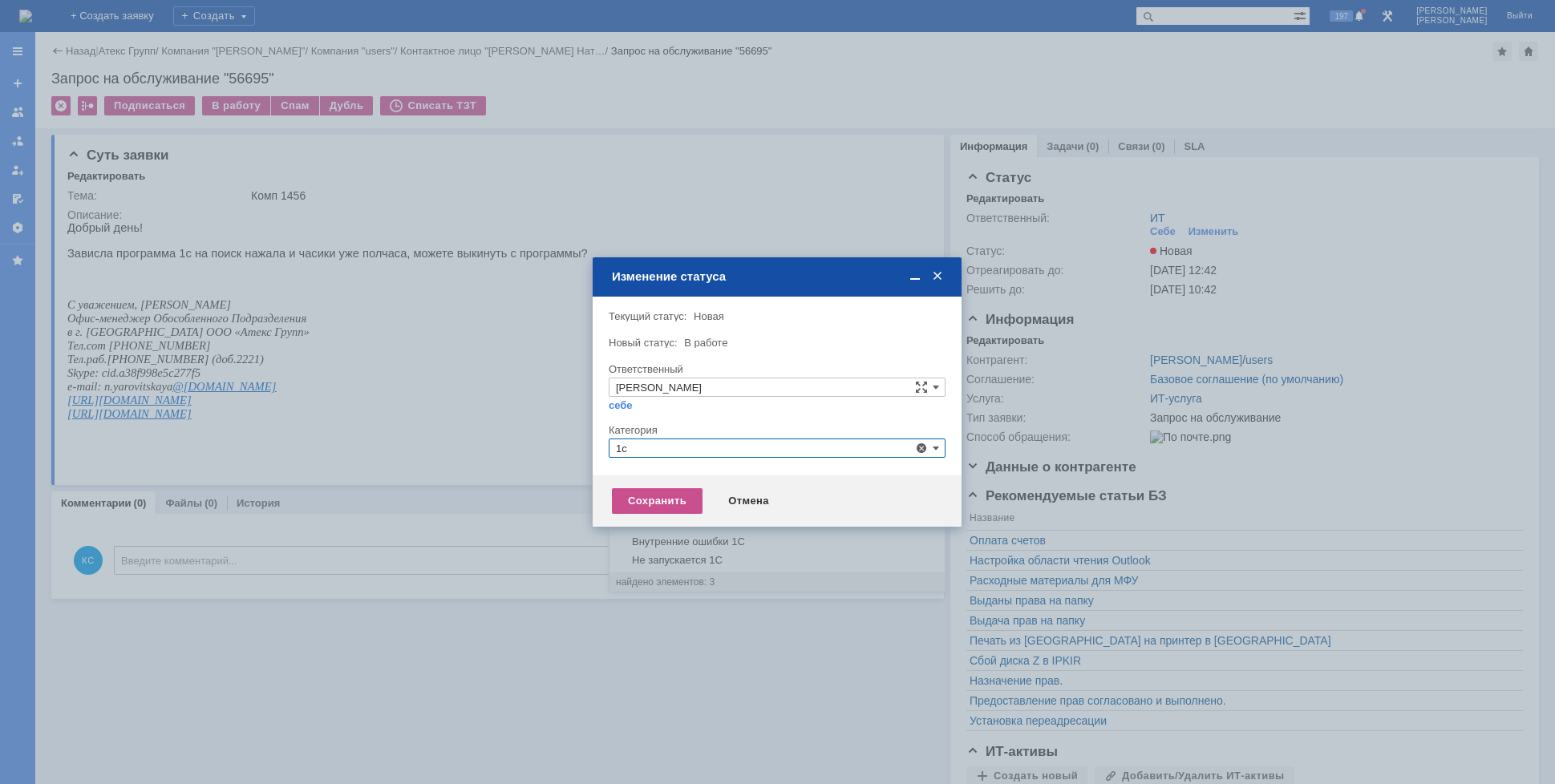
click at [649, 526] on span "1С" at bounding box center [777, 524] width 323 height 13
click at [632, 487] on div "Сохранить Отмена" at bounding box center [777, 500] width 369 height 51
type input "1С"
click at [632, 491] on div "Сохранить" at bounding box center [657, 501] width 91 height 26
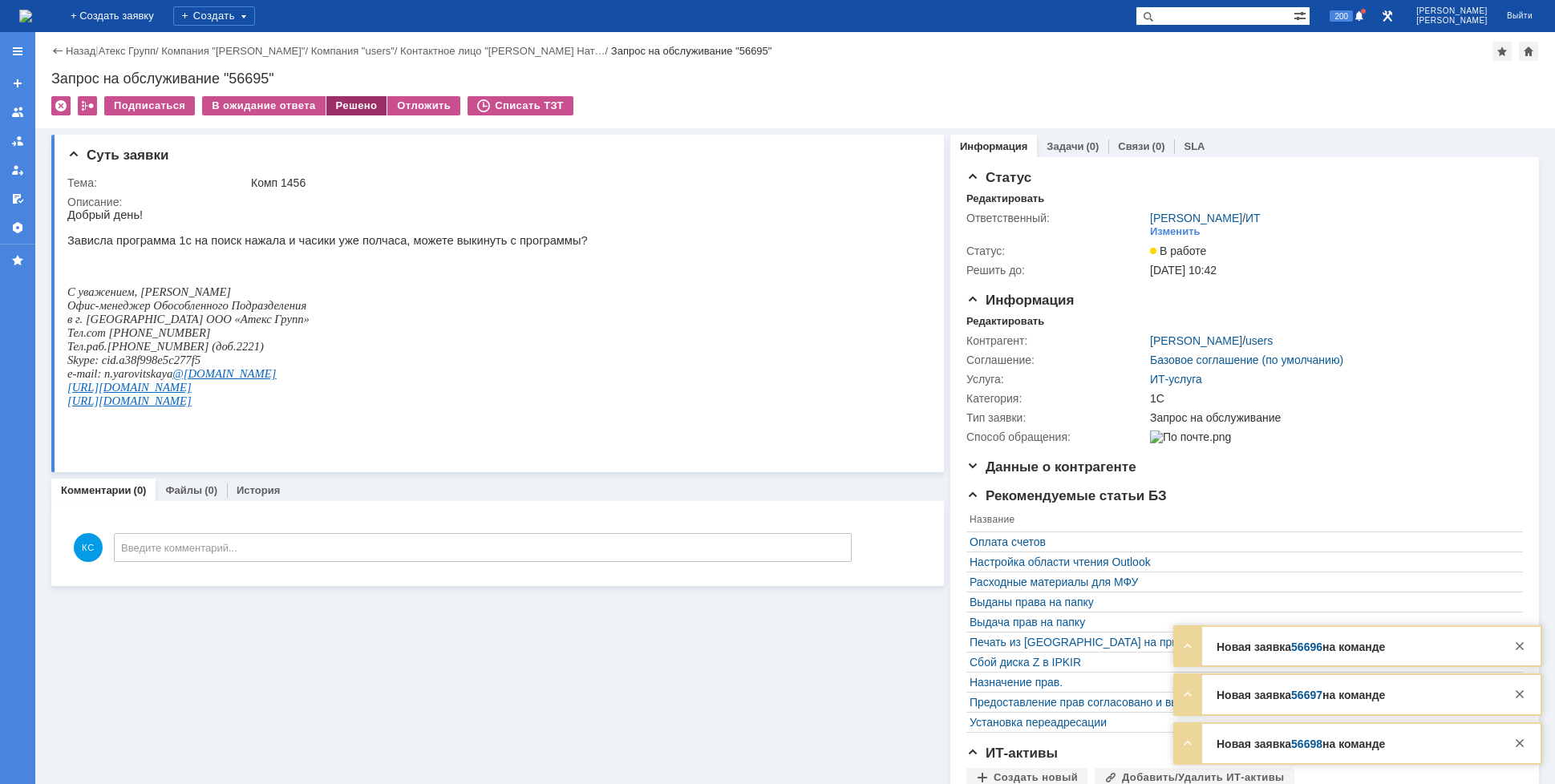
click at [361, 107] on div "Решено" at bounding box center [357, 106] width 61 height 19
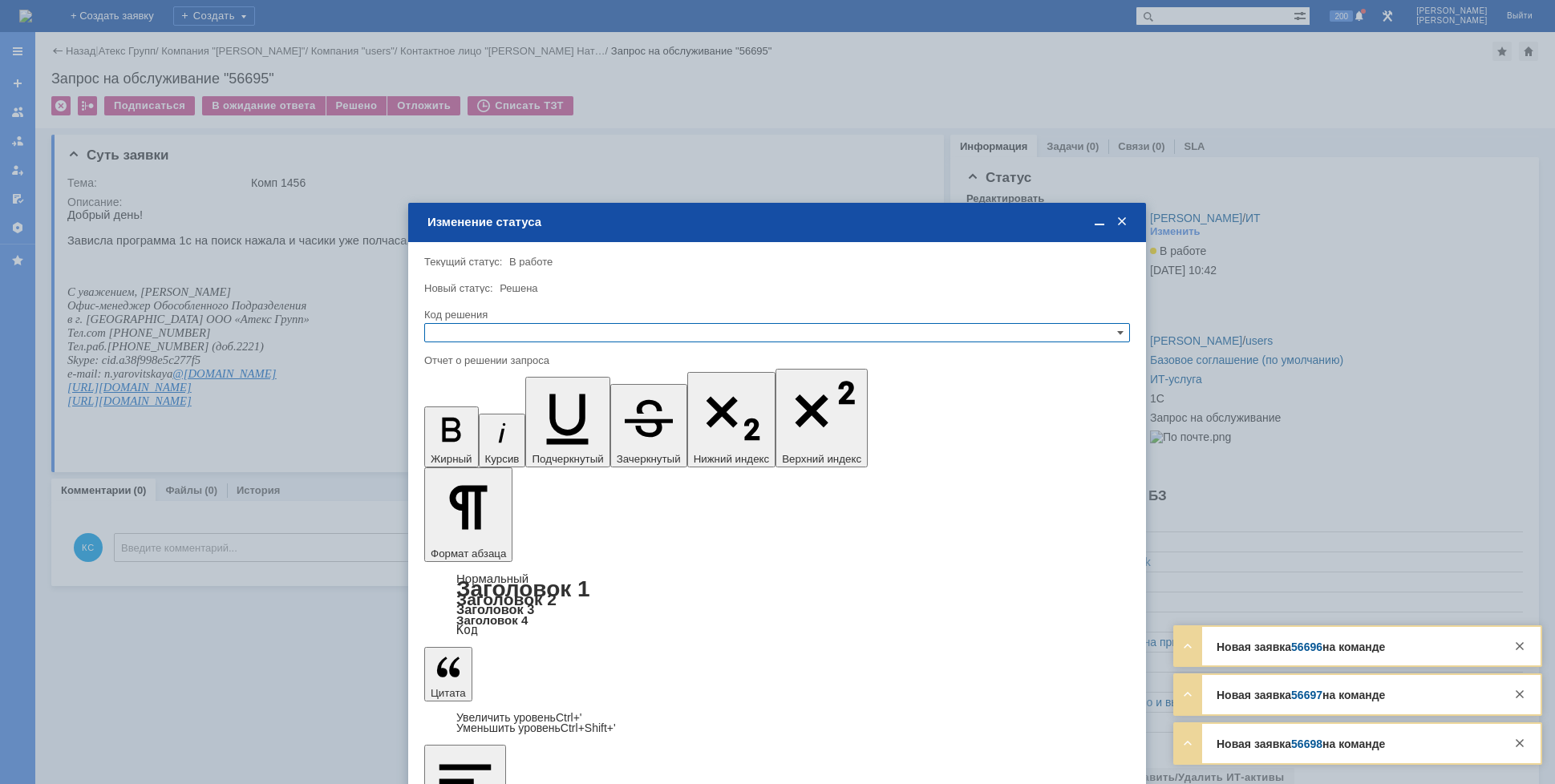
click at [580, 336] on input "text" at bounding box center [777, 333] width 706 height 19
click at [529, 403] on div "Решено" at bounding box center [777, 411] width 704 height 18
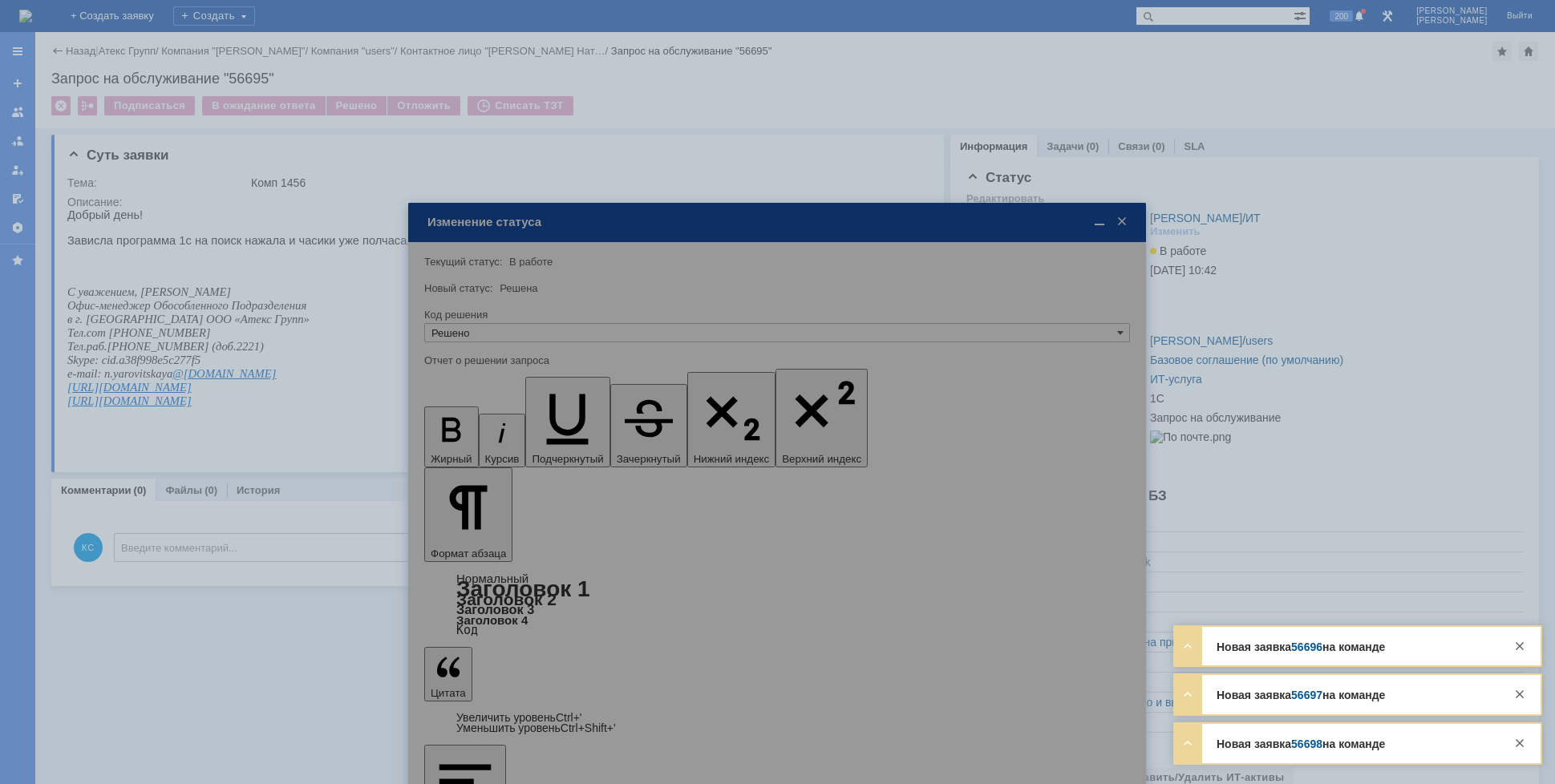
type input "Решено"
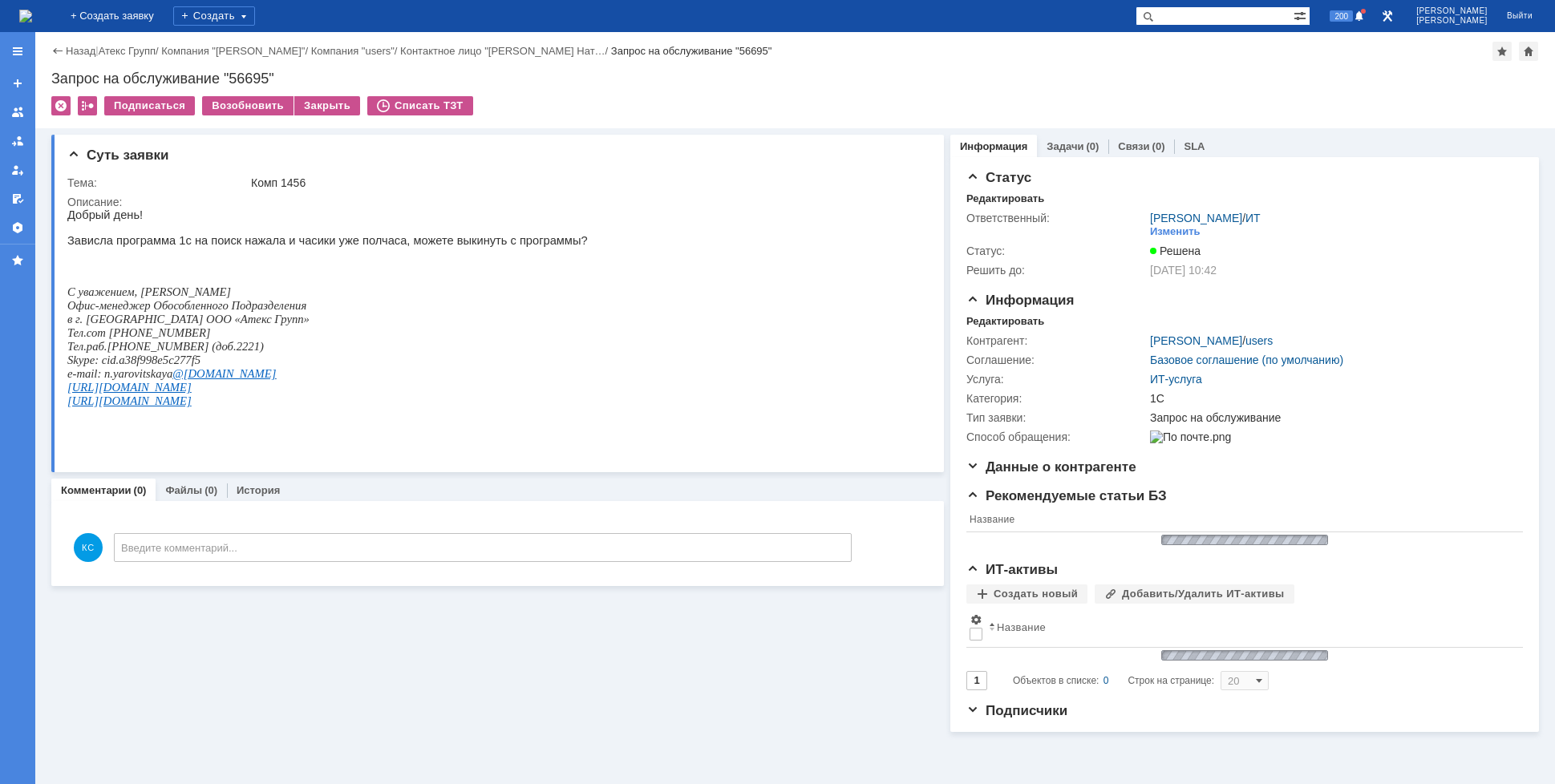
click at [32, 23] on img at bounding box center [26, 16] width 13 height 13
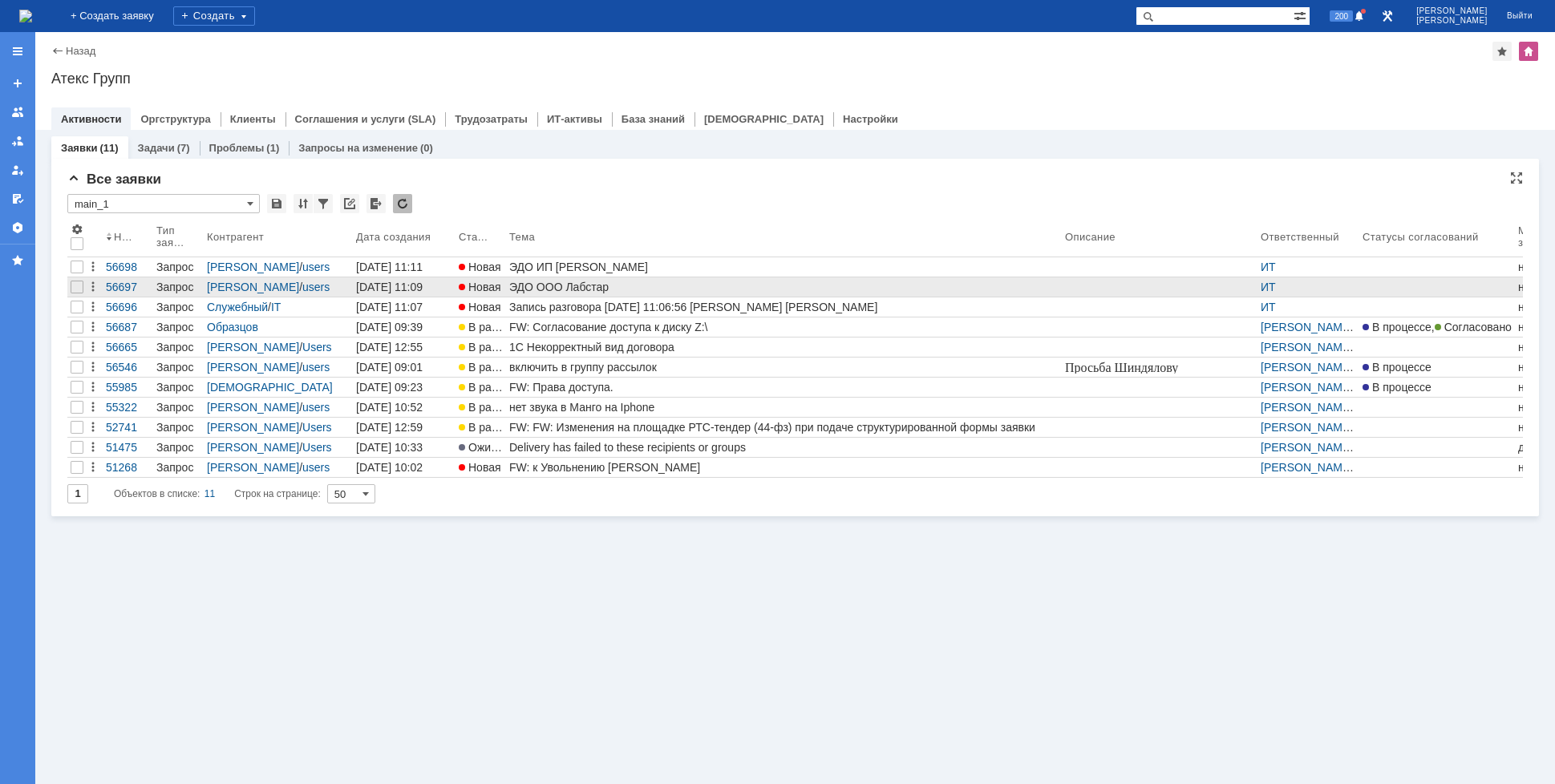
click at [537, 288] on div "ЭДО ООО Лабстар" at bounding box center [784, 287] width 549 height 13
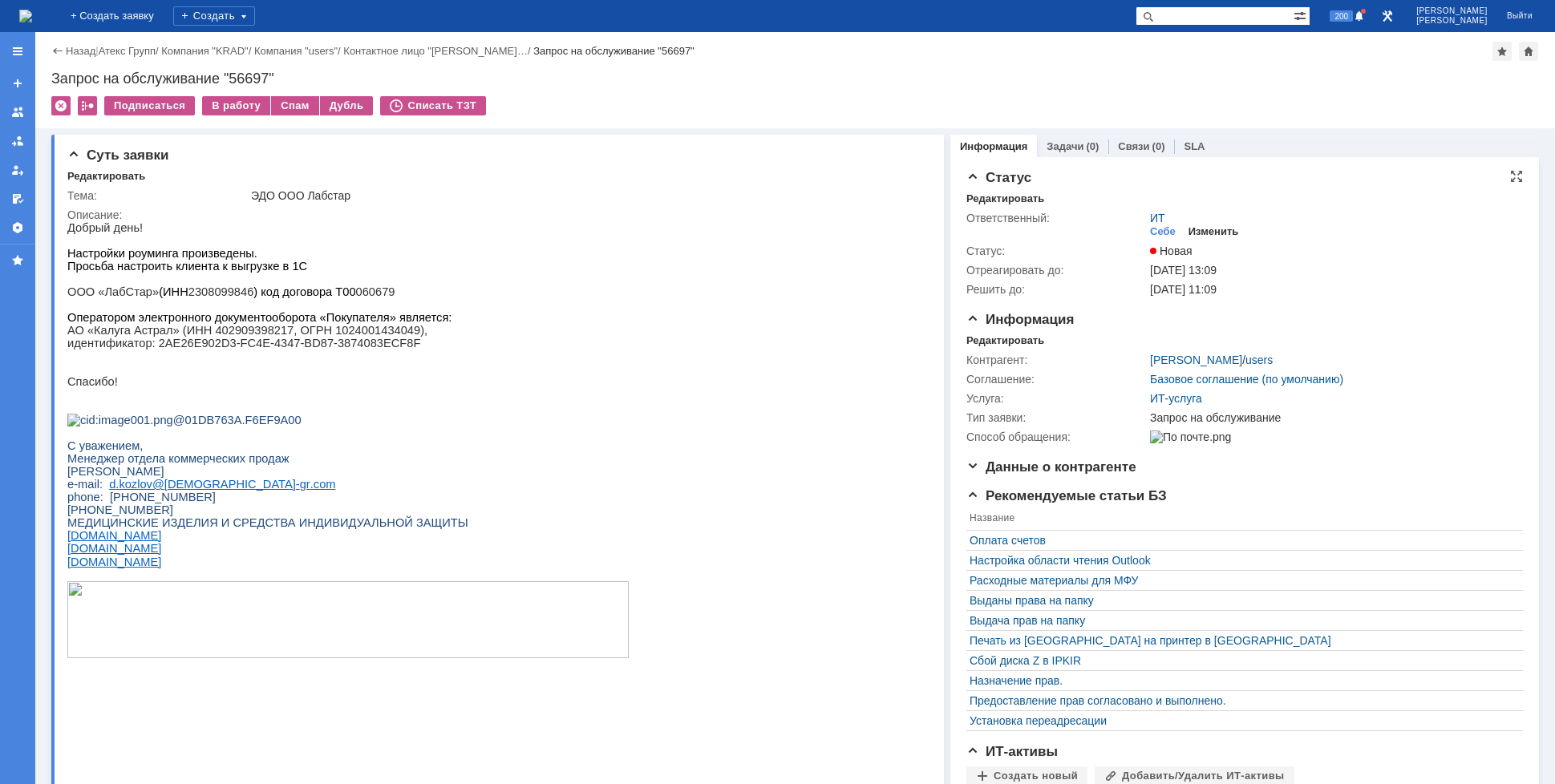
click at [1198, 226] on div "Изменить" at bounding box center [1214, 232] width 50 height 13
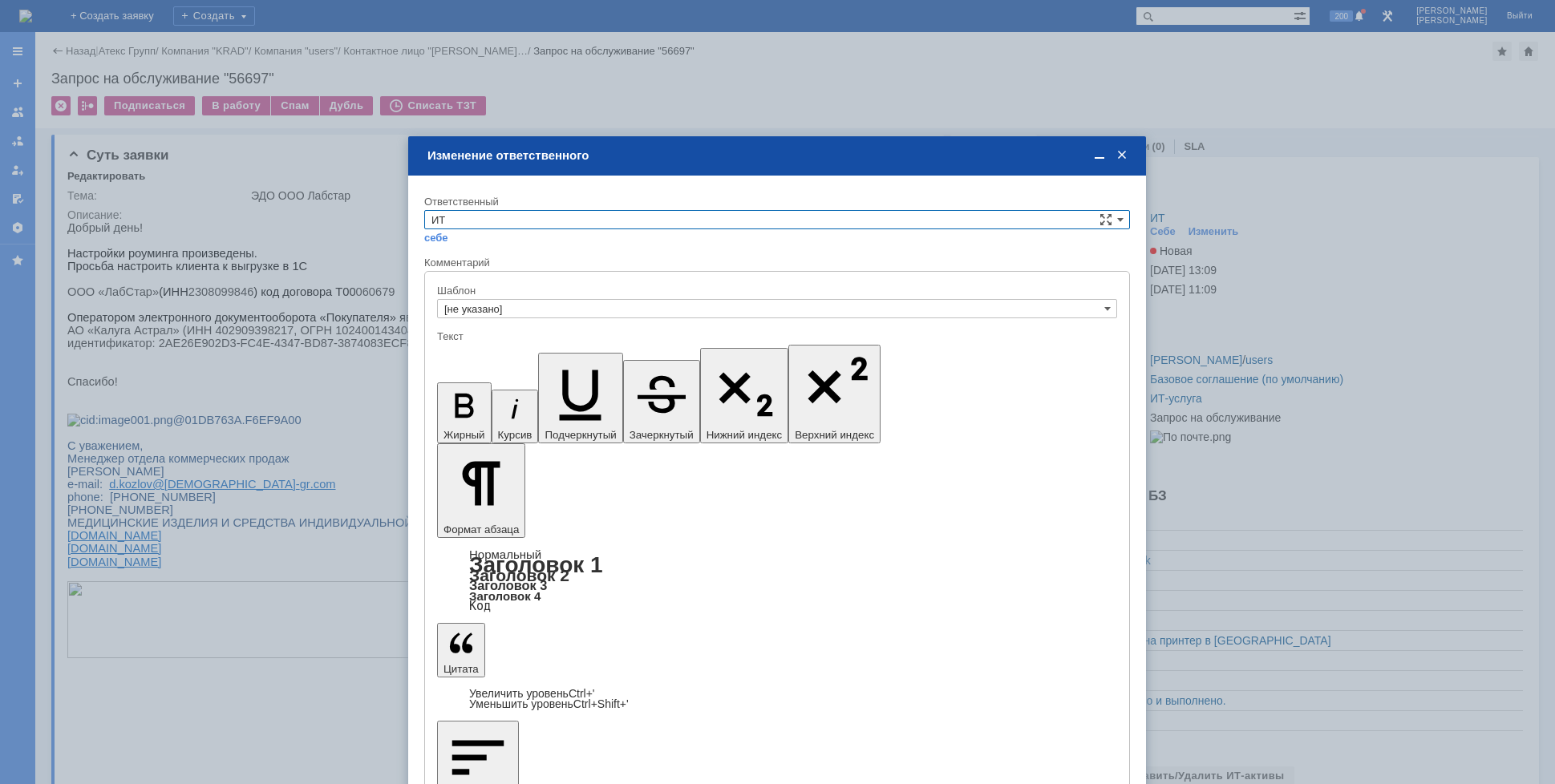
click at [495, 224] on input "ИТ" at bounding box center [777, 220] width 706 height 19
click at [486, 351] on span "АСУ" at bounding box center [777, 353] width 691 height 13
type input "АСУ"
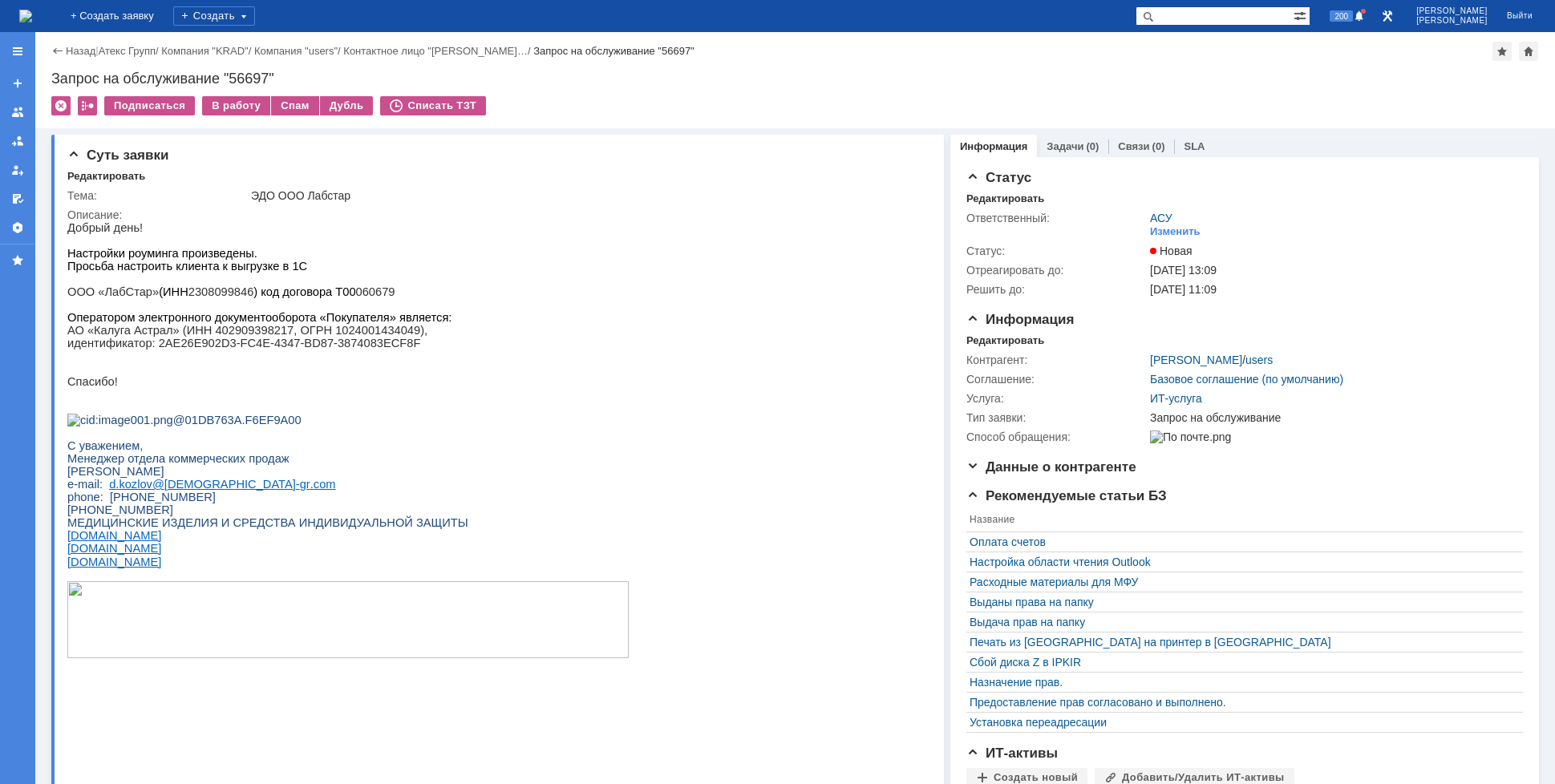
click at [32, 23] on img at bounding box center [26, 16] width 13 height 13
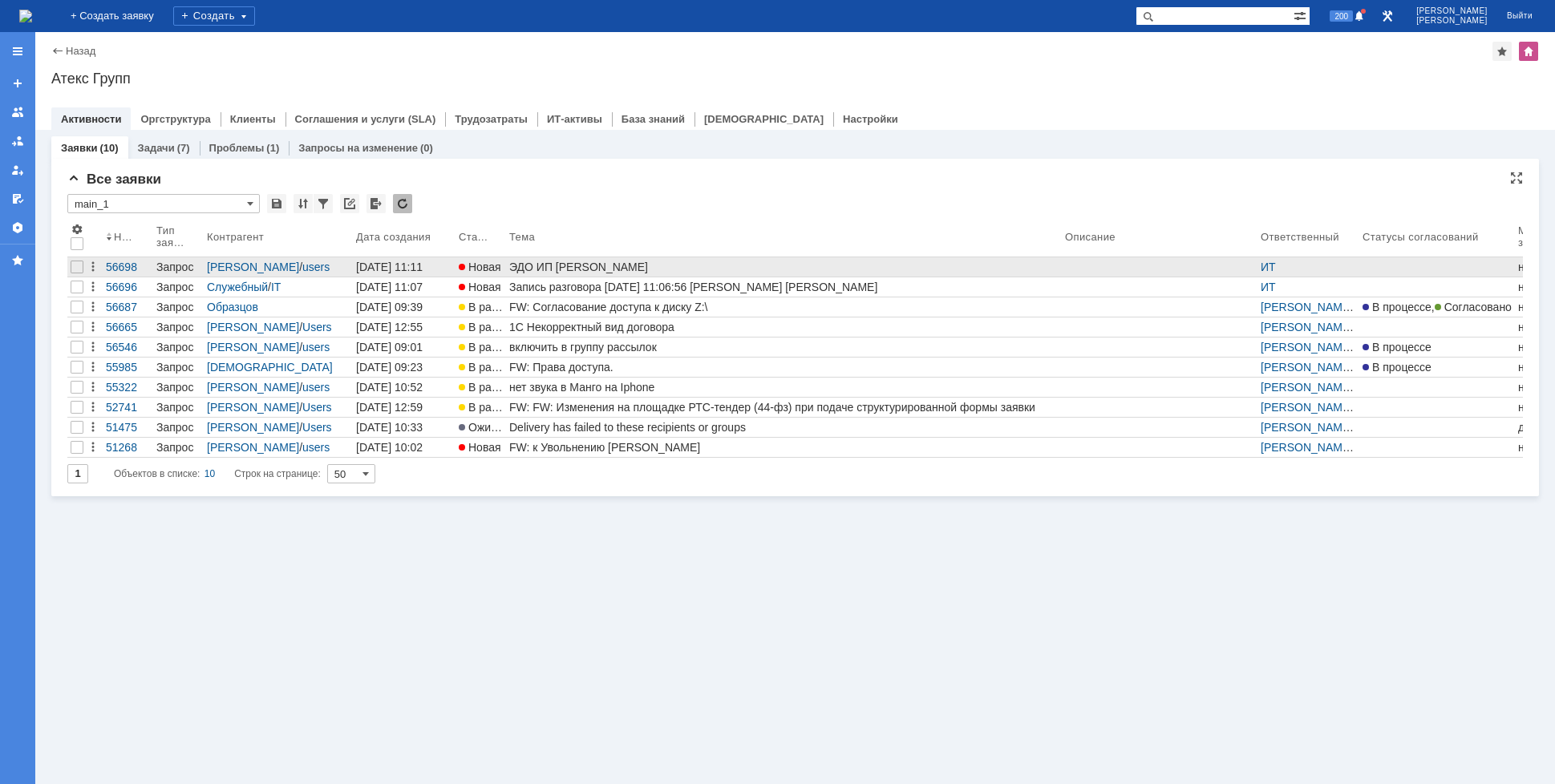
click at [592, 270] on div "ЭДО ИП [PERSON_NAME]" at bounding box center [784, 267] width 549 height 13
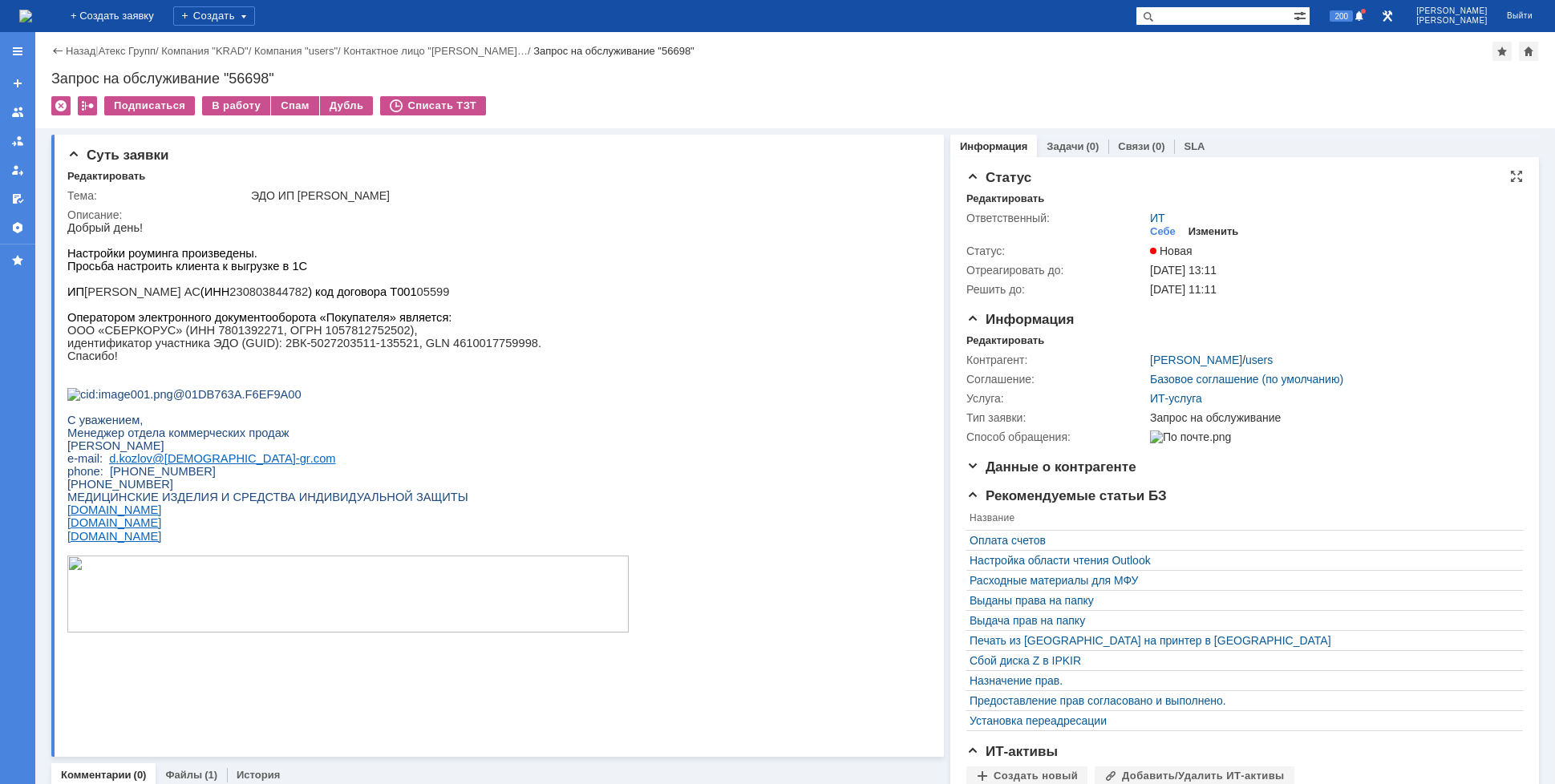
click at [1191, 227] on div "Изменить" at bounding box center [1214, 232] width 50 height 13
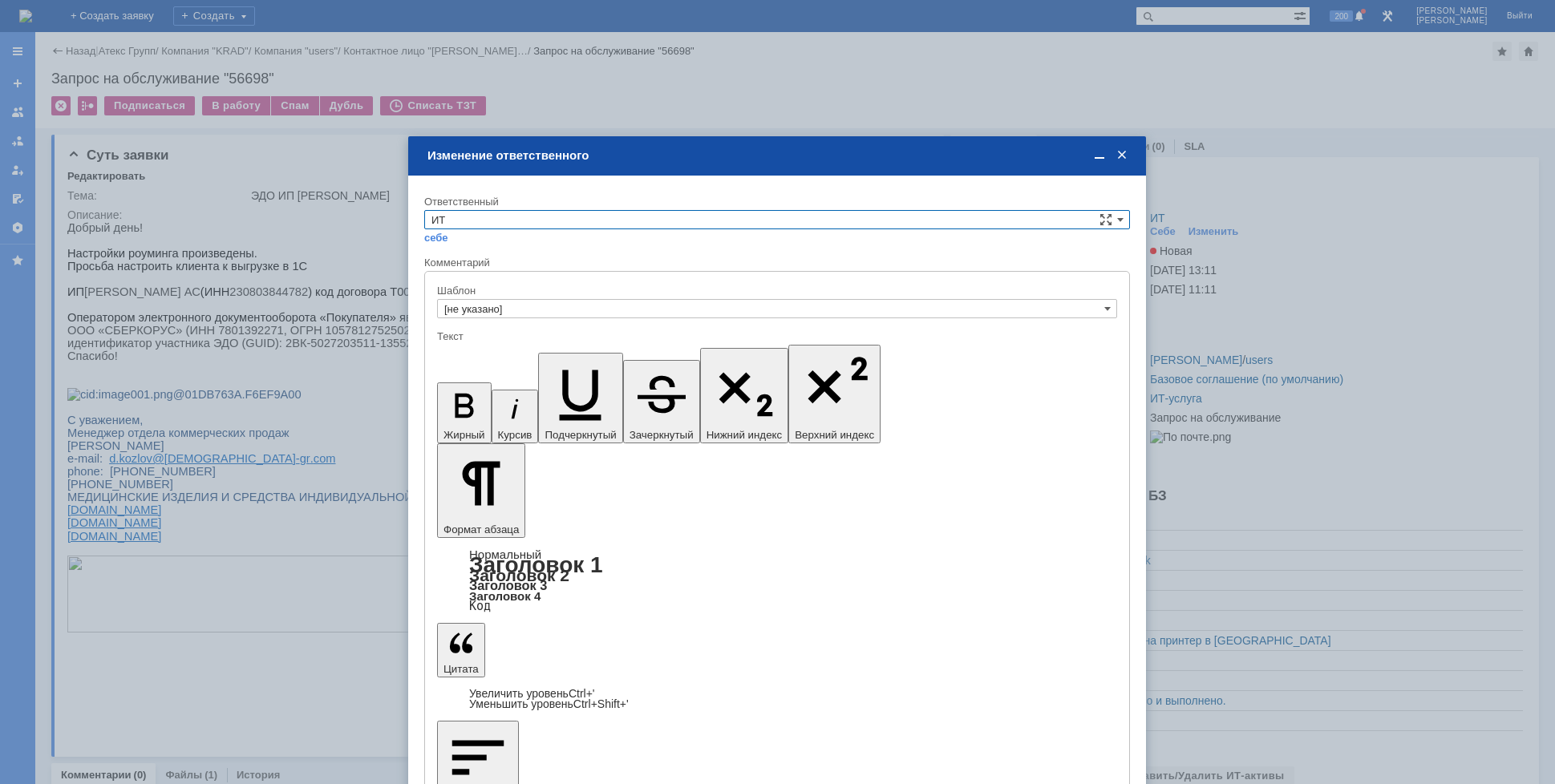
click at [539, 221] on input "ИТ" at bounding box center [777, 220] width 706 height 19
click at [461, 358] on span "АСУ" at bounding box center [777, 353] width 691 height 13
type input "АСУ"
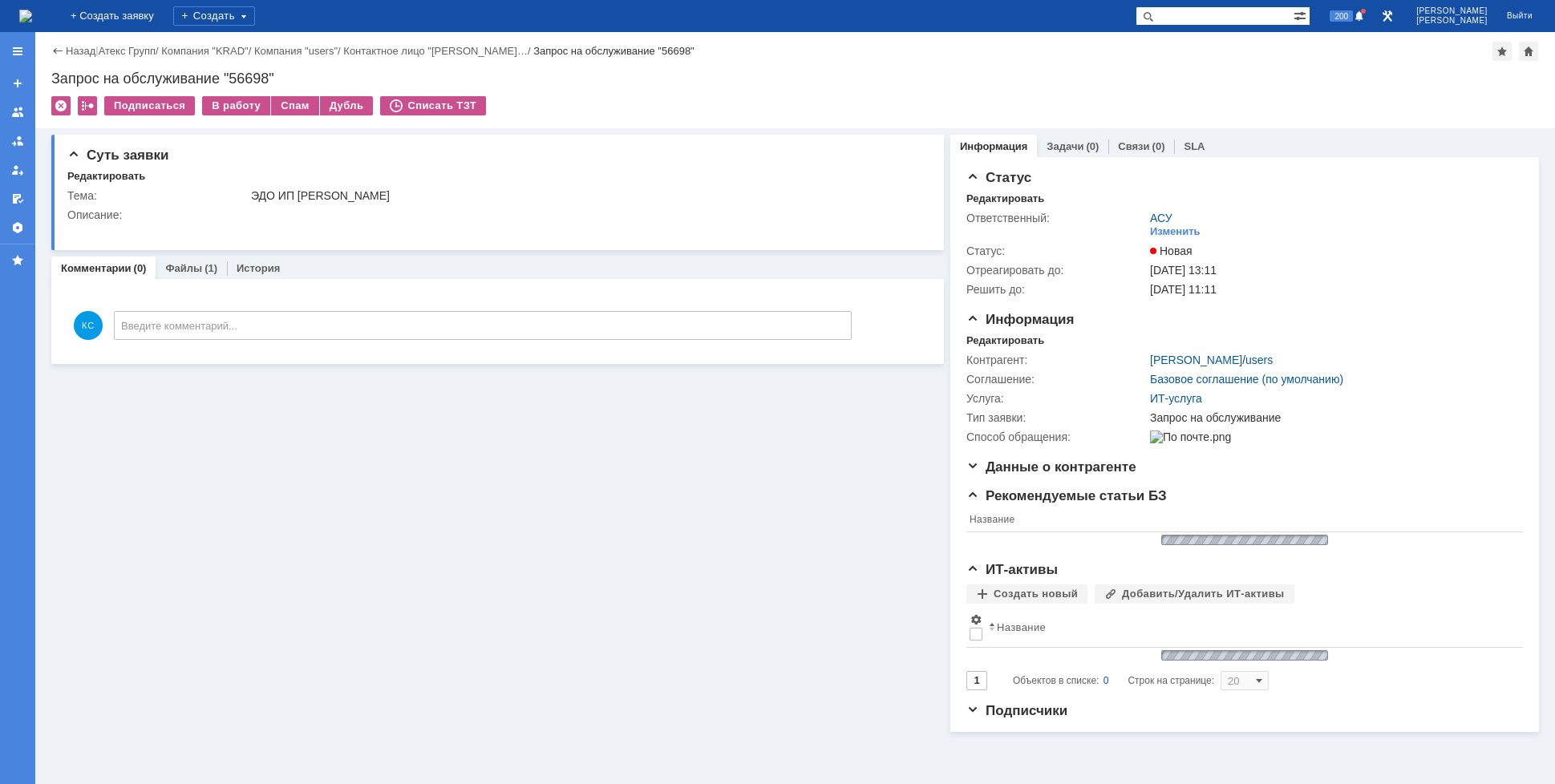
click at [32, 12] on img at bounding box center [26, 16] width 13 height 13
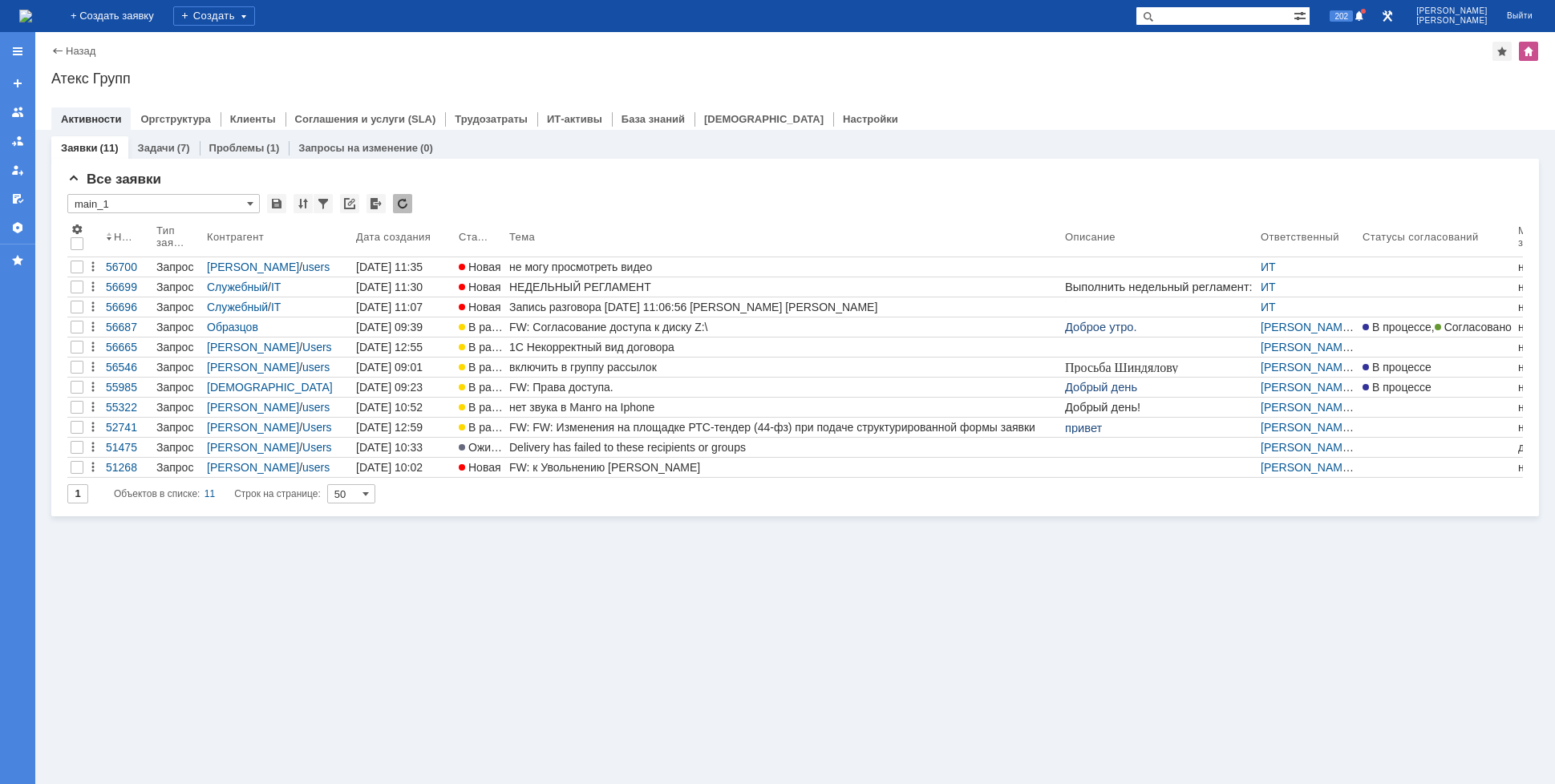
click at [384, 725] on div "Заявки (11) Задачи (7) Проблемы (1) Запросы на изменение (0) Все заявки * main_…" at bounding box center [796, 457] width 1520 height 654
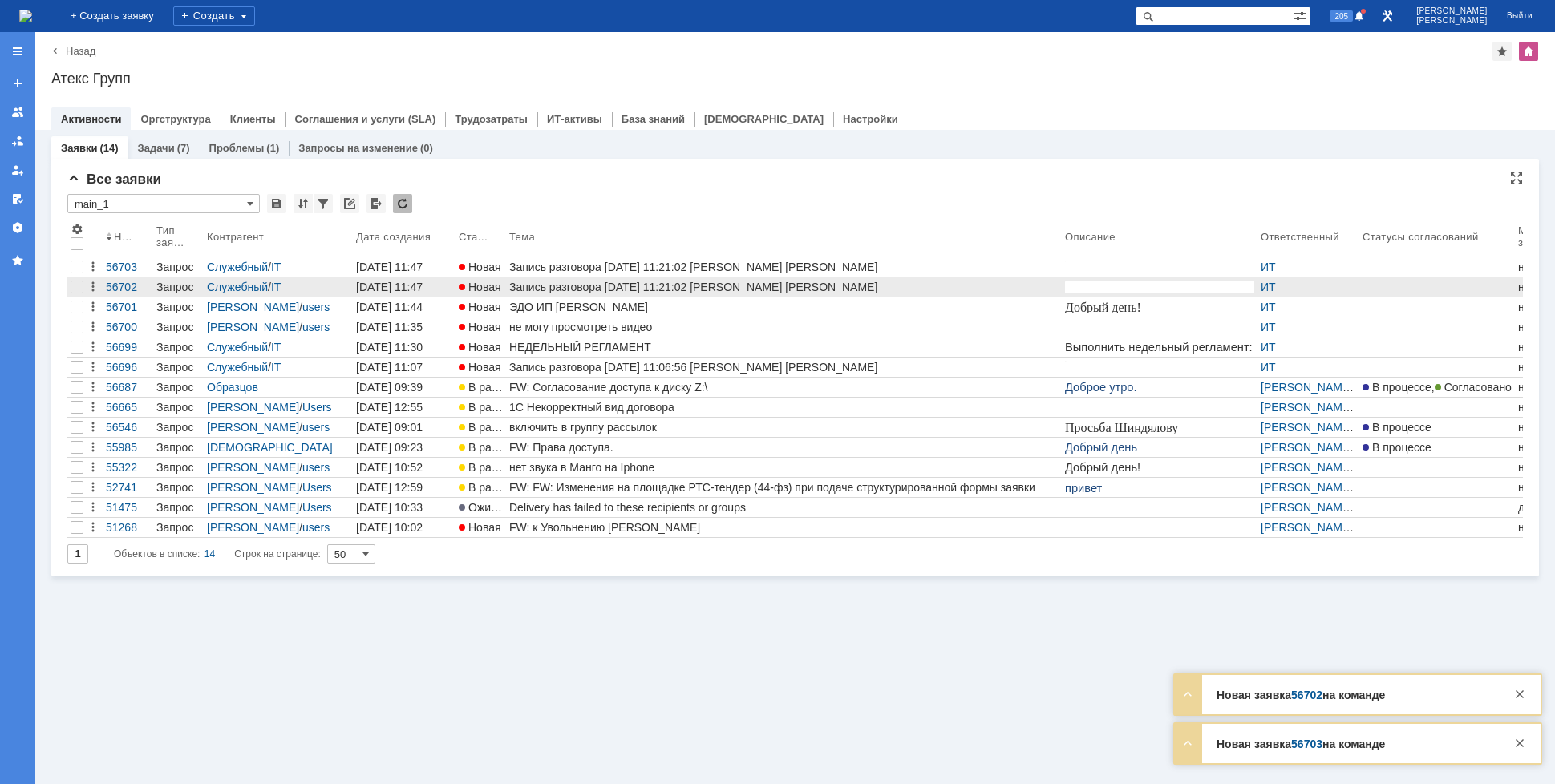
click at [589, 296] on link "Запись разговора 11.08.2025 11:21:02 Моргунов Вадим Кондратенко Сергей" at bounding box center [784, 287] width 556 height 19
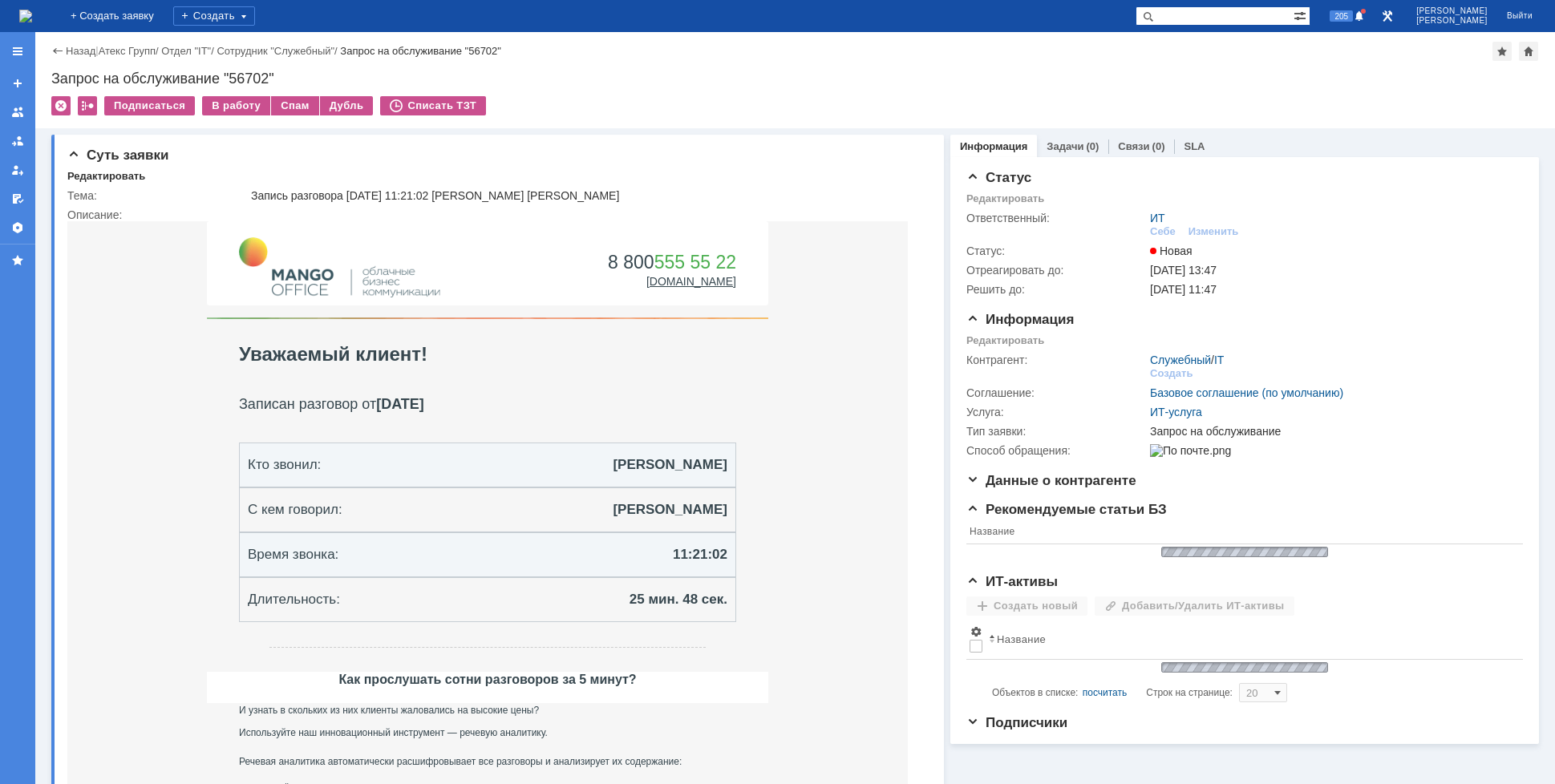
click at [32, 16] on img at bounding box center [26, 16] width 13 height 13
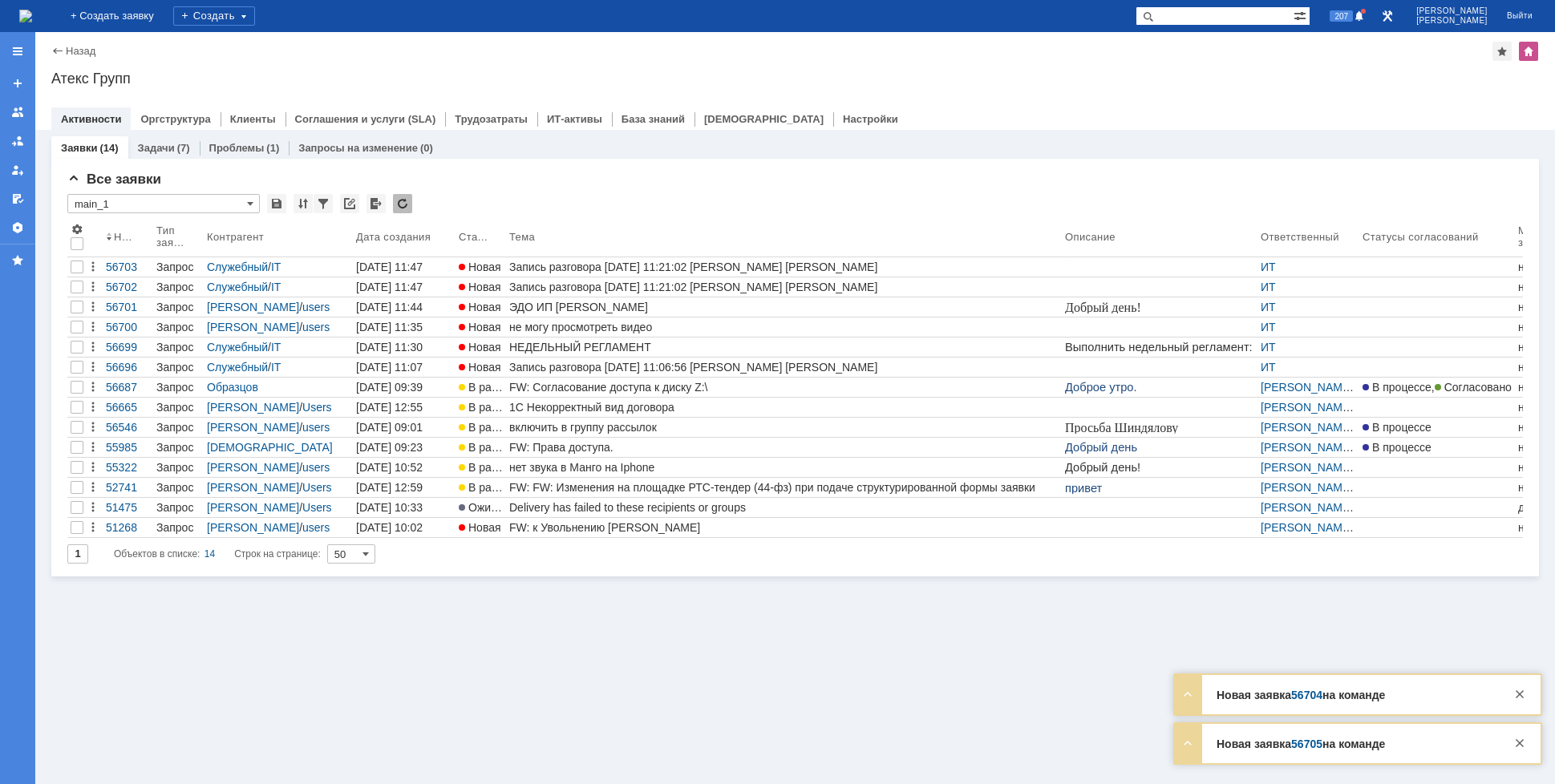
click at [32, 20] on img at bounding box center [26, 16] width 13 height 13
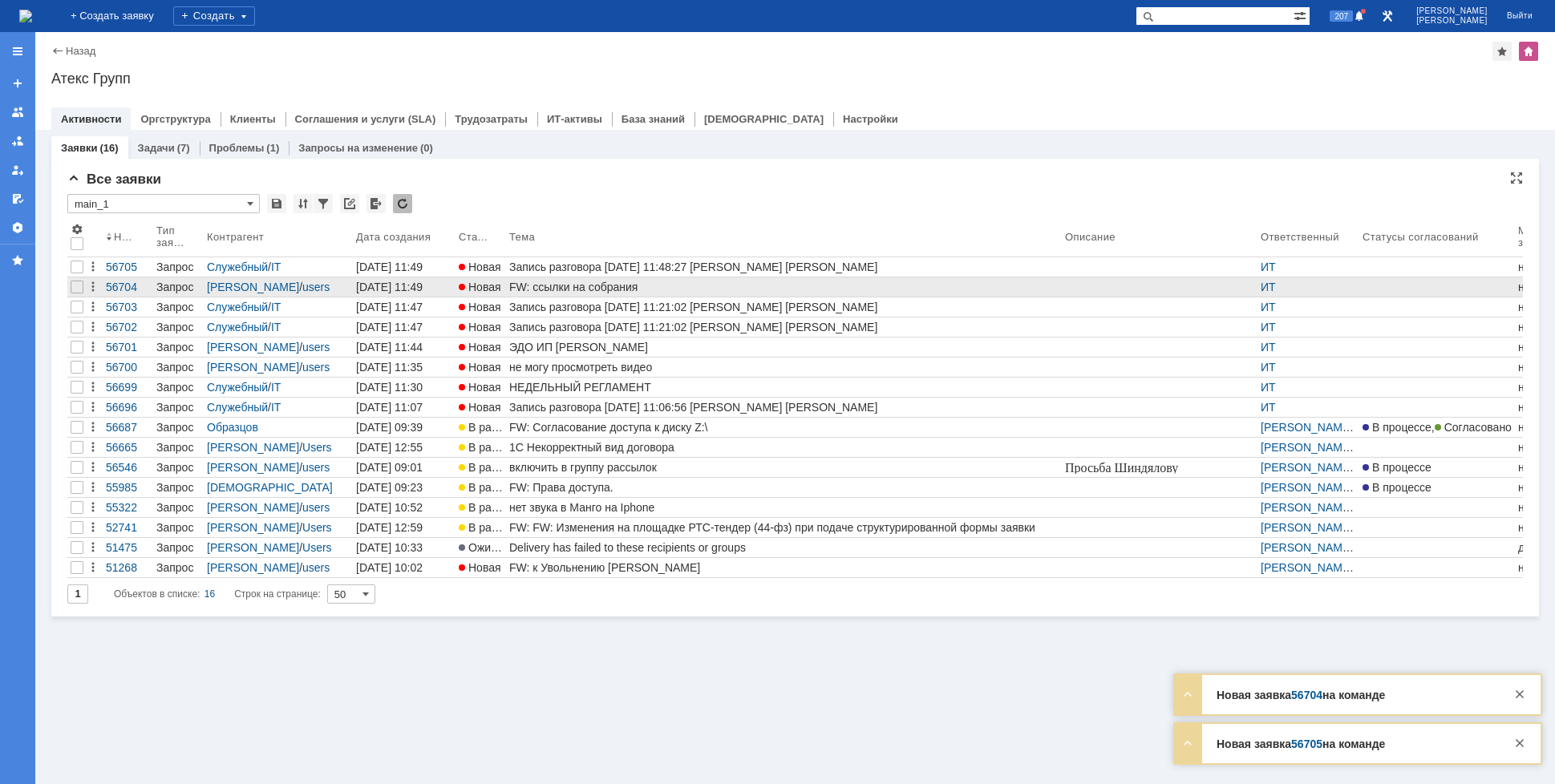
click at [560, 280] on div "FW: ссылки на собрания" at bounding box center [784, 287] width 549 height 13
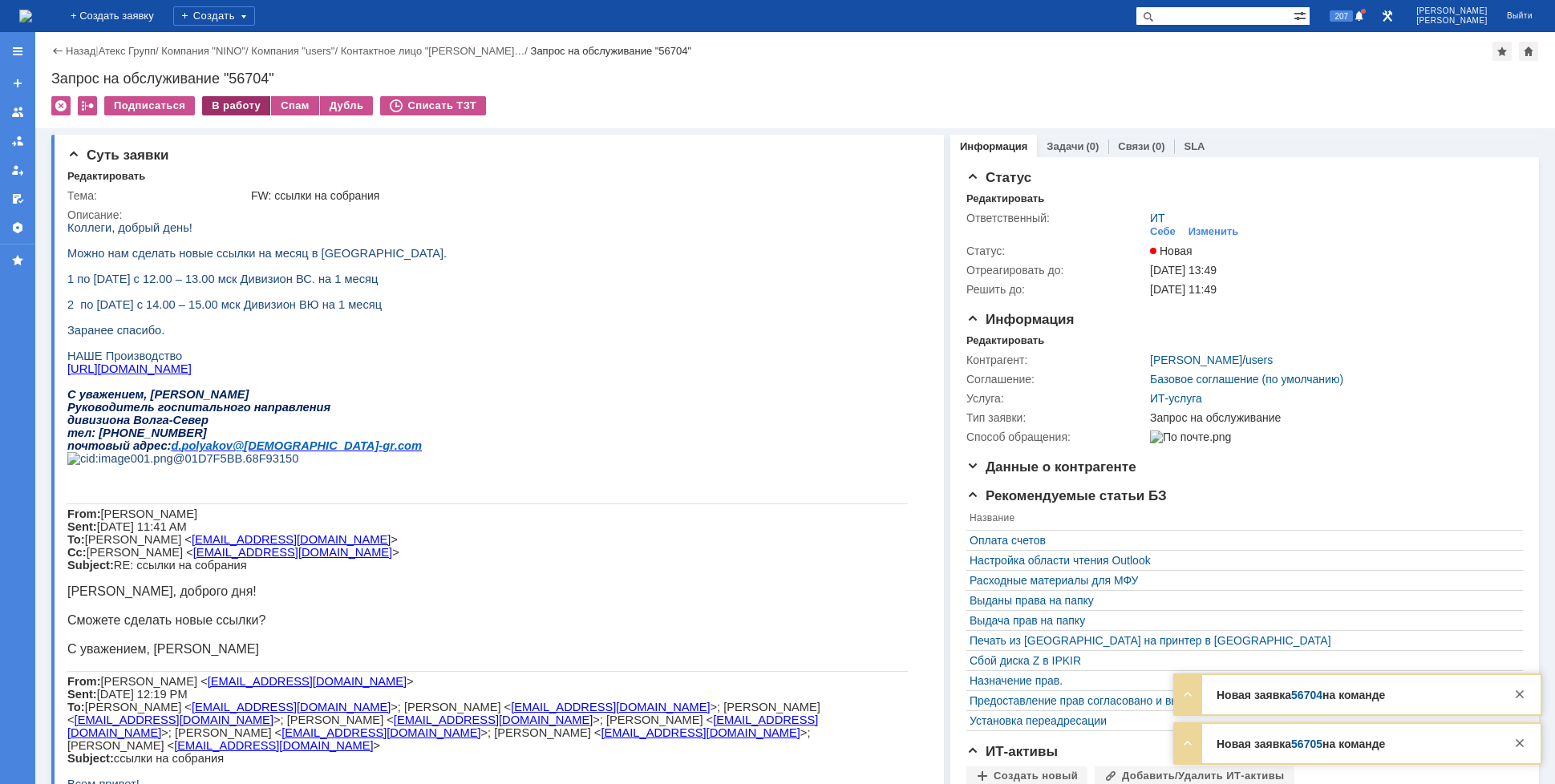
click at [242, 103] on div "В работу" at bounding box center [236, 106] width 68 height 19
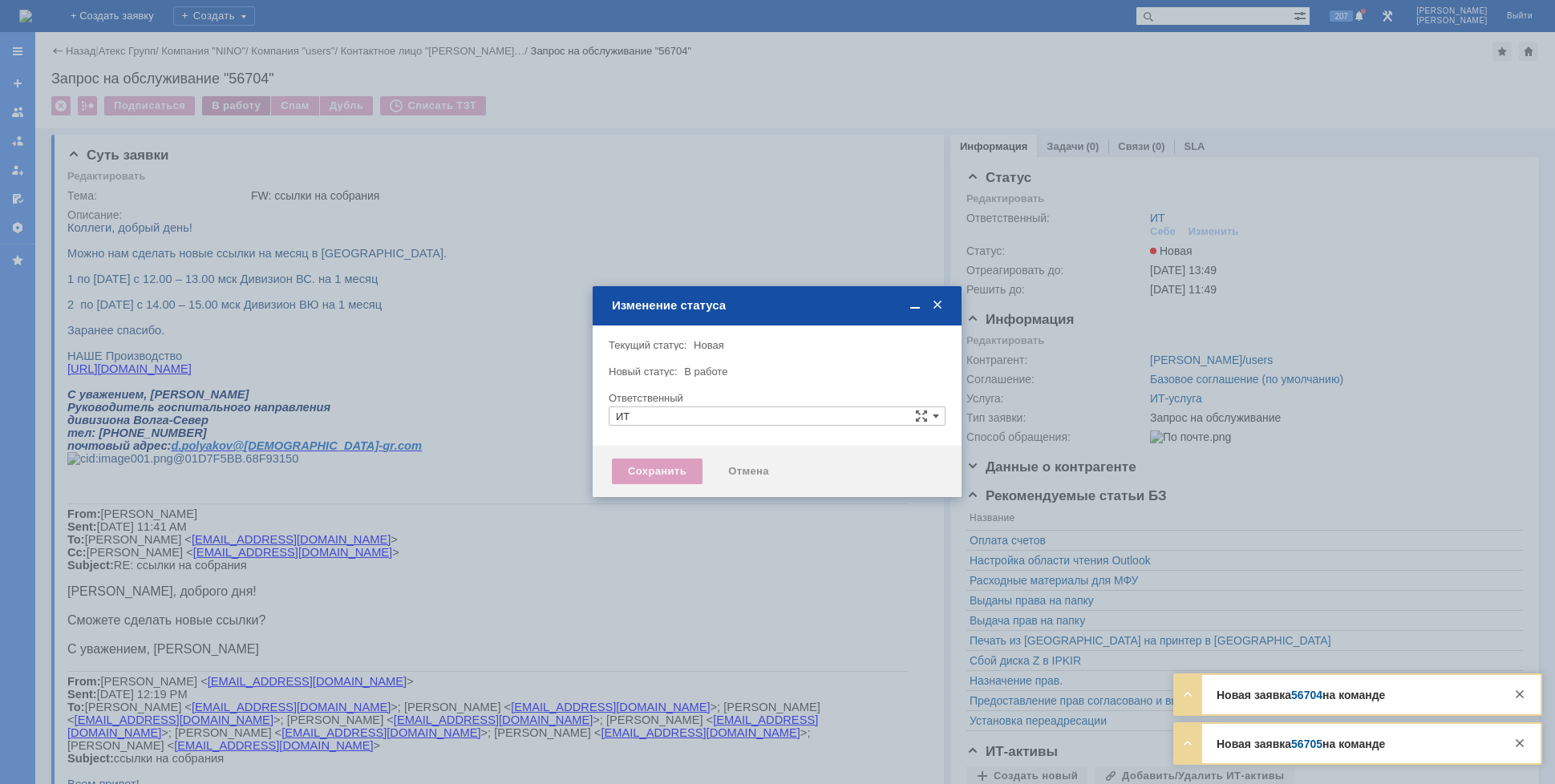
type input "[PERSON_NAME]"
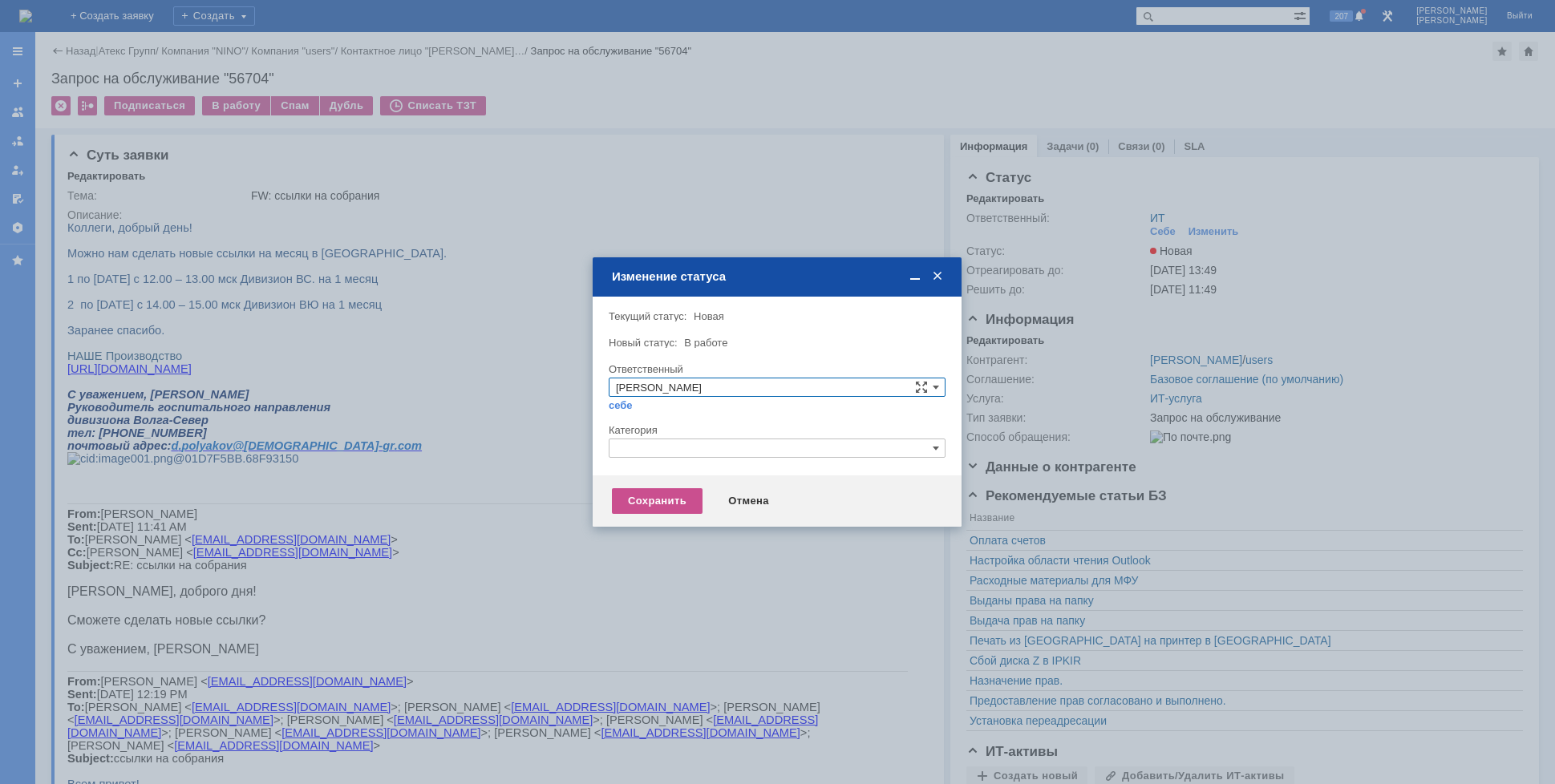
click at [682, 445] on input "text" at bounding box center [777, 449] width 337 height 19
drag, startPoint x: 640, startPoint y: 447, endPoint x: 551, endPoint y: 442, distance: 89.1
click at [551, 442] on body "Идет загрузка, пожалуйста, подождите. На домашнюю + Создать заявку Создать 207 …" at bounding box center [777, 392] width 1555 height 784
drag, startPoint x: 585, startPoint y: 441, endPoint x: 526, endPoint y: 440, distance: 59.0
click at [526, 440] on body "Идет загрузка, пожалуйста, подождите. На домашнюю + Создать заявку Создать 207 …" at bounding box center [777, 392] width 1555 height 784
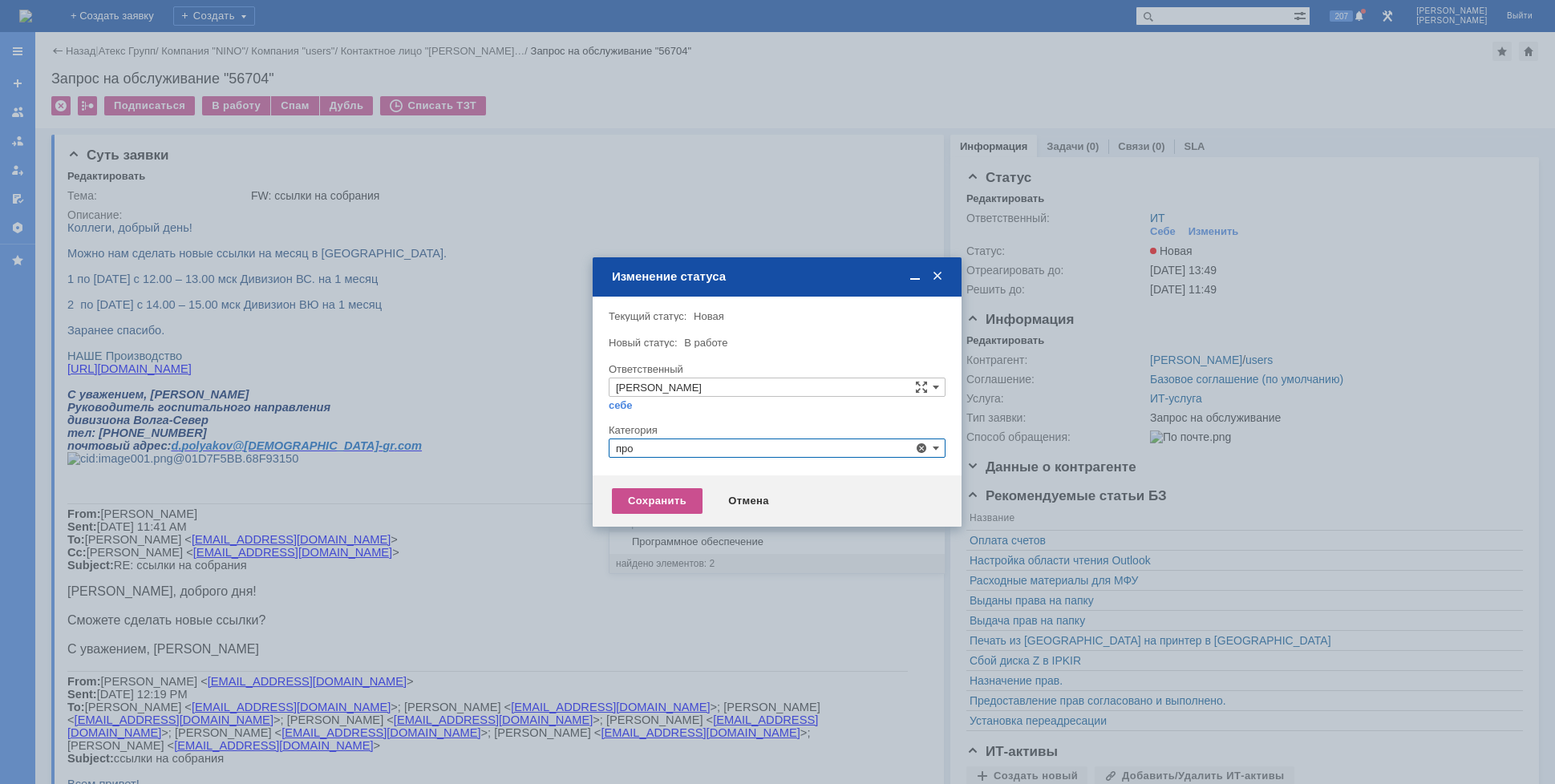
click at [665, 525] on span "Прочее" at bounding box center [777, 524] width 323 height 13
click at [657, 504] on div "Сохранить" at bounding box center [657, 501] width 91 height 26
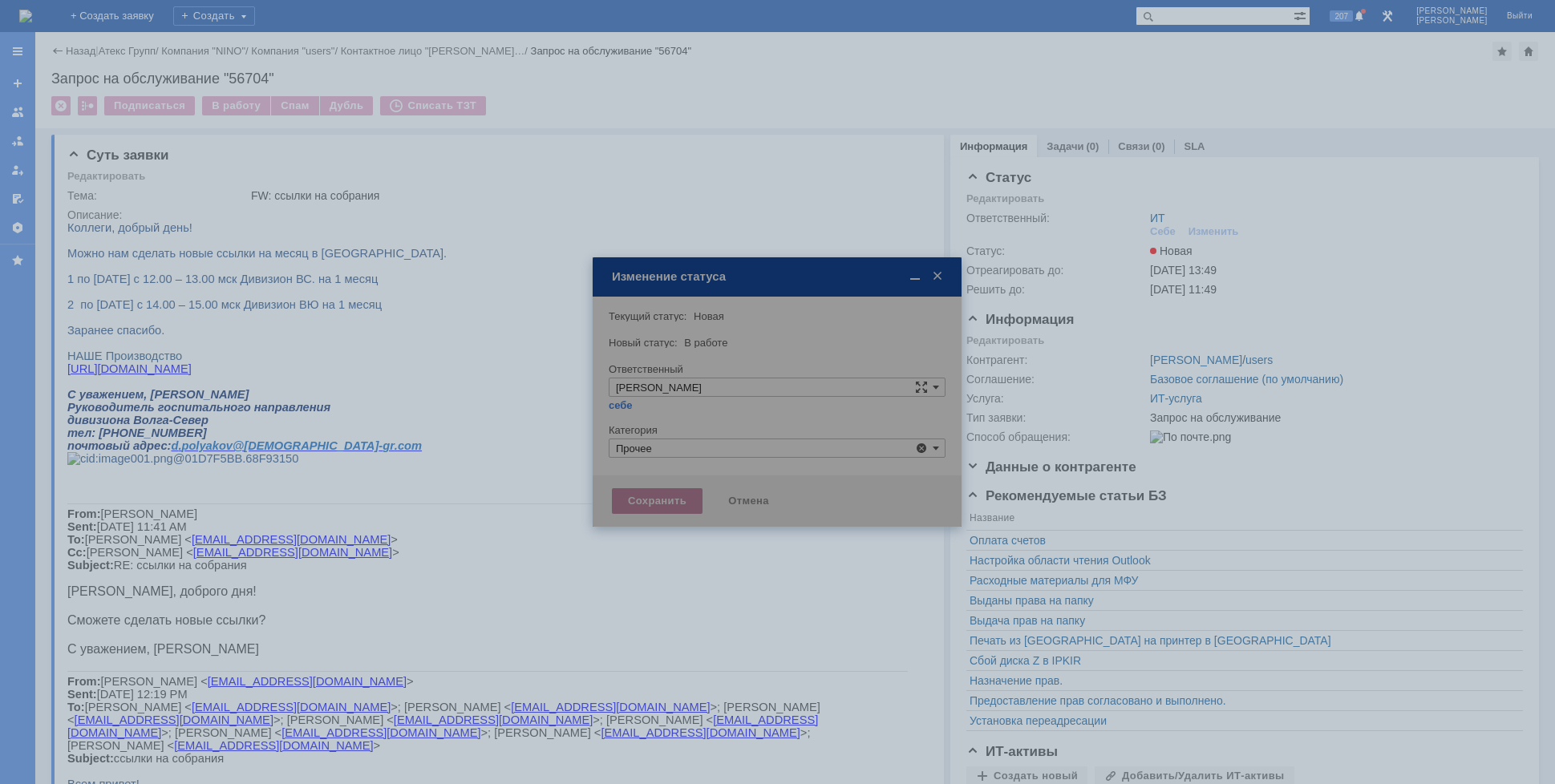
type input "Прочее"
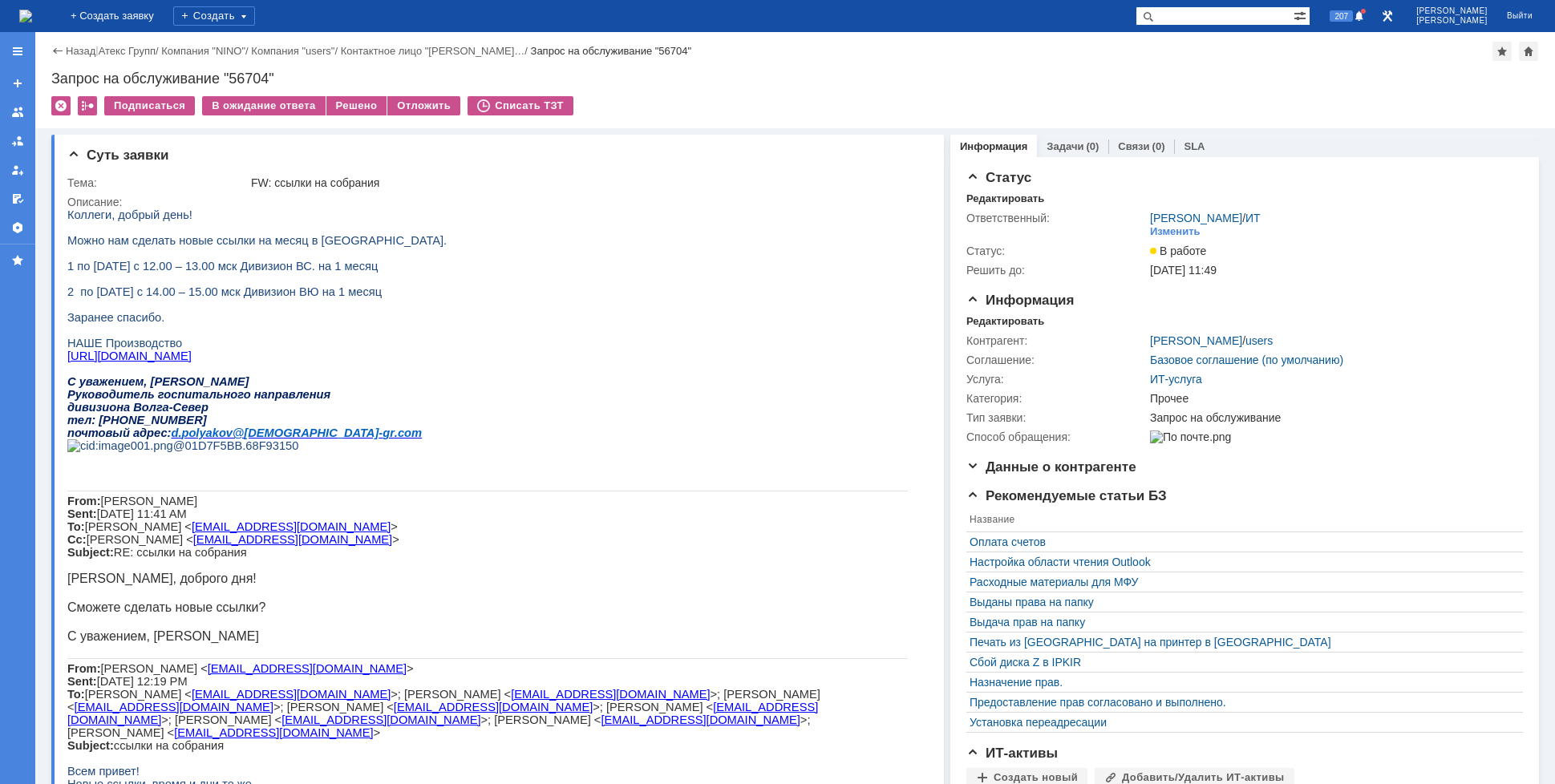
click at [302, 298] on span "2 по четвергам с 14.00 – 15.00 мск Дивизион ВЮ на 1 месяц" at bounding box center [224, 292] width 315 height 13
drag, startPoint x: 163, startPoint y: 300, endPoint x: 198, endPoint y: 298, distance: 35.1
click at [198, 298] on span "2 по четвергам с 14.00 – 15.00 мск Дивизион ВЮ на 1 месяц" at bounding box center [224, 292] width 315 height 13
click at [214, 298] on span "2 по четвергам с 14.00 – 15.00 мск Дивизион ВЮ на 1 месяц" at bounding box center [224, 292] width 315 height 13
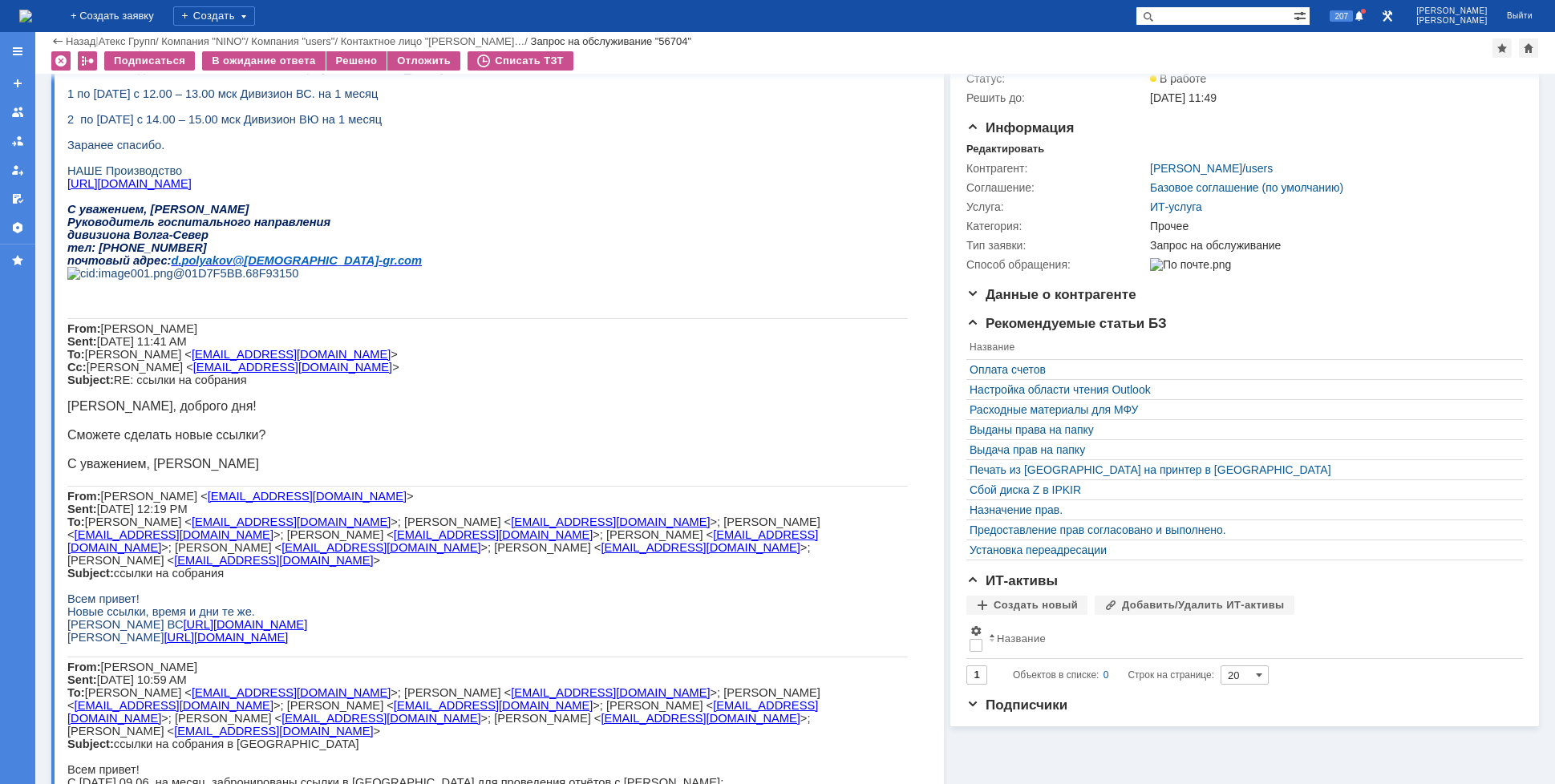
scroll to position [321, 0]
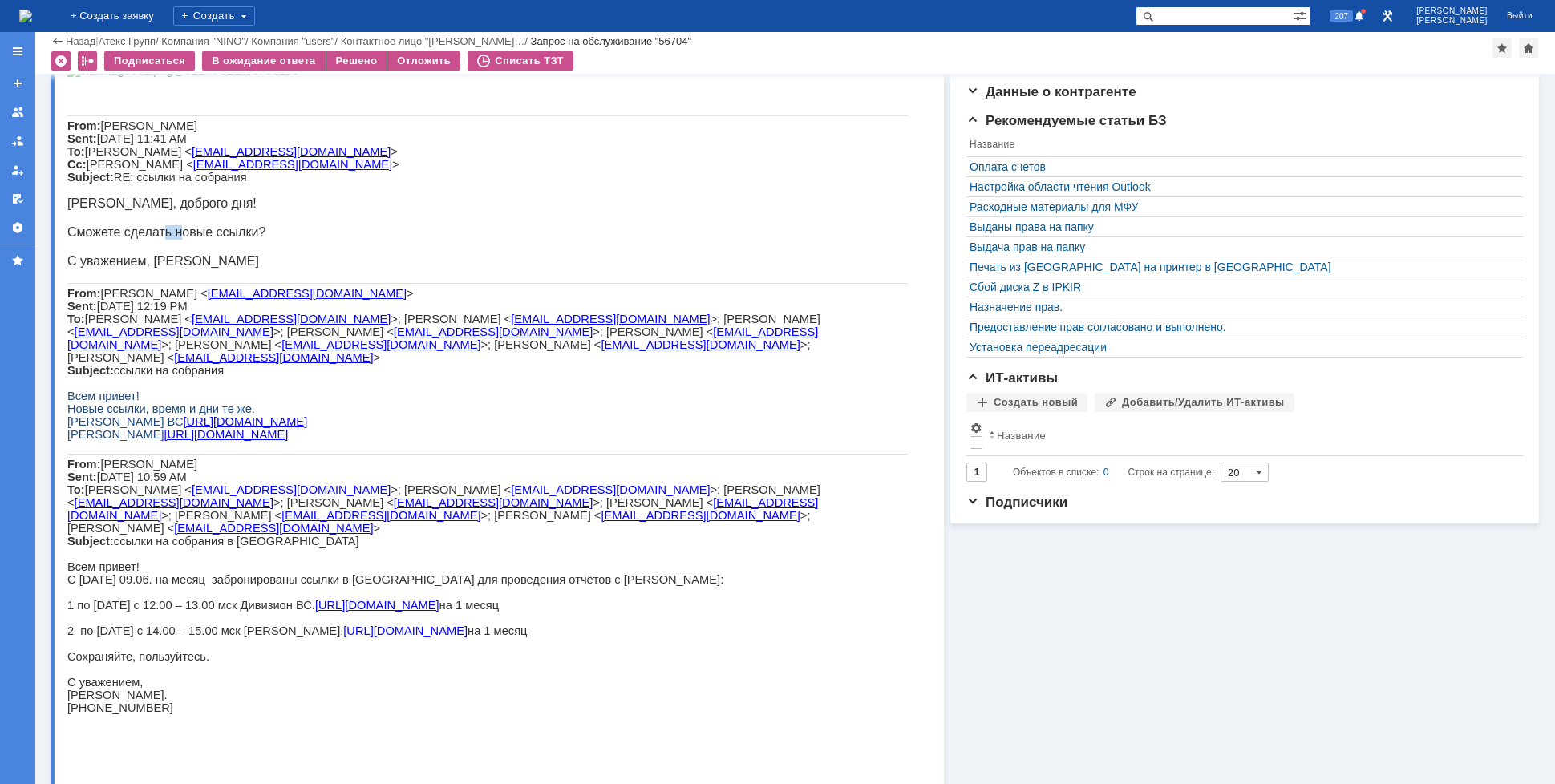
drag, startPoint x: 163, startPoint y: 342, endPoint x: 191, endPoint y: 345, distance: 28.2
click at [188, 239] on span "Сможете сделать новые ссылки?" at bounding box center [166, 232] width 198 height 14
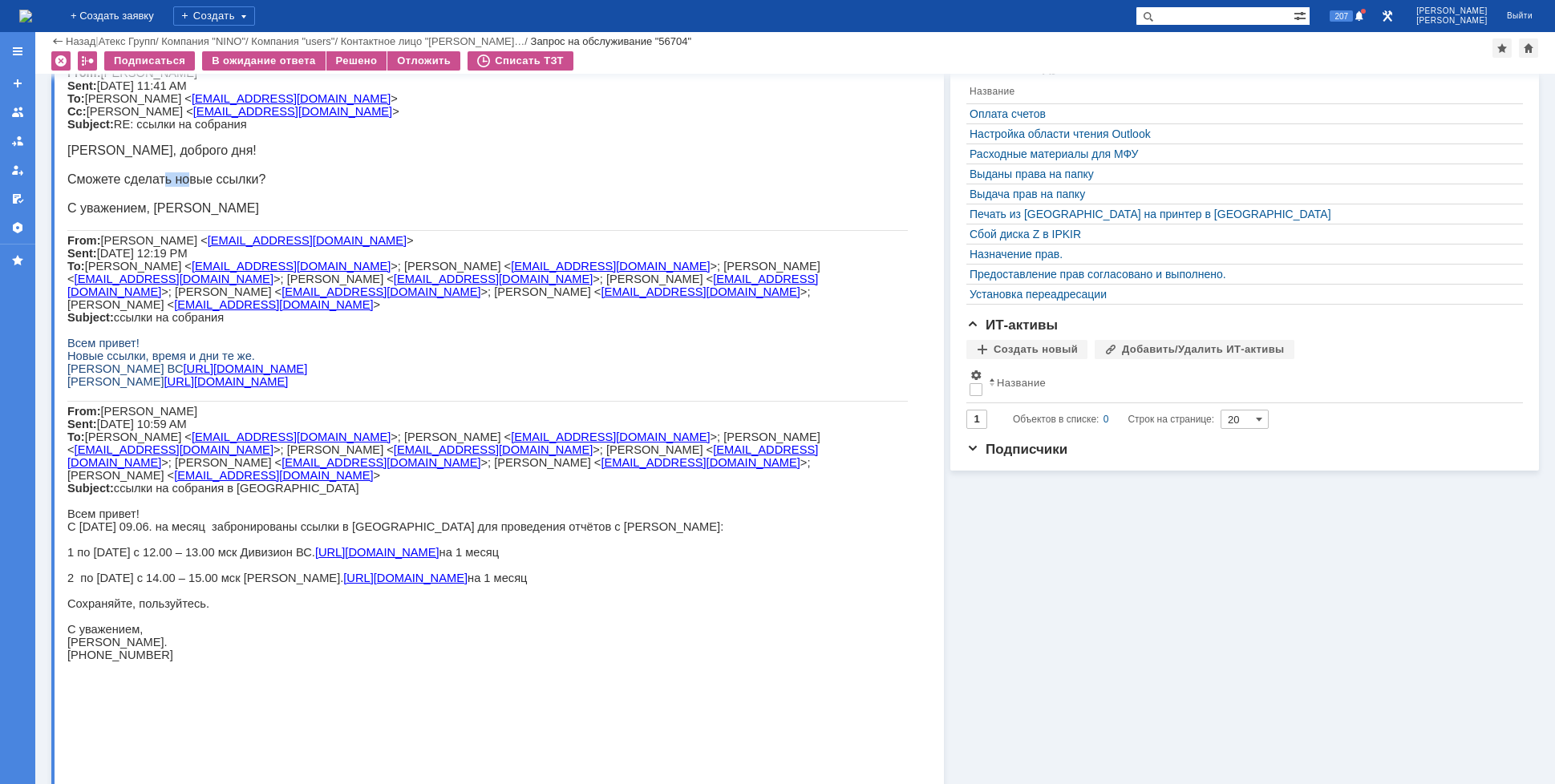
scroll to position [401, 0]
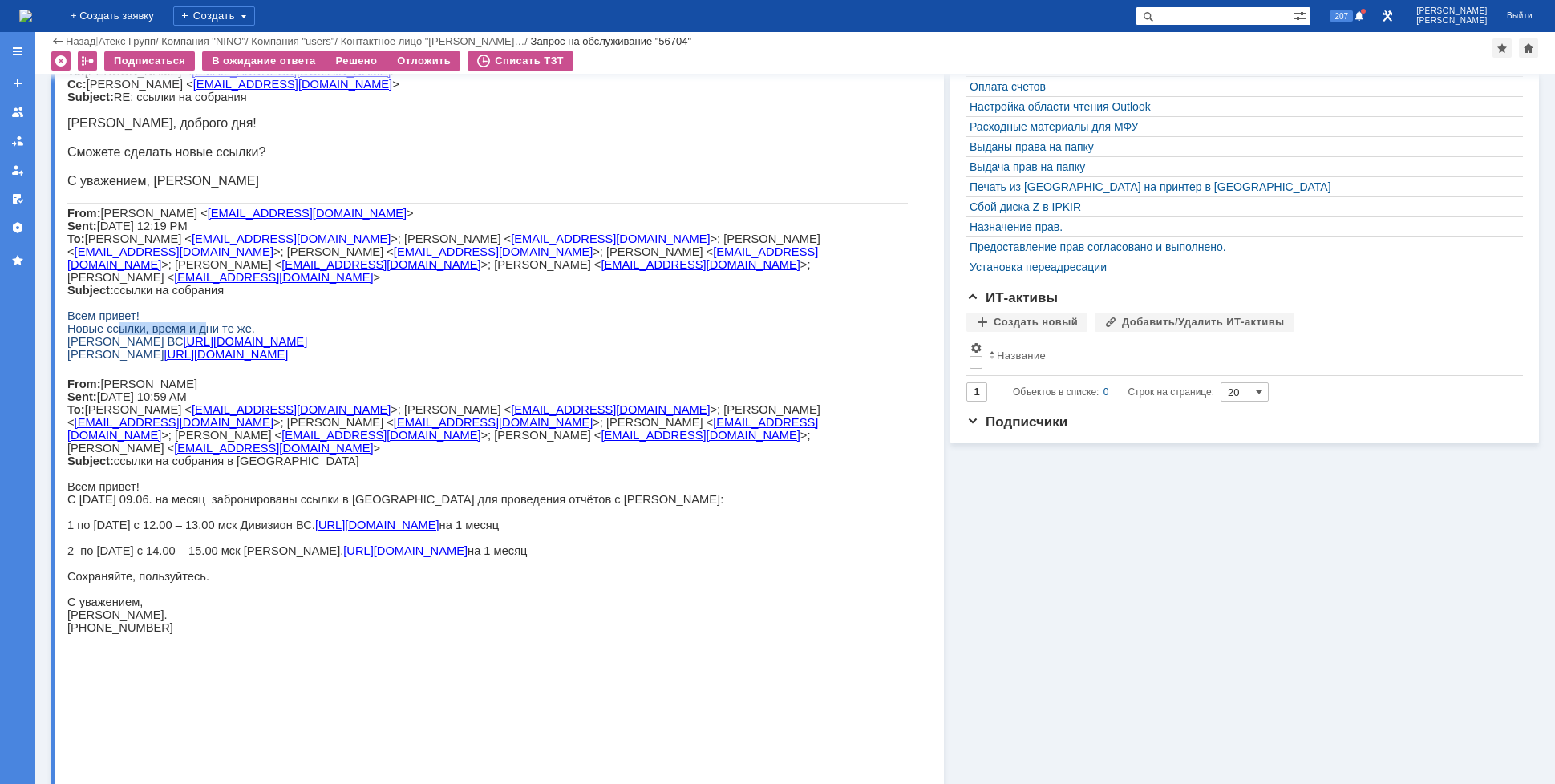
drag, startPoint x: 112, startPoint y: 443, endPoint x: 196, endPoint y: 449, distance: 84.2
click at [194, 335] on span "Новые ссылки, время и дни те же." at bounding box center [161, 329] width 188 height 13
drag, startPoint x: 218, startPoint y: 447, endPoint x: 229, endPoint y: 446, distance: 11.0
click at [229, 335] on span "Новые ссылки, время и дни те же." at bounding box center [161, 329] width 188 height 13
drag, startPoint x: 119, startPoint y: 440, endPoint x: 201, endPoint y: 443, distance: 82.1
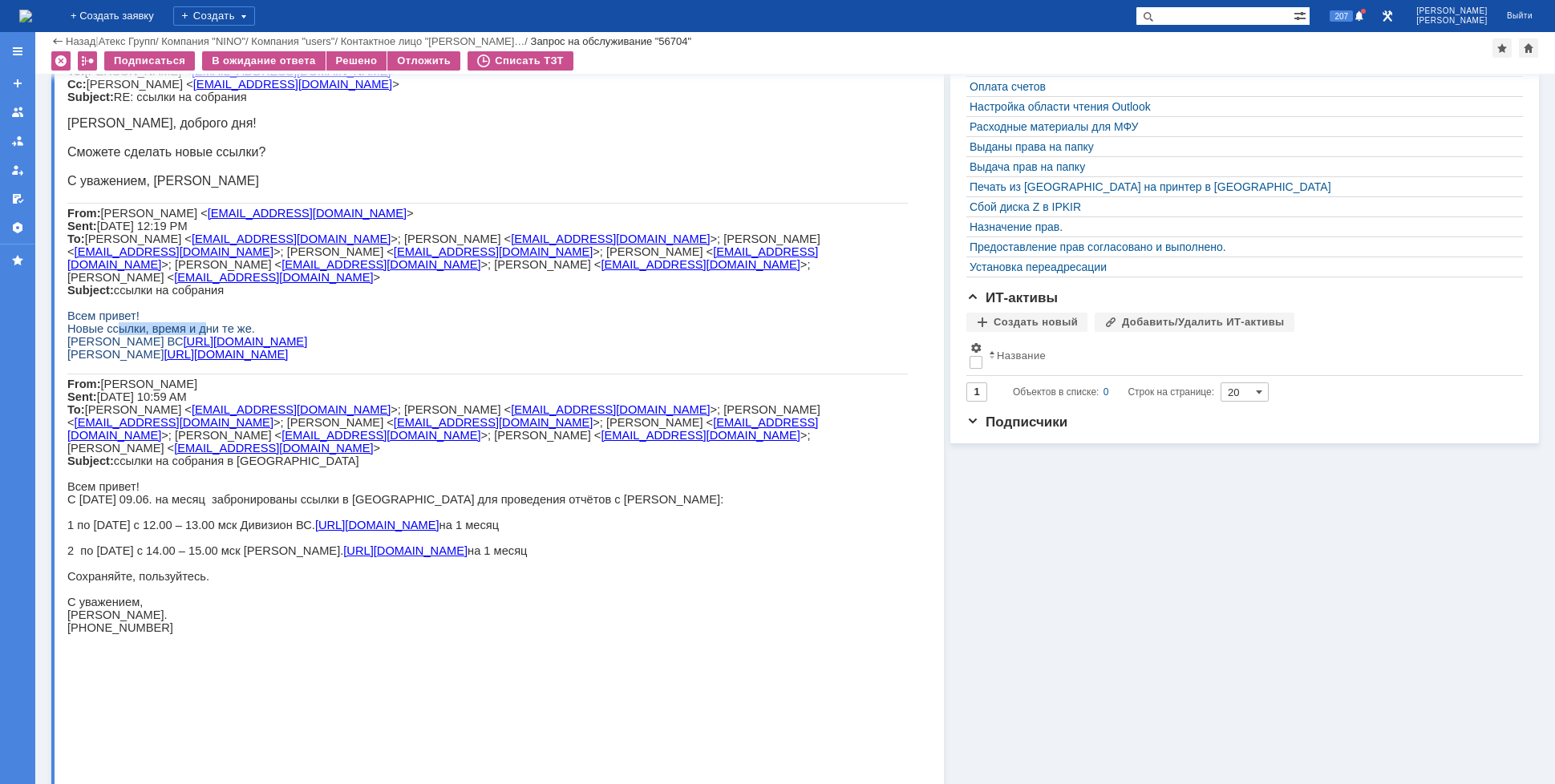
click at [201, 335] on span "Новые ссылки, время и дни те же." at bounding box center [161, 329] width 188 height 13
drag, startPoint x: 209, startPoint y: 445, endPoint x: 227, endPoint y: 445, distance: 18.0
click at [227, 335] on span "Новые ссылки, время и дни те же." at bounding box center [161, 329] width 188 height 13
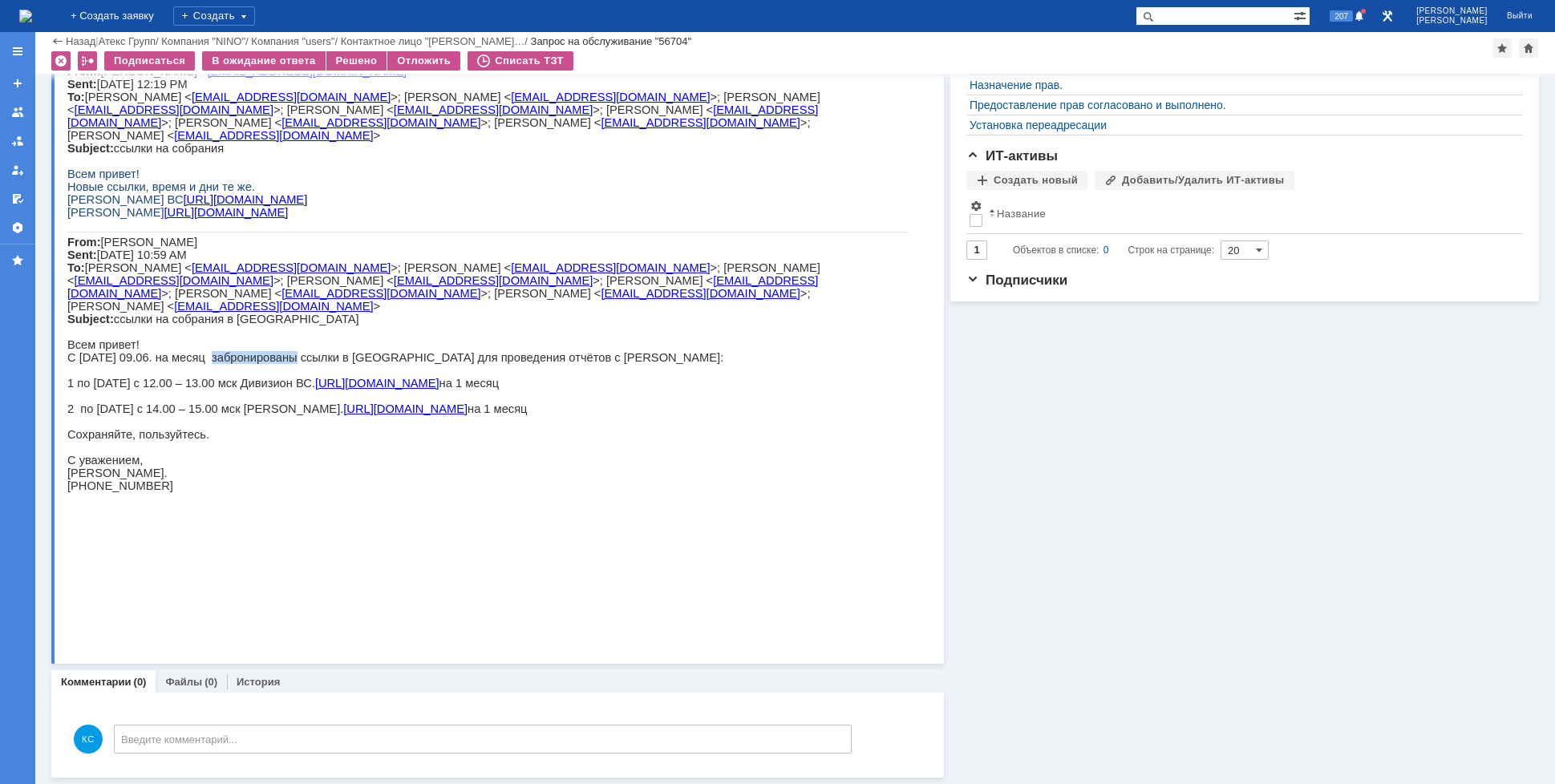
drag, startPoint x: 206, startPoint y: 479, endPoint x: 281, endPoint y: 474, distance: 75.2
click at [281, 364] on p "С понедельника 09.06. на месяц забронированы ссылки в Контуре для проведения от…" at bounding box center [488, 357] width 841 height 13
drag, startPoint x: 266, startPoint y: 500, endPoint x: 288, endPoint y: 507, distance: 23.1
click at [288, 505] on div "Коллеги, добрый день! Можно нам сделать новые ссылки на месяц в КОНТУРе. 1 по п…" at bounding box center [488, 58] width 841 height 894
drag, startPoint x: 180, startPoint y: 477, endPoint x: 227, endPoint y: 481, distance: 47.2
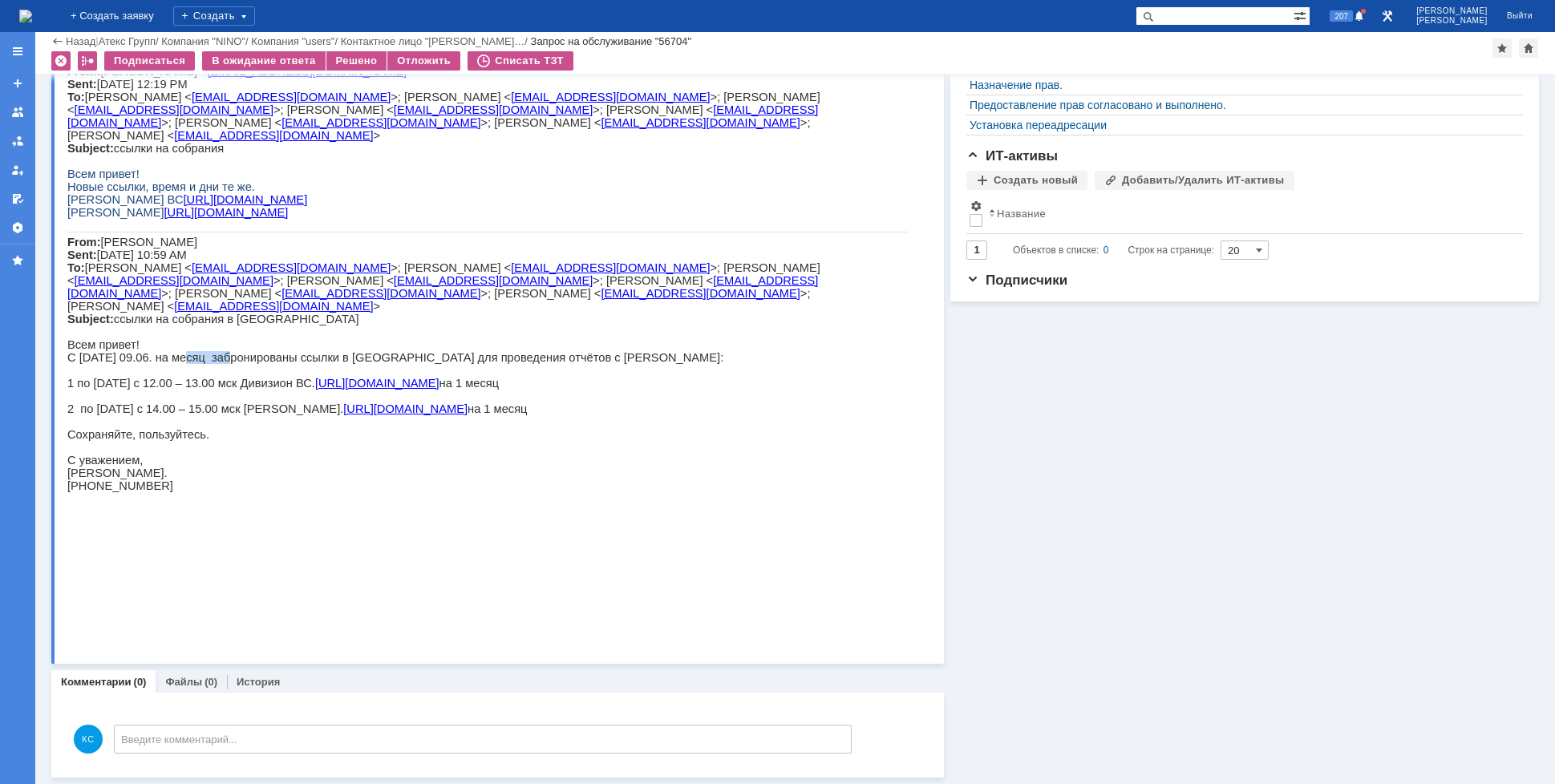
click at [227, 364] on p "С понедельника 09.06. на месяц забронированы ссылки в Контуре для проведения от…" at bounding box center [488, 357] width 841 height 13
drag, startPoint x: 308, startPoint y: 481, endPoint x: 370, endPoint y: 484, distance: 62.1
click at [347, 364] on p "С понедельника 09.06. на месяц забронированы ссылки в Контуре для проведения от…" at bounding box center [488, 357] width 841 height 13
drag, startPoint x: 402, startPoint y: 486, endPoint x: 479, endPoint y: 480, distance: 77.2
click at [450, 480] on div "Коллеги, добрый день! Можно нам сделать новые ссылки на месяц в КОНТУРе. 1 по п…" at bounding box center [488, 58] width 841 height 894
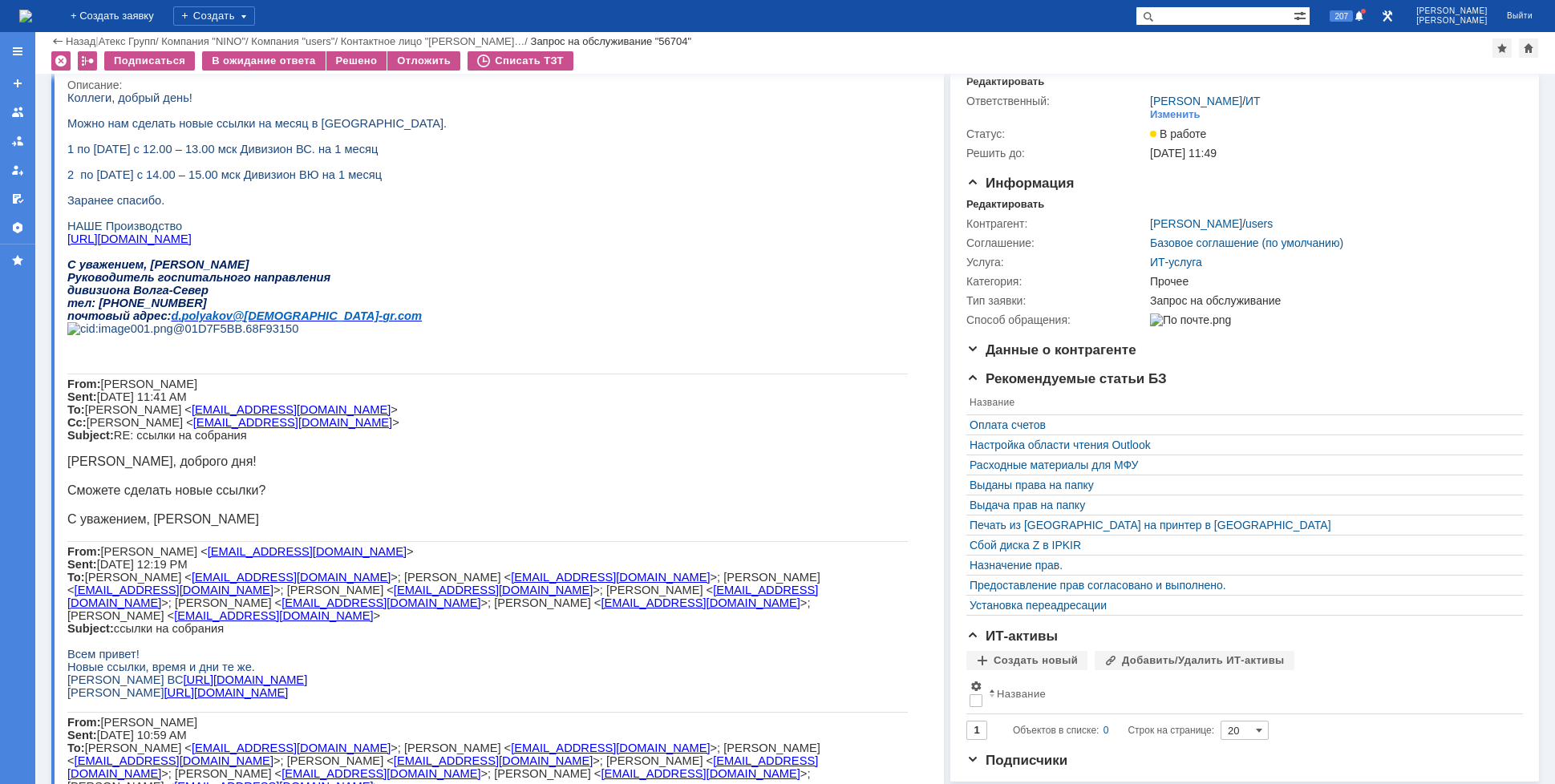
scroll to position [0, 0]
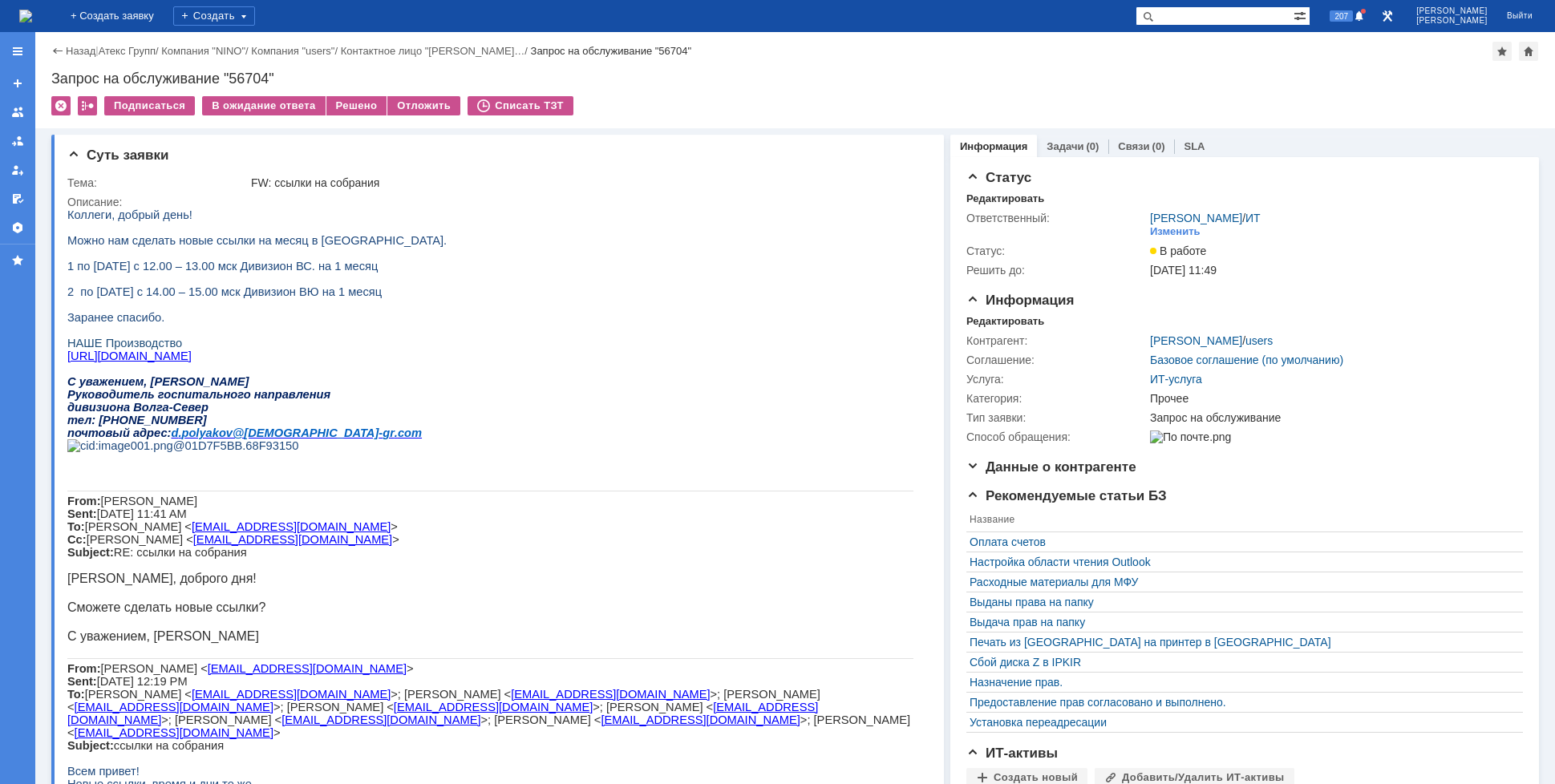
drag, startPoint x: 208, startPoint y: 310, endPoint x: 217, endPoint y: 306, distance: 9.8
click at [212, 309] on div "Коллеги, добрый день! Можно нам сделать новые ссылки на месяц в КОНТУРе. 1 по п…" at bounding box center [490, 655] width 846 height 894
click at [196, 298] on span "2 по четвергам с 14.00 – 15.00 мск Дивизион ВЮ на 1 месяц" at bounding box center [224, 292] width 315 height 13
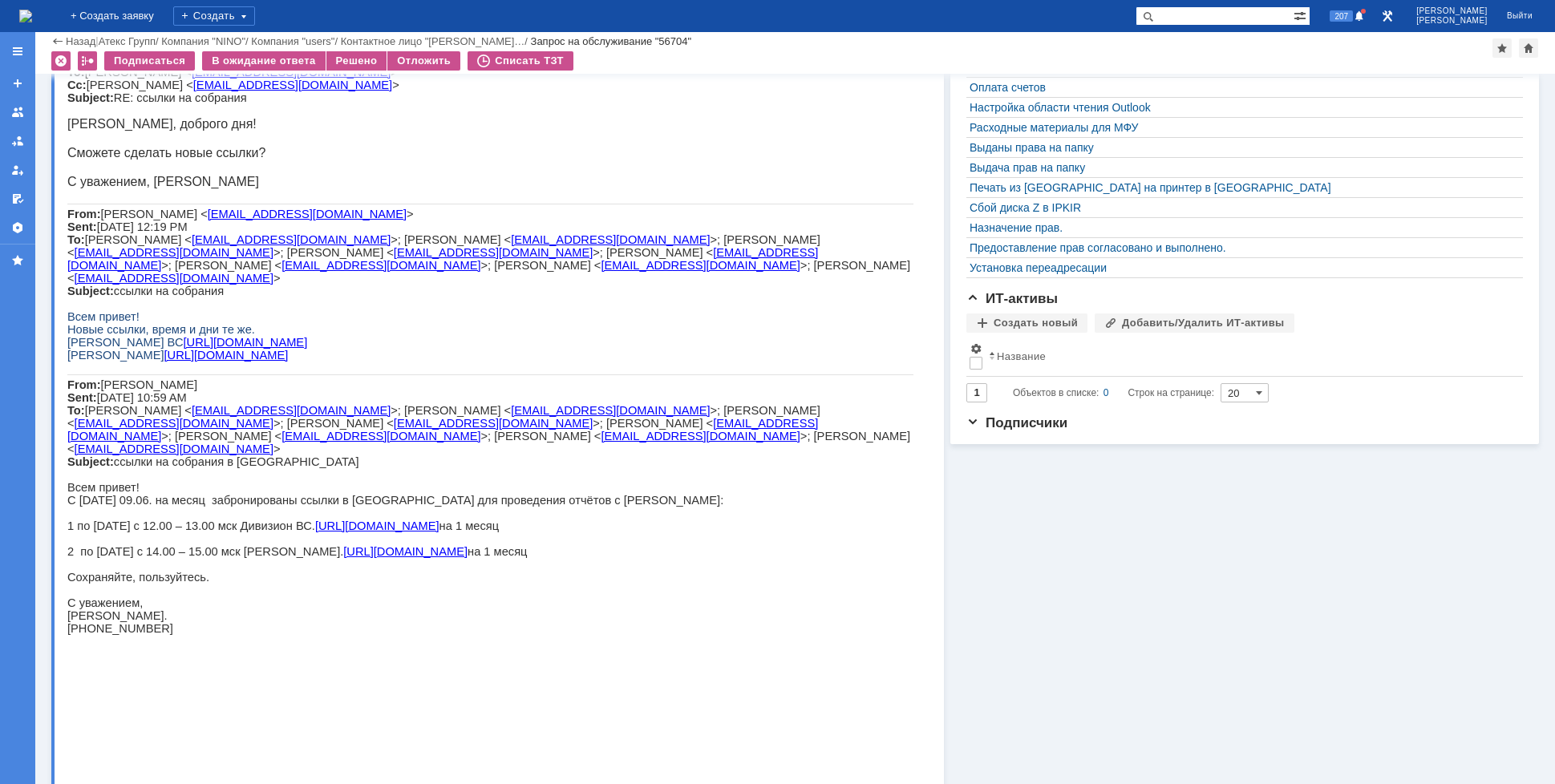
scroll to position [401, 0]
drag, startPoint x: 87, startPoint y: 460, endPoint x: 108, endPoint y: 457, distance: 21.2
click at [108, 348] on span "Дивизион ВС" at bounding box center [125, 342] width 116 height 13
drag, startPoint x: 89, startPoint y: 479, endPoint x: 102, endPoint y: 479, distance: 13.0
click at [102, 360] on span "Дивизион ВЮ" at bounding box center [116, 354] width 97 height 13
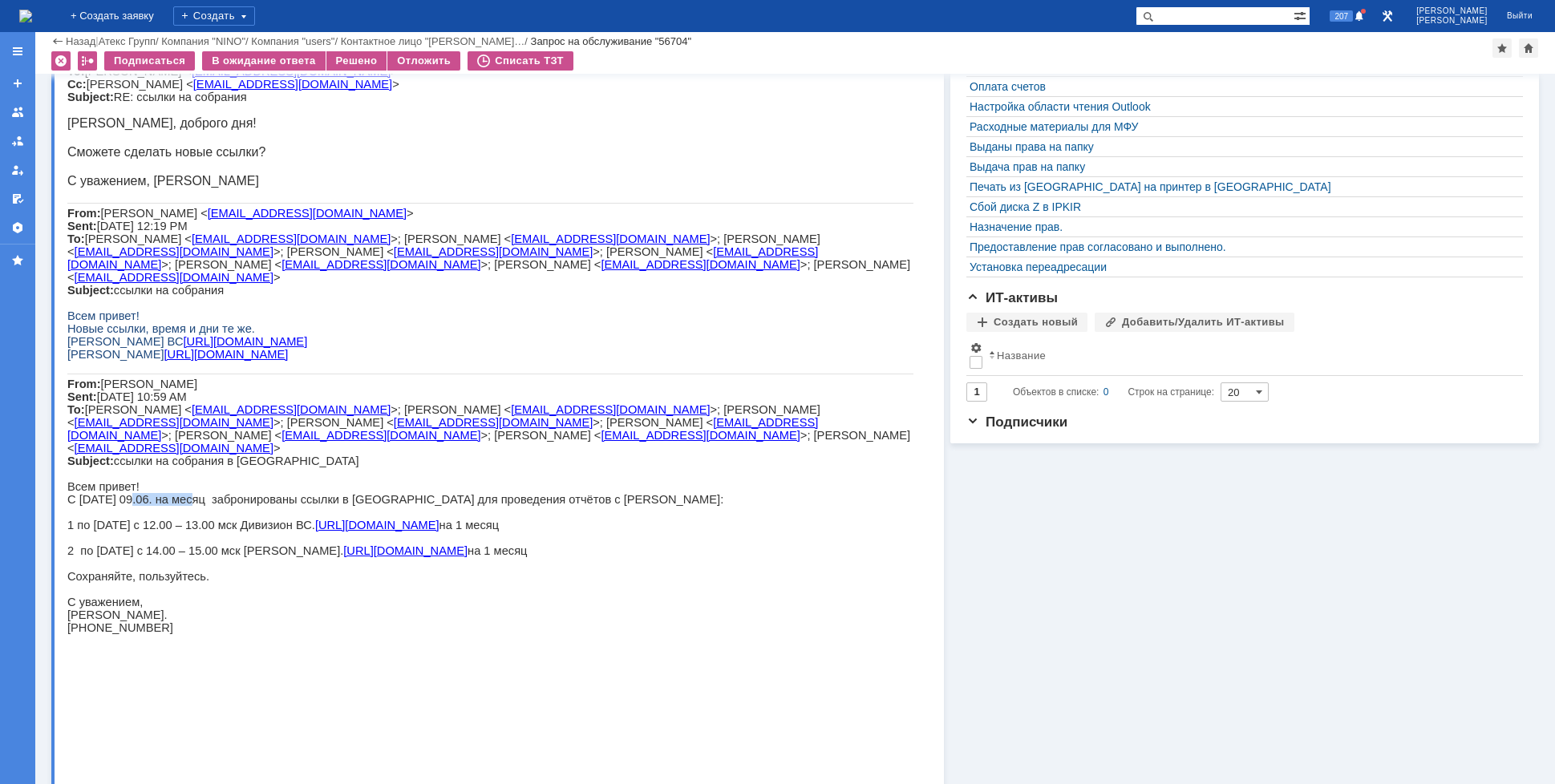
drag, startPoint x: 128, startPoint y: 626, endPoint x: 229, endPoint y: 626, distance: 101.0
click at [194, 506] on p "С понедельника 09.06. на месяц забронированы ссылки в Контуре для проведения от…" at bounding box center [490, 499] width 846 height 13
drag, startPoint x: 268, startPoint y: 625, endPoint x: 319, endPoint y: 619, distance: 51.4
click at [319, 506] on p "С понедельника 09.06. на месяц забронированы ссылки в Контуре для проведения от…" at bounding box center [490, 499] width 846 height 13
drag, startPoint x: 205, startPoint y: 648, endPoint x: 216, endPoint y: 647, distance: 11.0
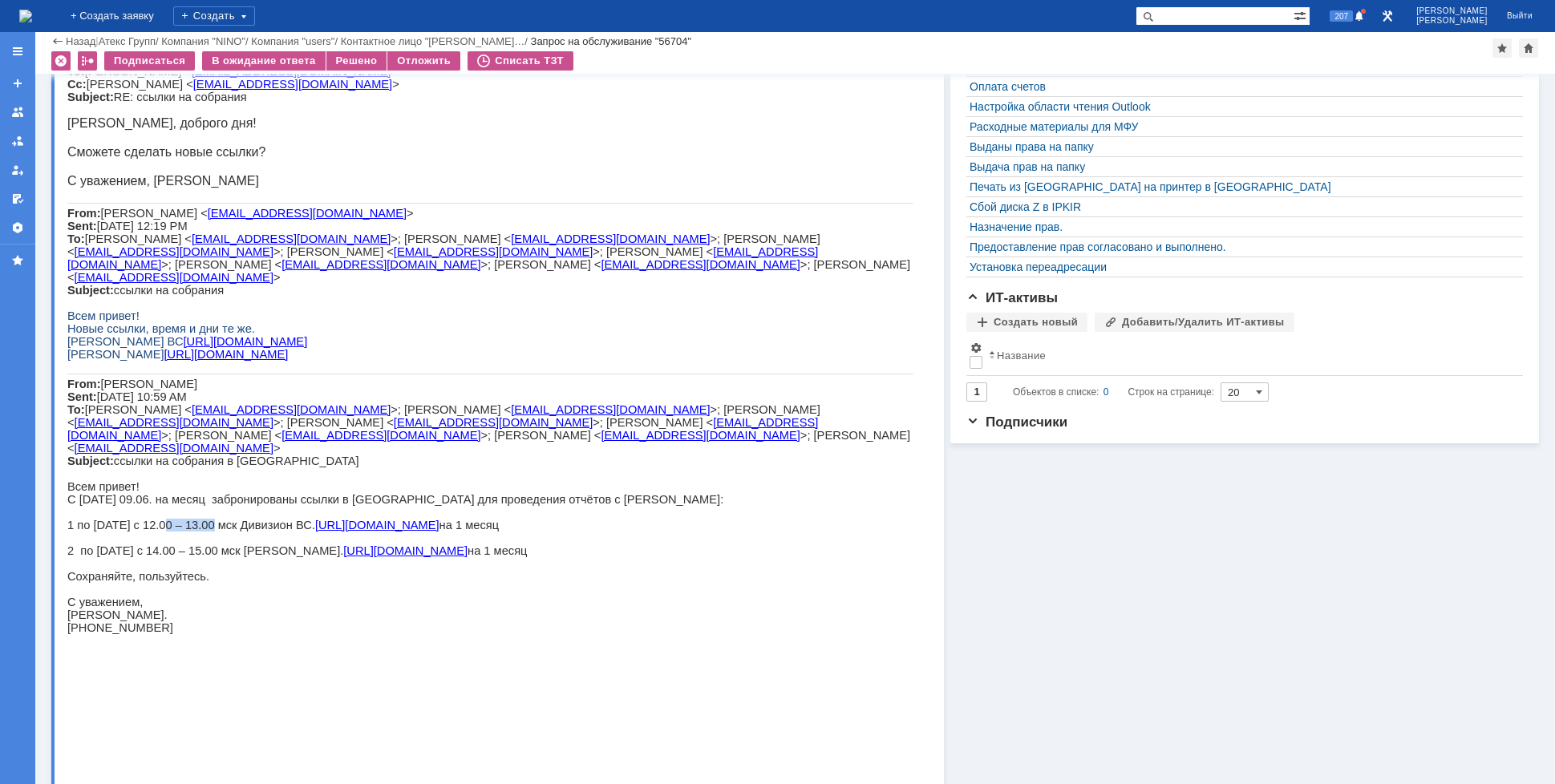
click at [213, 532] on p "1 по понедельникам с 12.00 – 13.00 мск Дивизион ВС. https://atex.ktalk.ru/cp00b…" at bounding box center [490, 525] width 846 height 13
drag, startPoint x: 229, startPoint y: 647, endPoint x: 306, endPoint y: 654, distance: 77.3
click at [306, 532] on p "1 по понедельникам с 12.00 – 13.00 мск Дивизион ВС. https://atex.ktalk.ru/cp00b…" at bounding box center [490, 525] width 846 height 13
drag, startPoint x: 539, startPoint y: 655, endPoint x: 564, endPoint y: 671, distance: 29.7
click at [604, 647] on div "Коллеги, добрый день! Можно нам сделать новые ссылки на месяц в КОНТУРе. 1 по п…" at bounding box center [490, 200] width 846 height 894
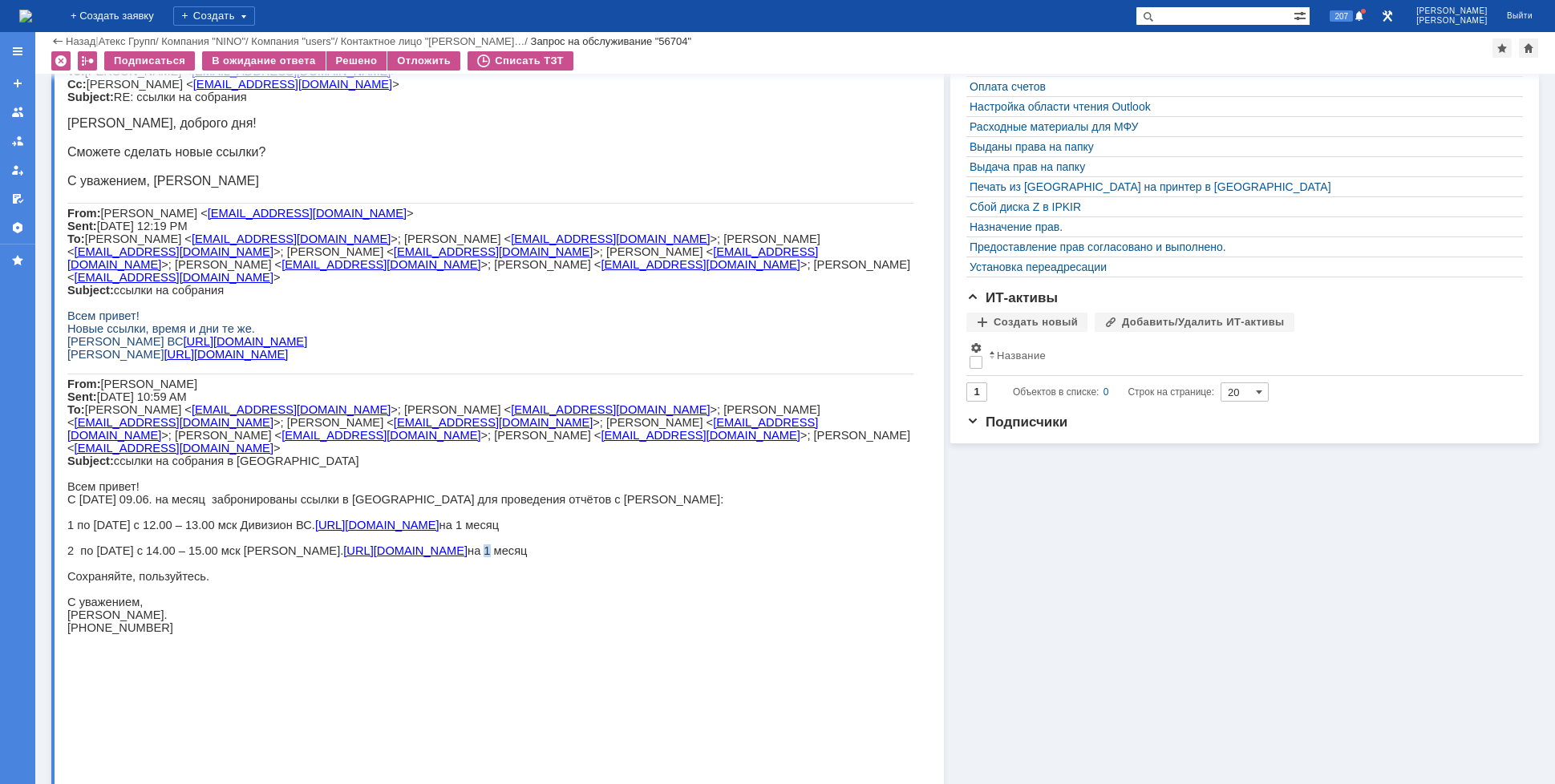
drag, startPoint x: 488, startPoint y: 672, endPoint x: 496, endPoint y: 674, distance: 8.2
click at [495, 557] on p "2 по четвергам с 14.00 – 15.00 мск Дивизион ВЮ. https://atex.ktalk.ru/ja276jt3i…" at bounding box center [490, 551] width 846 height 13
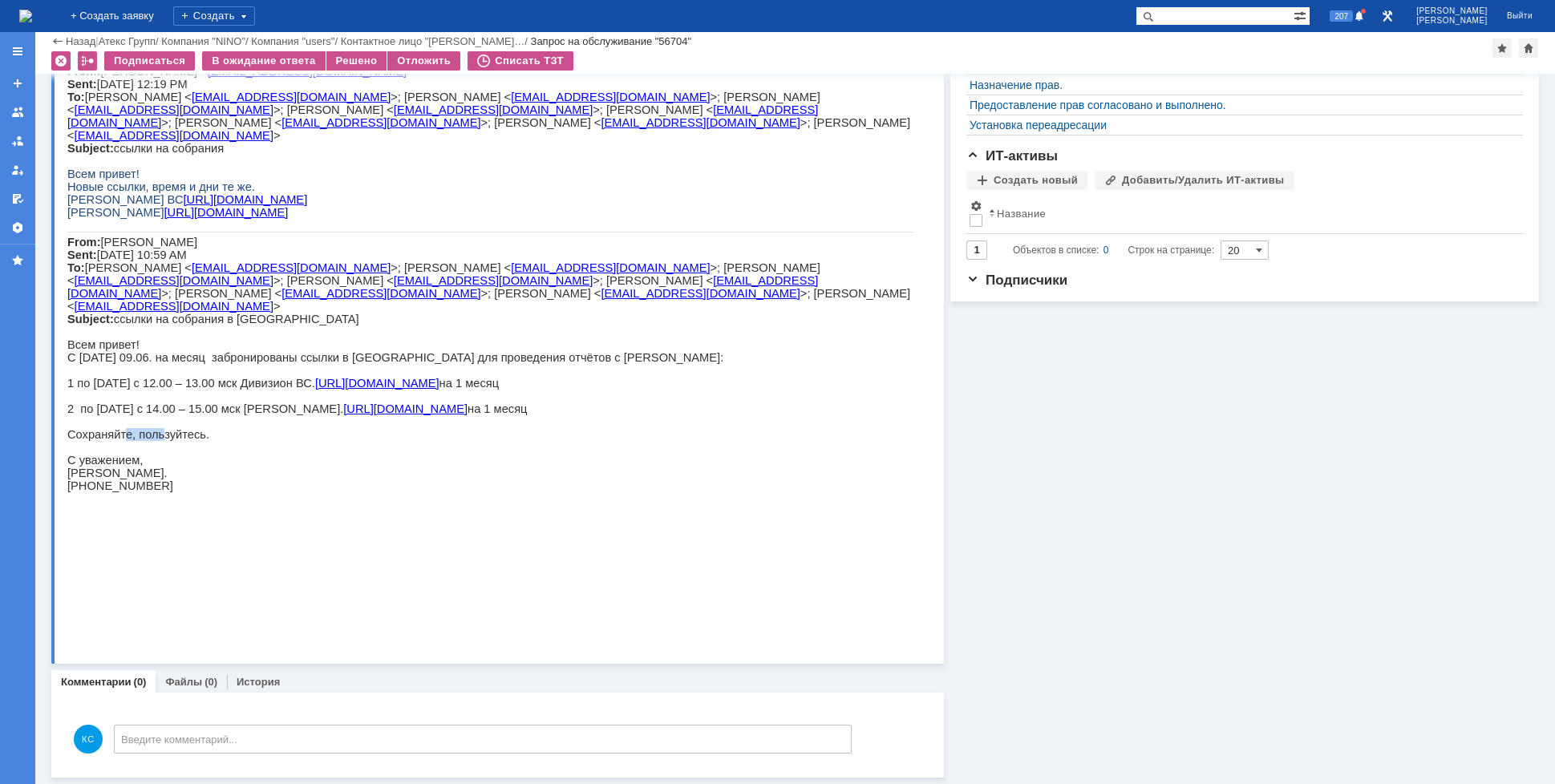
drag, startPoint x: 122, startPoint y: 570, endPoint x: 163, endPoint y: 576, distance: 41.4
click at [160, 441] on p "Сохраняйте, пользуйтесь." at bounding box center [490, 435] width 846 height 13
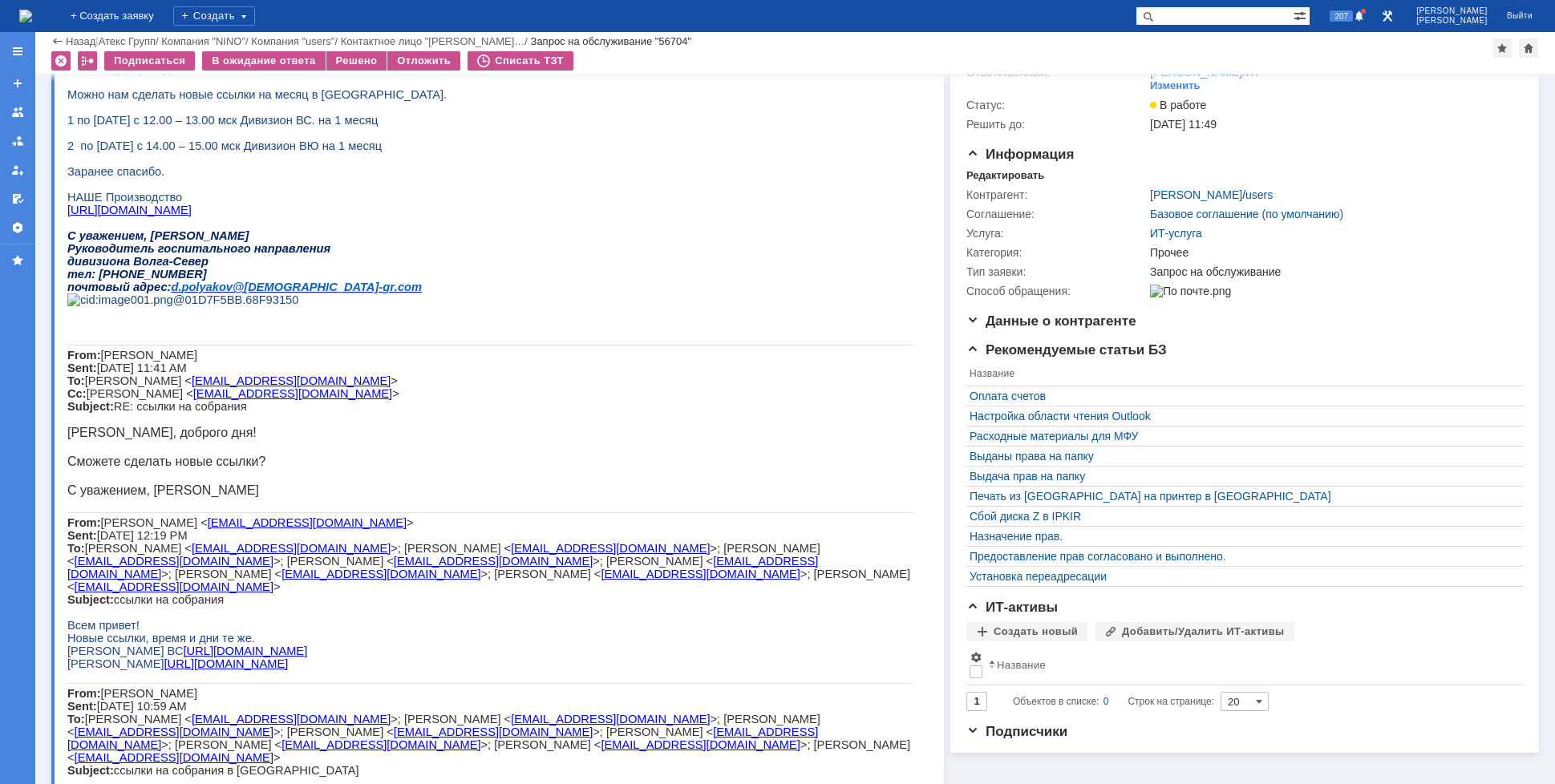
scroll to position [0, 0]
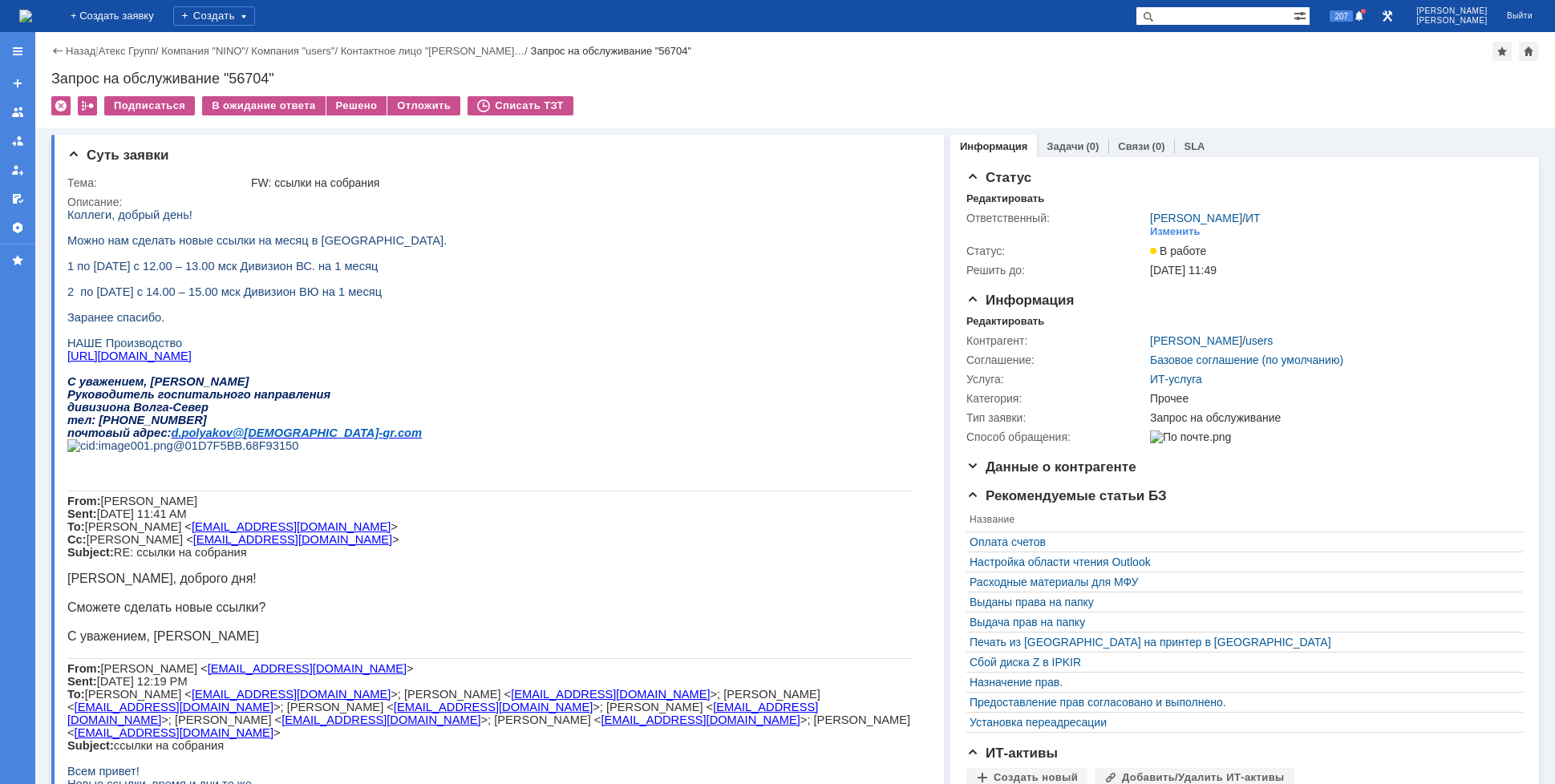
click at [32, 23] on img at bounding box center [26, 16] width 13 height 13
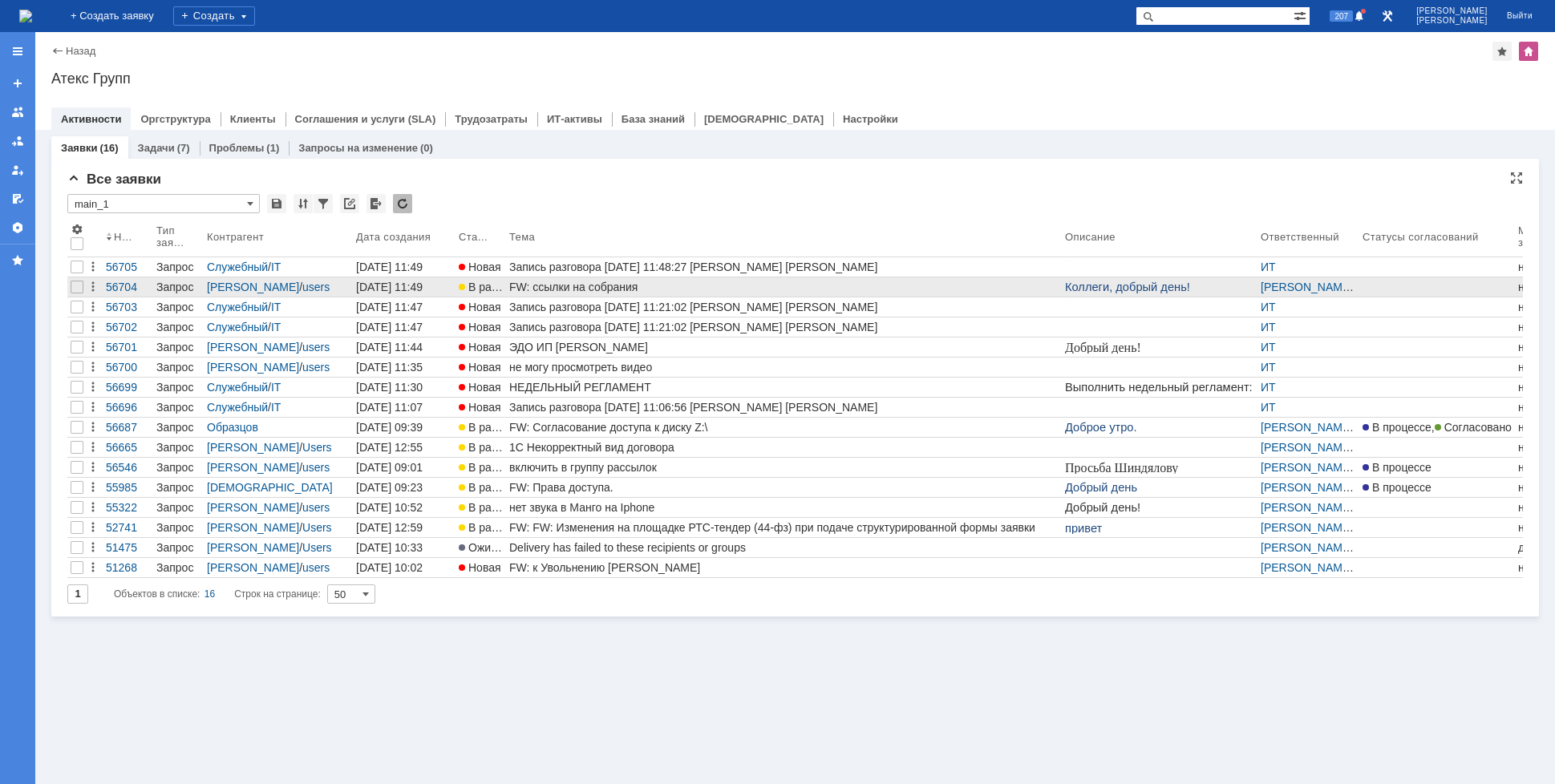
click at [538, 290] on div "FW: ссылки на собрания" at bounding box center [784, 287] width 549 height 13
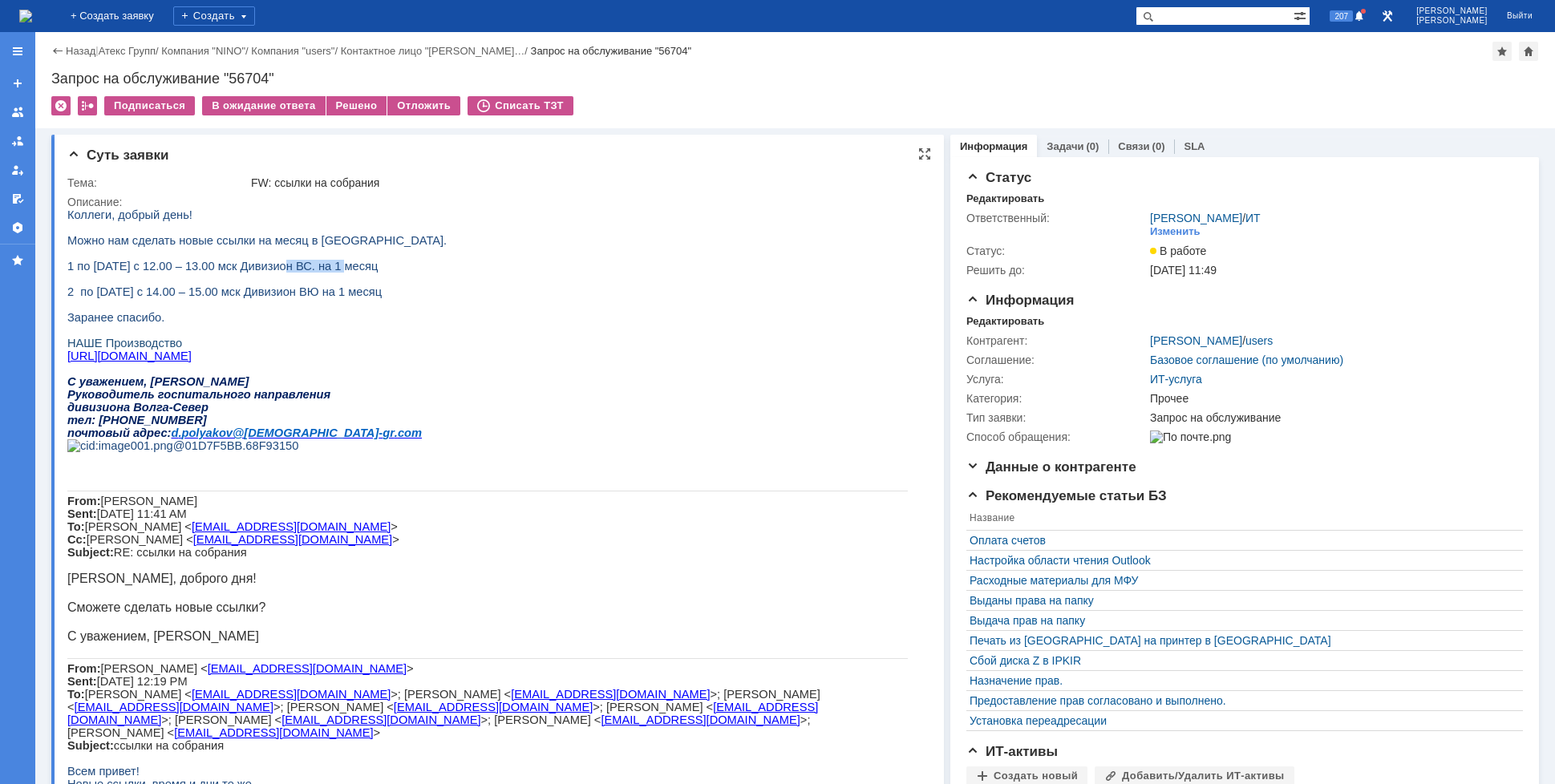
drag, startPoint x: 333, startPoint y: 270, endPoint x: 271, endPoint y: 272, distance: 62.0
click at [271, 272] on span "1 по понедельникам с 12.00 – 13.00 мск Дивизион ВС. на 1 месяц" at bounding box center [222, 266] width 311 height 13
copy span "Дивизион ВС"
click at [220, 272] on span "1 по понедельникам с 12.00 – 13.00 мск Дивизион ВС. на 1 месяц" at bounding box center [222, 266] width 311 height 13
click at [179, 272] on span "1 по понедельникам с 12.00 – 13.00 мск Дивизион ВС. на 1 месяц" at bounding box center [222, 266] width 311 height 13
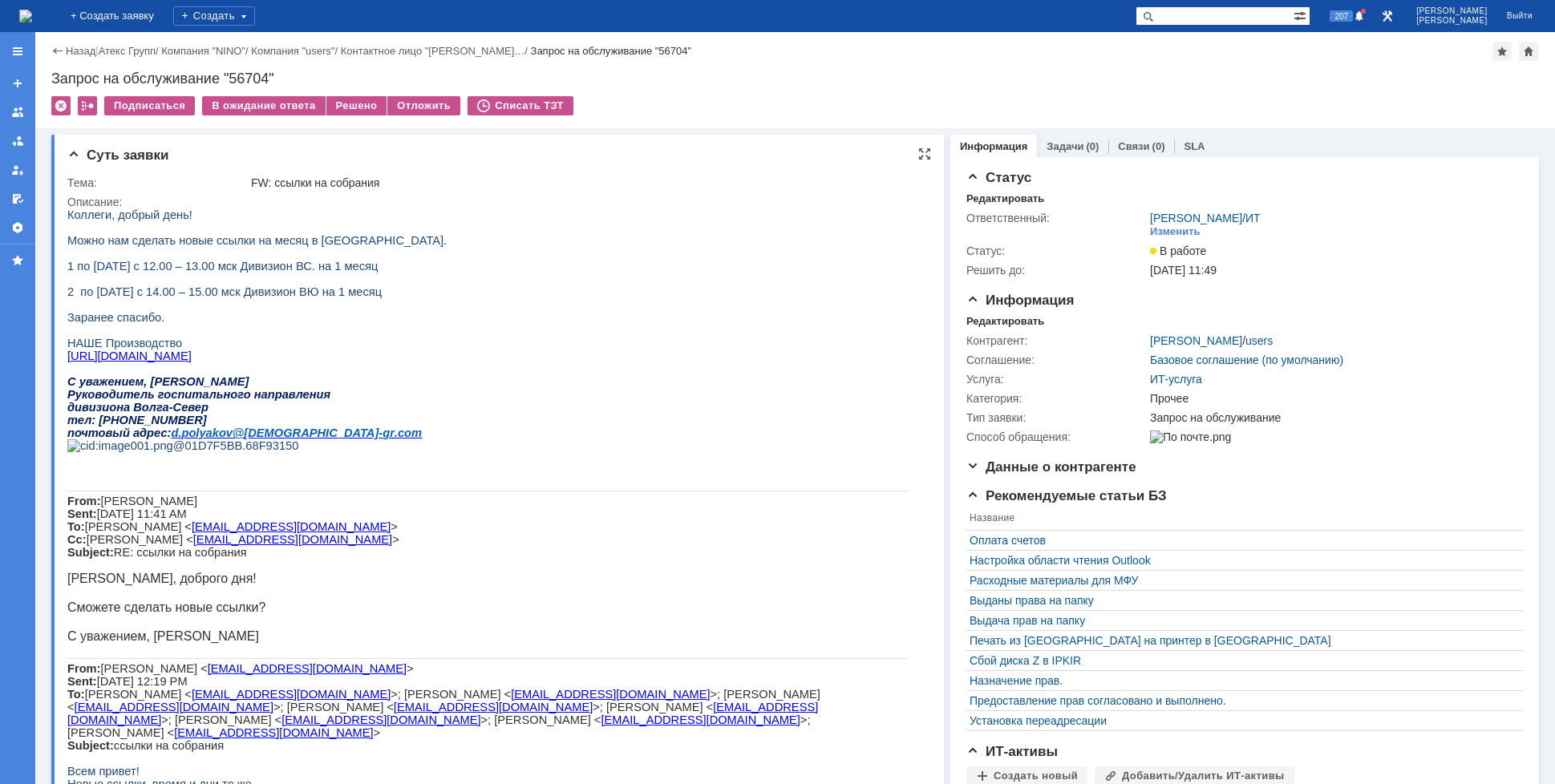
drag, startPoint x: 68, startPoint y: 275, endPoint x: 404, endPoint y: 275, distance: 336.0
click at [404, 272] on p "1 по понедельникам с 12.00 – 13.00 мск Дивизион ВС. на 1 месяц" at bounding box center [488, 266] width 841 height 13
copy span "1 по понедельникам с 12.00 – 13.00 мск Дивизион ВС. на 1 месяц"
click at [206, 298] on span "2 по четвергам с 14.00 – 15.00 мск Дивизион ВЮ на 1 месяц" at bounding box center [224, 292] width 315 height 13
click at [311, 285] on p at bounding box center [488, 279] width 841 height 13
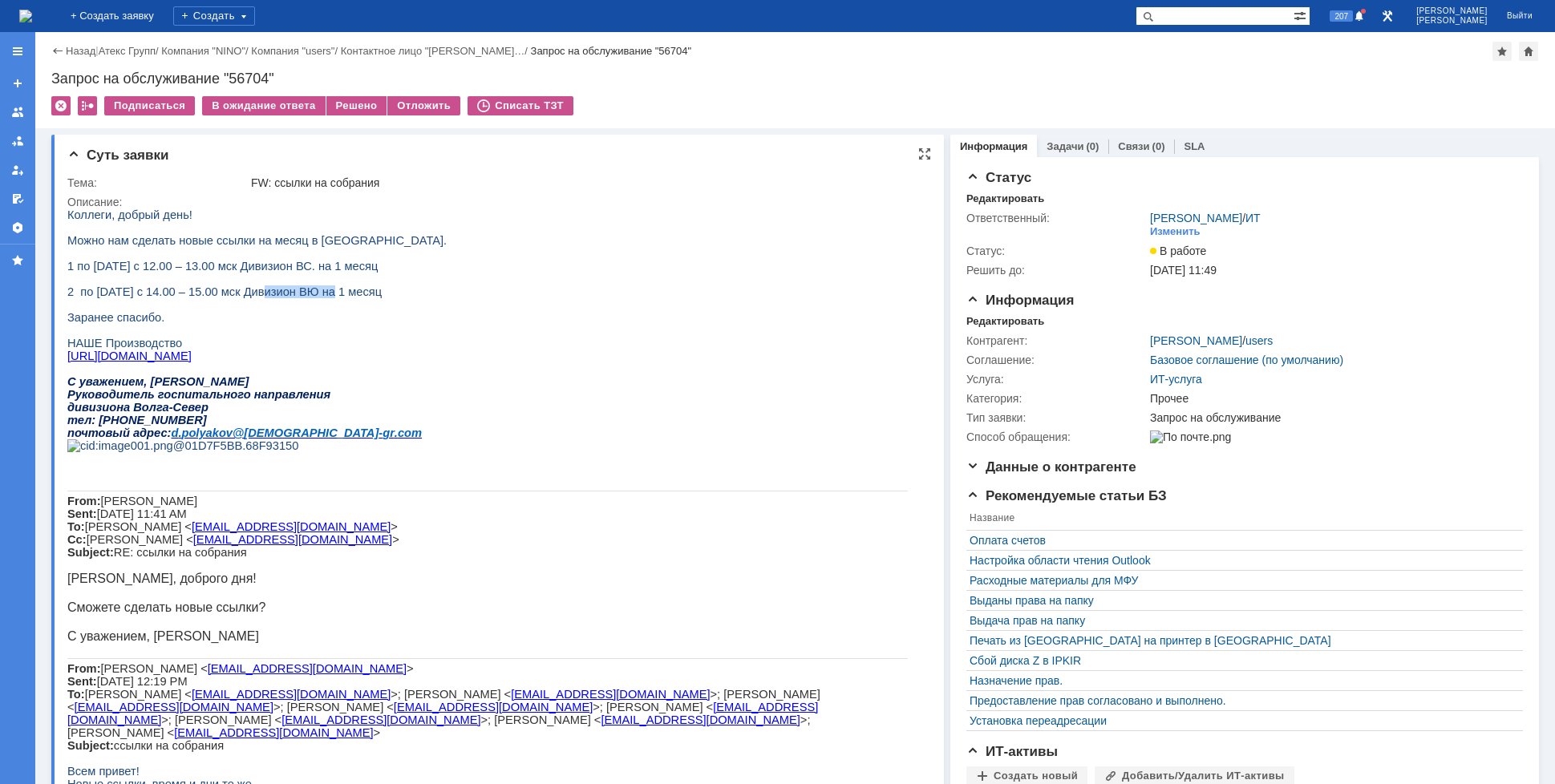
drag, startPoint x: 314, startPoint y: 302, endPoint x: 246, endPoint y: 303, distance: 68.0
click at [246, 298] on span "2 по четвергам с 14.00 – 15.00 мск Дивизион ВЮ на 1 месяц" at bounding box center [224, 292] width 315 height 13
copy span "Дивизион ВЮ"
click at [238, 401] on span "Руководитель госпитального направления" at bounding box center [198, 394] width 263 height 13
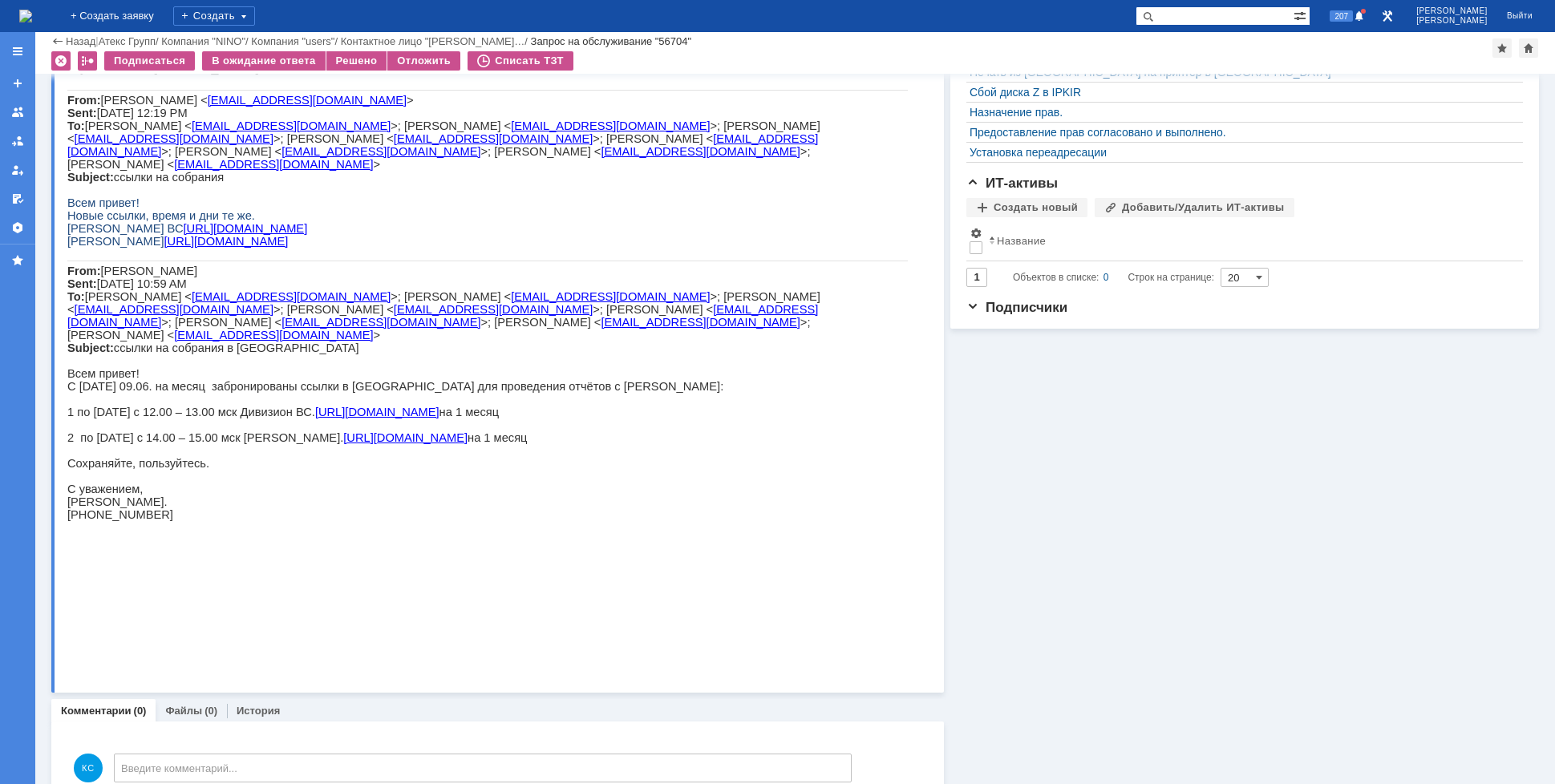
scroll to position [544, 0]
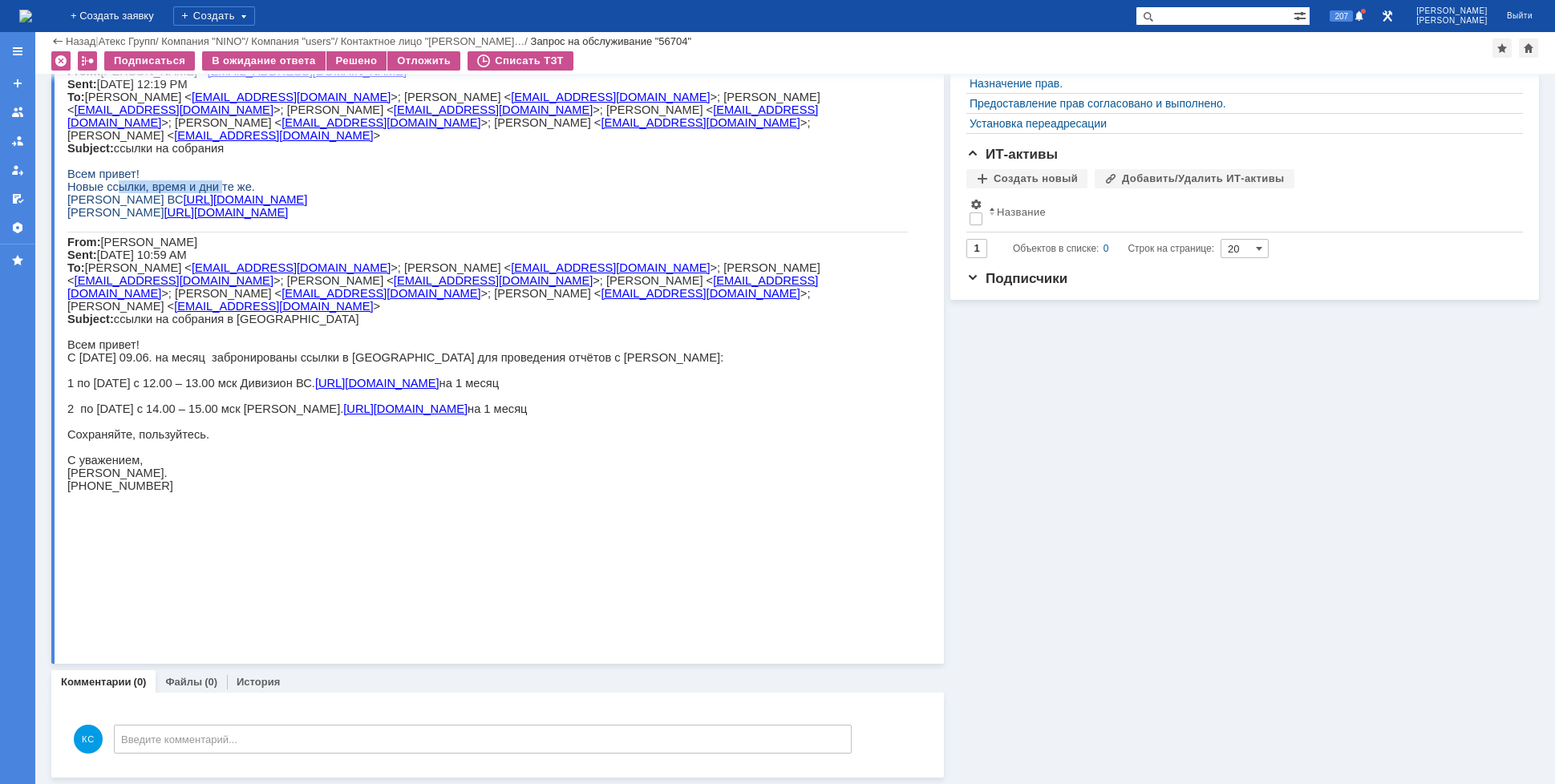
drag, startPoint x: 113, startPoint y: 300, endPoint x: 204, endPoint y: 297, distance: 91.0
click at [210, 193] on span "Новые ссылки, время и дни те же." at bounding box center [161, 187] width 188 height 13
drag, startPoint x: 82, startPoint y: 318, endPoint x: 135, endPoint y: 318, distance: 53.0
click at [135, 206] on span "Дивизион ВС" at bounding box center [125, 200] width 116 height 13
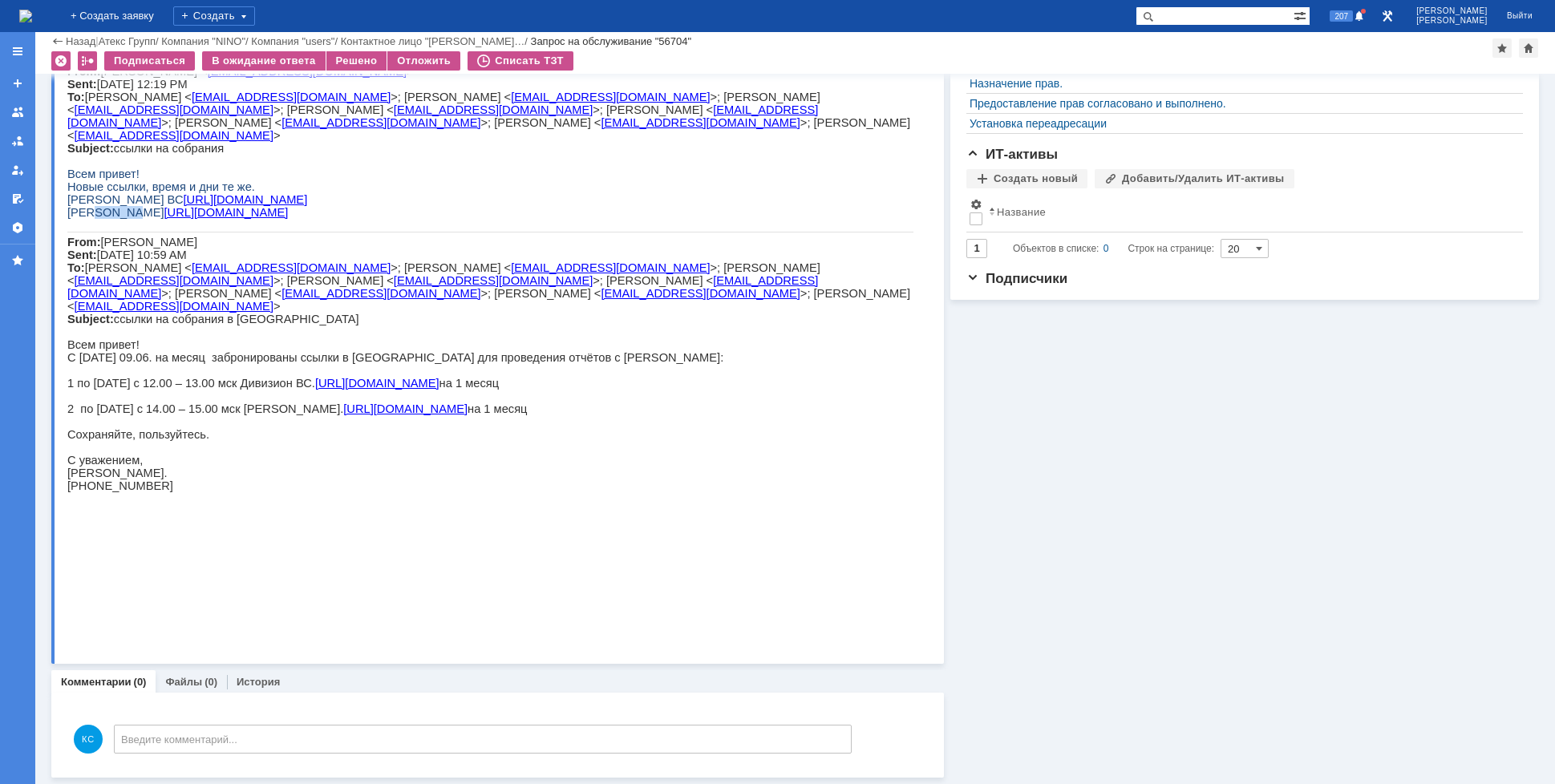
drag, startPoint x: 93, startPoint y: 334, endPoint x: 129, endPoint y: 335, distance: 36.0
click at [129, 219] on span "Дивизион ВЮ" at bounding box center [116, 213] width 97 height 13
click at [80, 219] on span "Дивизион ВЮ" at bounding box center [116, 213] width 97 height 13
drag, startPoint x: 91, startPoint y: 332, endPoint x: 128, endPoint y: 334, distance: 37.1
click at [128, 219] on span "Дивизион ВЮ" at bounding box center [116, 213] width 97 height 13
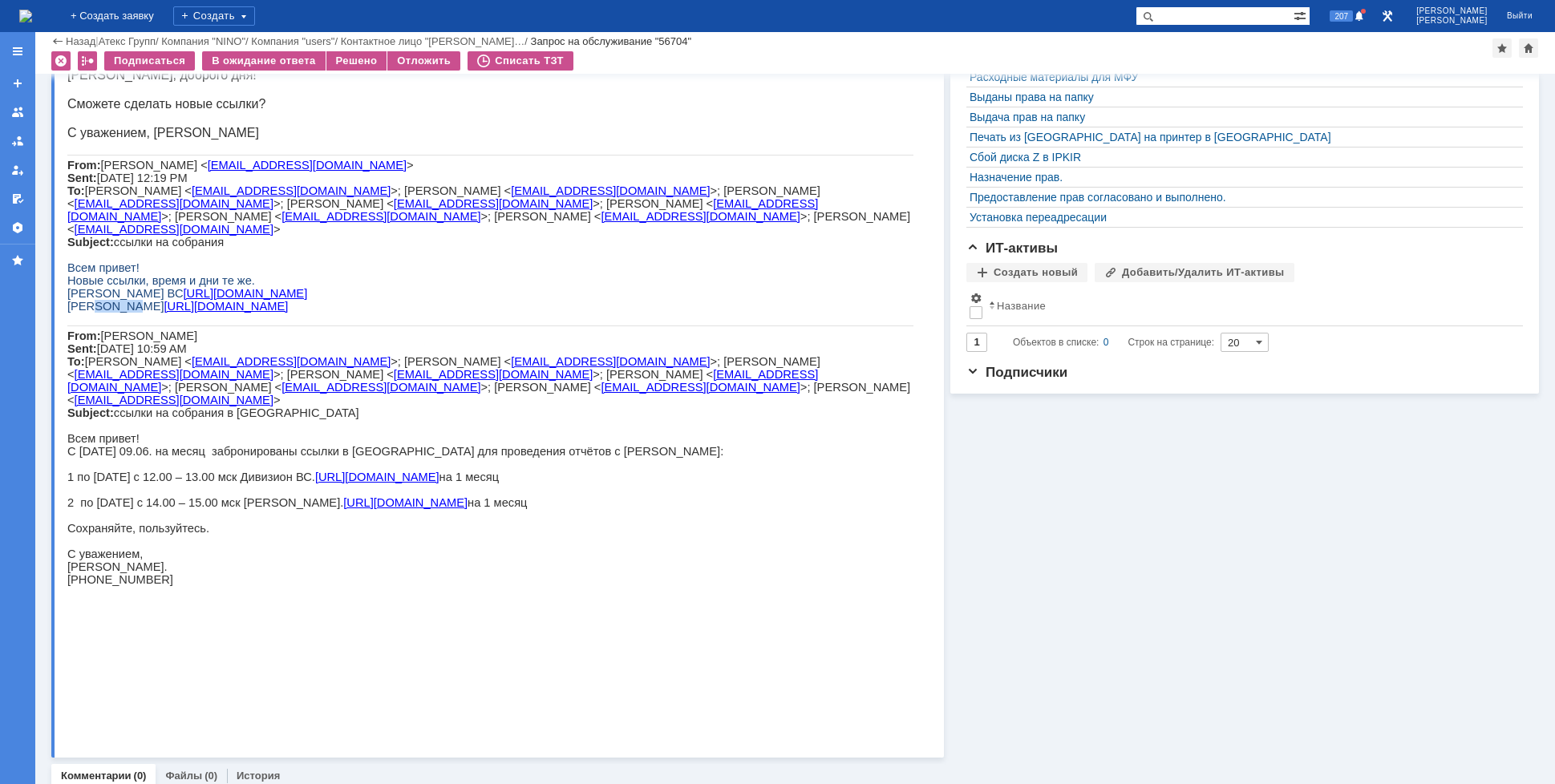
scroll to position [383, 0]
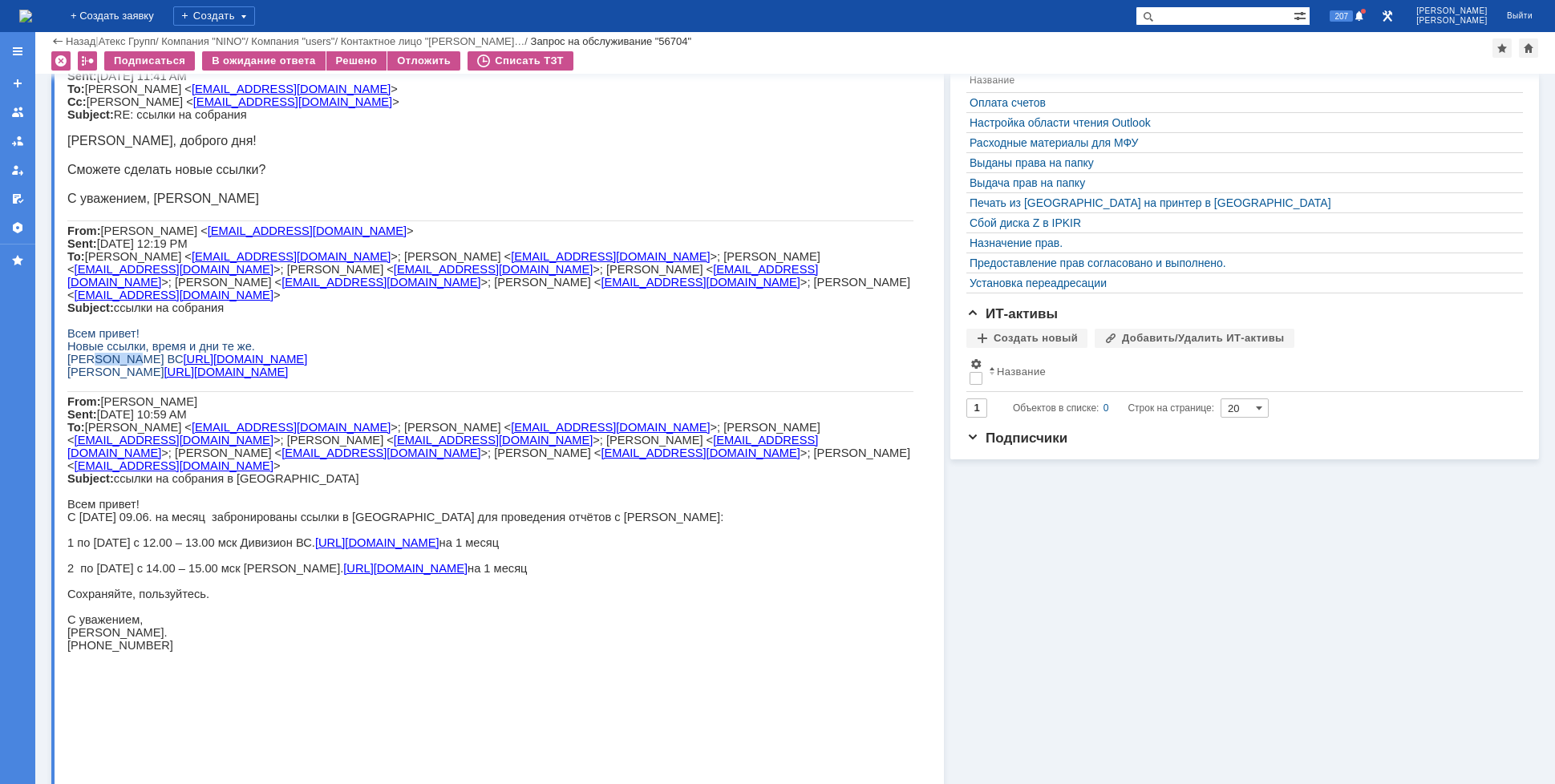
drag, startPoint x: 124, startPoint y: 474, endPoint x: 94, endPoint y: 474, distance: 30.0
click at [94, 365] on span "Дивизион ВС" at bounding box center [125, 359] width 116 height 13
drag, startPoint x: 98, startPoint y: 491, endPoint x: 116, endPoint y: 491, distance: 18.0
click at [116, 378] on span "Дивизион ВЮ" at bounding box center [116, 372] width 97 height 13
drag, startPoint x: 126, startPoint y: 491, endPoint x: 93, endPoint y: 490, distance: 33.0
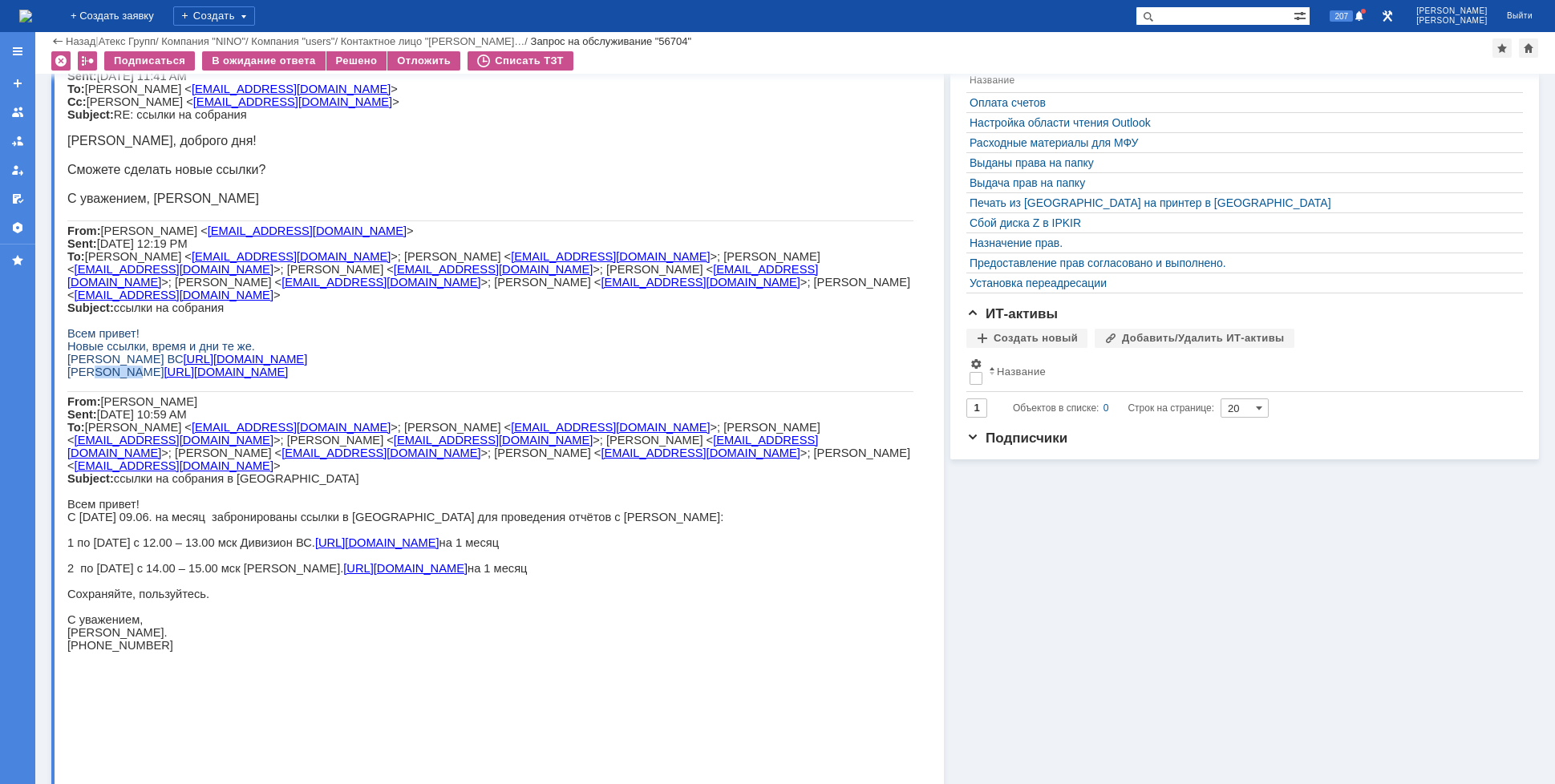
click at [93, 378] on span "Дивизион ВЮ" at bounding box center [116, 372] width 97 height 13
drag, startPoint x: 125, startPoint y: 473, endPoint x: 91, endPoint y: 474, distance: 34.0
click at [91, 365] on span "Дивизион ВС" at bounding box center [125, 359] width 116 height 13
click at [32, 10] on img at bounding box center [26, 16] width 13 height 13
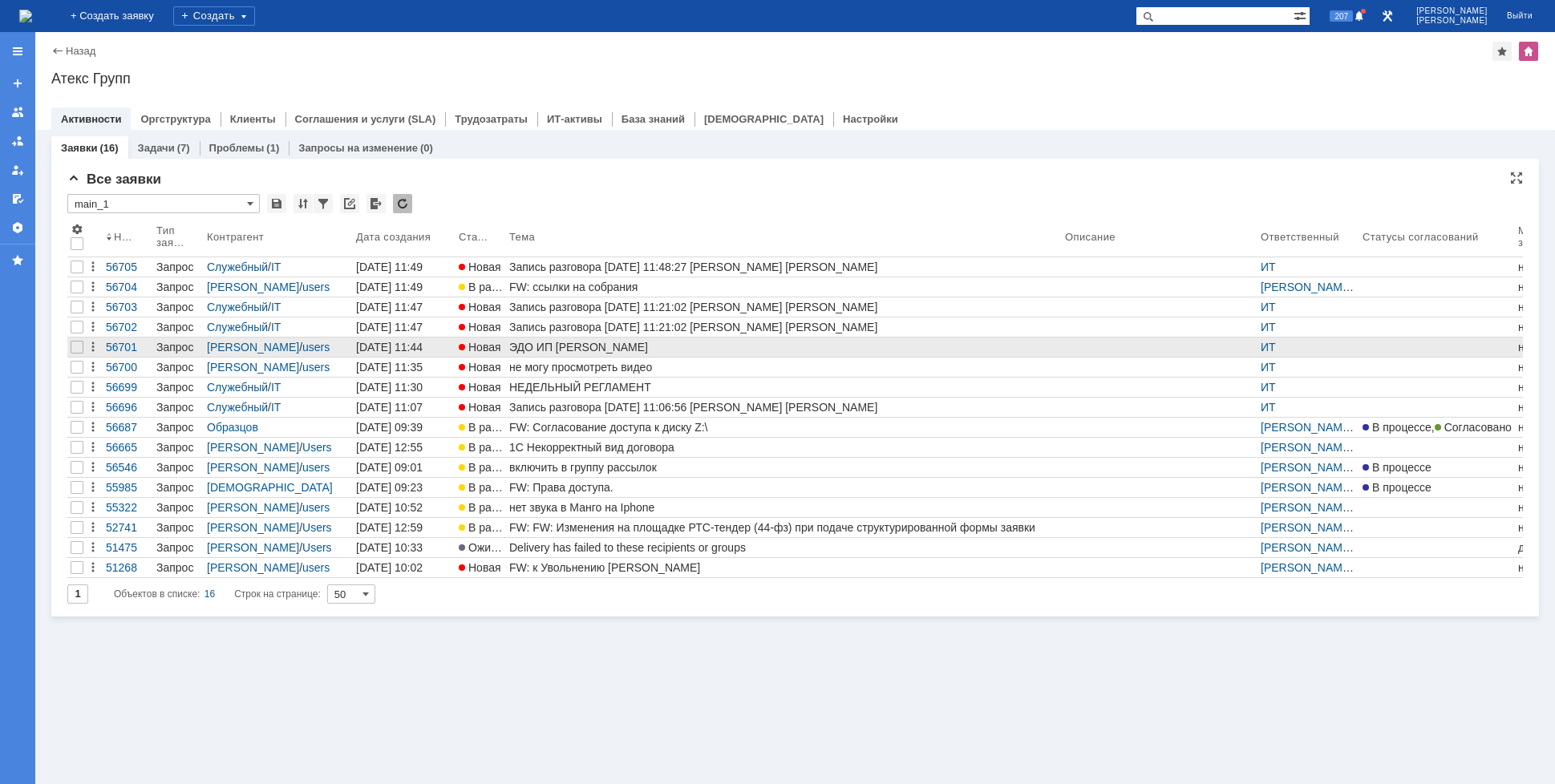
click at [539, 349] on div "ЭДО ИП Маламатиди" at bounding box center [784, 348] width 549 height 13
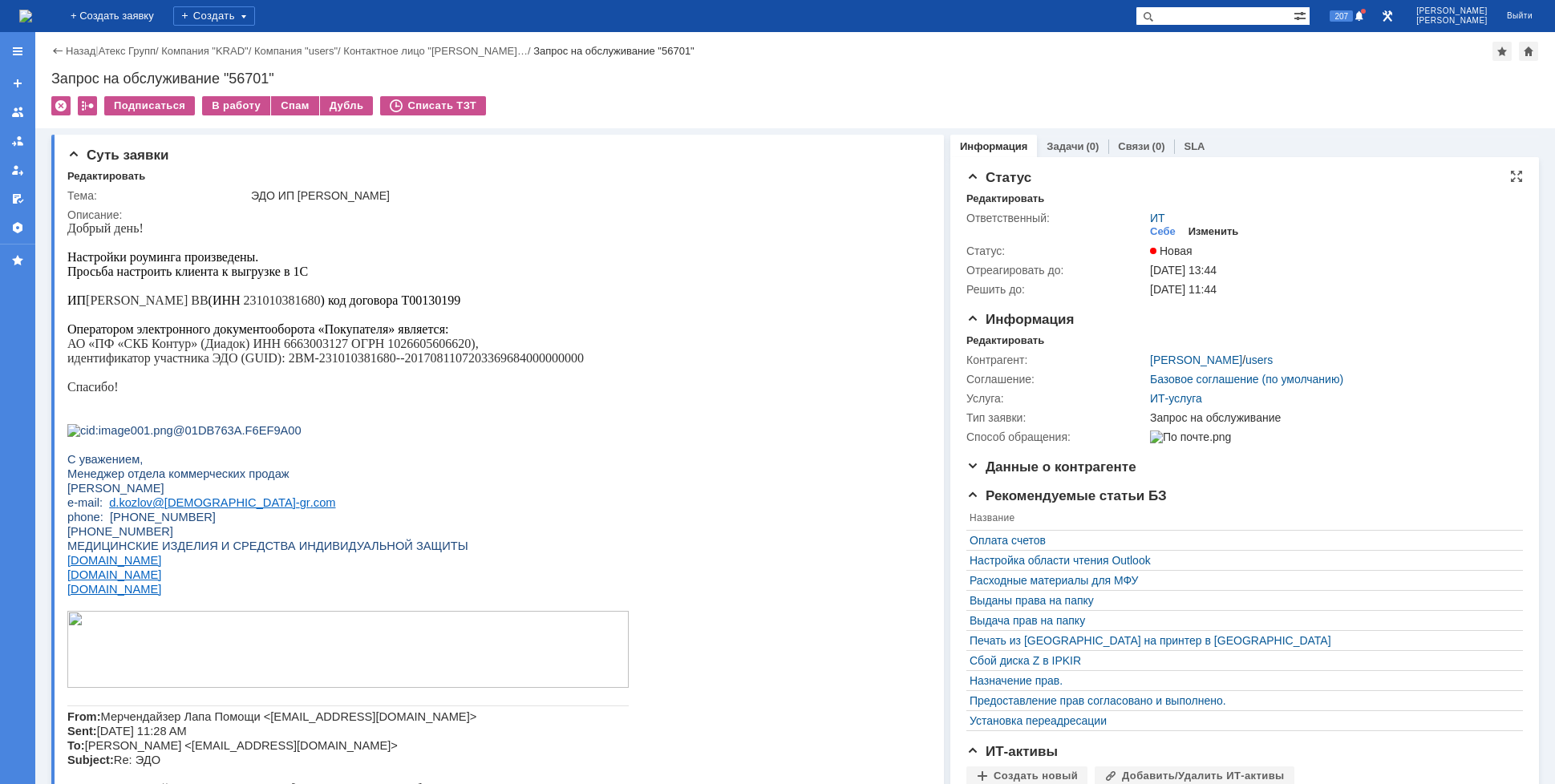
click at [1211, 226] on div "Изменить" at bounding box center [1214, 232] width 50 height 13
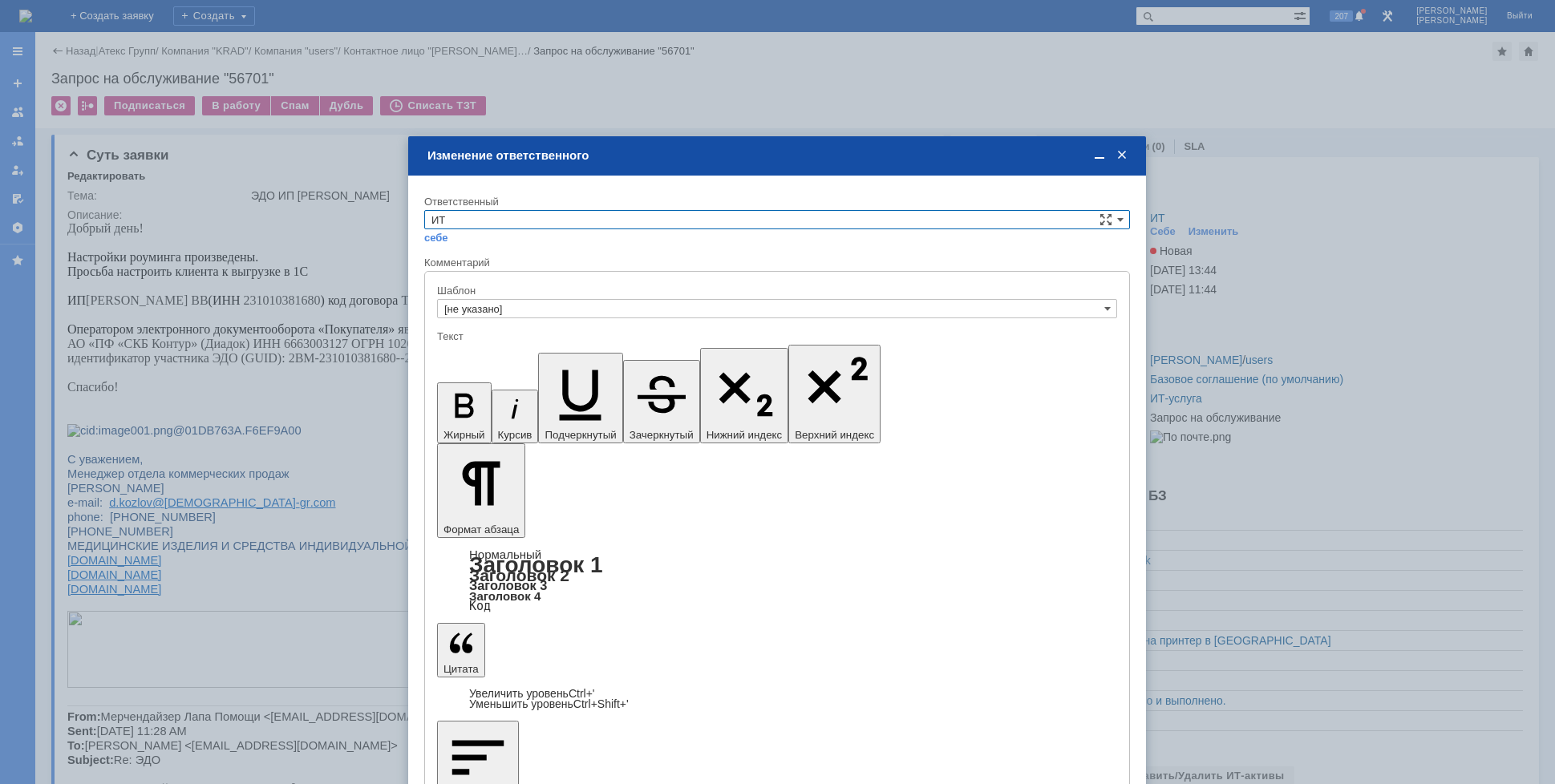
click at [489, 234] on div "себе своей команде" at bounding box center [777, 237] width 706 height 15
click at [487, 223] on input "ИТ" at bounding box center [777, 220] width 706 height 19
click at [462, 350] on span "АСУ" at bounding box center [777, 353] width 691 height 13
type input "АСУ"
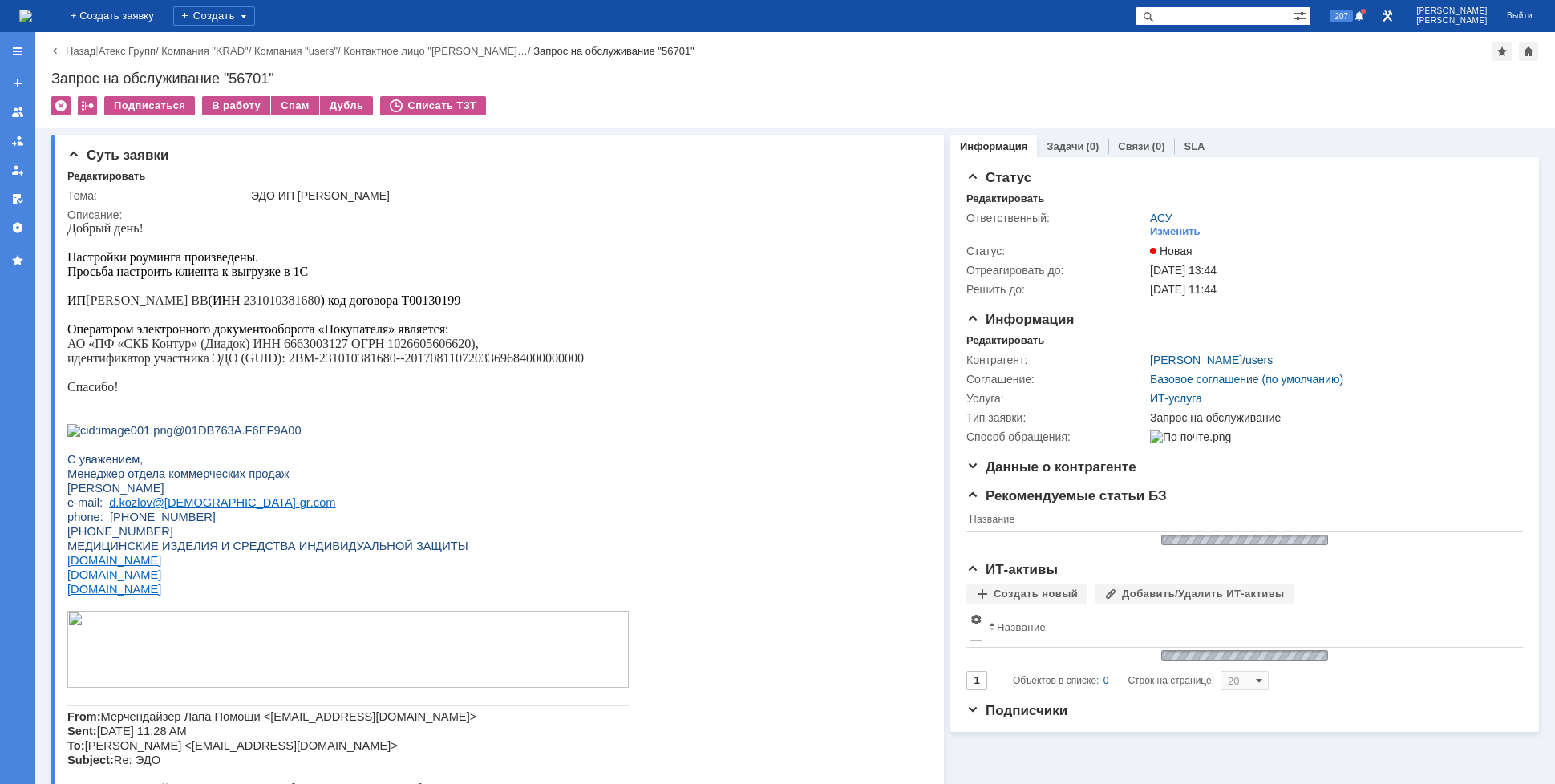
click at [32, 18] on img at bounding box center [26, 16] width 13 height 13
